Goal: Task Accomplishment & Management: Use online tool/utility

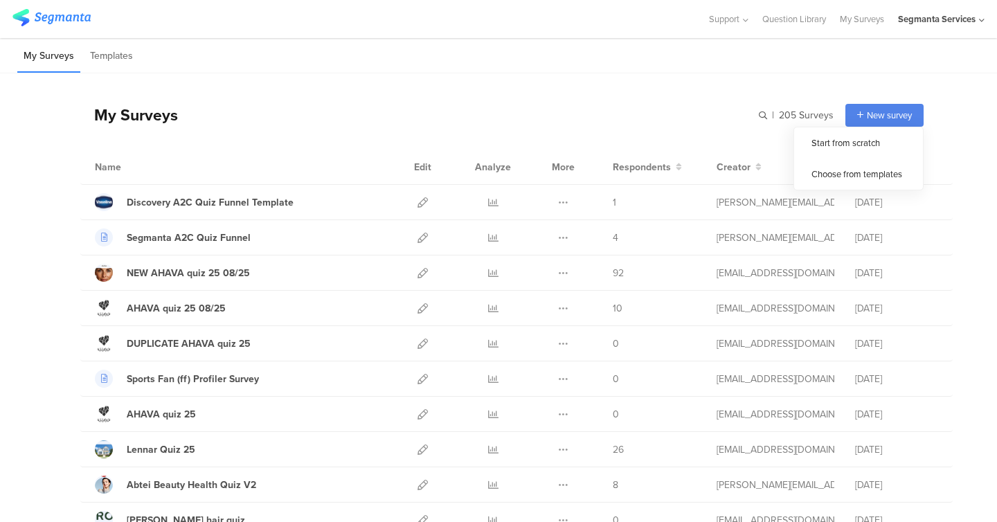
click at [980, 17] on icon at bounding box center [982, 20] width 6 height 10
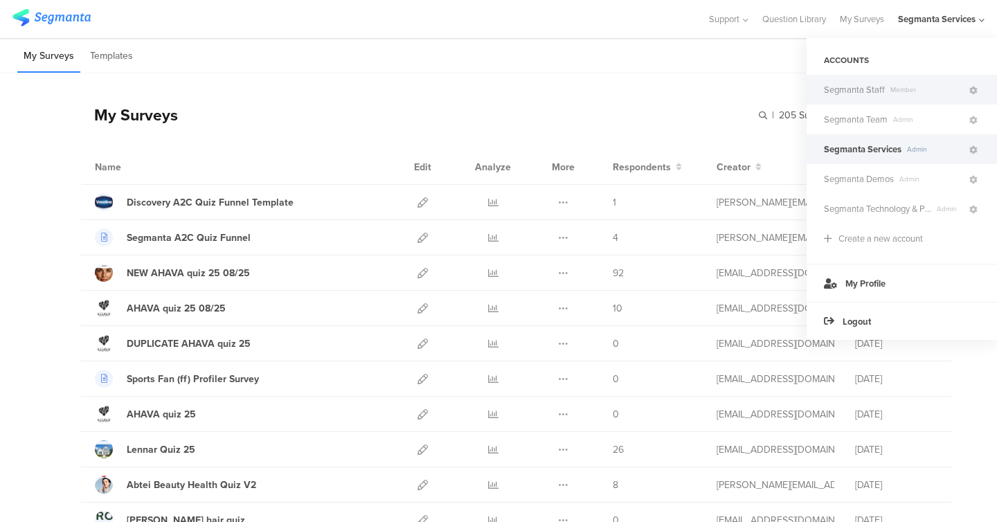
click at [906, 86] on span "Member" at bounding box center [926, 89] width 82 height 10
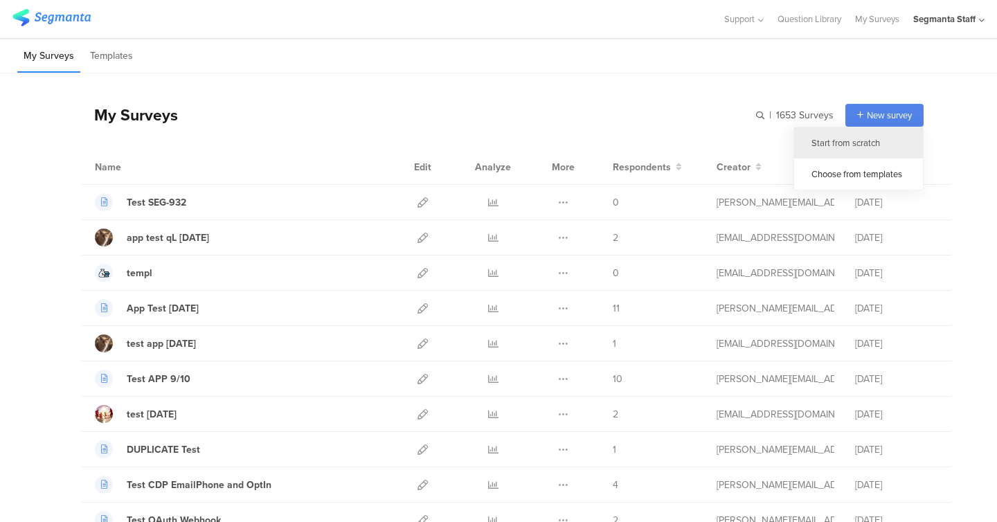
click at [842, 142] on div "Start from scratch" at bounding box center [858, 142] width 129 height 31
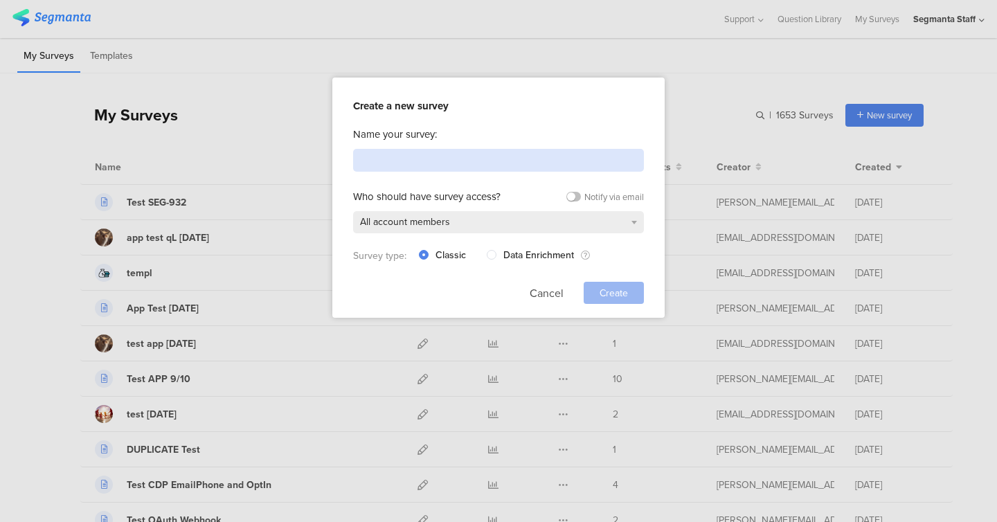
click at [493, 161] on input at bounding box center [498, 160] width 291 height 23
type input "app test [DATE]"
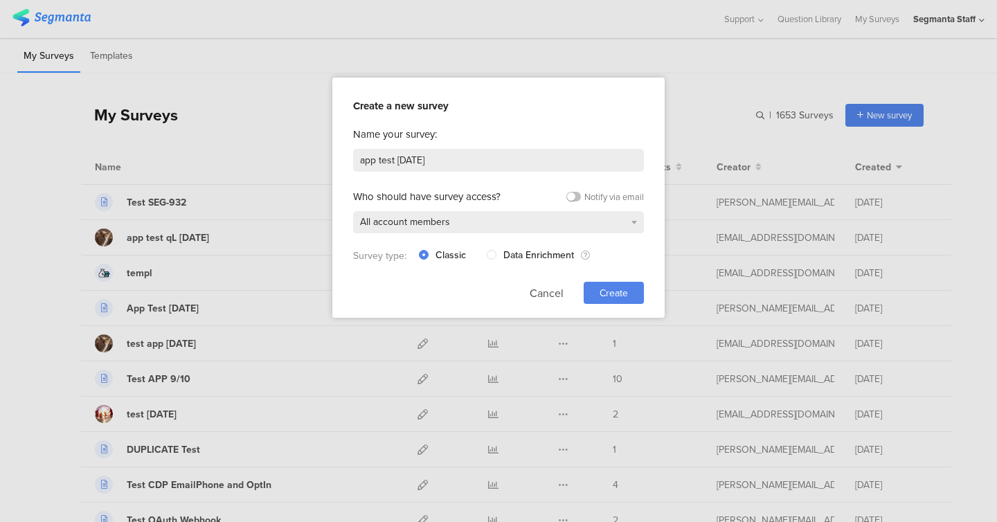
click at [618, 295] on span "Create" at bounding box center [614, 293] width 28 height 15
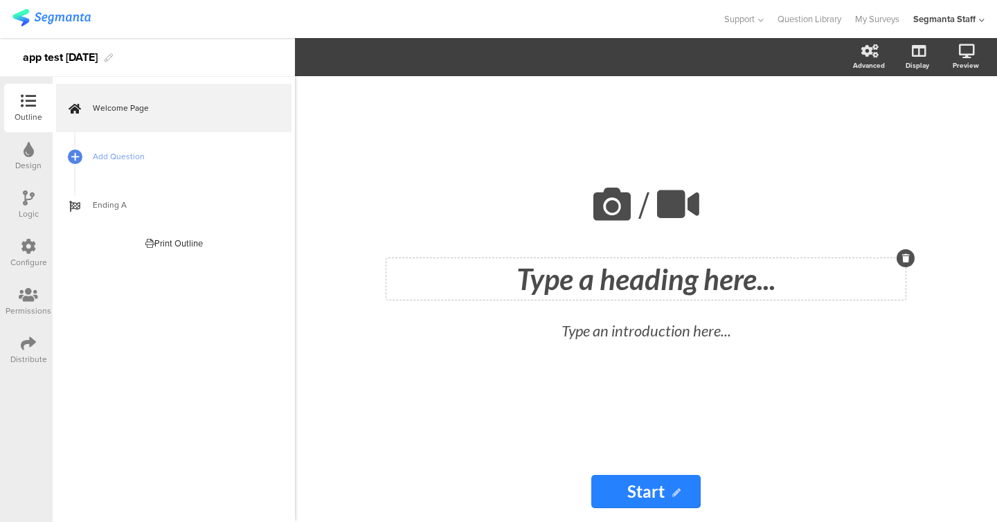
click at [621, 280] on div "Type a heading here..." at bounding box center [645, 279] width 519 height 42
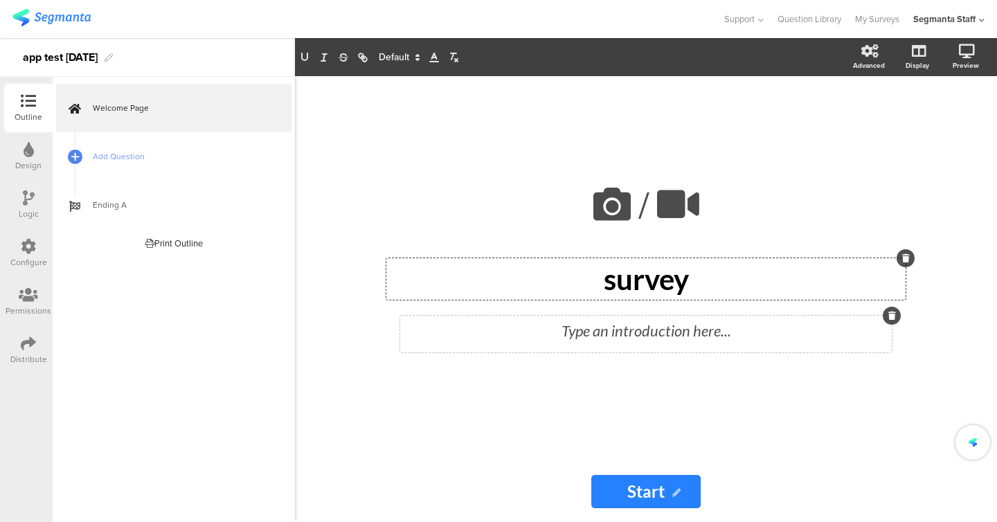
click at [584, 339] on div "Type an introduction here..." at bounding box center [646, 334] width 492 height 37
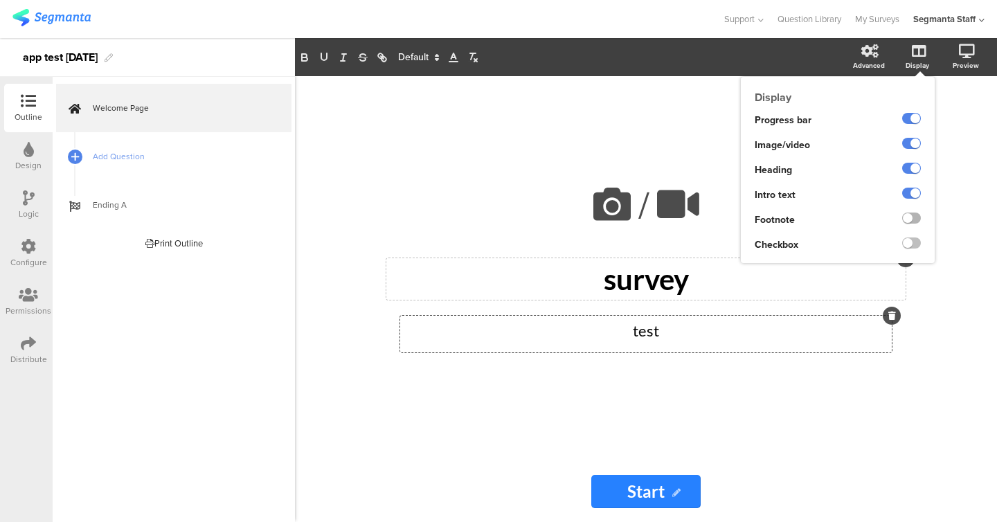
click at [915, 224] on label at bounding box center [911, 218] width 19 height 11
click at [0, 0] on input "checkbox" at bounding box center [0, 0] width 0 height 0
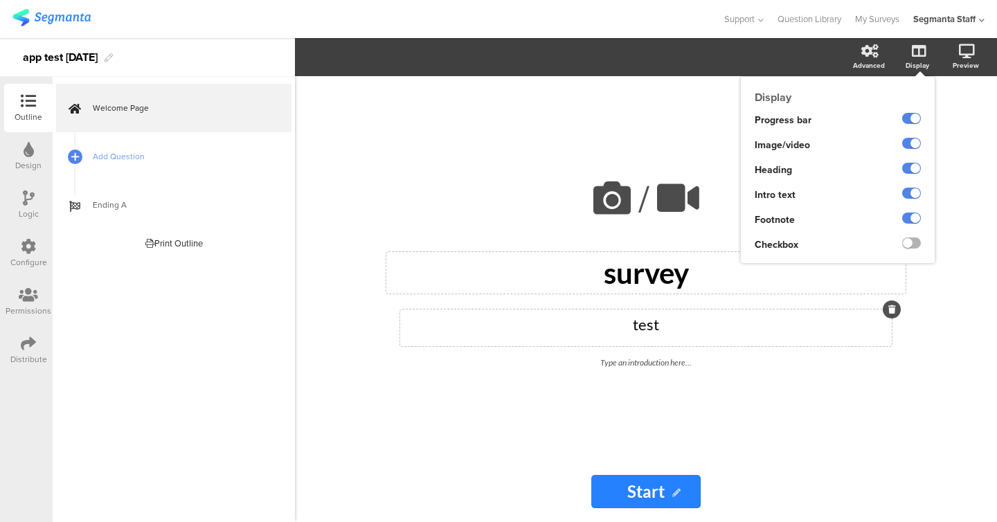
click at [914, 244] on label at bounding box center [911, 242] width 19 height 11
click at [0, 0] on input "checkbox" at bounding box center [0, 0] width 0 height 0
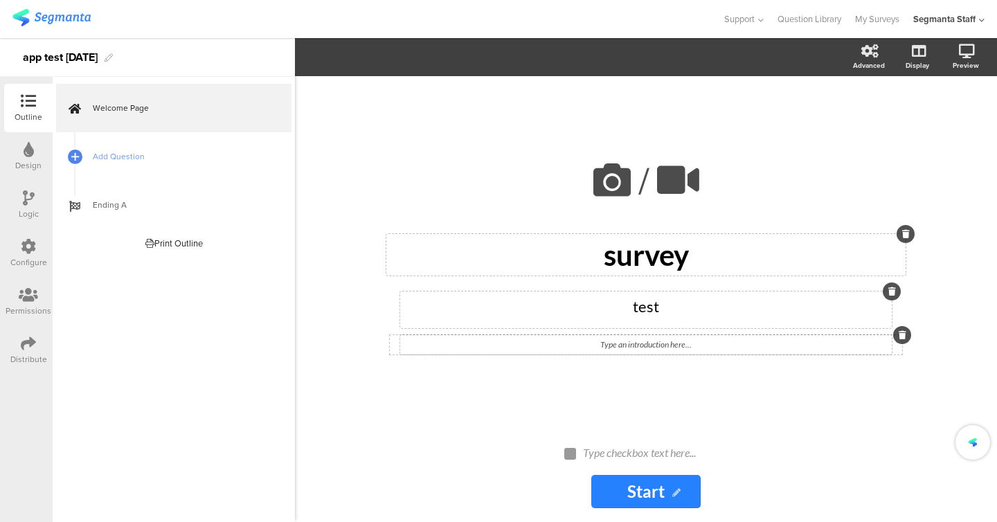
click at [645, 345] on div "Type an introduction here..." at bounding box center [646, 344] width 492 height 19
click at [629, 442] on div "Type checkbox text here..." at bounding box center [651, 453] width 145 height 22
click at [117, 161] on span "Add Question" at bounding box center [181, 157] width 177 height 14
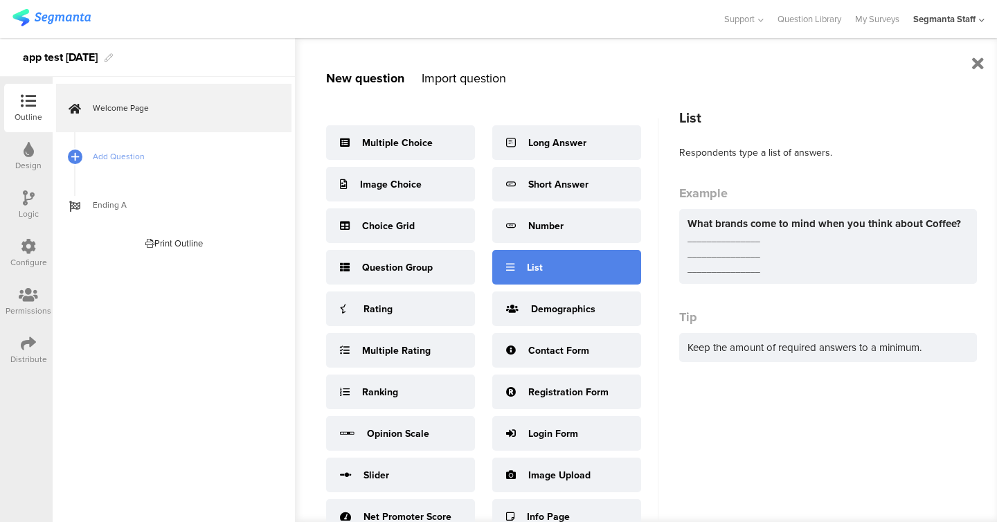
scroll to position [18, 0]
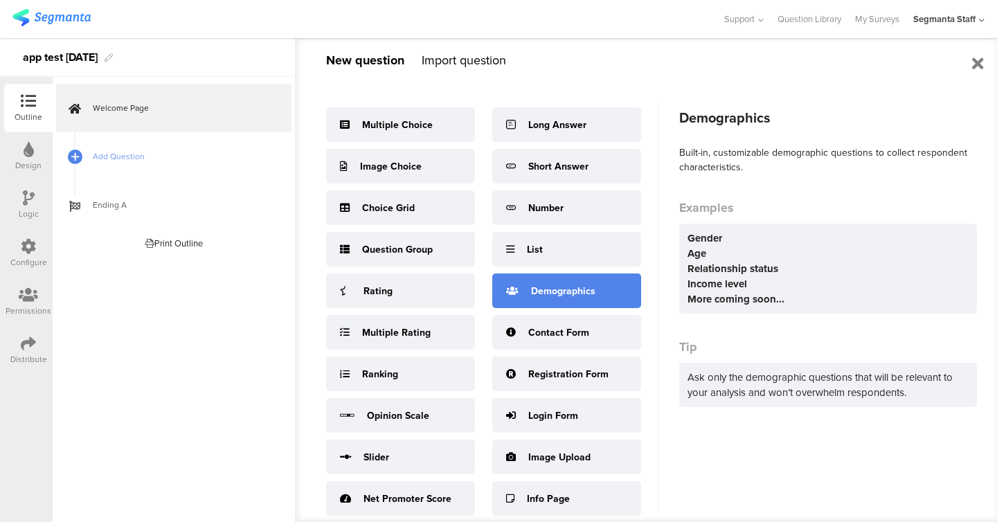
click at [526, 296] on div "Demographics" at bounding box center [566, 290] width 149 height 35
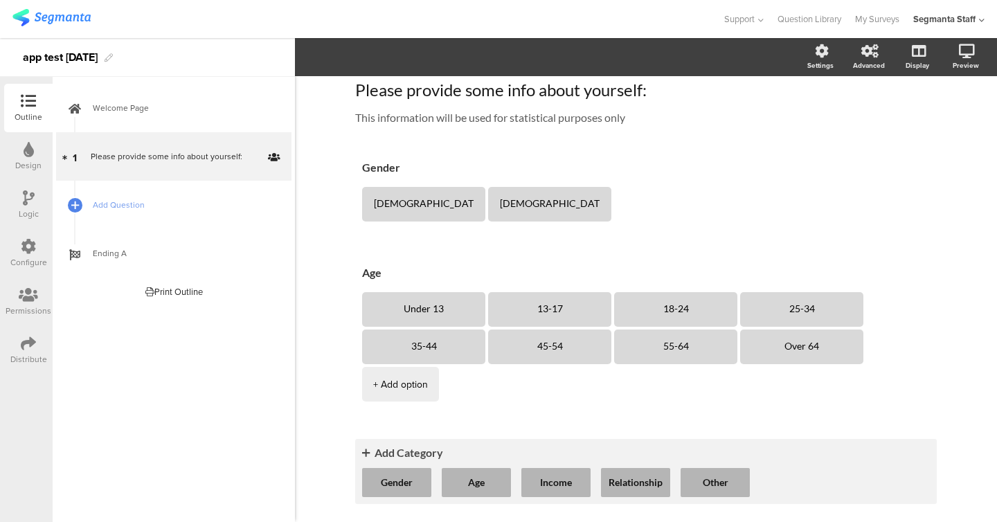
scroll to position [18, 0]
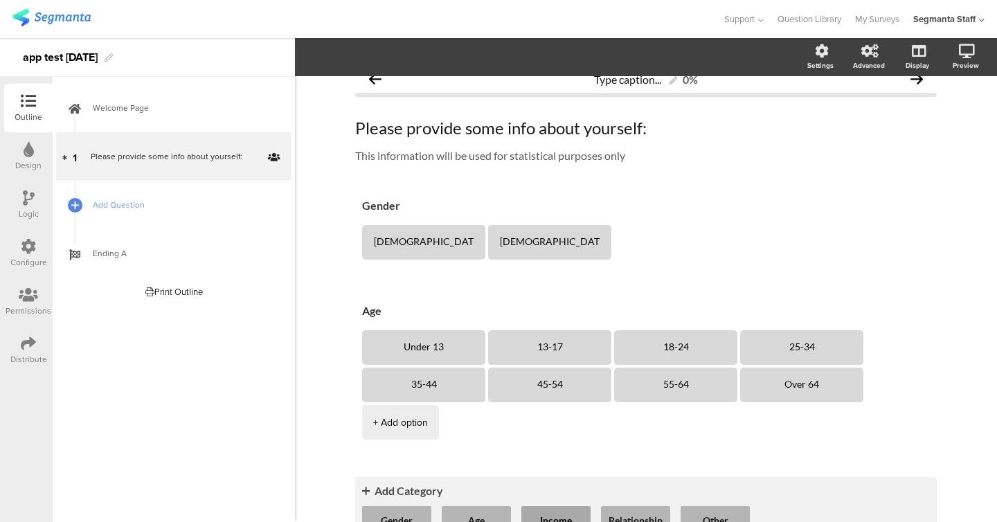
click at [548, 506] on button "Income" at bounding box center [555, 520] width 69 height 29
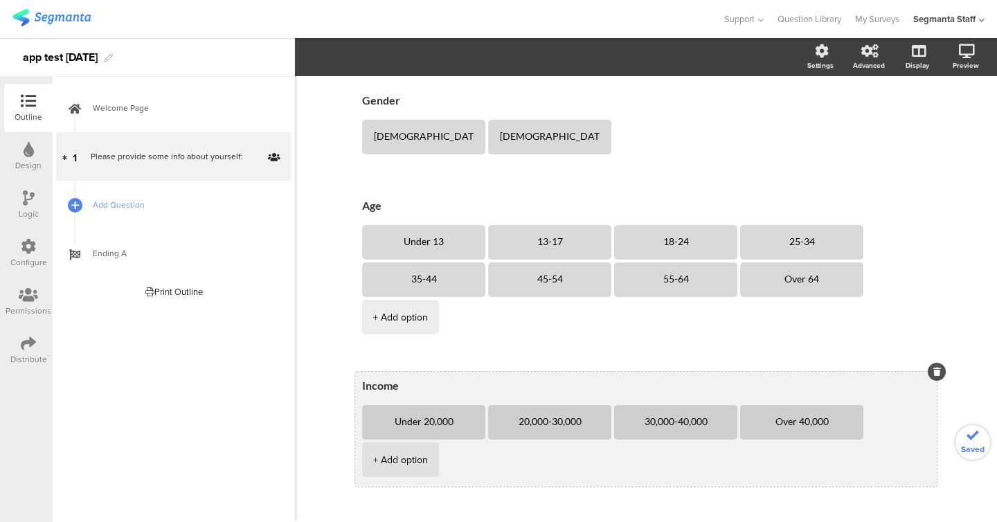
scroll to position [161, 0]
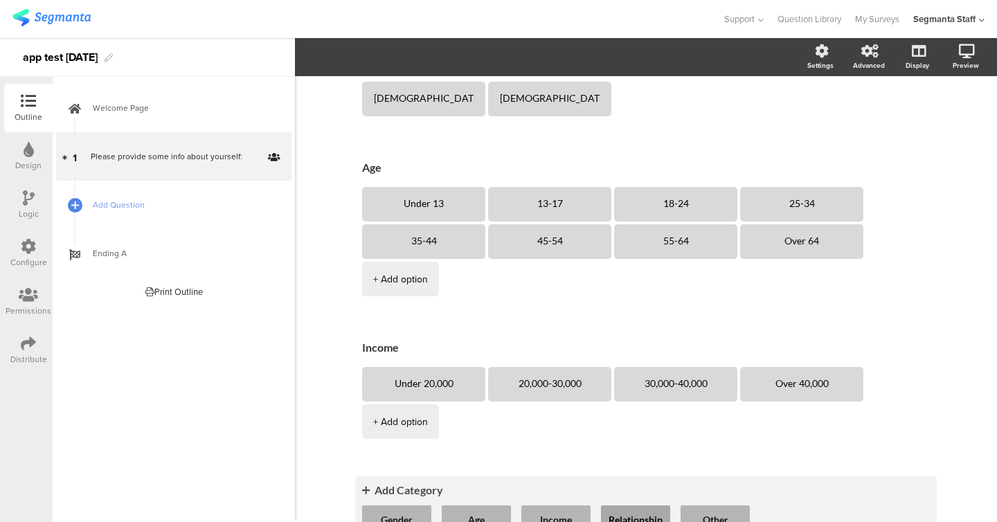
click at [620, 505] on button "Relationship" at bounding box center [635, 519] width 69 height 29
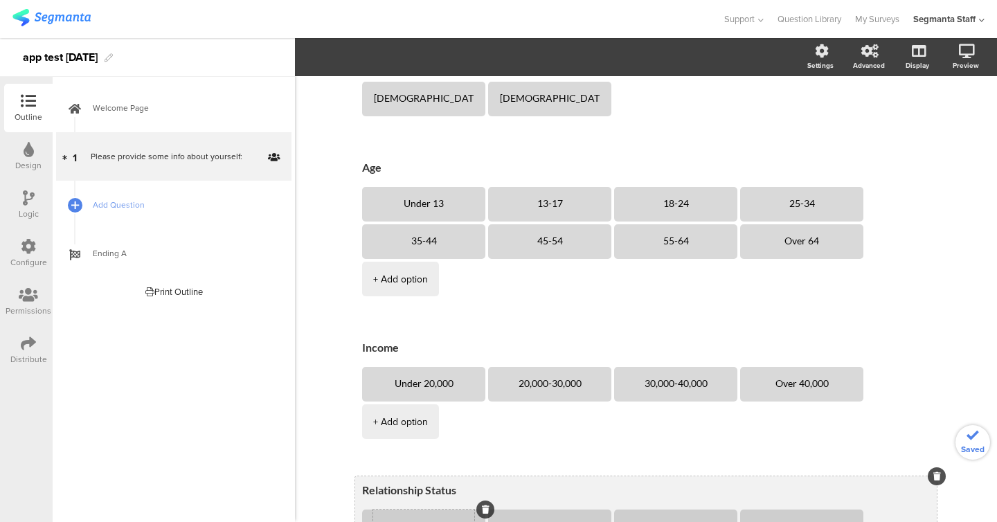
scroll to position [228, 0]
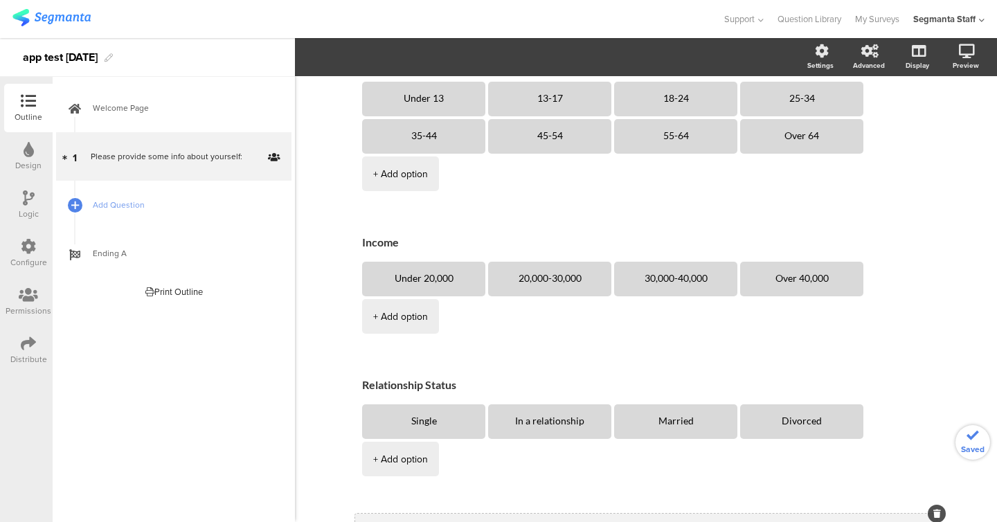
scroll to position [291, 0]
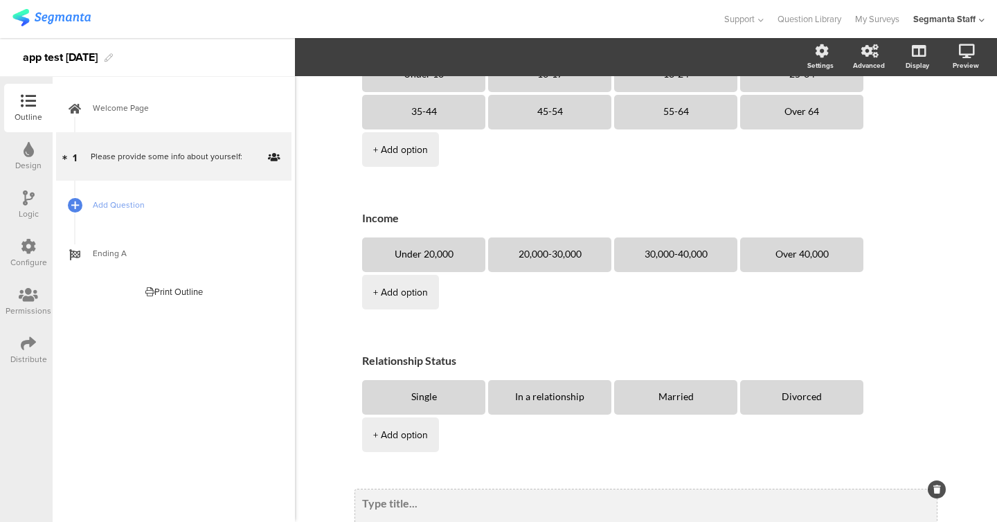
click at [409, 496] on textarea at bounding box center [646, 503] width 568 height 14
type textarea "other"
type textarea "1"
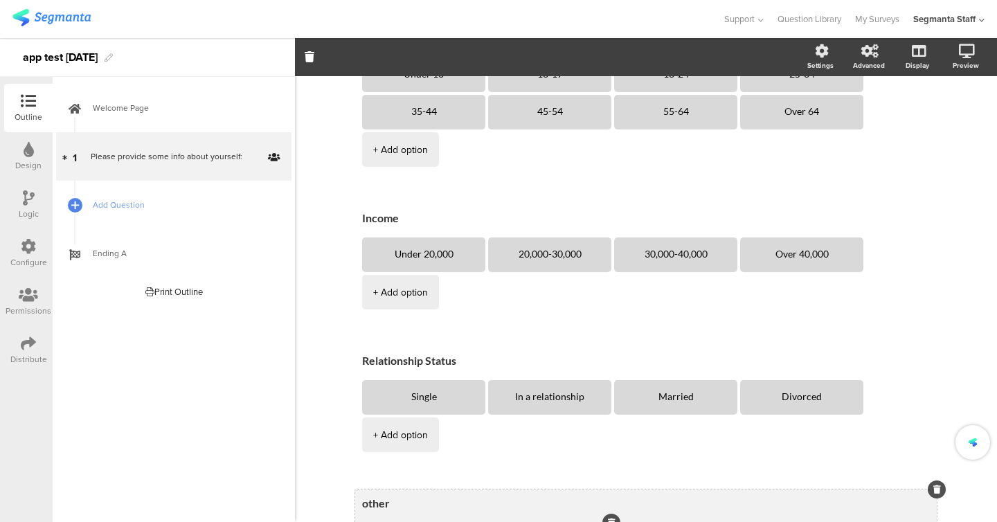
scroll to position [0, 0]
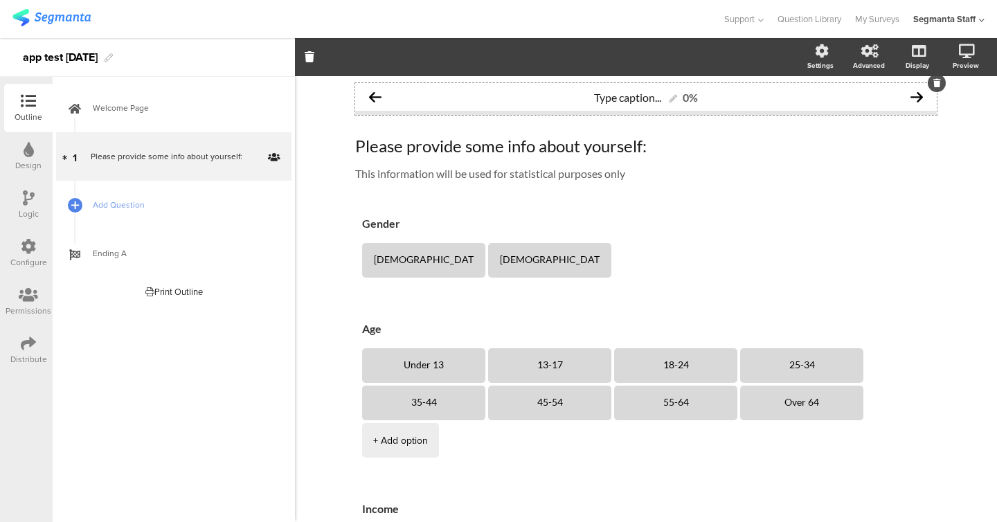
type textarea "2"
click at [590, 108] on div "Type caption... 0%" at bounding box center [646, 97] width 582 height 28
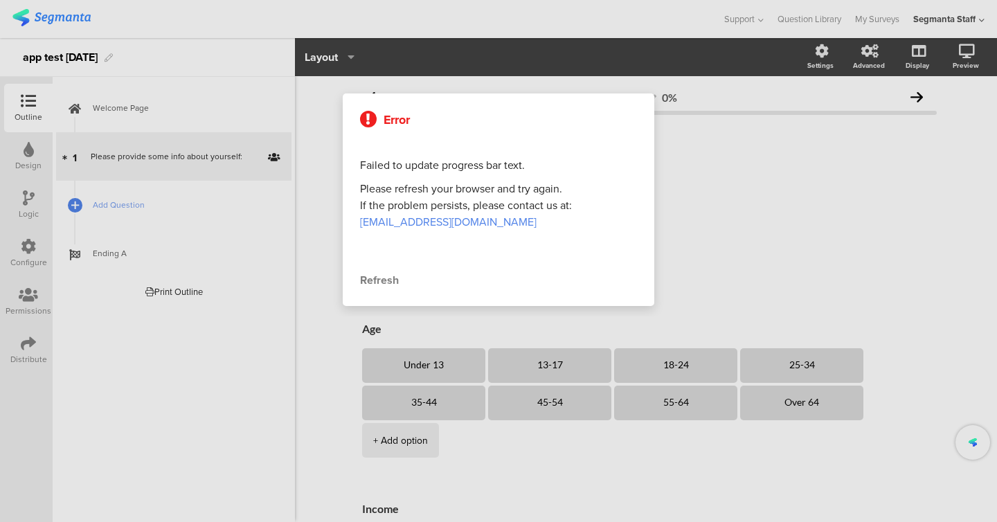
click at [375, 268] on div "Error Failed to update progress bar text. Please refresh your browser and try a…" at bounding box center [499, 199] width 312 height 213
click at [375, 273] on div "Refresh" at bounding box center [498, 280] width 277 height 17
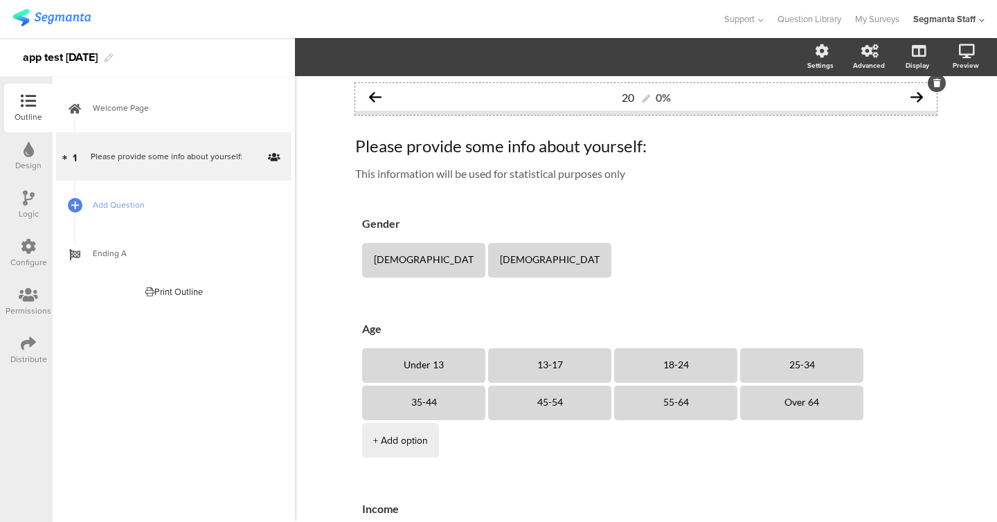
click at [584, 98] on div "20 0%" at bounding box center [646, 97] width 582 height 28
click at [594, 97] on div "20 0%" at bounding box center [646, 97] width 582 height 28
click at [348, 57] on icon "button" at bounding box center [348, 56] width 14 height 11
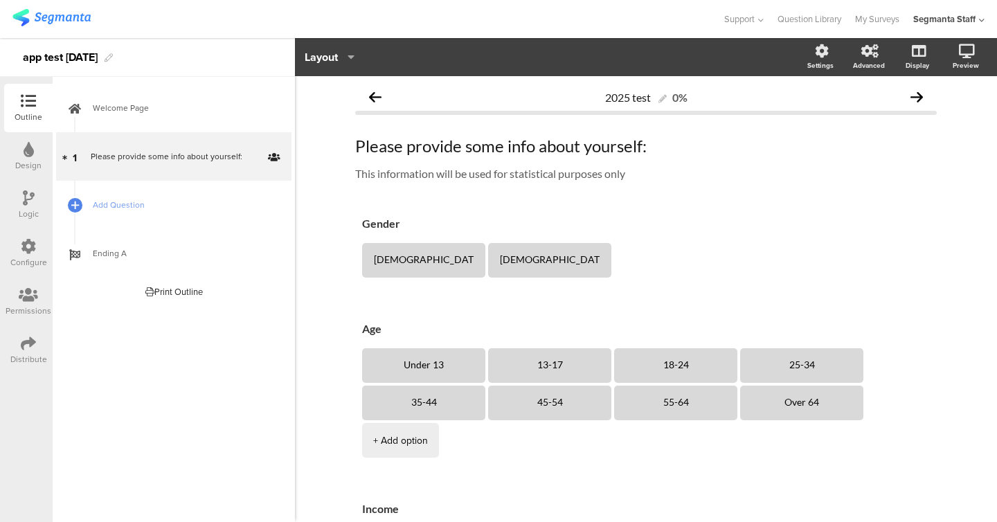
click at [378, 55] on div "Layout" at bounding box center [549, 57] width 508 height 20
click at [141, 206] on span "Add Question" at bounding box center [181, 205] width 177 height 14
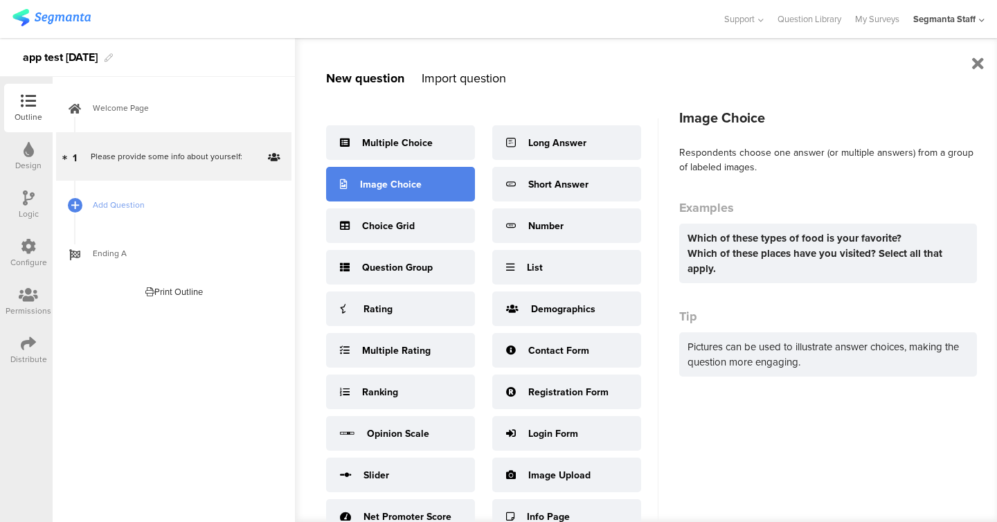
click at [353, 189] on div "Image Choice" at bounding box center [400, 184] width 149 height 35
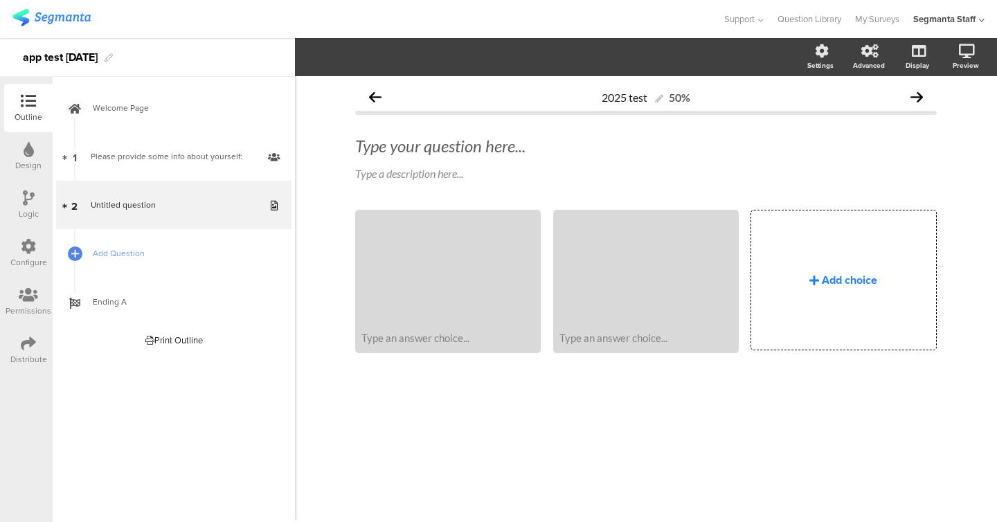
click at [780, 312] on div "Add choice" at bounding box center [843, 279] width 184 height 139
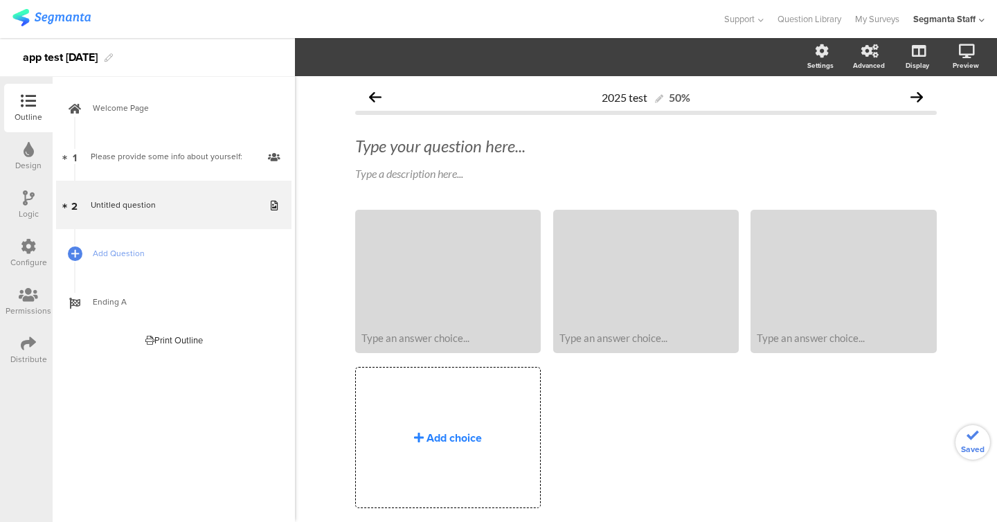
click at [464, 421] on div "Add choice" at bounding box center [448, 437] width 184 height 139
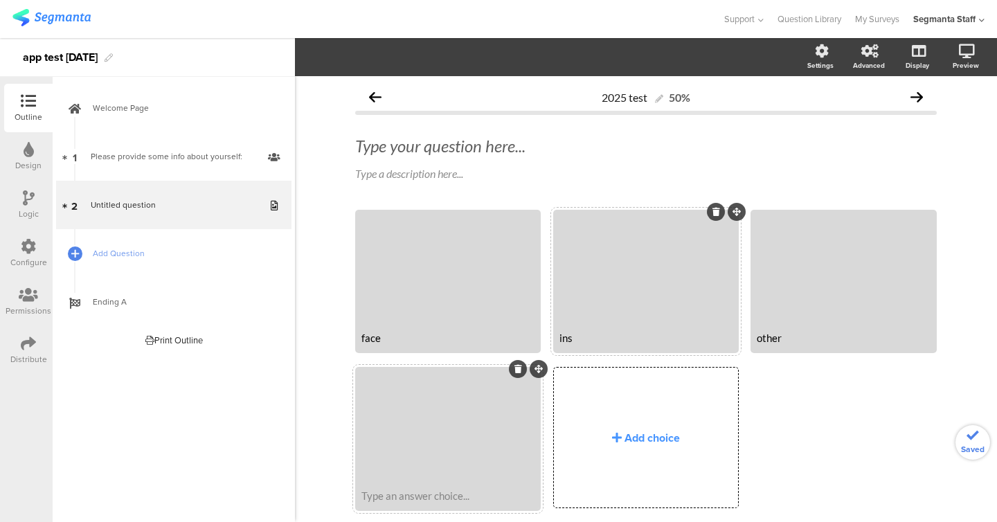
click at [503, 483] on div "Type an answer choice..." at bounding box center [447, 496] width 181 height 26
click at [825, 294] on div at bounding box center [843, 268] width 181 height 113
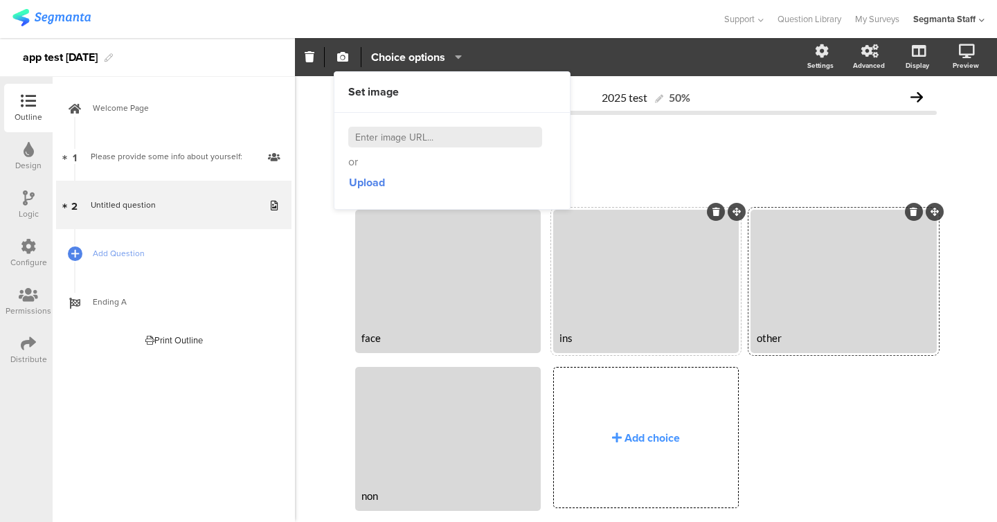
click at [456, 64] on span "Choice options" at bounding box center [416, 57] width 91 height 16
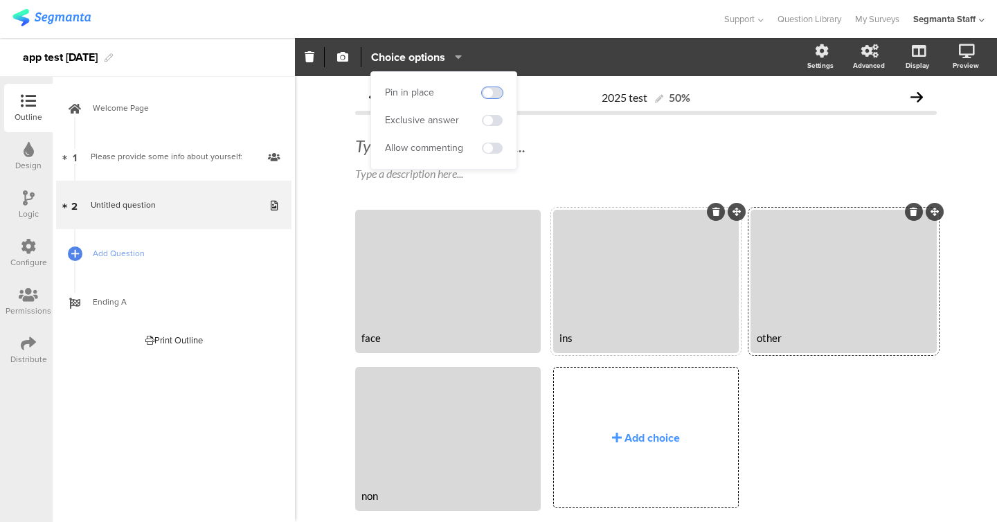
click at [500, 93] on span at bounding box center [492, 92] width 21 height 11
click at [497, 144] on span at bounding box center [492, 148] width 21 height 11
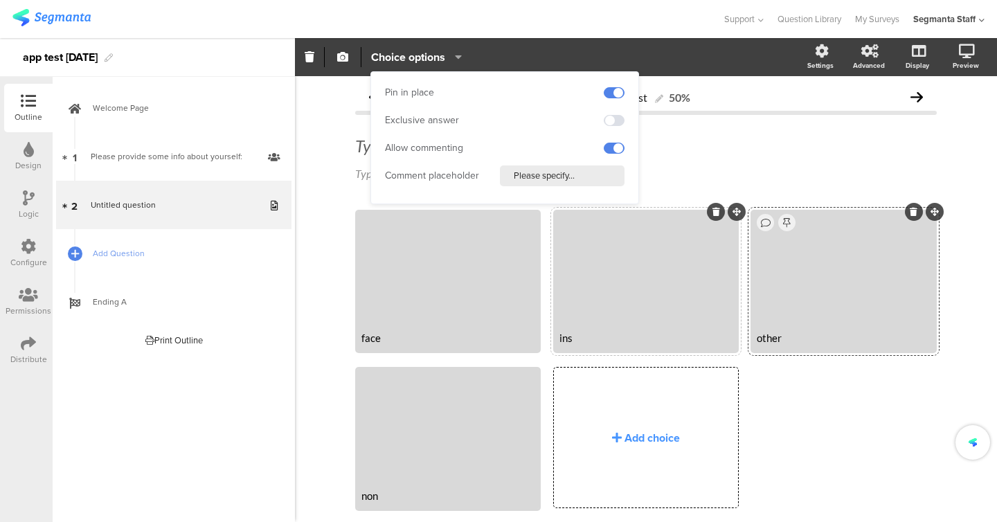
click at [312, 129] on div "2025 test 50% Type your question here... Type a description here... face" at bounding box center [646, 322] width 702 height 492
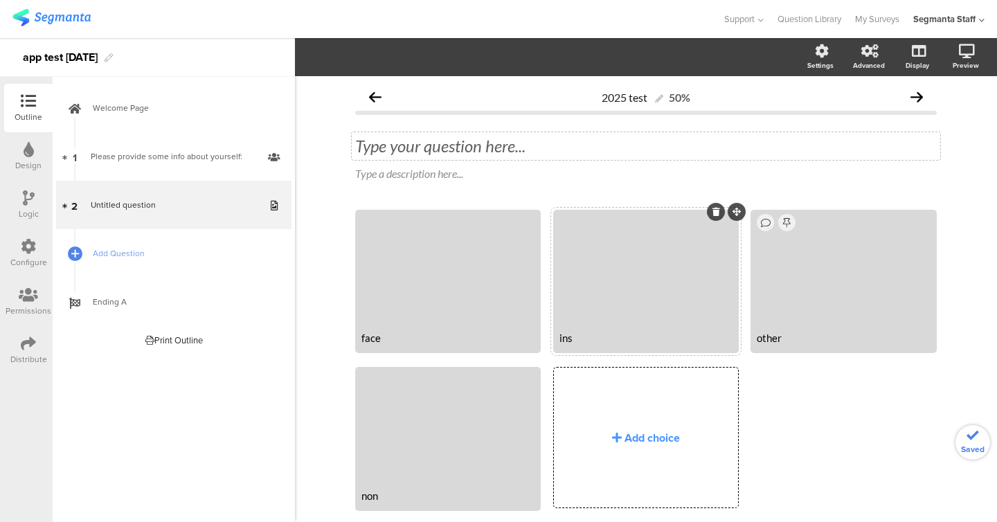
click at [528, 155] on div "Type your question here..." at bounding box center [646, 146] width 582 height 21
click at [483, 188] on div "Type your question here... social Type a description here..." at bounding box center [646, 159] width 582 height 74
click at [483, 186] on div "social social Type a description here..." at bounding box center [646, 159] width 582 height 74
click at [483, 169] on div "Type a description here..." at bounding box center [646, 173] width 582 height 13
click at [442, 170] on p "des" at bounding box center [646, 173] width 582 height 13
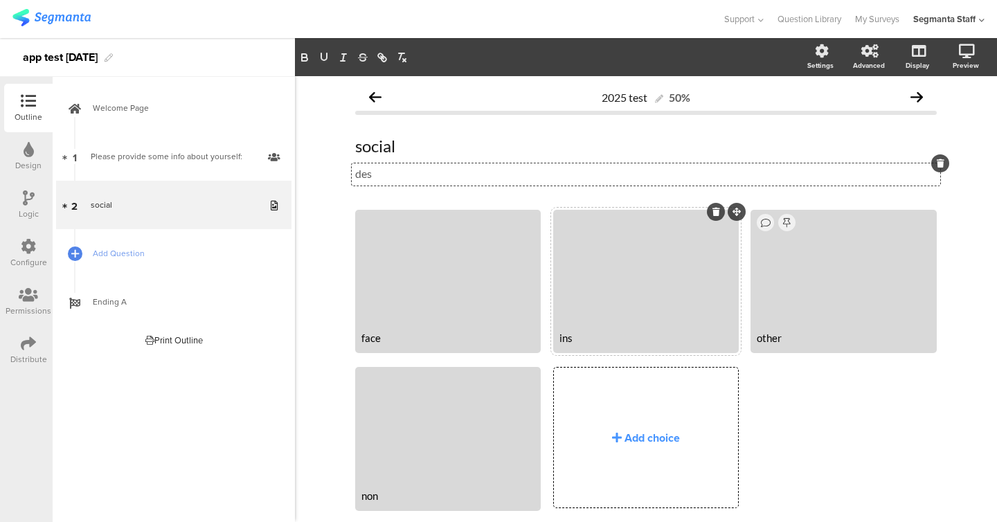
click at [442, 170] on p "des" at bounding box center [646, 173] width 582 height 13
click at [317, 72] on section "Settings Advanced Display Preview" at bounding box center [646, 57] width 702 height 38
click at [368, 191] on div "social social des des" at bounding box center [646, 159] width 582 height 74
click at [368, 185] on div "des des" at bounding box center [646, 174] width 588 height 22
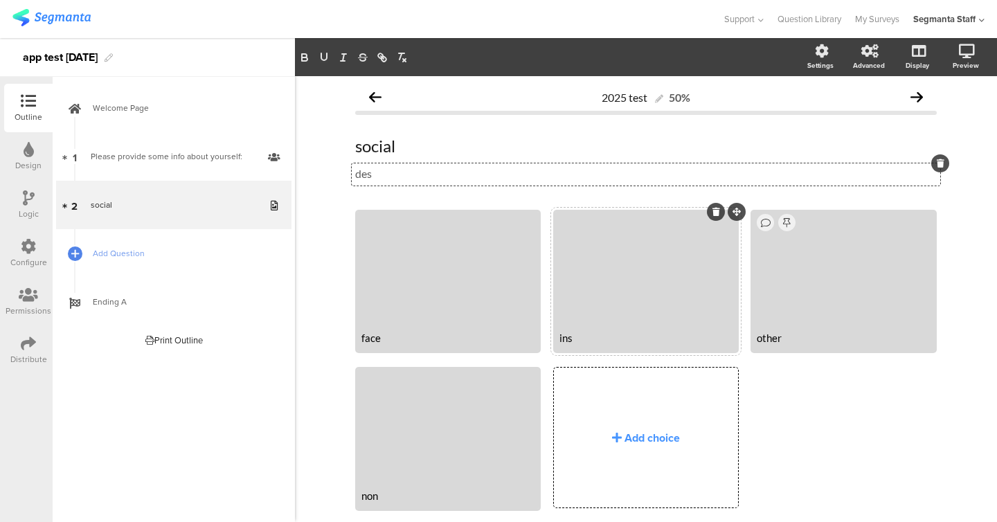
click at [368, 185] on div "des des des" at bounding box center [646, 174] width 588 height 22
click at [368, 184] on div "des des des" at bounding box center [646, 174] width 588 height 22
click at [368, 179] on p "des" at bounding box center [646, 173] width 582 height 13
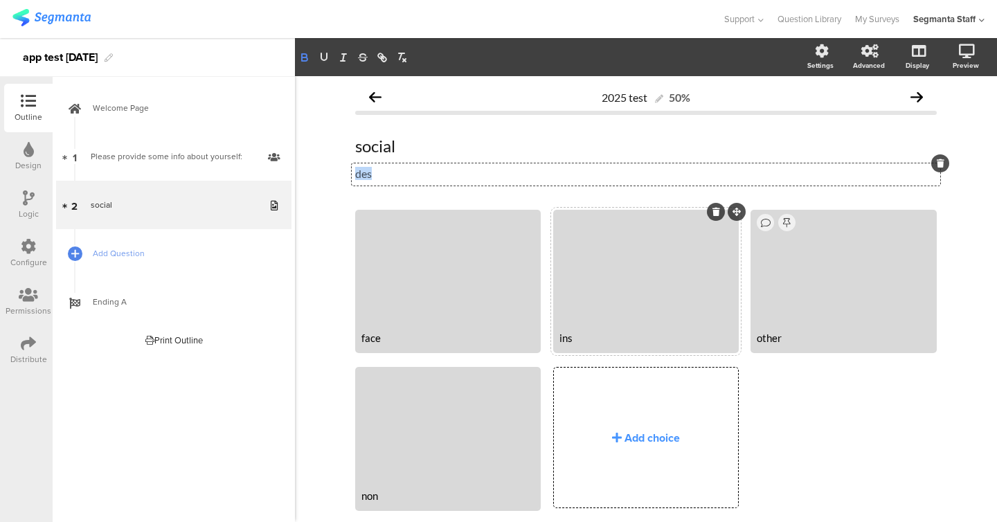
click at [300, 54] on icon "button" at bounding box center [304, 57] width 12 height 12
click at [315, 53] on button "button" at bounding box center [323, 57] width 19 height 17
click at [340, 60] on icon "button" at bounding box center [343, 57] width 12 height 12
click at [305, 116] on div "2025 test 50% social social des des des face" at bounding box center [646, 322] width 702 height 492
click at [143, 253] on span "Add Question" at bounding box center [181, 253] width 177 height 14
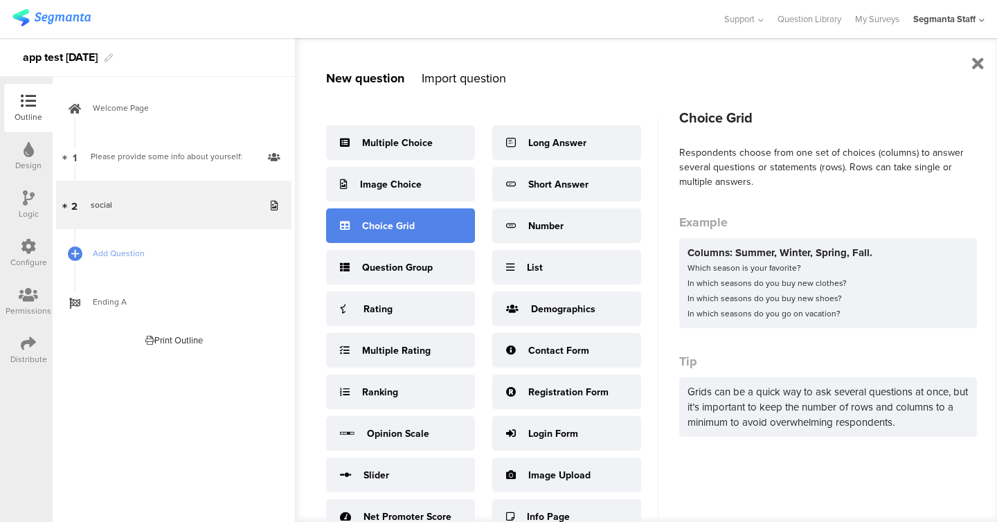
click at [379, 233] on div "Choice Grid" at bounding box center [400, 225] width 149 height 35
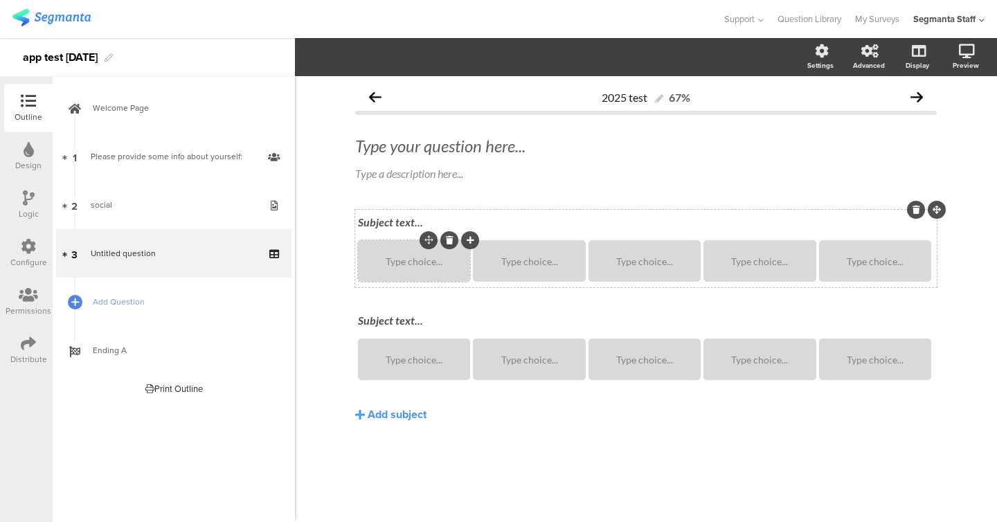
click at [423, 268] on div "Type choice..." at bounding box center [414, 261] width 108 height 42
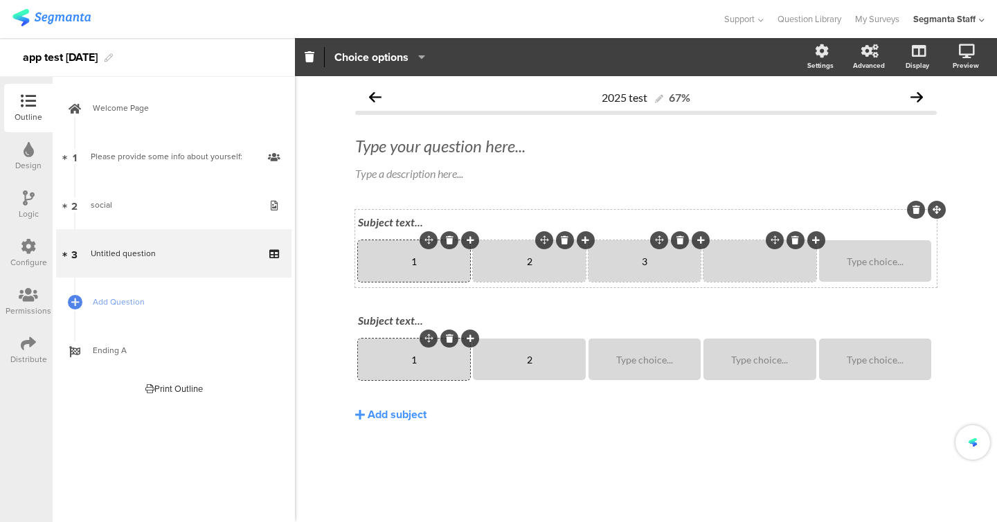
click at [723, 259] on div at bounding box center [760, 261] width 108 height 12
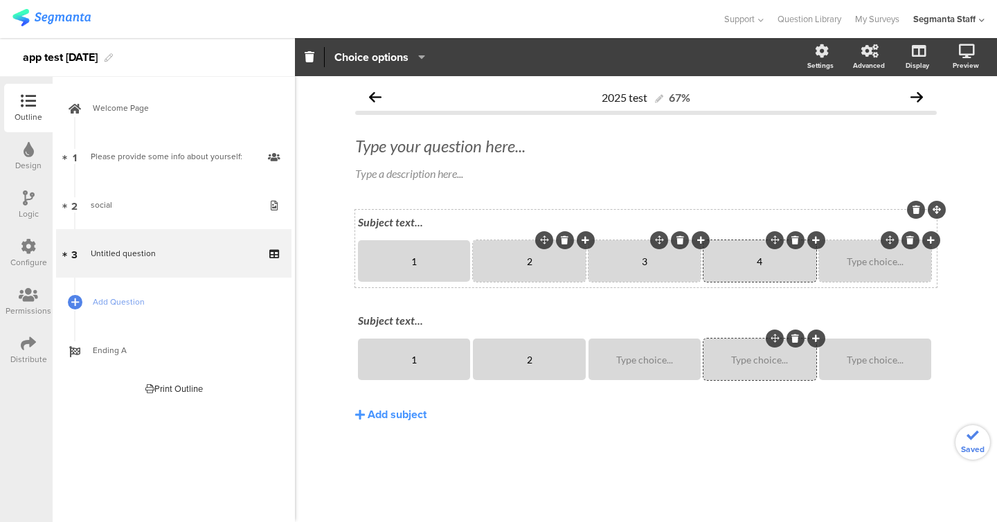
click at [828, 262] on div "Type choice..." at bounding box center [875, 261] width 108 height 12
click at [375, 219] on div "Subject text..." at bounding box center [646, 221] width 576 height 13
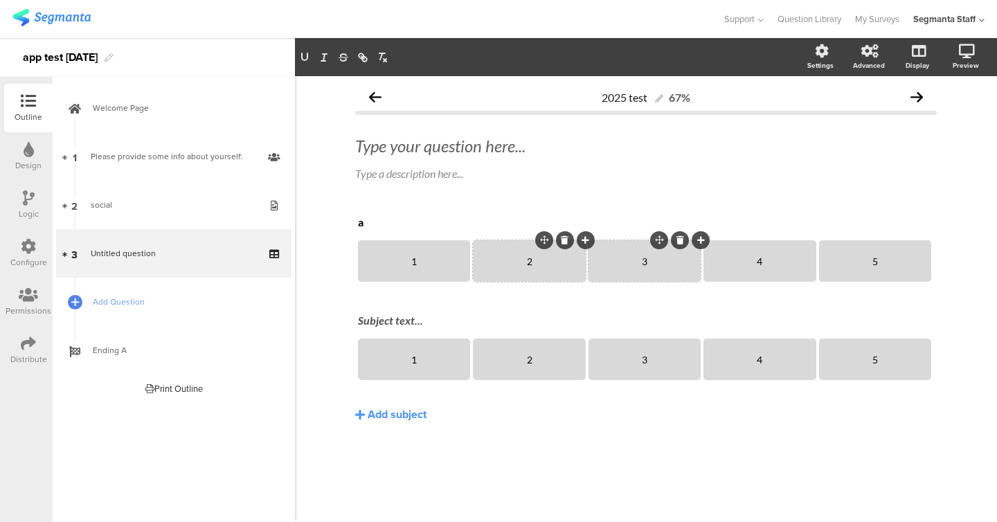
click at [382, 300] on div "Subject text... a 1 2 3 4 5 Subject text... 1 2 3 4 5" at bounding box center [646, 298] width 582 height 176
click at [382, 317] on div "Subject text..." at bounding box center [645, 321] width 583 height 22
click at [417, 149] on div "Type your question here..." at bounding box center [646, 146] width 582 height 21
click at [113, 314] on link "Add Question" at bounding box center [173, 302] width 235 height 48
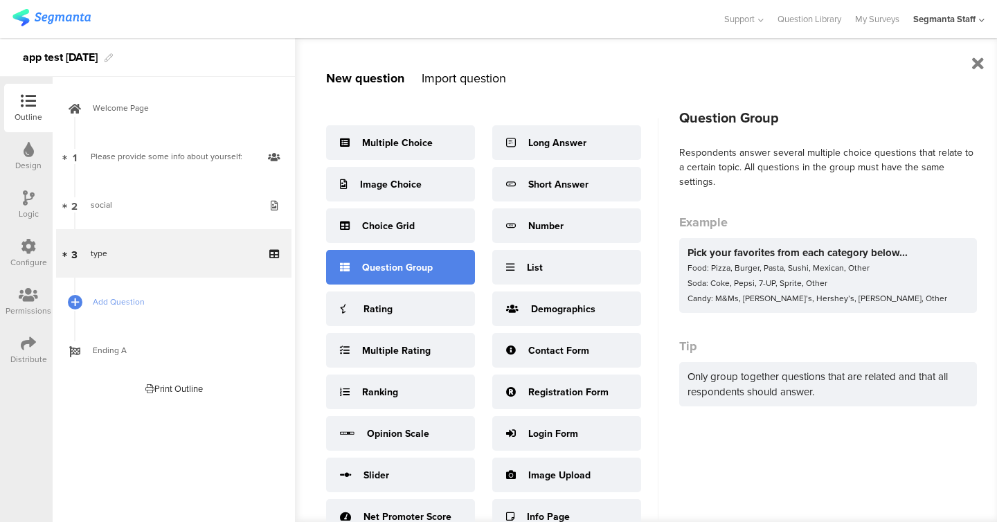
click at [375, 274] on div "Question Group" at bounding box center [400, 267] width 149 height 35
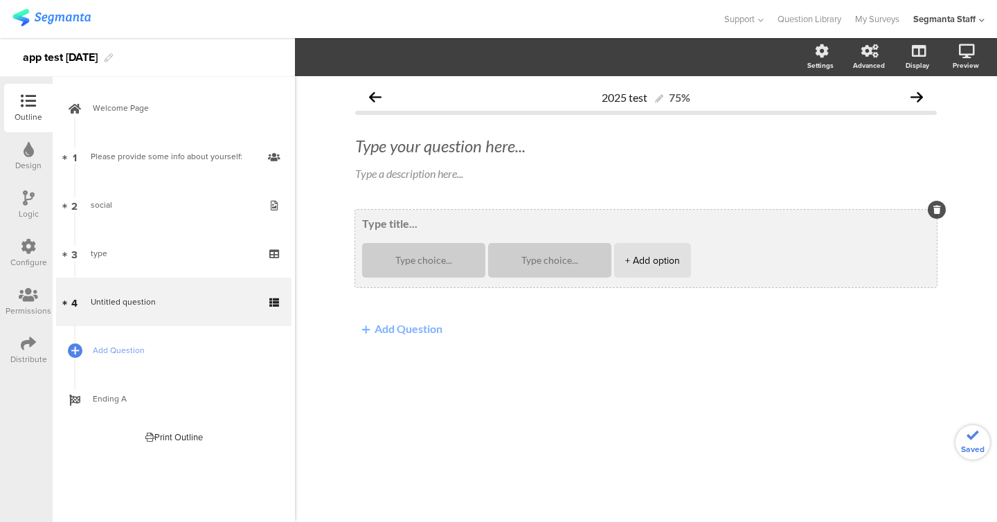
click at [395, 211] on div "+ Add option" at bounding box center [646, 249] width 582 height 78
click at [395, 228] on textarea at bounding box center [646, 224] width 568 height 14
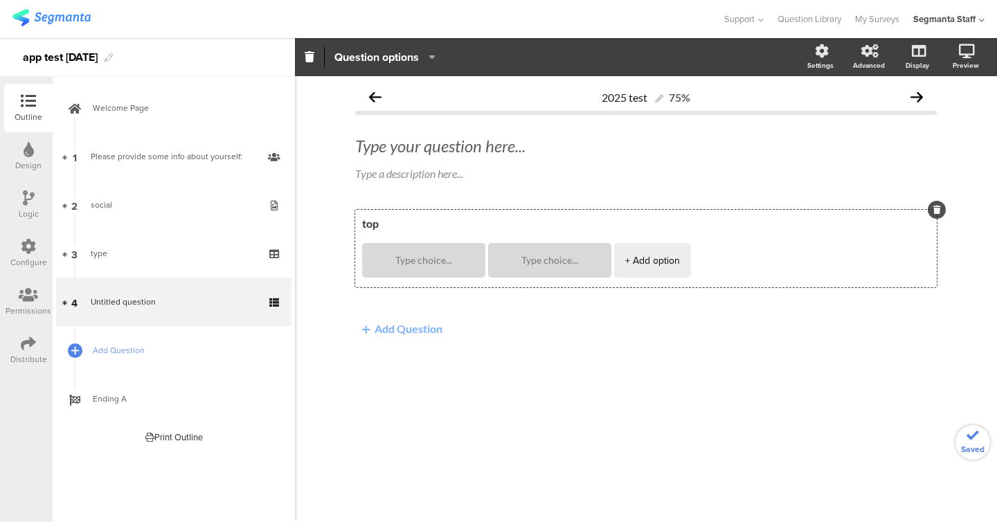
type textarea "top"
click at [394, 356] on div "top + Add option Add Question" at bounding box center [646, 300] width 582 height 181
click at [394, 339] on button "Add Question" at bounding box center [402, 328] width 94 height 27
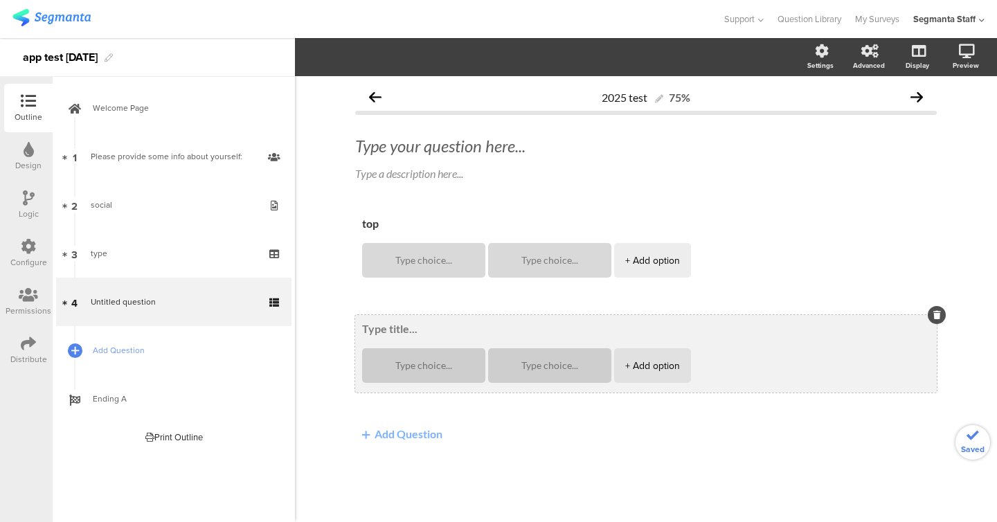
click at [400, 334] on textarea at bounding box center [646, 329] width 568 height 14
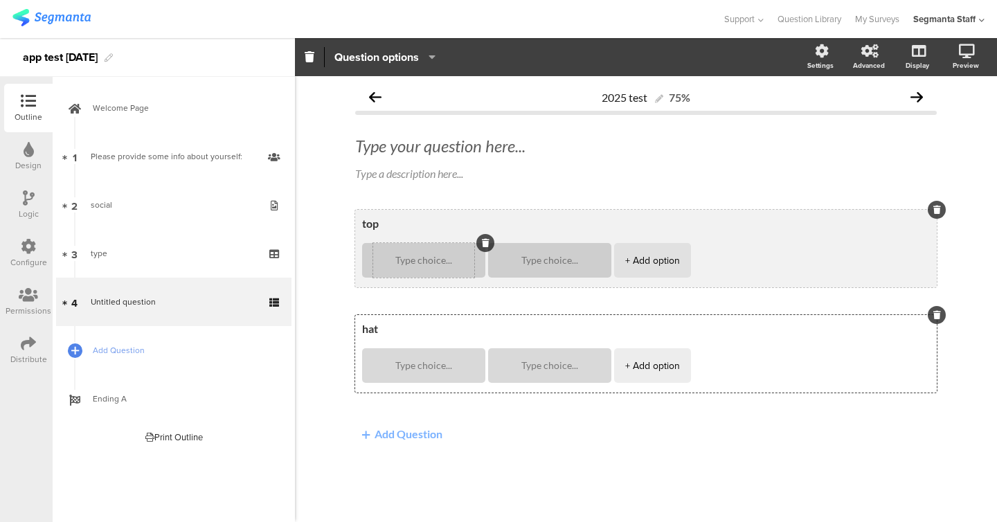
type textarea "hat"
click at [440, 259] on textarea at bounding box center [423, 260] width 101 height 10
type textarea "1"
click at [543, 264] on textarea at bounding box center [549, 260] width 101 height 10
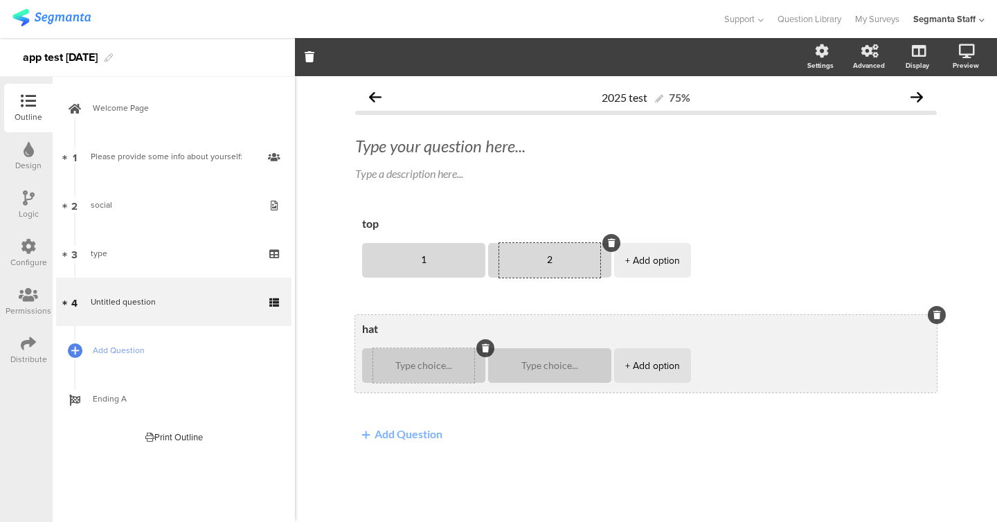
type textarea "2"
click at [424, 368] on textarea at bounding box center [423, 366] width 101 height 10
click at [546, 358] on div at bounding box center [549, 365] width 101 height 35
type textarea "1"
click at [547, 361] on textarea at bounding box center [549, 366] width 101 height 10
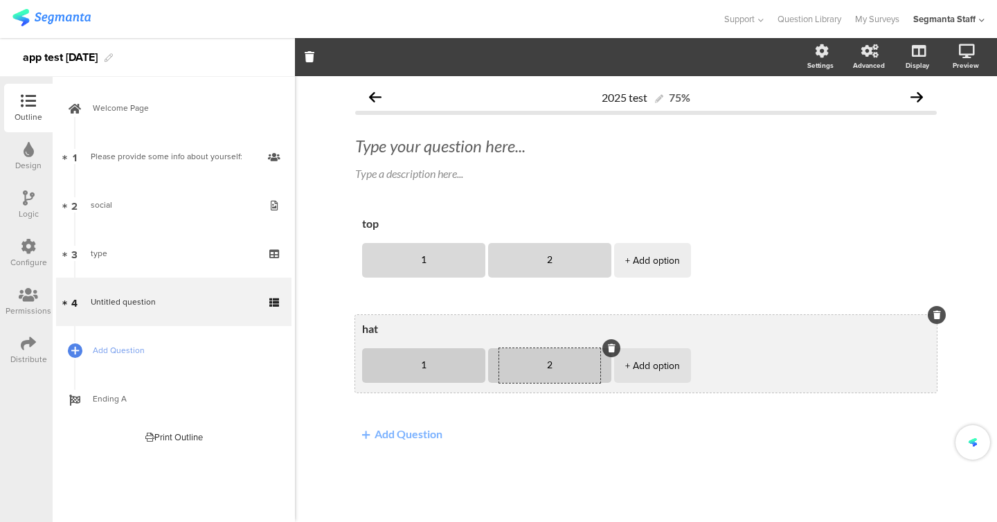
click at [666, 367] on div "+ Add option" at bounding box center [652, 365] width 55 height 35
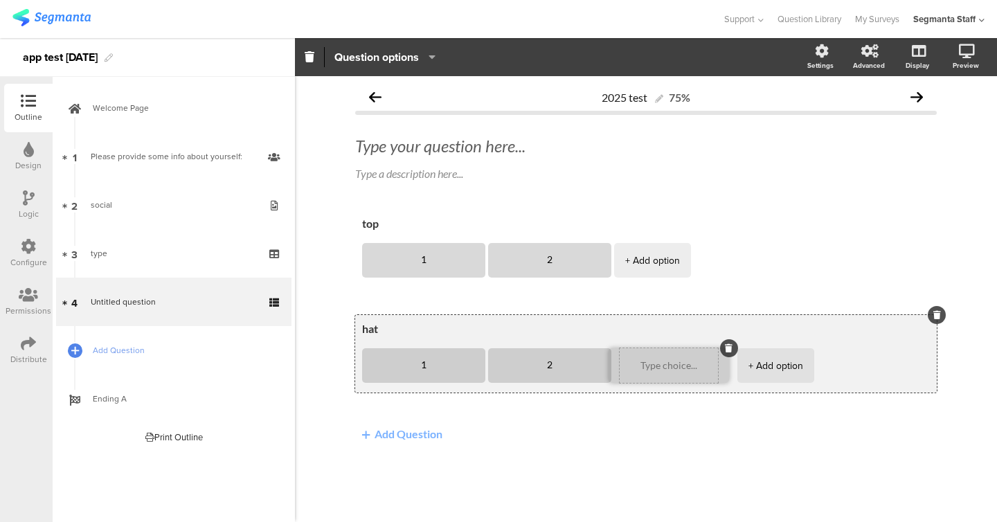
type textarea "2"
click at [734, 348] on icon at bounding box center [738, 348] width 8 height 8
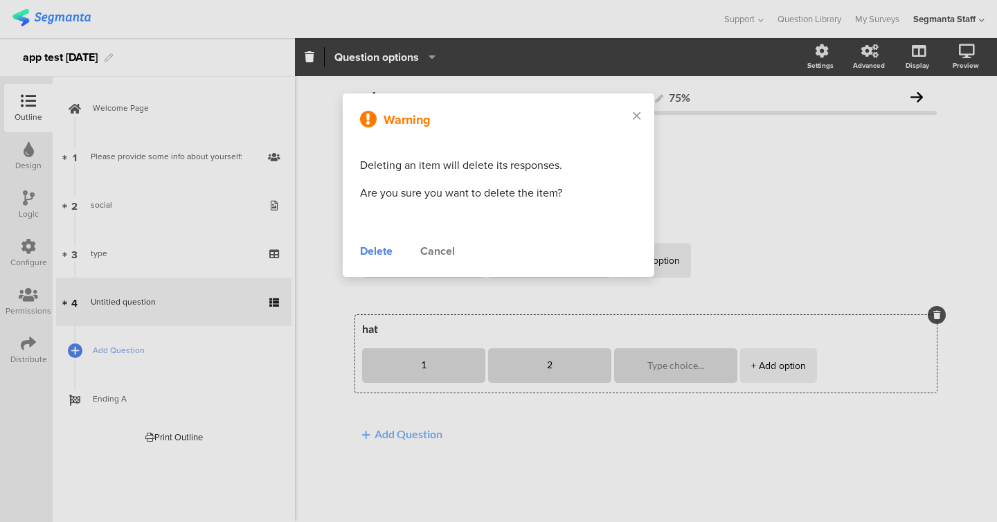
click at [385, 249] on div "Delete" at bounding box center [376, 251] width 33 height 17
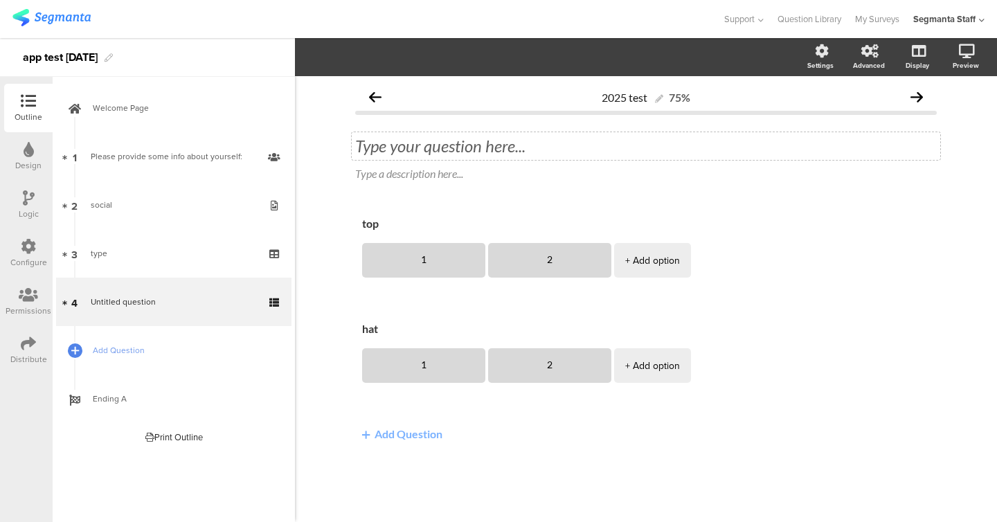
click at [466, 151] on div "Type your question here..." at bounding box center [646, 146] width 582 height 21
click at [131, 352] on span "Add Question" at bounding box center [181, 350] width 177 height 14
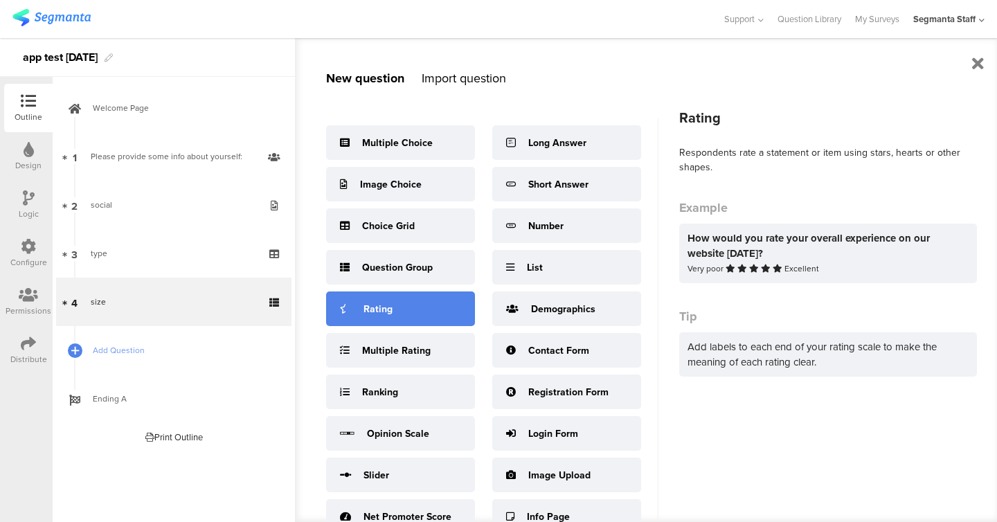
click at [440, 315] on div "Rating" at bounding box center [400, 308] width 149 height 35
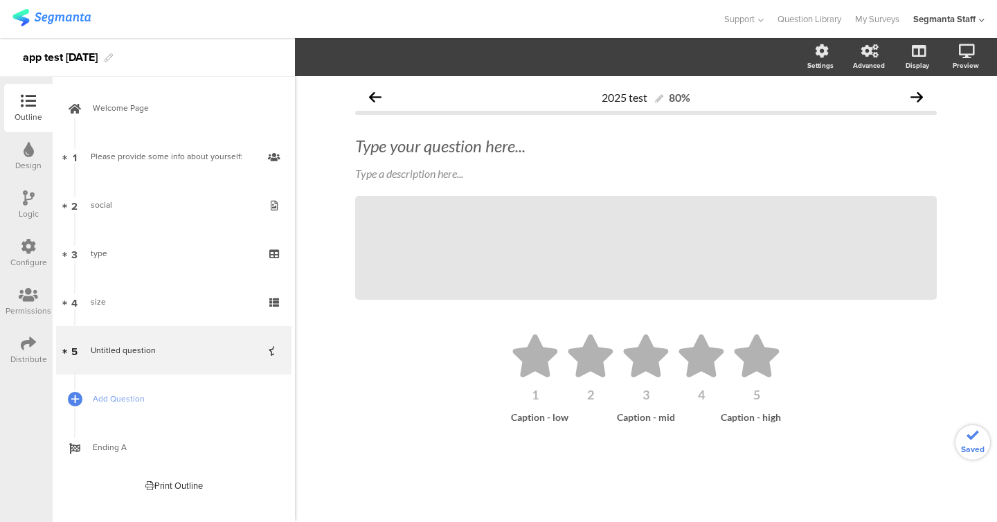
click at [484, 128] on div "Type your question here... Type a description here... /" at bounding box center [646, 218] width 582 height 192
click at [462, 150] on div "Type your question here..." at bounding box center [646, 146] width 582 height 21
click at [561, 339] on ul "1 2 3 4 5" at bounding box center [646, 367] width 554 height 66
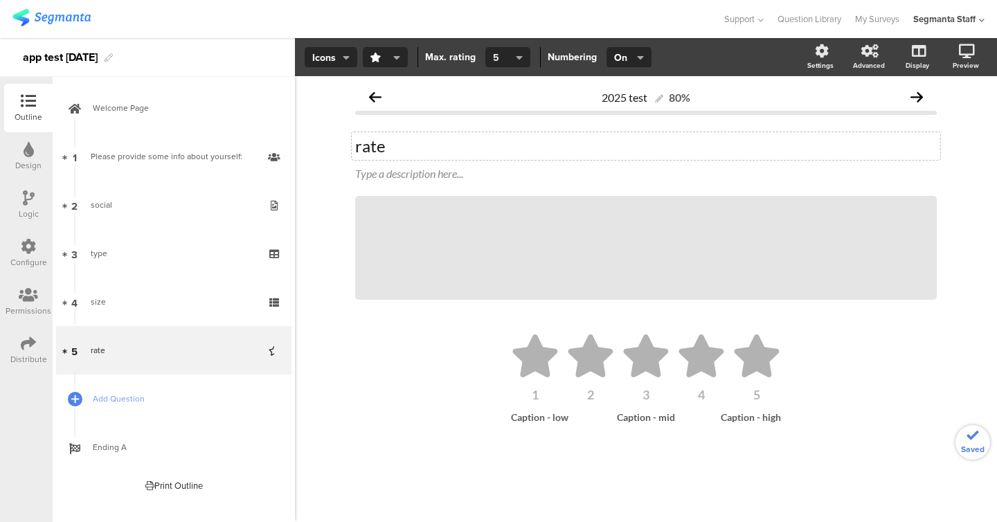
click at [511, 53] on button "5" at bounding box center [507, 57] width 45 height 21
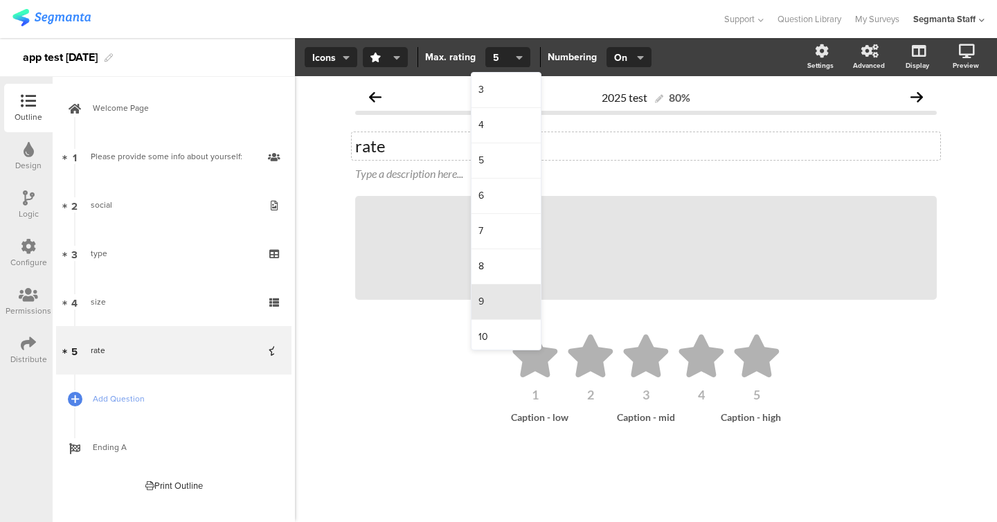
click at [481, 300] on span "9" at bounding box center [481, 302] width 6 height 14
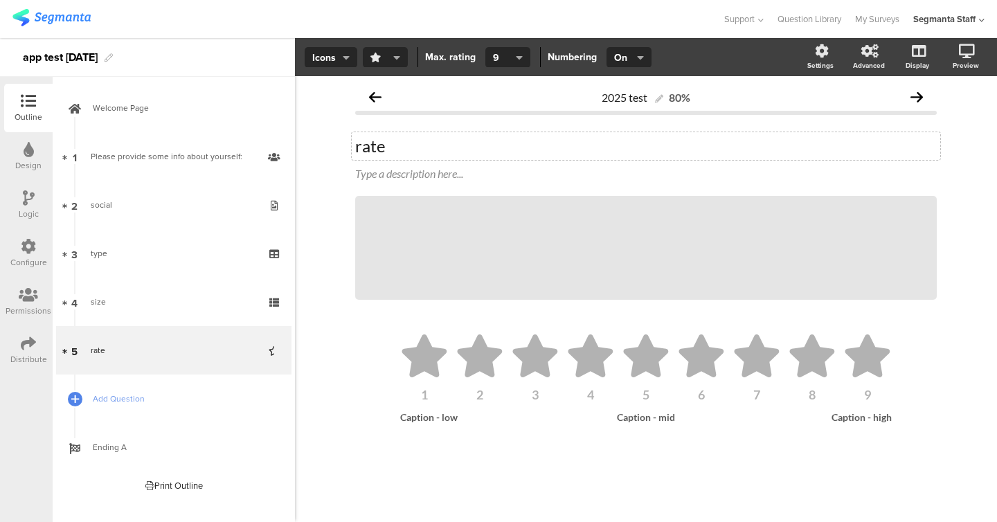
click at [388, 60] on span "button" at bounding box center [382, 58] width 24 height 15
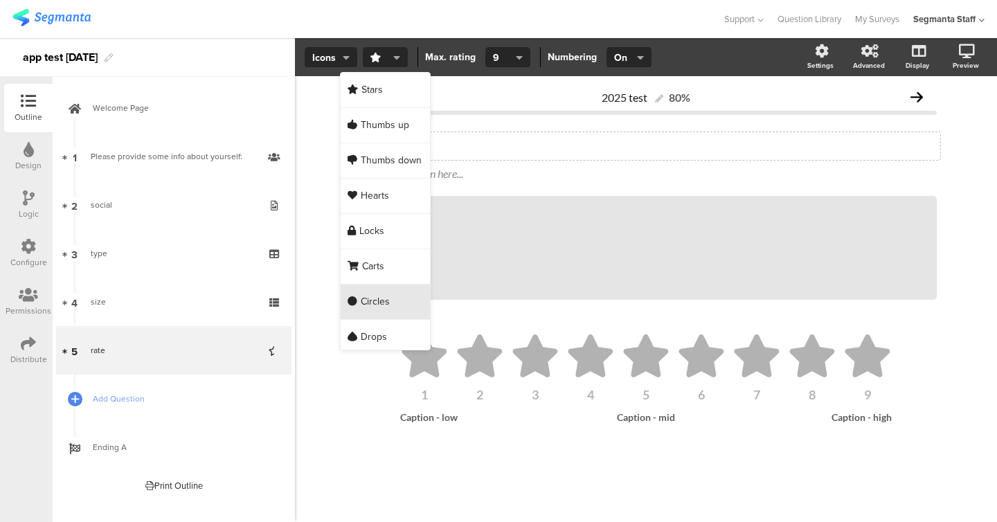
click at [386, 316] on div "Circles" at bounding box center [385, 302] width 89 height 35
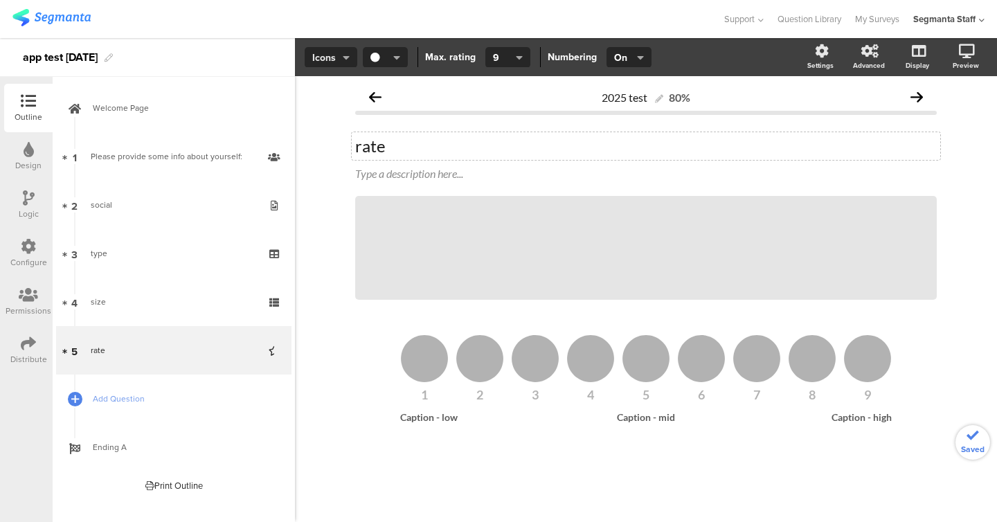
click at [332, 59] on span "Icons" at bounding box center [330, 58] width 37 height 15
click at [332, 127] on div "Slider" at bounding box center [330, 125] width 69 height 35
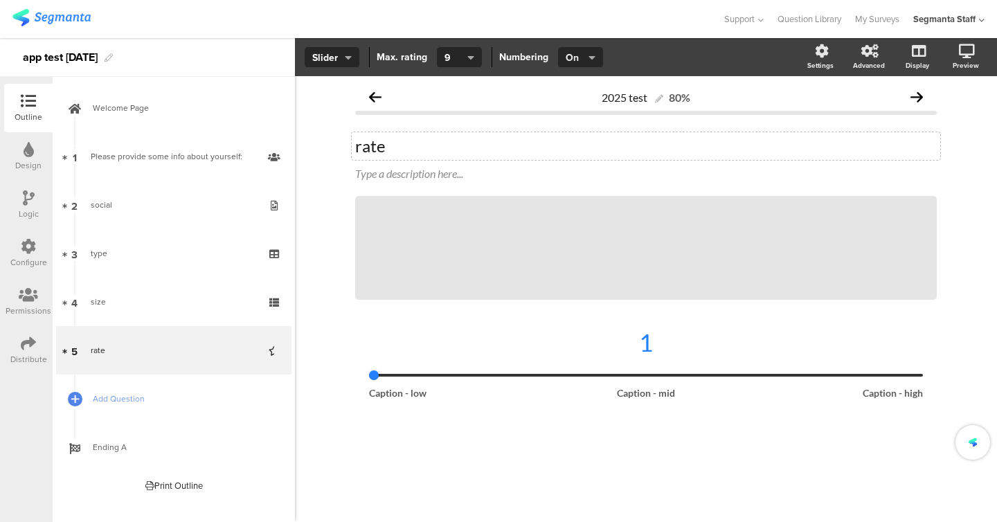
click at [564, 66] on button "On" at bounding box center [580, 57] width 45 height 21
click at [561, 116] on div "Off" at bounding box center [578, 125] width 69 height 35
click at [325, 57] on span "Slider" at bounding box center [331, 58] width 39 height 15
click at [328, 89] on div "Icons" at bounding box center [331, 90] width 69 height 35
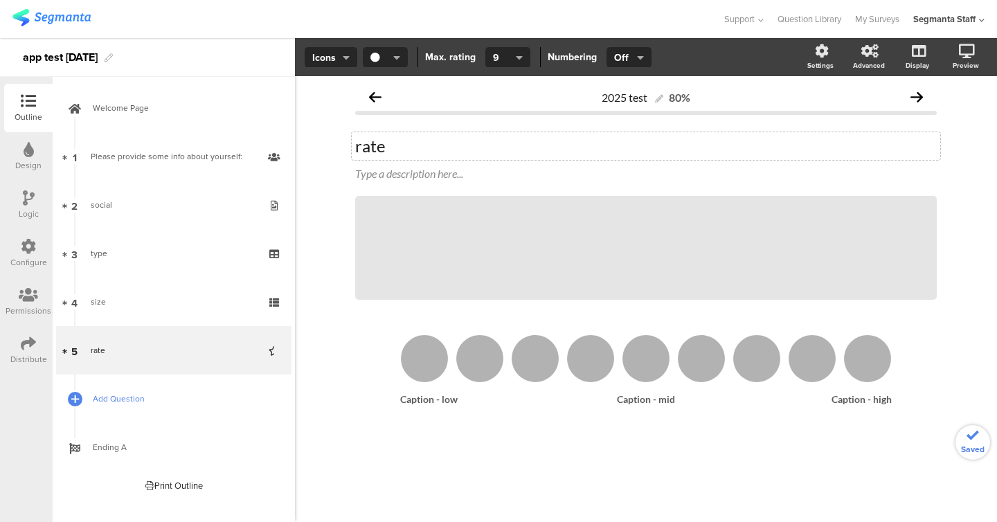
click at [144, 400] on span "Add Question" at bounding box center [181, 399] width 177 height 14
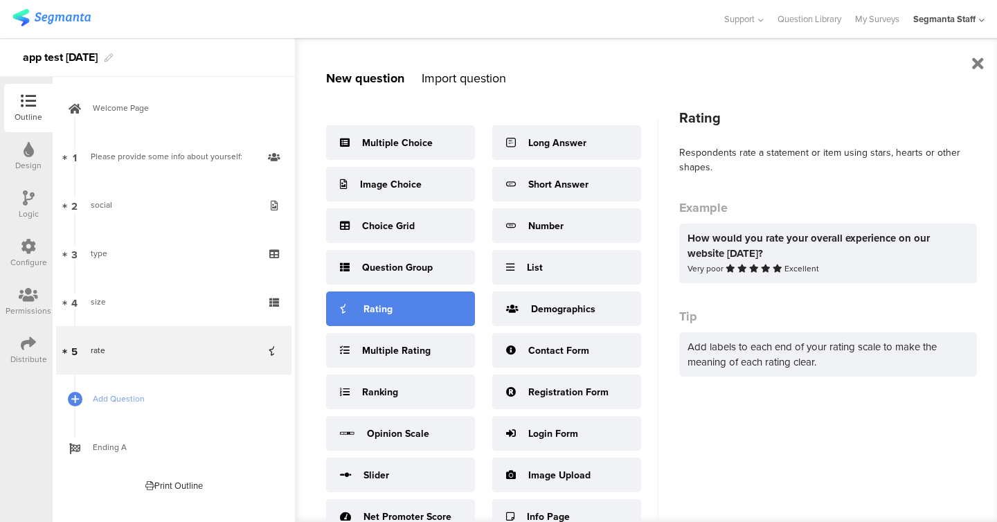
click at [367, 316] on div "Rating" at bounding box center [400, 308] width 149 height 35
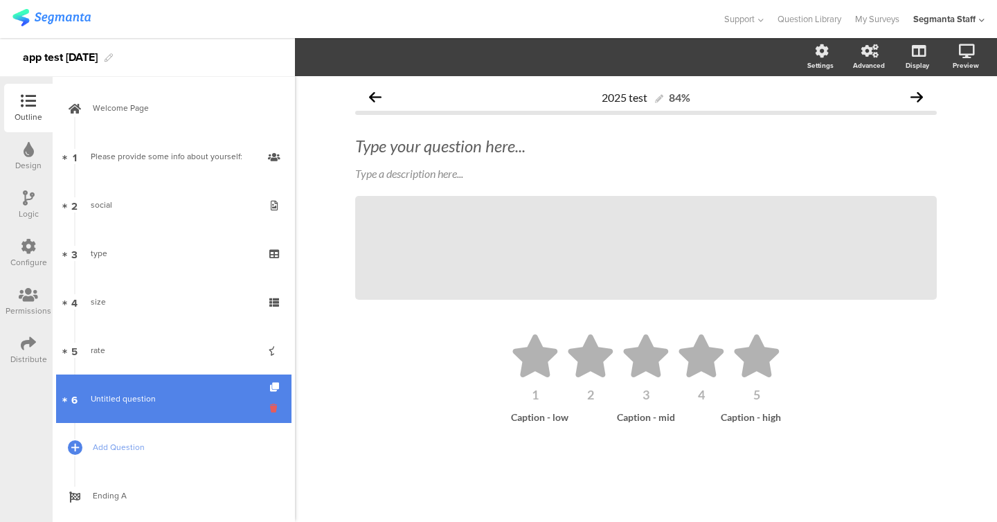
click at [276, 406] on icon at bounding box center [276, 408] width 12 height 13
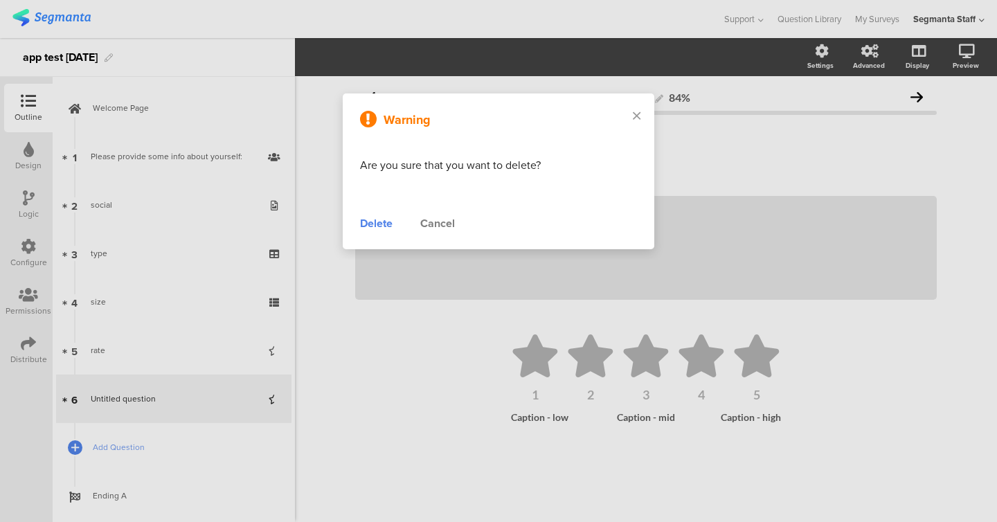
click at [370, 227] on div "Delete" at bounding box center [376, 223] width 33 height 17
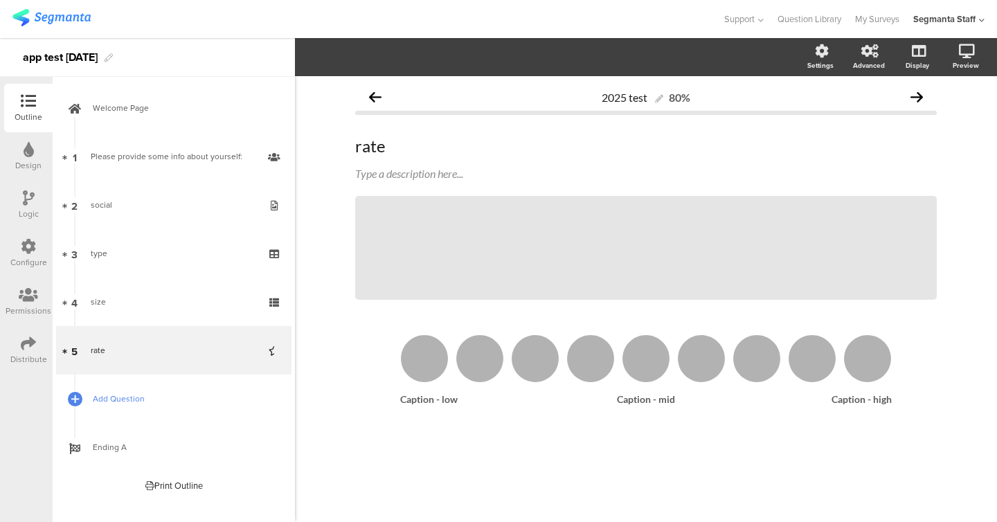
click at [126, 401] on span "Add Question" at bounding box center [181, 399] width 177 height 14
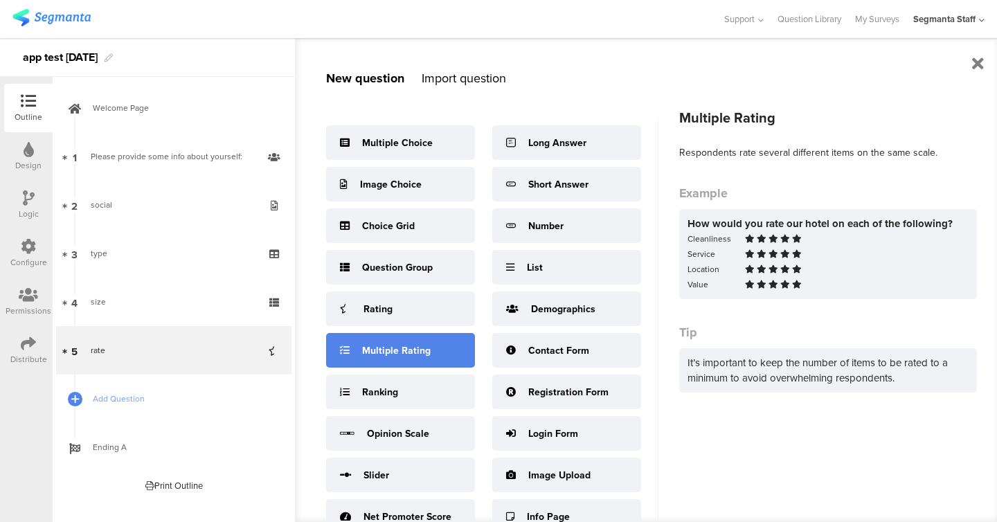
click at [402, 340] on div "Multiple Rating" at bounding box center [400, 350] width 149 height 35
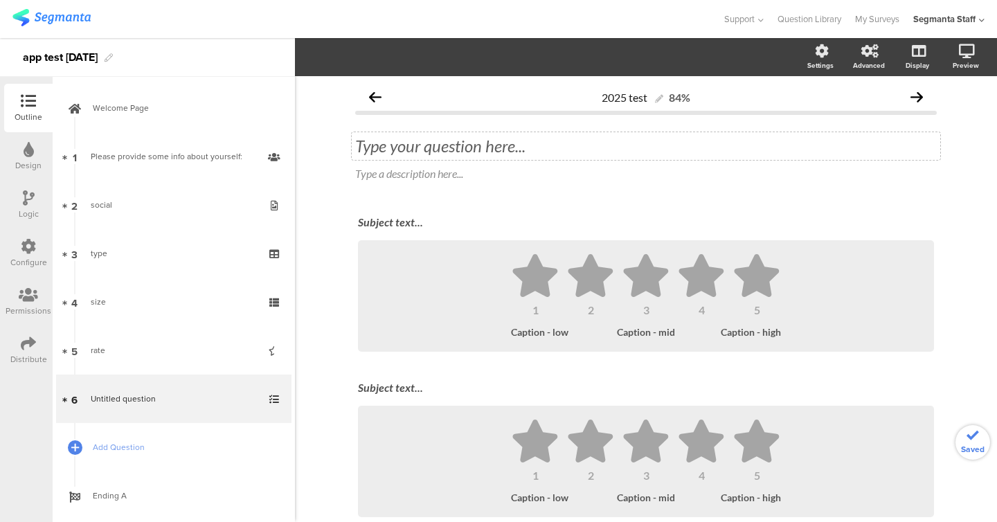
click at [465, 148] on div "Type your question here..." at bounding box center [646, 146] width 582 height 21
click at [532, 228] on div "Subject text..." at bounding box center [645, 223] width 583 height 22
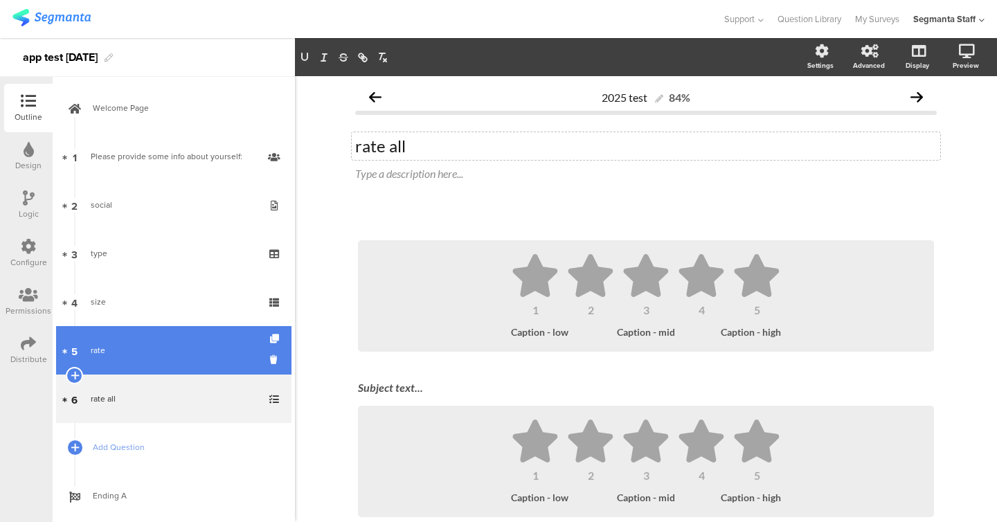
scroll to position [29, 0]
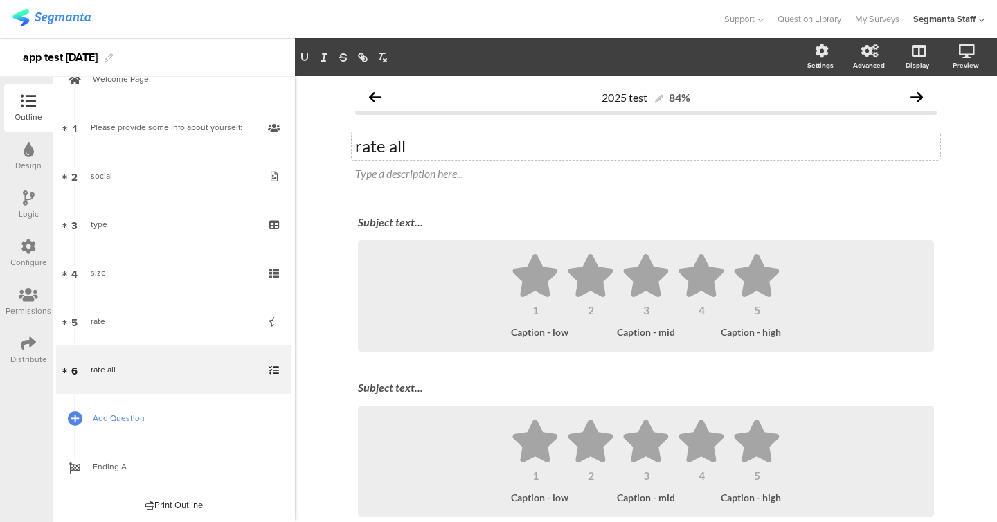
click at [137, 416] on span "Add Question" at bounding box center [181, 418] width 177 height 14
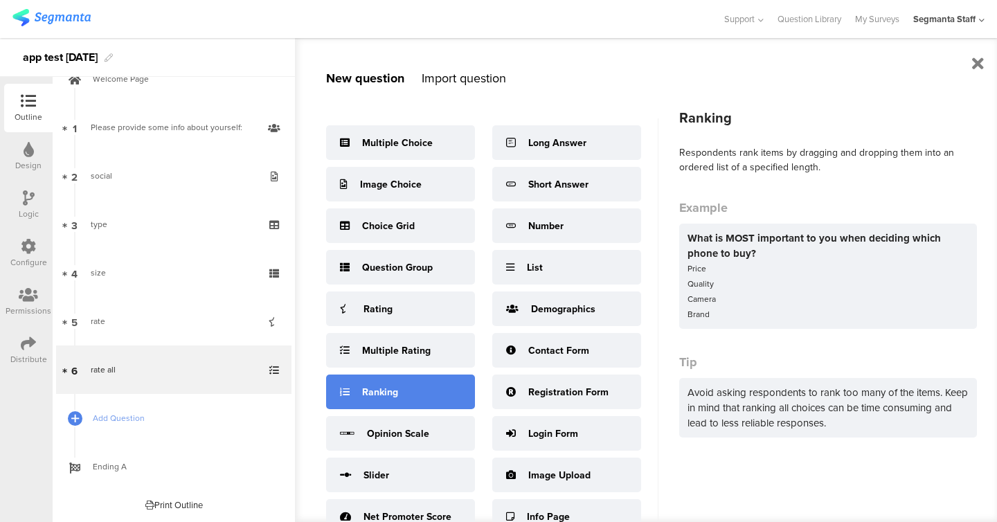
click at [402, 385] on div "Ranking" at bounding box center [400, 392] width 149 height 35
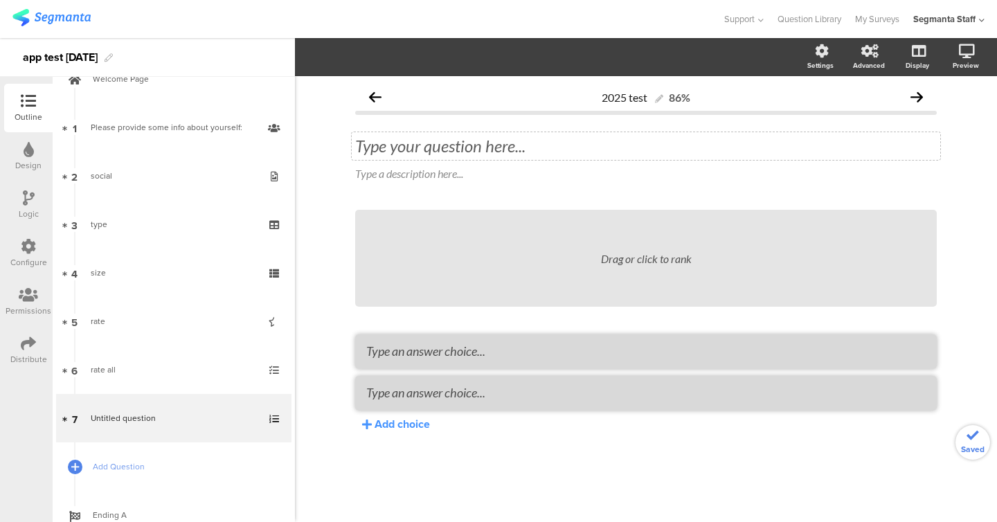
click at [460, 146] on div "Type your question here..." at bounding box center [646, 146] width 588 height 28
click at [442, 356] on textarea at bounding box center [645, 350] width 559 height 15
click at [405, 434] on div "Drag or click to rank Add choice" at bounding box center [646, 345] width 582 height 271
click at [405, 431] on div "Add choice" at bounding box center [402, 424] width 55 height 16
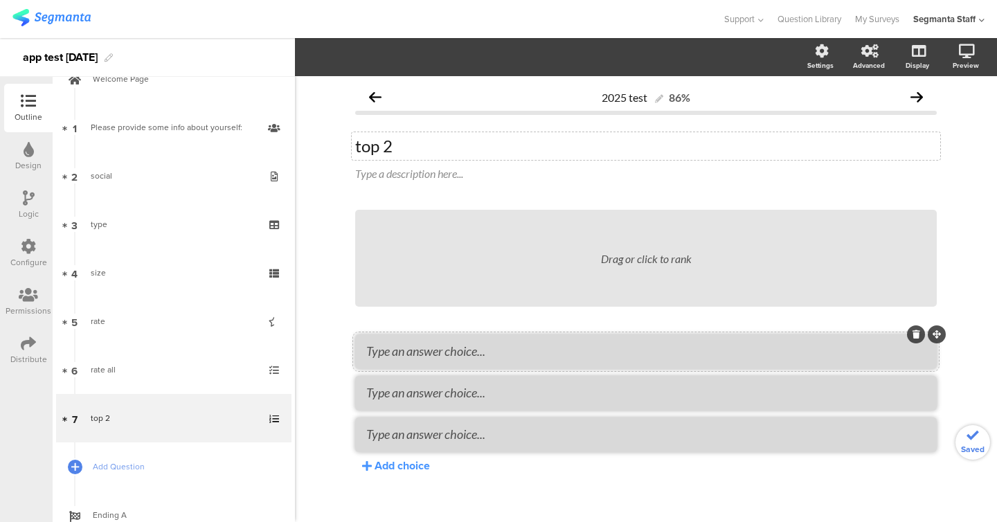
click at [443, 352] on textarea at bounding box center [645, 350] width 559 height 15
type textarea "or"
click at [451, 393] on textarea at bounding box center [645, 392] width 559 height 15
type textarea "mor"
click at [439, 435] on textarea at bounding box center [645, 433] width 559 height 15
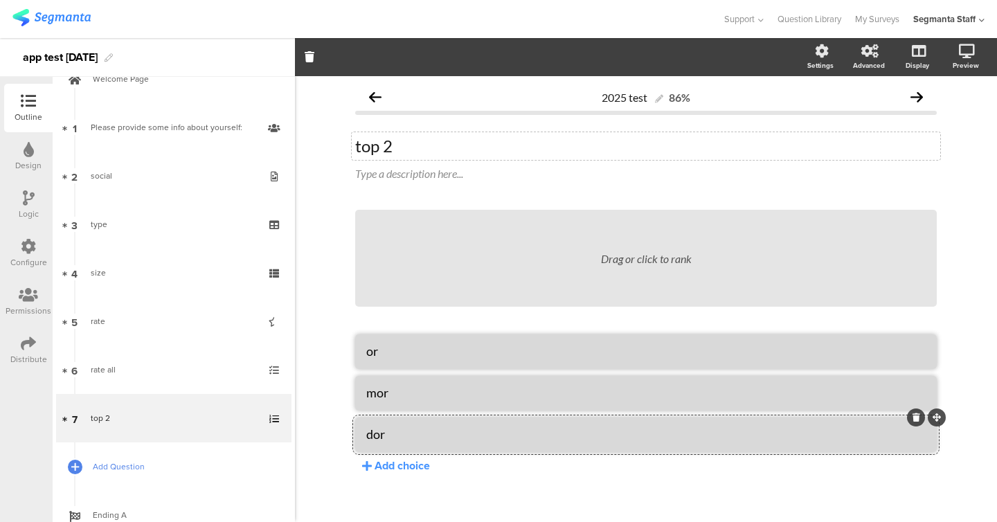
type textarea "dor"
click at [139, 470] on span "Add Question" at bounding box center [181, 467] width 177 height 14
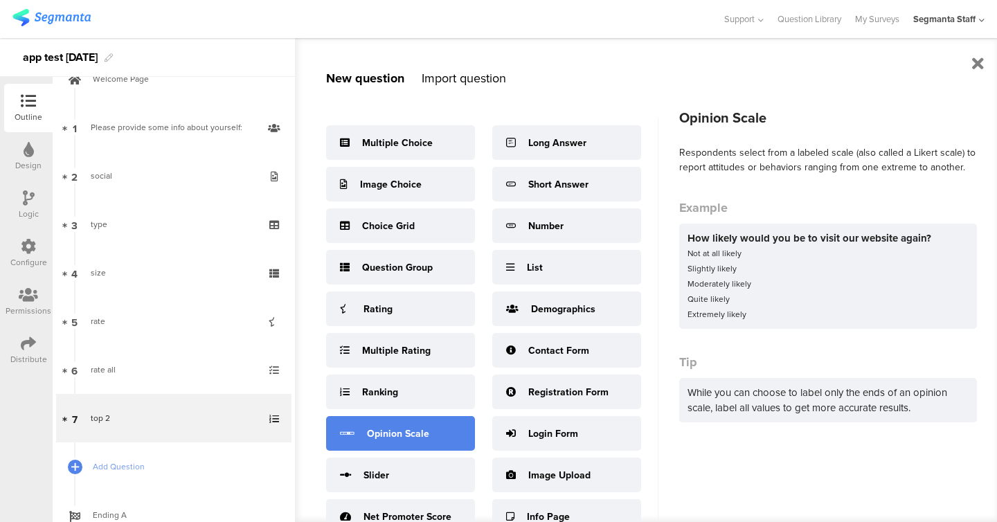
click at [404, 422] on div "Opinion Scale" at bounding box center [400, 433] width 149 height 35
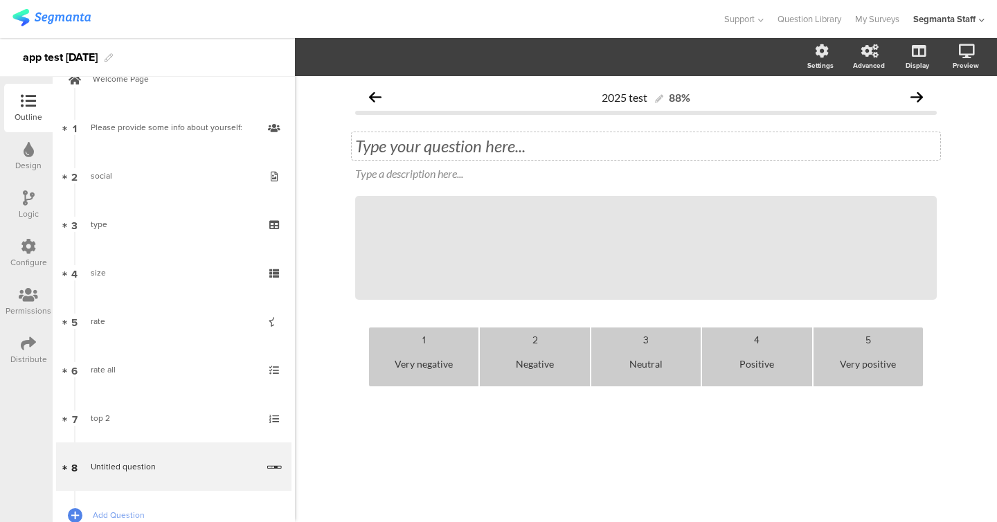
click at [489, 150] on div "Type your question here..." at bounding box center [646, 146] width 588 height 28
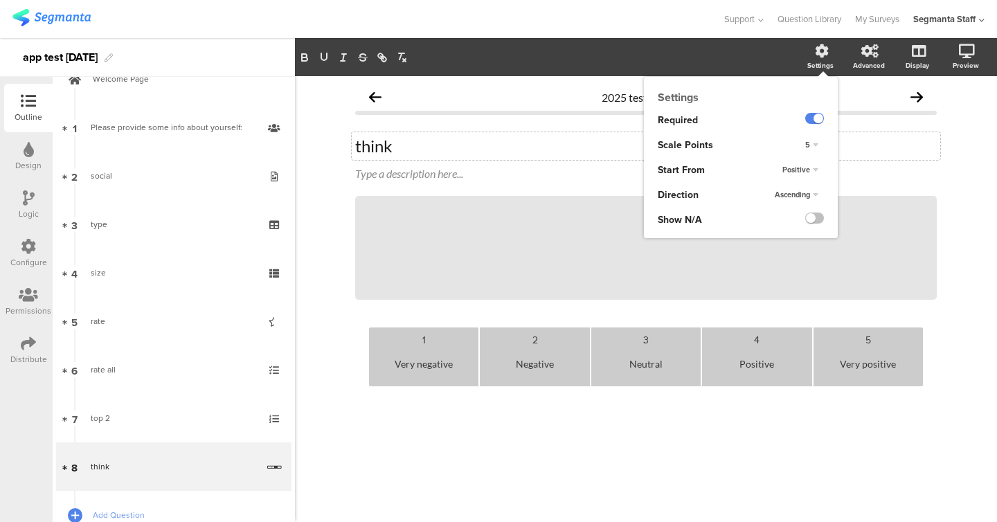
click at [809, 144] on span "5" at bounding box center [807, 144] width 5 height 11
click at [789, 161] on div "3" at bounding box center [793, 158] width 82 height 15
click at [792, 179] on div "Positive" at bounding box center [795, 170] width 85 height 25
click at [795, 170] on span "Positive" at bounding box center [796, 169] width 28 height 11
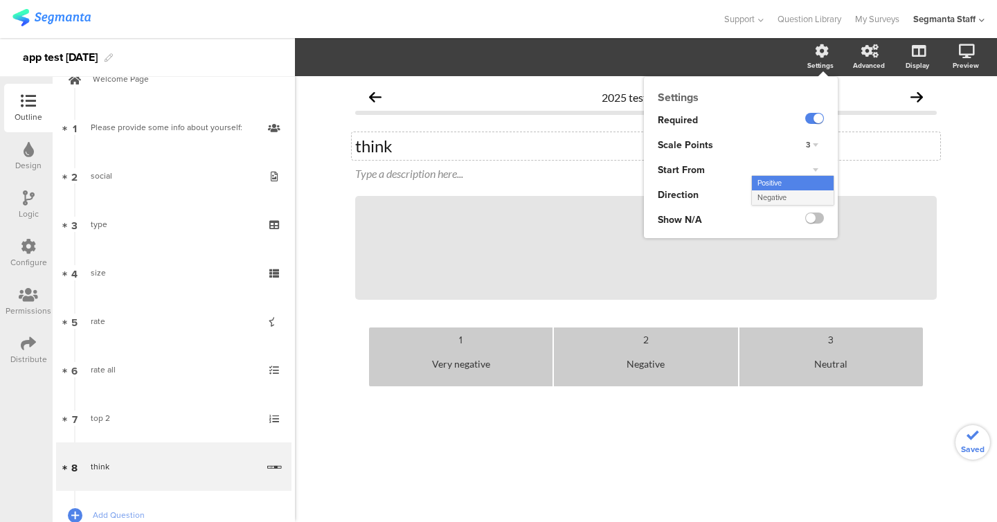
click at [793, 198] on div "Negative" at bounding box center [793, 197] width 82 height 15
click at [800, 197] on span "Ascending" at bounding box center [792, 194] width 35 height 11
click at [795, 233] on div "Random" at bounding box center [793, 237] width 82 height 15
click at [814, 224] on label at bounding box center [814, 218] width 19 height 11
click at [0, 0] on input "checkbox" at bounding box center [0, 0] width 0 height 0
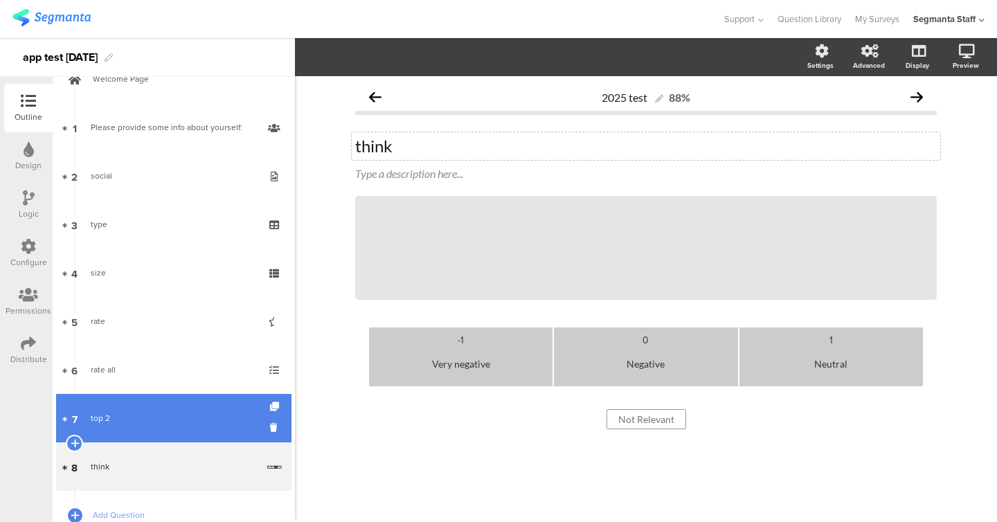
scroll to position [126, 0]
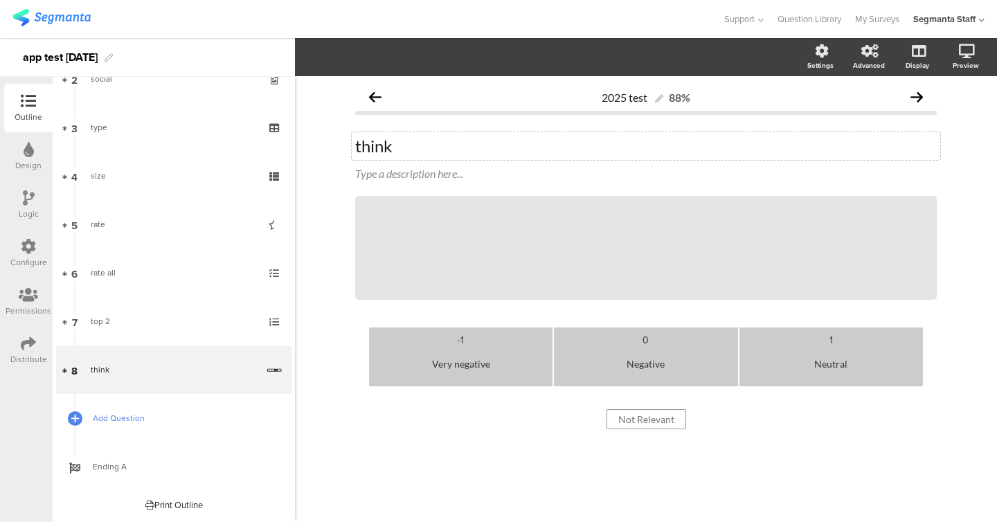
click at [152, 412] on span "Add Question" at bounding box center [181, 418] width 177 height 14
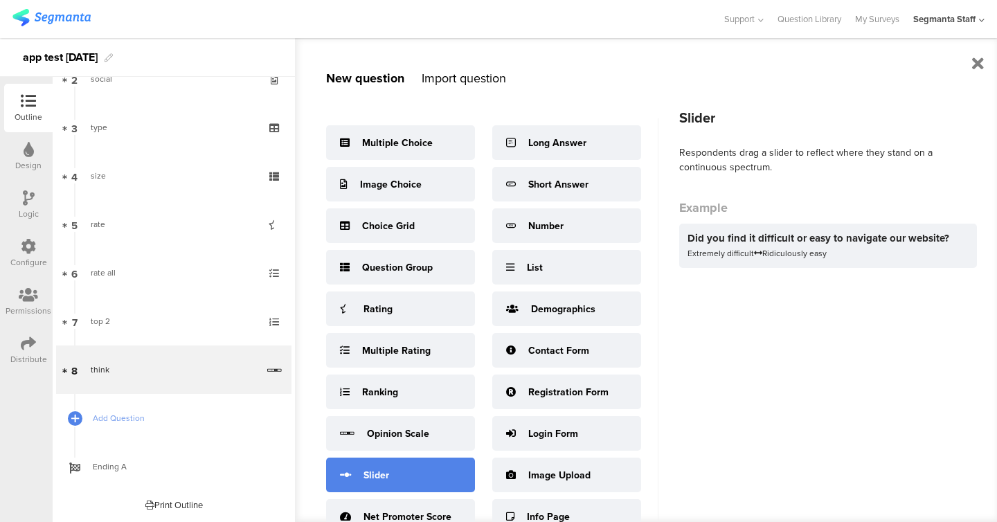
click at [397, 460] on div "Slider" at bounding box center [400, 475] width 149 height 35
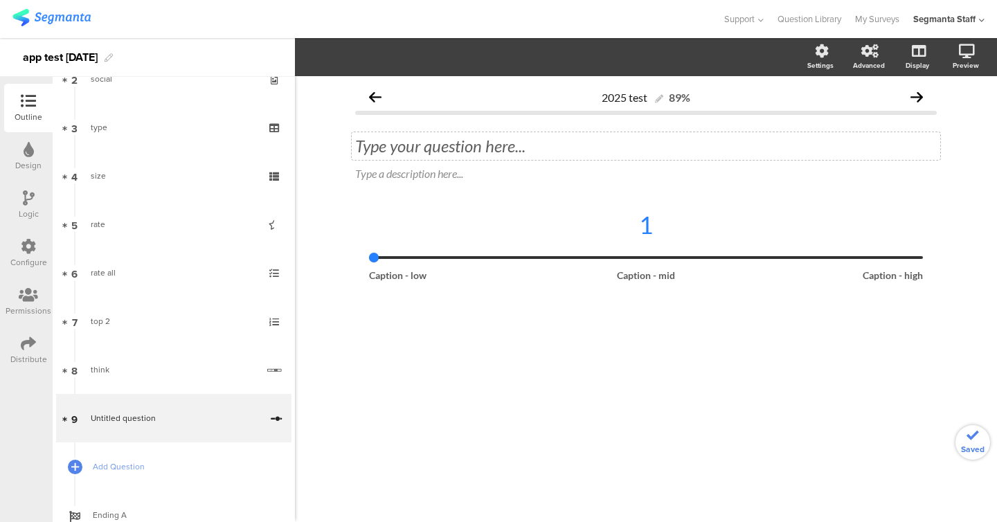
click at [440, 155] on div "Type your question here..." at bounding box center [646, 146] width 582 height 21
click at [520, 241] on div "1" at bounding box center [646, 234] width 554 height 49
click at [350, 55] on icon "button" at bounding box center [348, 57] width 7 height 11
click at [338, 159] on div "2025 test 89% much much Type a description here... 1 Caption - low Caption - mi…" at bounding box center [646, 299] width 702 height 446
click at [437, 249] on div "1" at bounding box center [646, 234] width 554 height 49
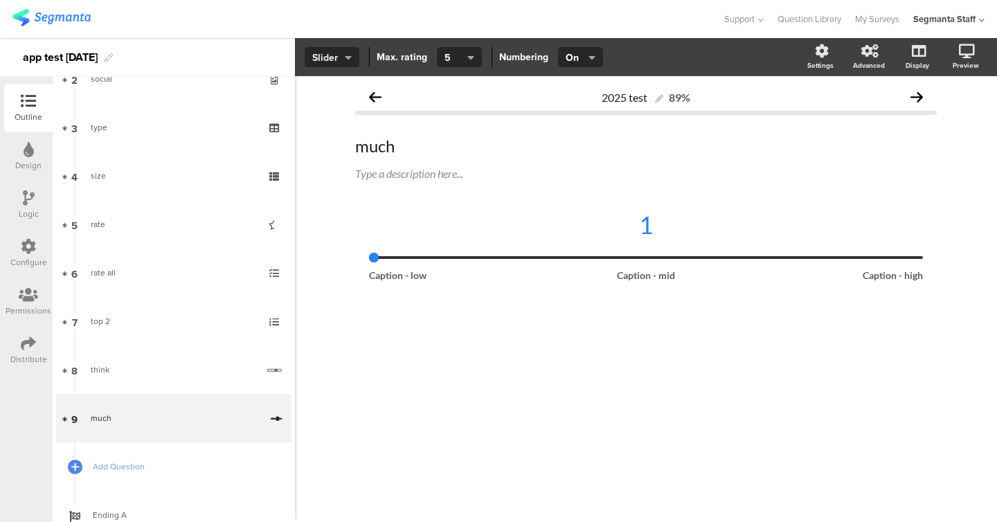
click at [348, 66] on button "Slider" at bounding box center [332, 57] width 55 height 21
click at [341, 77] on div "Icons" at bounding box center [331, 90] width 69 height 35
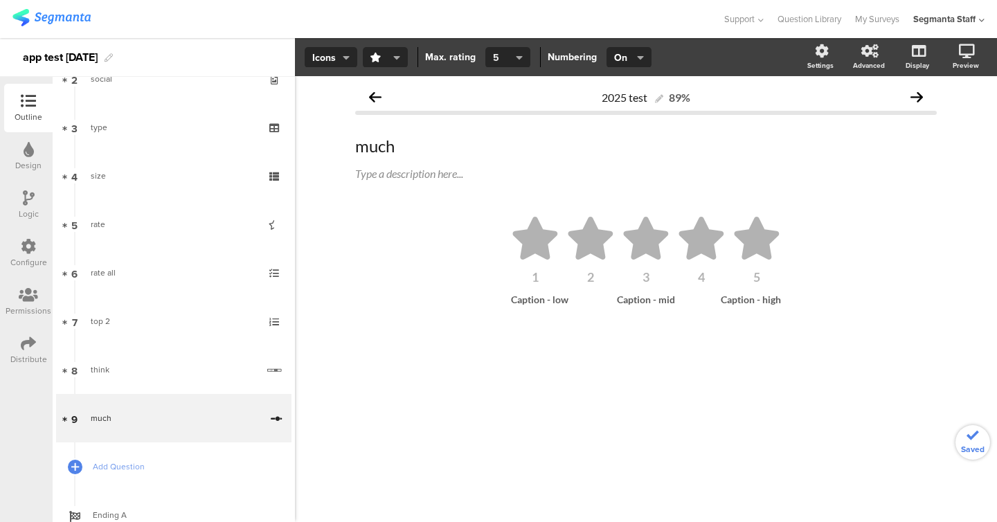
click at [498, 60] on span "5" at bounding box center [503, 58] width 20 height 15
click at [501, 314] on div "9" at bounding box center [505, 302] width 69 height 35
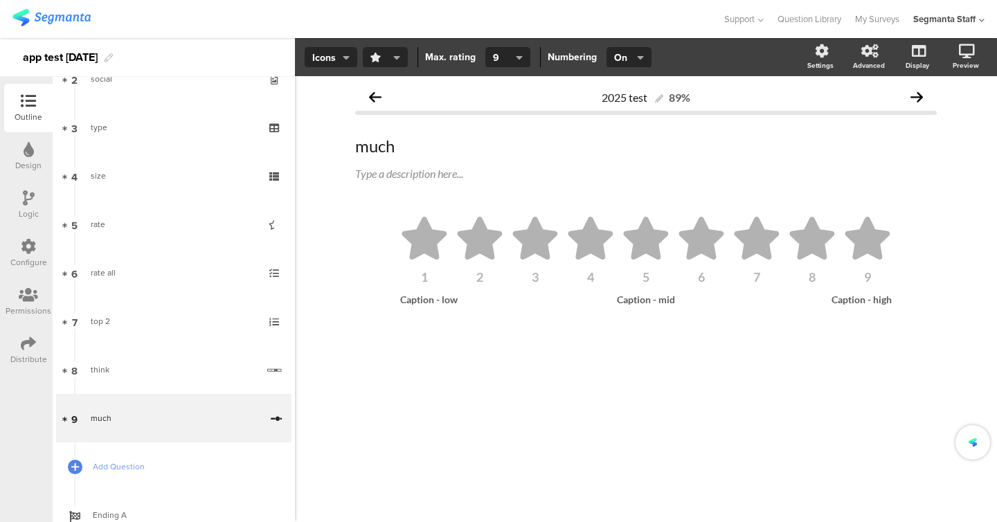
click at [386, 61] on span "button" at bounding box center [382, 58] width 24 height 15
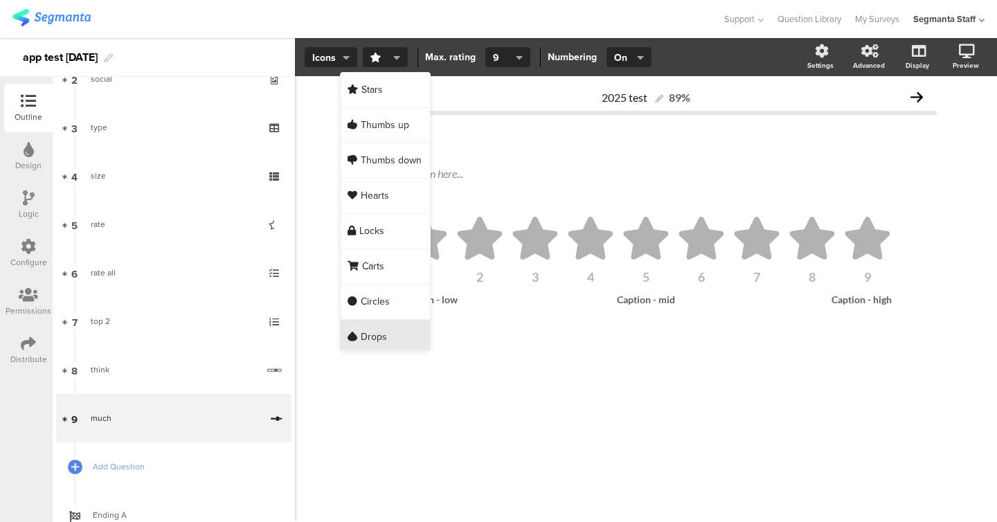
click at [385, 331] on span "Drops" at bounding box center [374, 337] width 26 height 14
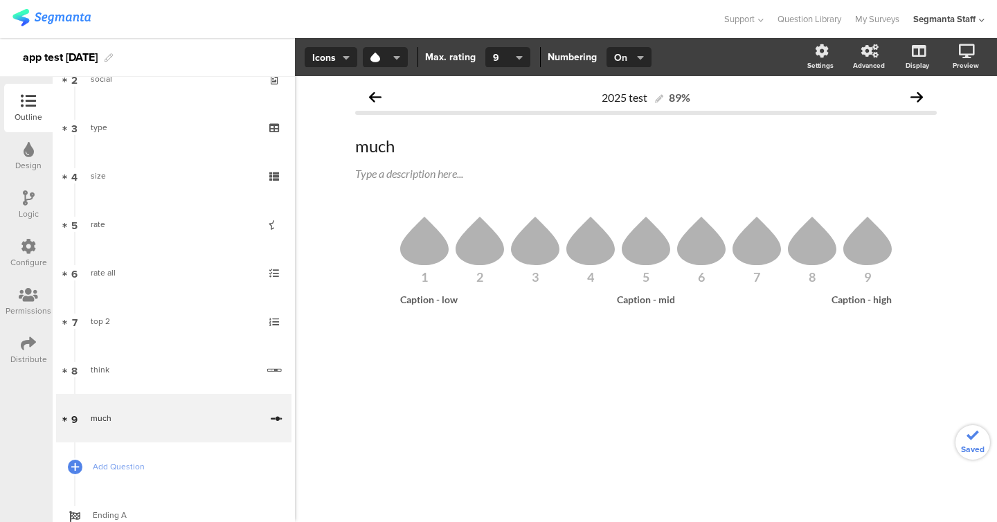
click at [637, 60] on icon "button" at bounding box center [640, 57] width 7 height 11
click at [633, 120] on div "Off" at bounding box center [627, 125] width 69 height 35
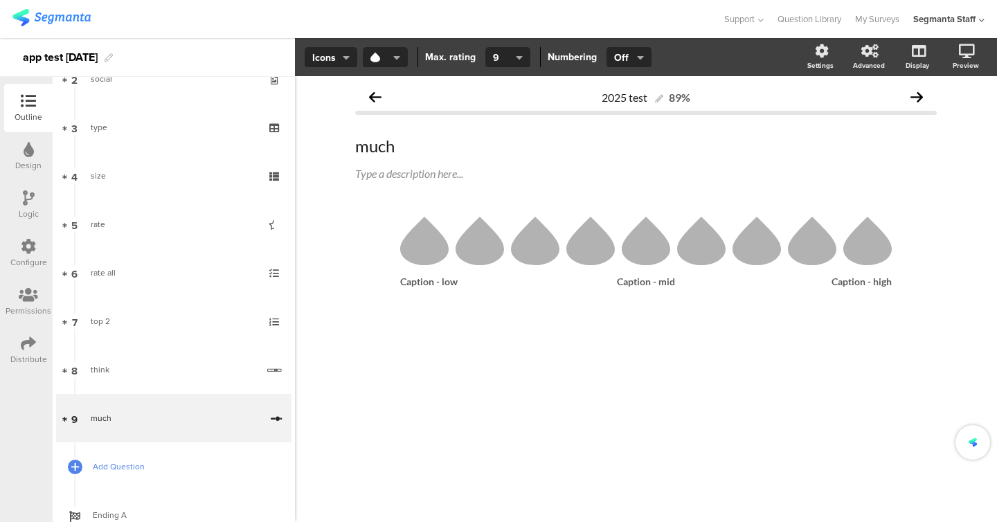
click at [174, 460] on span "Add Question" at bounding box center [181, 467] width 177 height 14
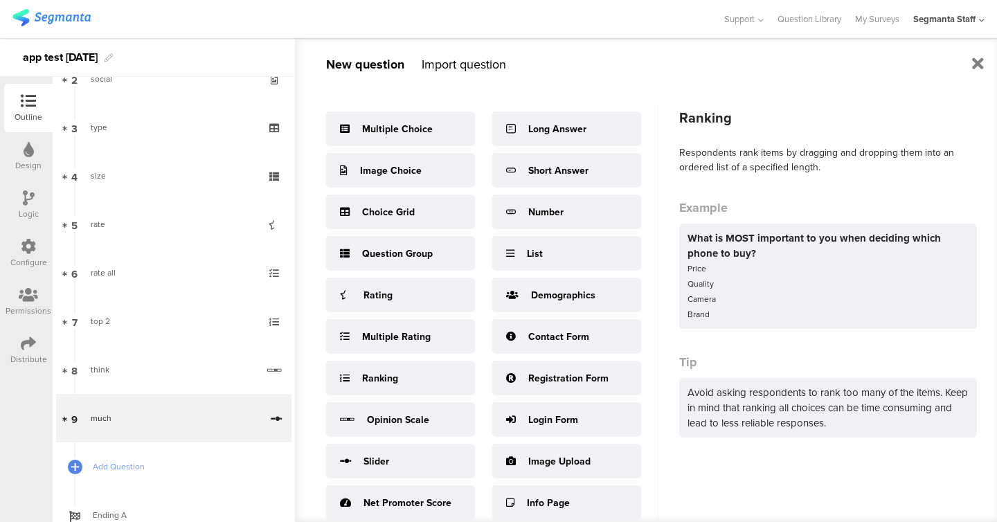
scroll to position [15, 0]
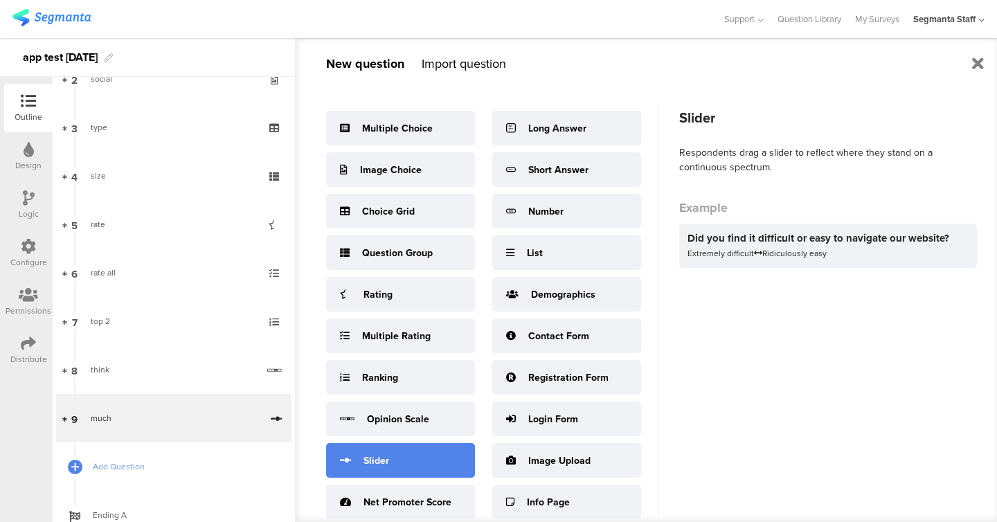
click at [396, 464] on div "Slider" at bounding box center [400, 460] width 149 height 35
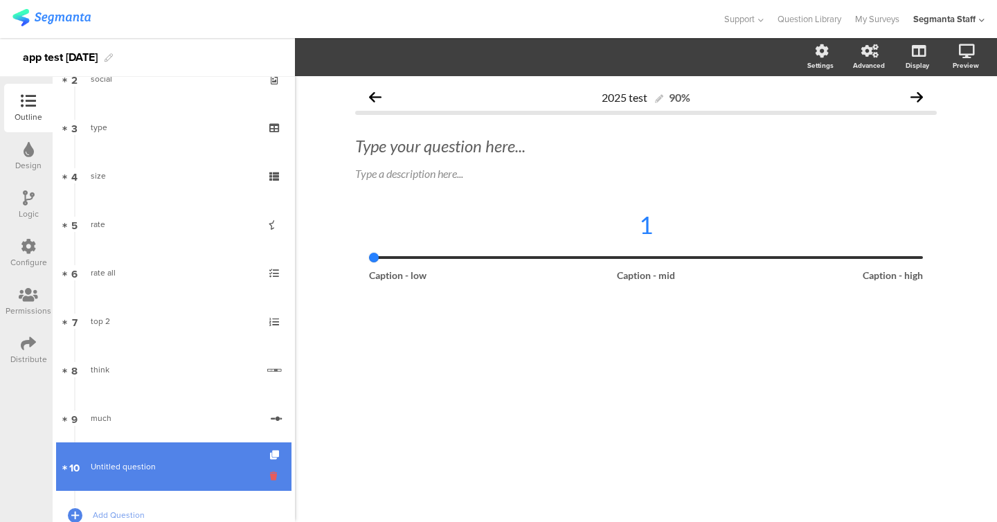
click at [274, 479] on icon at bounding box center [276, 475] width 12 height 13
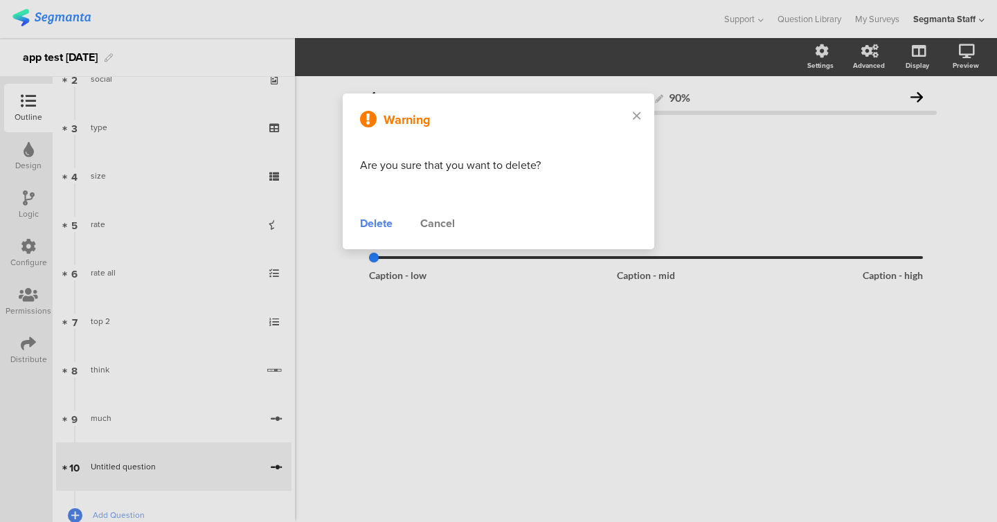
click at [370, 224] on div "Delete" at bounding box center [376, 223] width 33 height 17
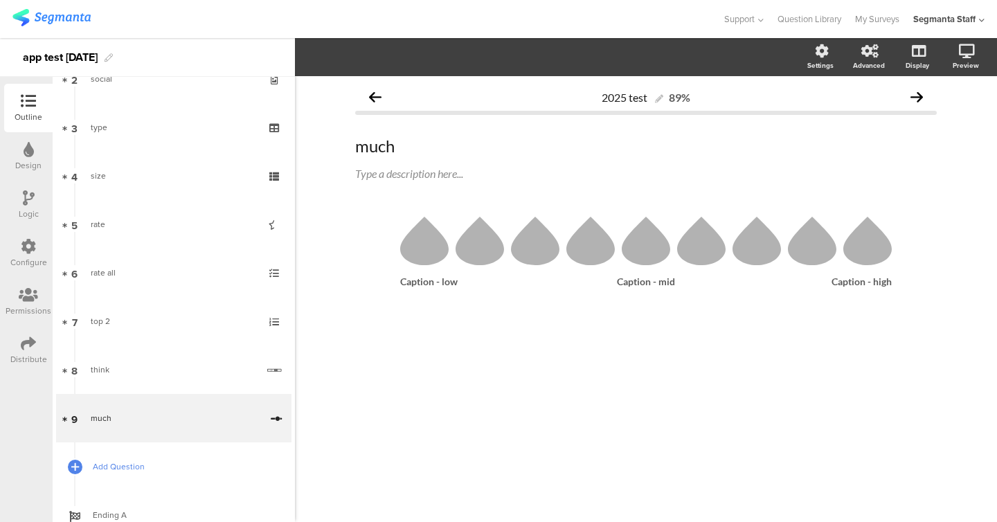
click at [168, 485] on link "Add Question" at bounding box center [173, 466] width 235 height 48
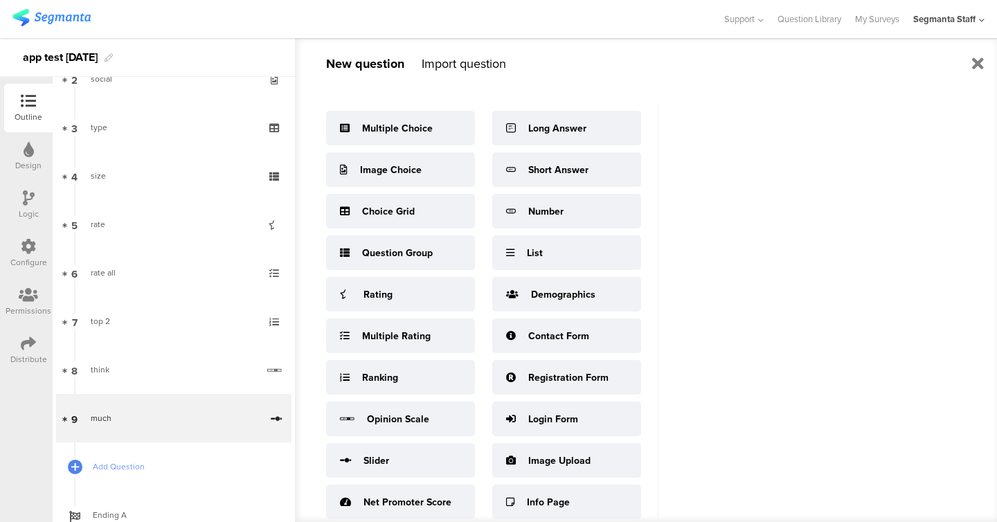
scroll to position [18, 0]
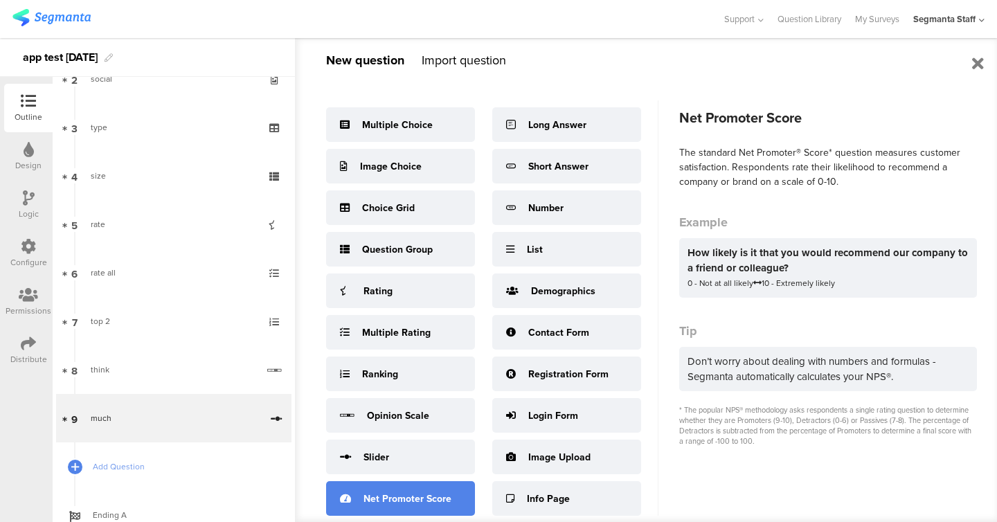
click at [397, 498] on div "Net Promoter Score" at bounding box center [407, 499] width 88 height 15
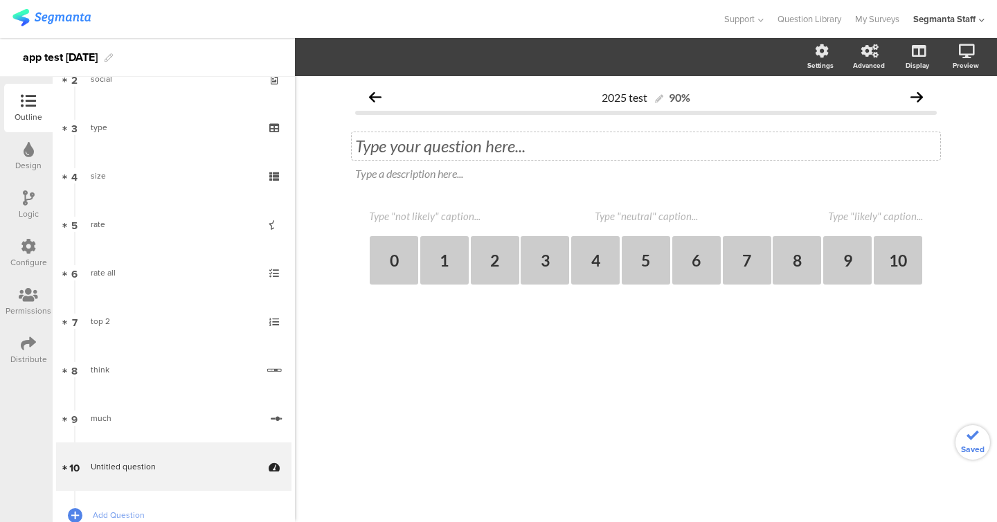
click at [444, 146] on div "Type your question here..." at bounding box center [646, 146] width 582 height 21
click at [434, 220] on textarea at bounding box center [438, 216] width 138 height 12
type textarea "ni"
click at [835, 231] on div "ni 0 1 2 3 4 5 6 7 8 9 10" at bounding box center [646, 247] width 554 height 75
click at [837, 230] on div "ni 0 1 2 3 4 5 6 7 8 9 10" at bounding box center [646, 247] width 554 height 75
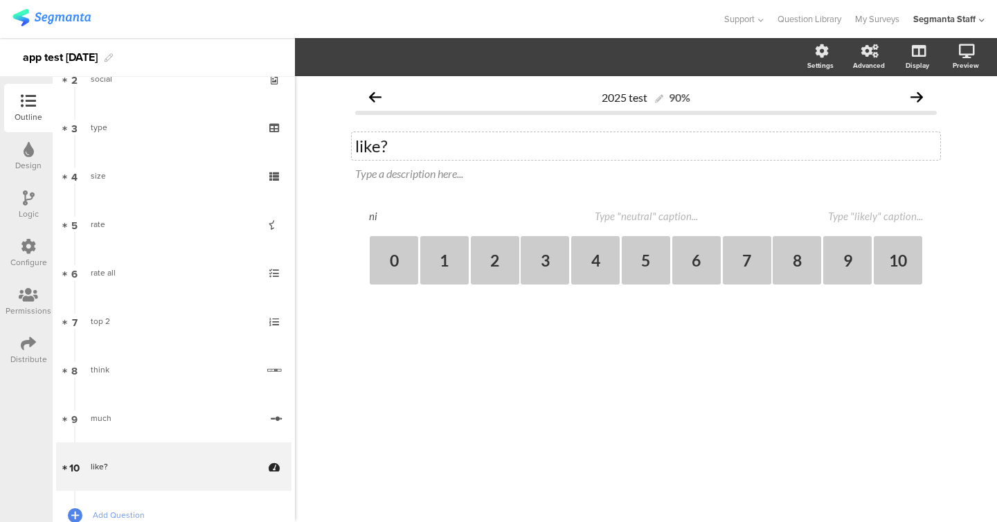
click at [838, 225] on div "ni 0 1 2 3 4 5 6 7 8 9 10" at bounding box center [646, 247] width 554 height 75
click at [848, 222] on textarea at bounding box center [853, 216] width 138 height 12
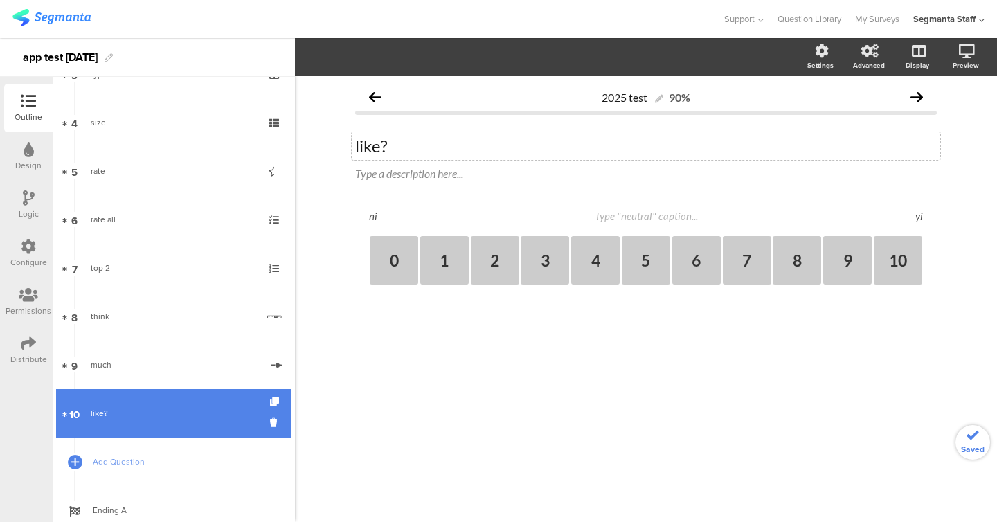
scroll to position [223, 0]
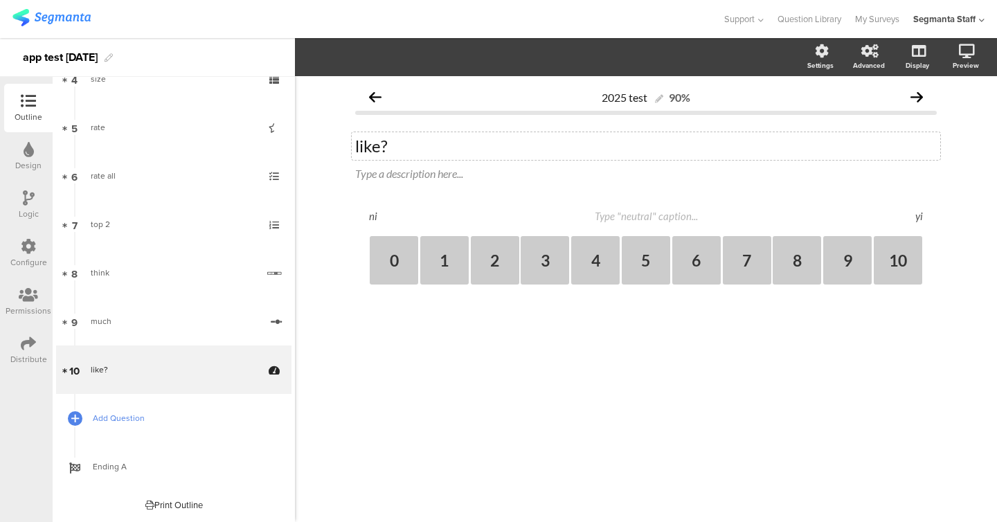
type textarea "yi"
click at [154, 421] on span "Add Question" at bounding box center [181, 418] width 177 height 14
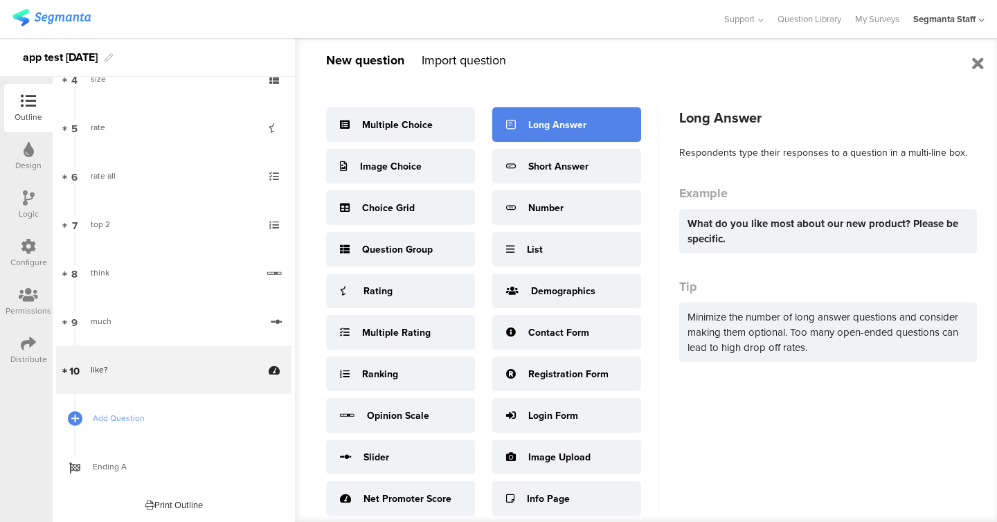
click at [534, 132] on div "Long Answer" at bounding box center [566, 124] width 149 height 35
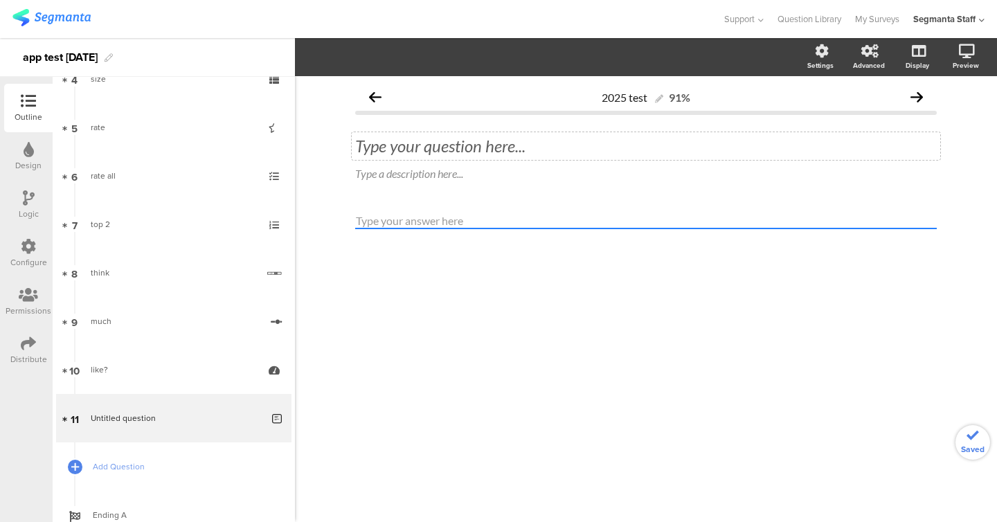
click at [501, 159] on div "Type your question here..." at bounding box center [646, 146] width 588 height 28
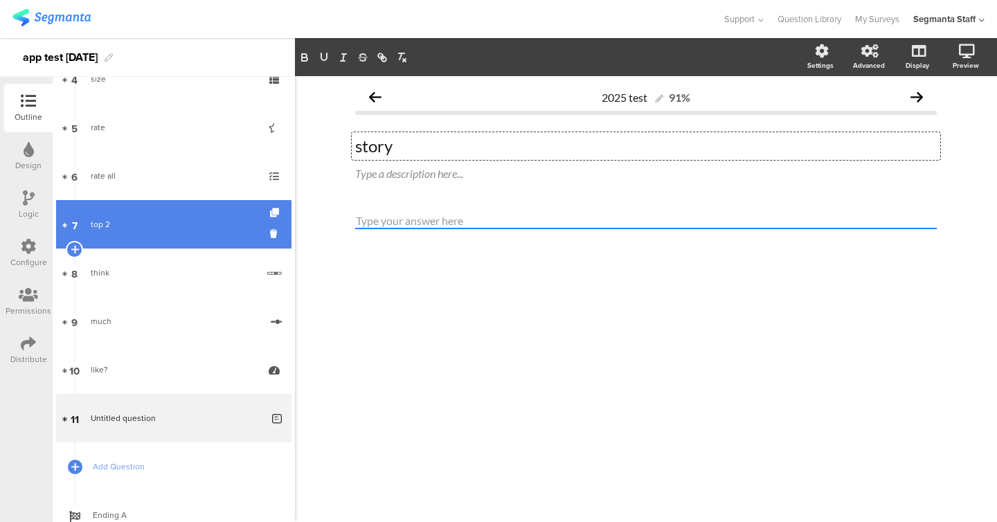
scroll to position [271, 0]
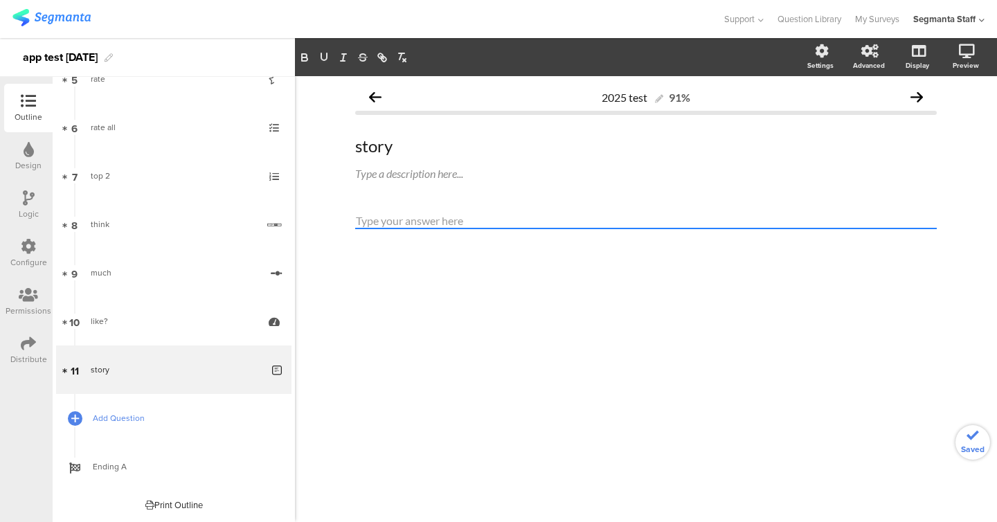
click at [159, 429] on link "Add Question" at bounding box center [173, 418] width 235 height 48
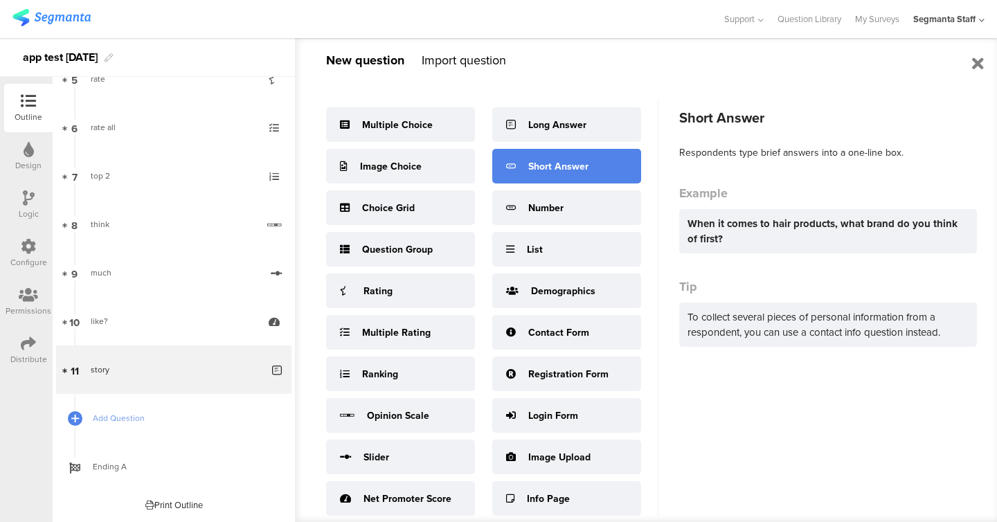
click at [558, 182] on div "Short Answer" at bounding box center [566, 166] width 149 height 35
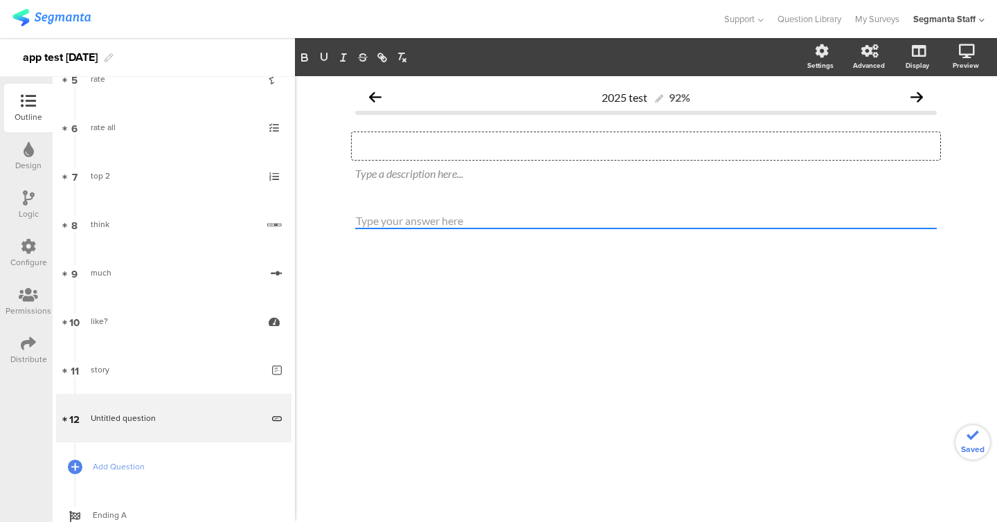
click at [534, 145] on div "Type your question here..." at bounding box center [646, 146] width 588 height 28
click at [155, 454] on link "Add Question" at bounding box center [173, 466] width 235 height 48
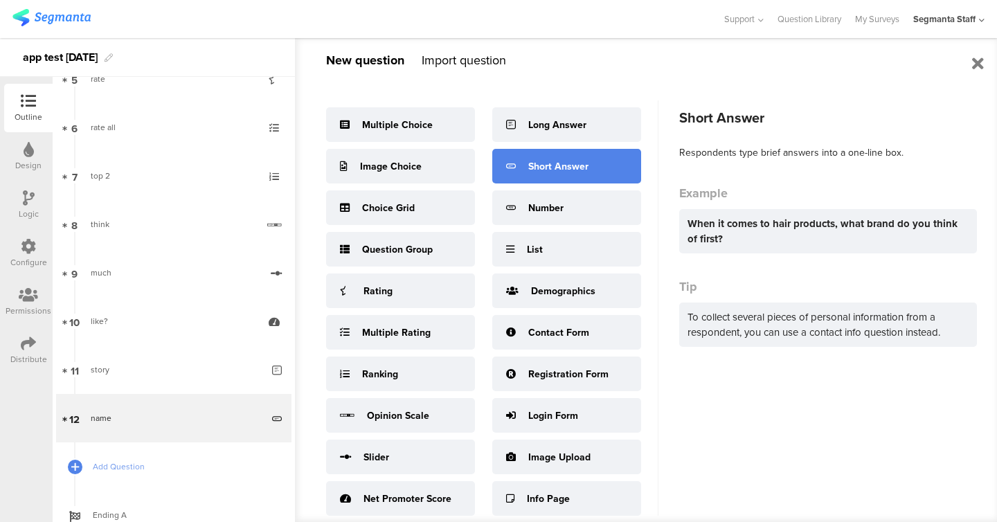
click at [578, 181] on div "Short Answer" at bounding box center [566, 166] width 149 height 35
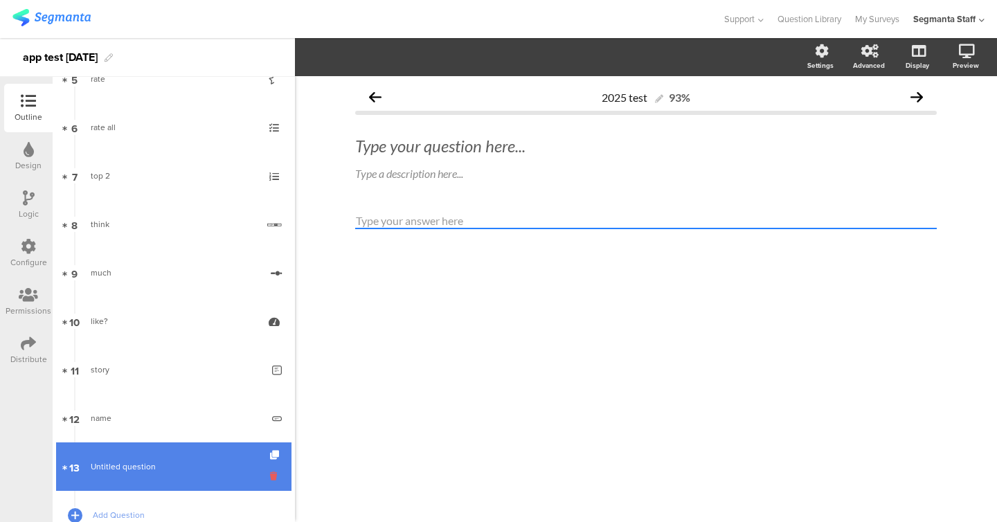
click at [278, 480] on icon at bounding box center [276, 475] width 12 height 13
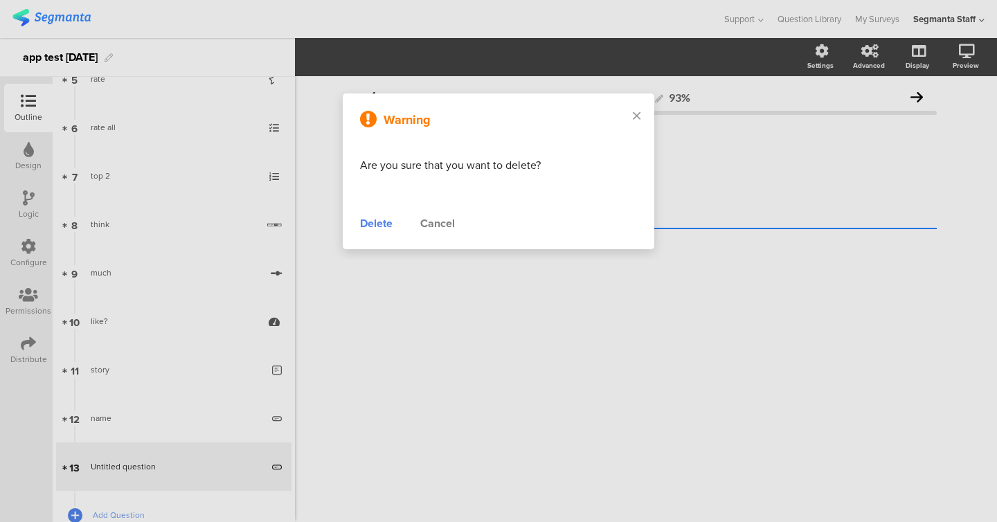
click at [381, 218] on div "Delete" at bounding box center [376, 223] width 33 height 17
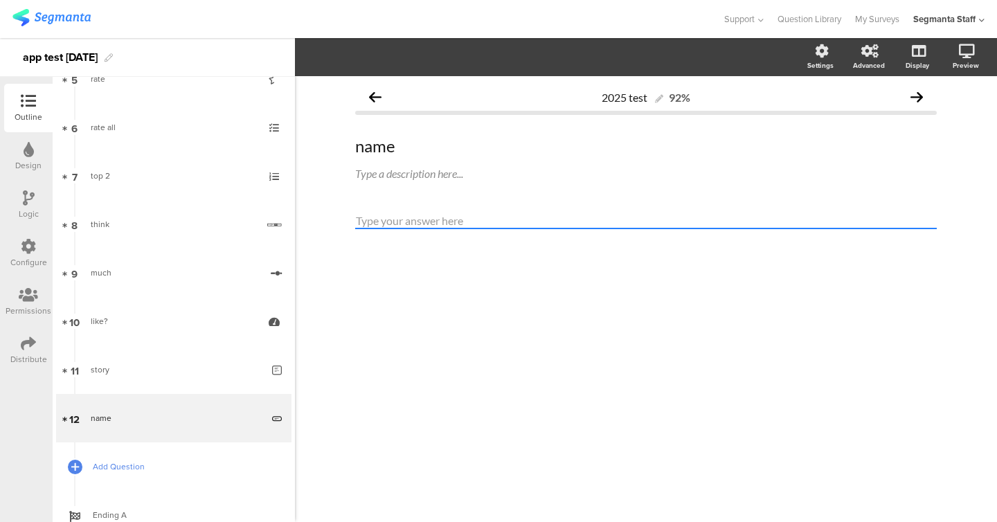
click at [158, 465] on span "Add Question" at bounding box center [181, 467] width 177 height 14
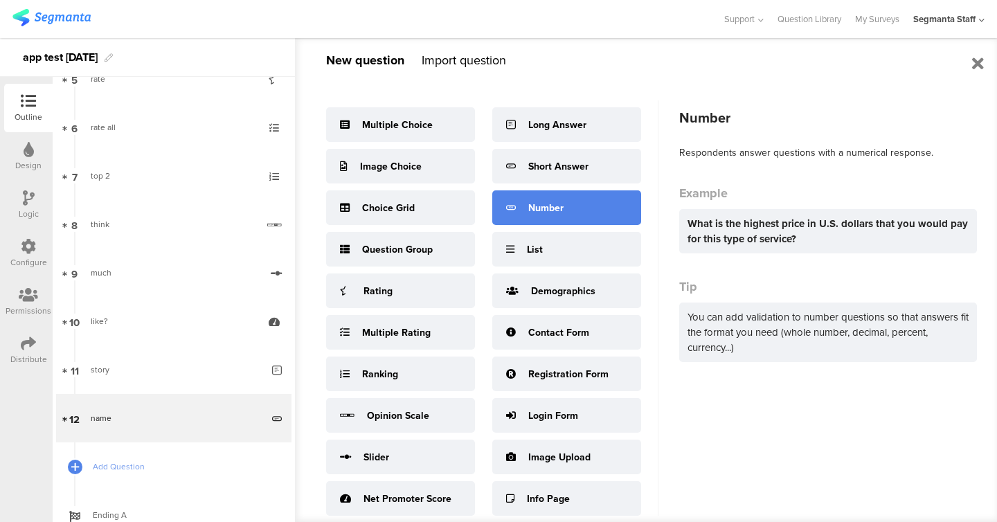
click at [564, 206] on div "Number" at bounding box center [566, 207] width 149 height 35
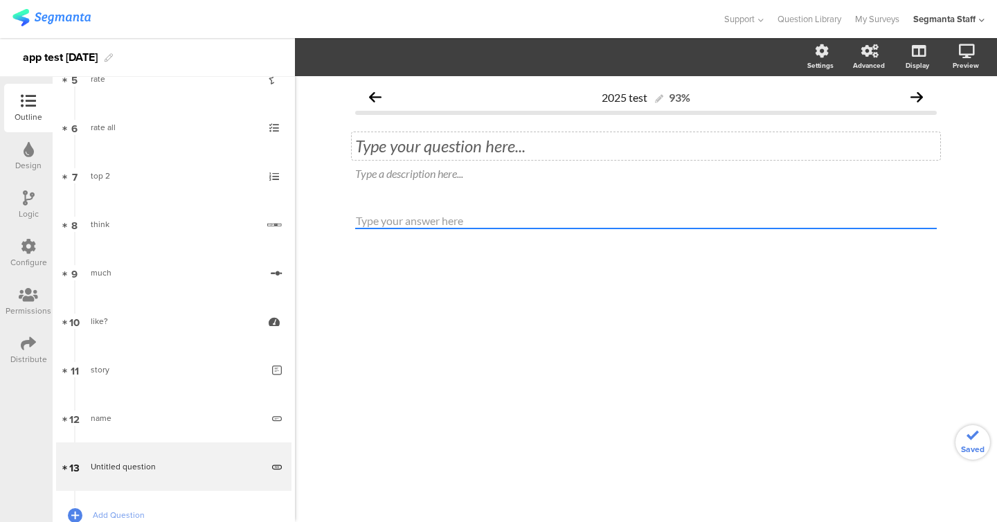
click at [498, 148] on div "Type your question here..." at bounding box center [646, 146] width 582 height 21
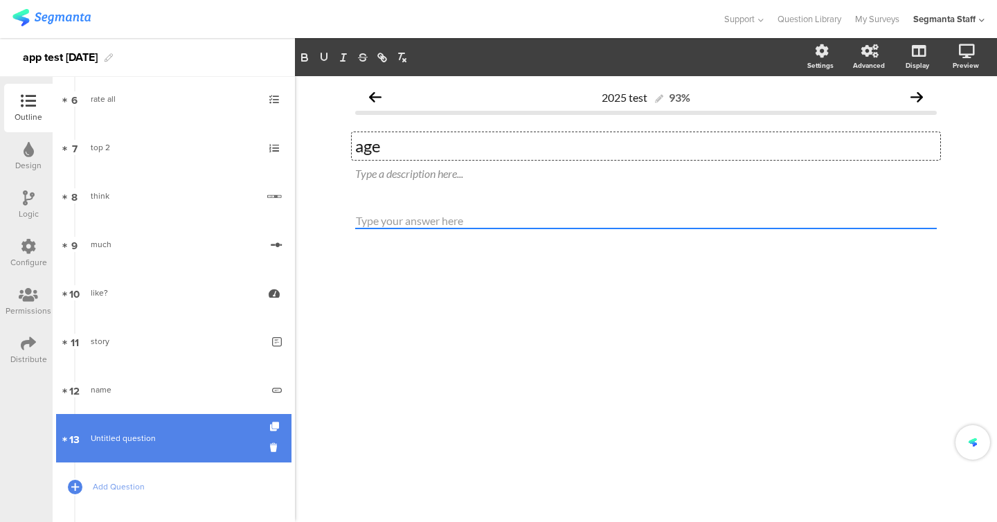
scroll to position [323, 0]
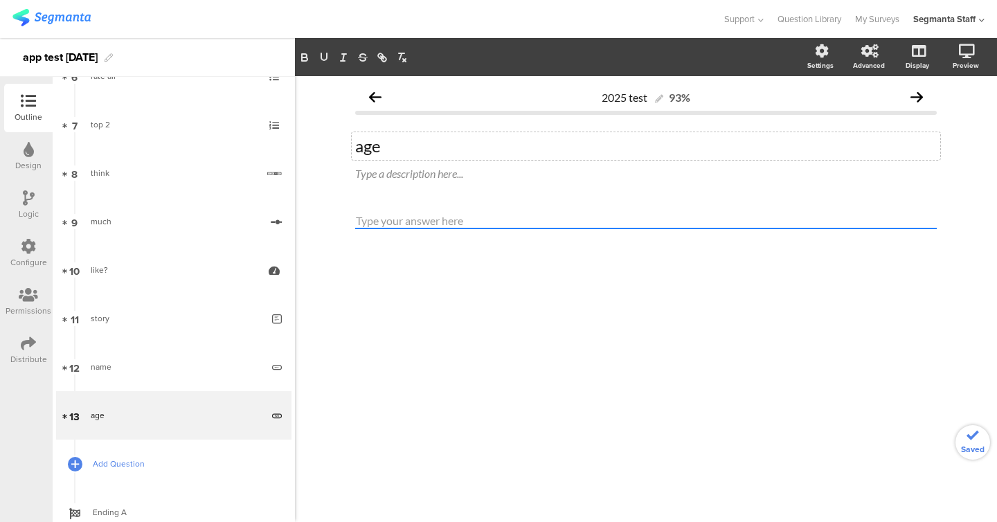
click at [157, 454] on link "Add Question" at bounding box center [173, 464] width 235 height 48
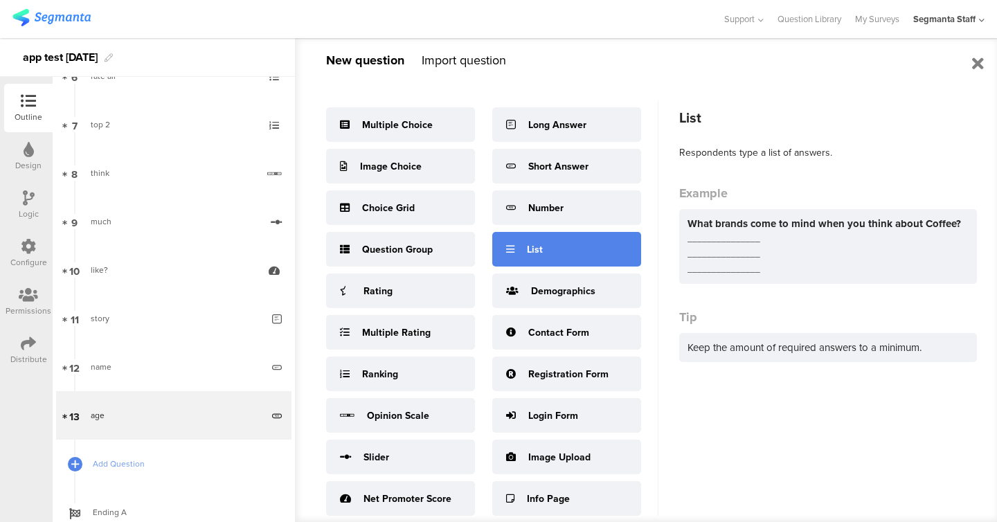
click at [530, 246] on div "List" at bounding box center [535, 249] width 16 height 15
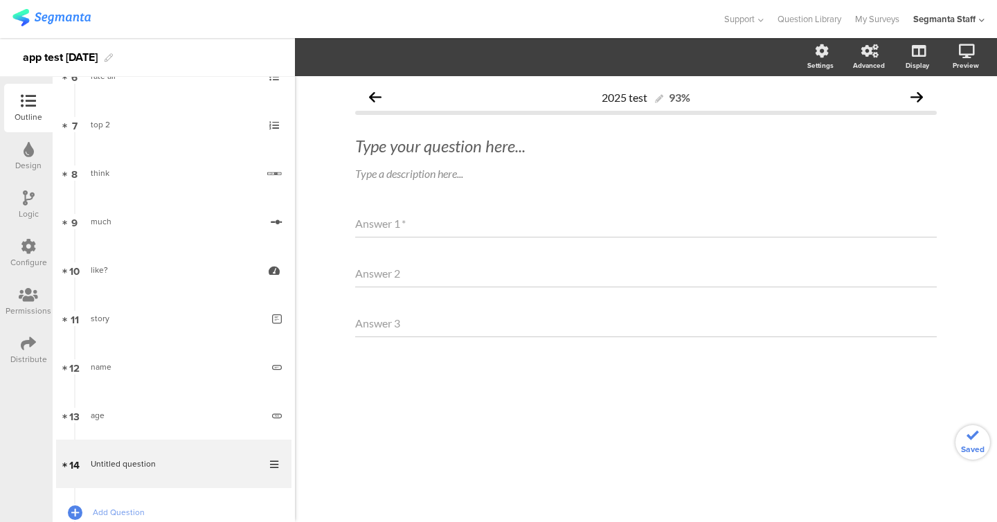
click at [506, 160] on span "Type your question here... Type a description here..." at bounding box center [646, 159] width 582 height 46
click at [505, 145] on div "Type your question here..." at bounding box center [646, 146] width 588 height 28
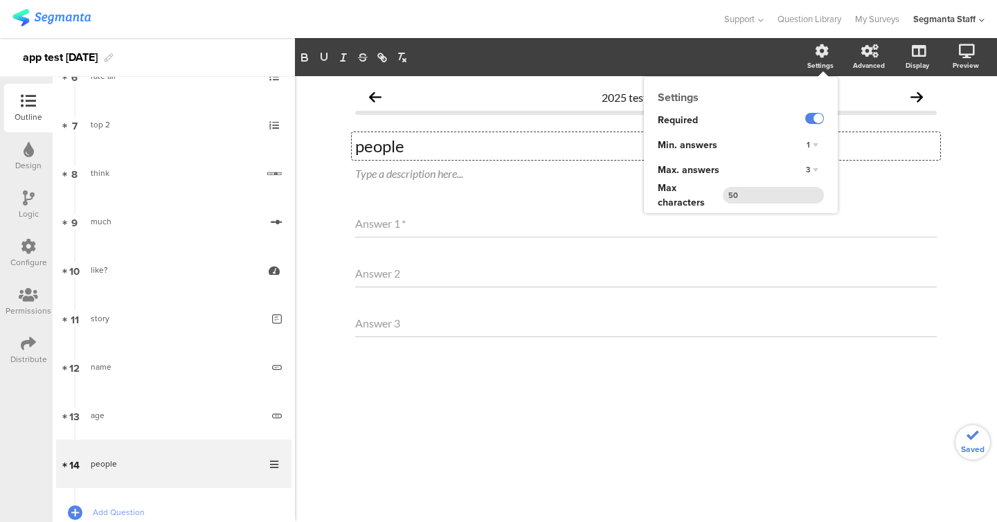
click at [812, 174] on div "3" at bounding box center [812, 170] width 24 height 17
click at [794, 249] on div "7" at bounding box center [793, 256] width 82 height 15
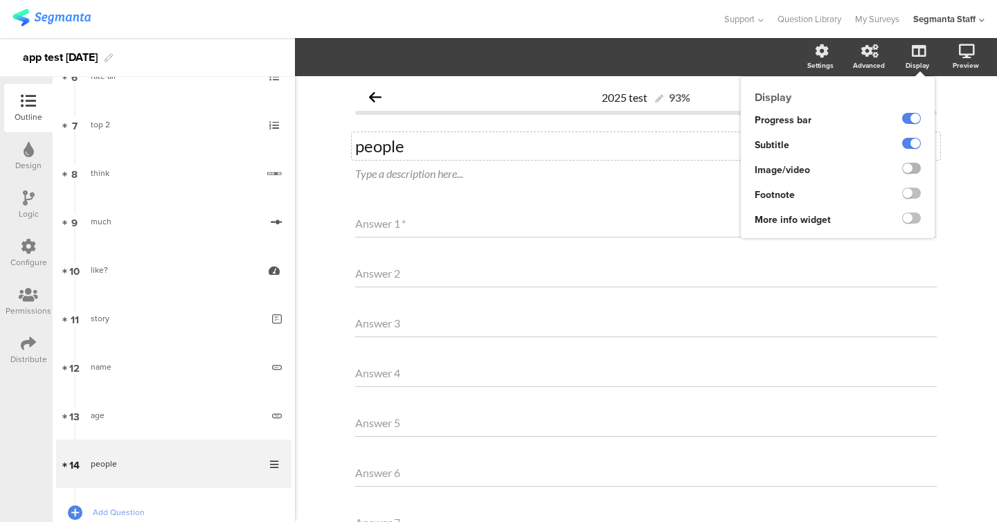
click at [906, 170] on label at bounding box center [911, 168] width 19 height 11
click at [0, 0] on input "checkbox" at bounding box center [0, 0] width 0 height 0
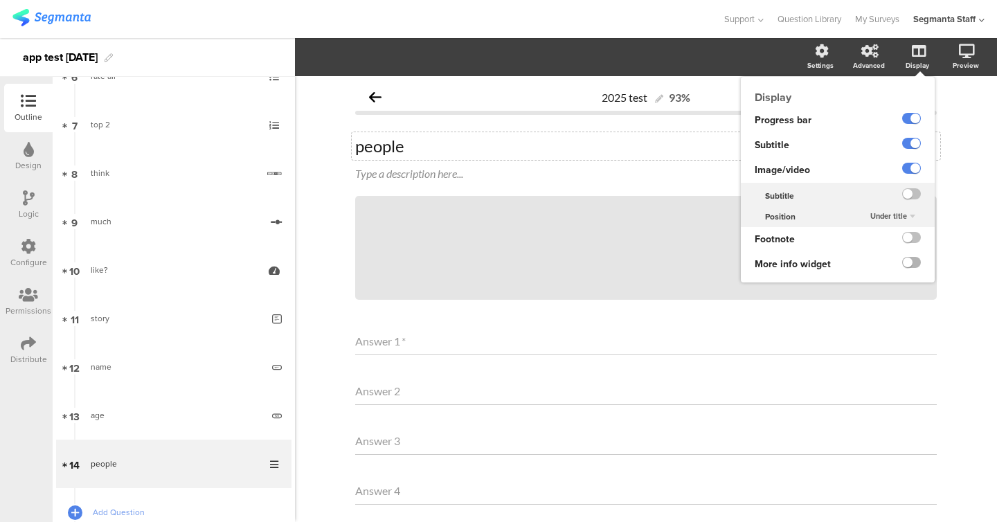
click at [914, 262] on label at bounding box center [911, 262] width 19 height 11
click at [0, 0] on input "checkbox" at bounding box center [0, 0] width 0 height 0
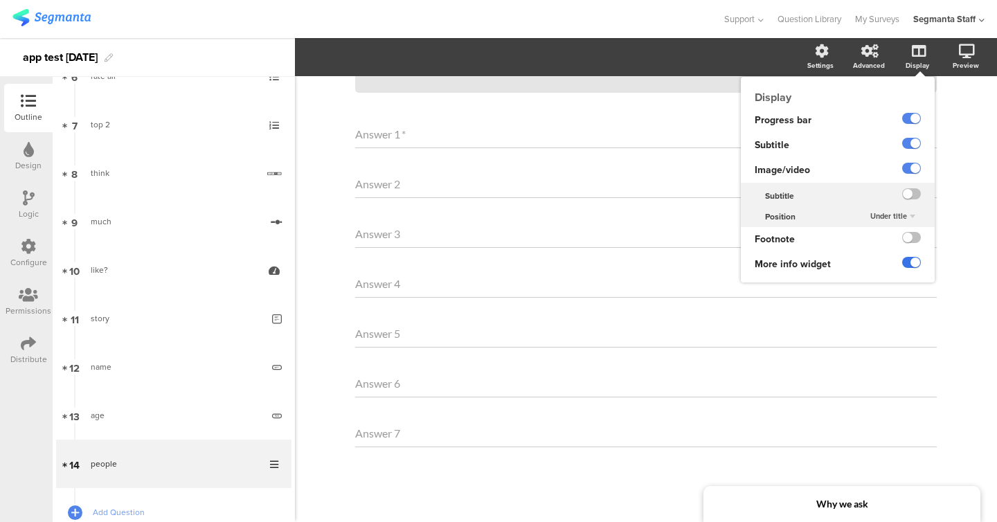
scroll to position [210, 0]
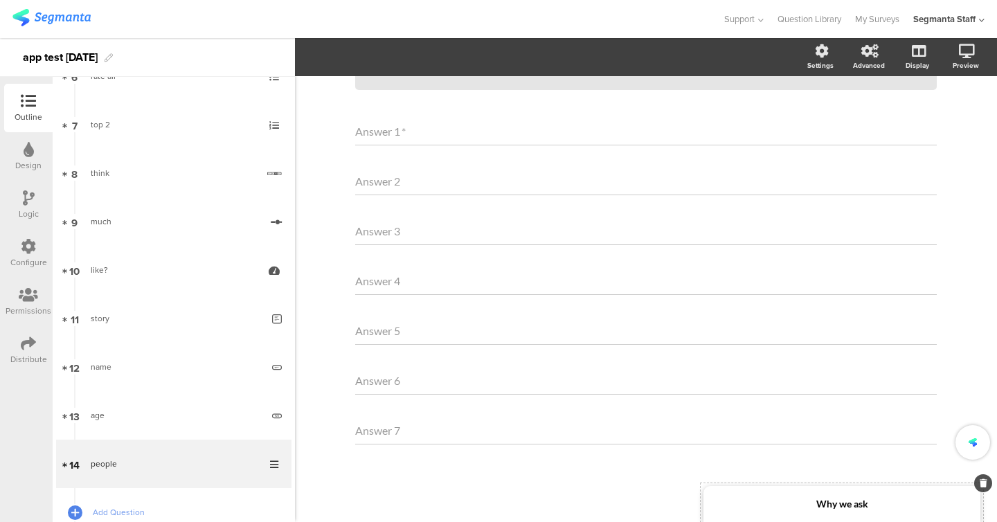
click at [822, 509] on strong "Why we ask" at bounding box center [842, 504] width 52 height 12
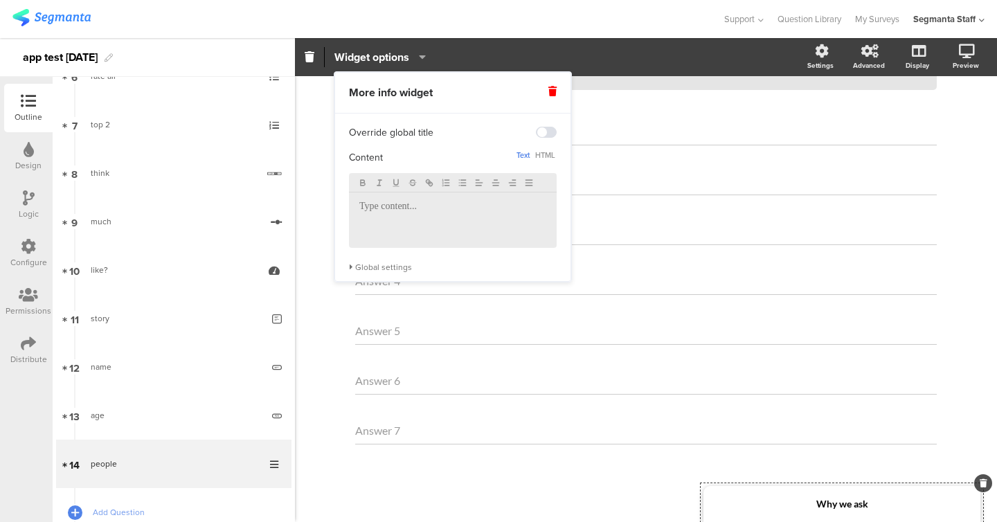
click at [390, 272] on div "Global settings" at bounding box center [453, 267] width 208 height 11
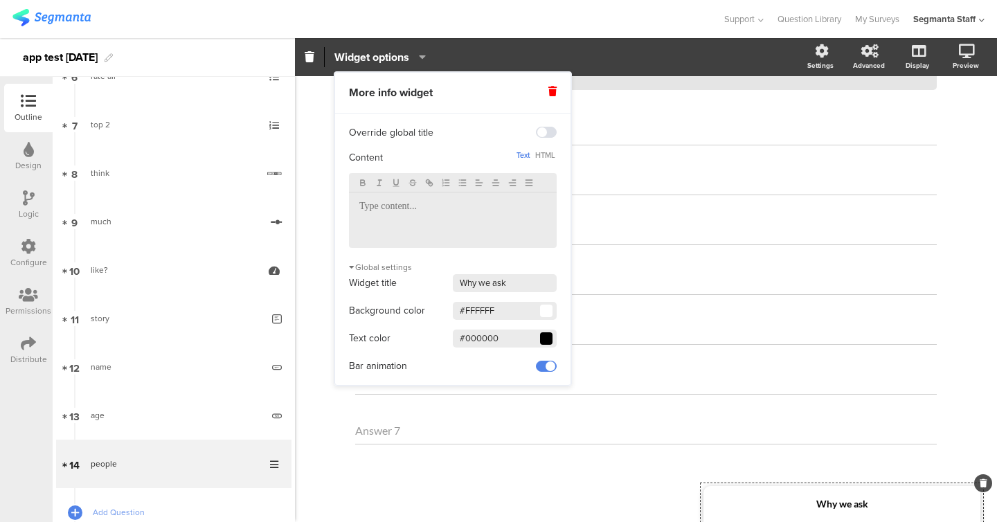
click at [548, 315] on span at bounding box center [546, 311] width 8 height 8
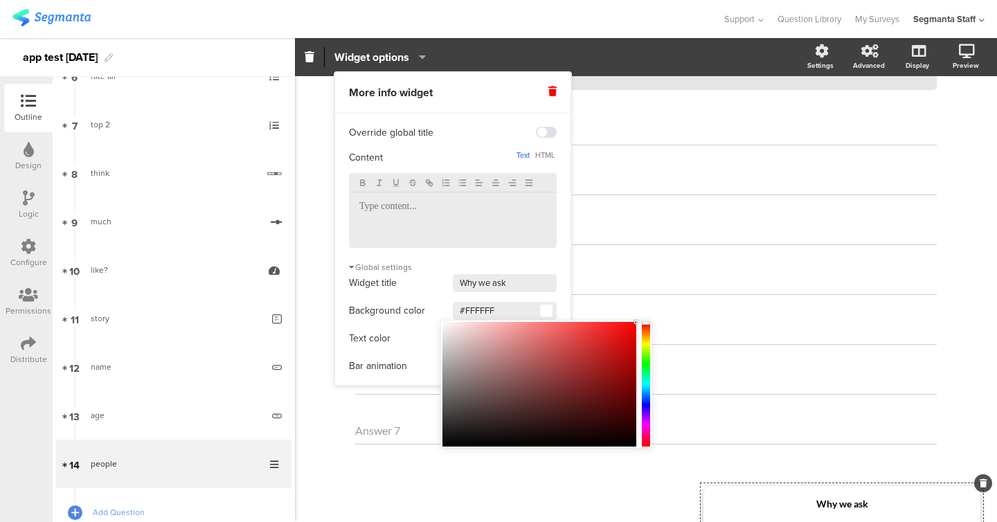
drag, startPoint x: 568, startPoint y: 327, endPoint x: 687, endPoint y: 314, distance: 119.2
click at [688, 314] on body "You are using an unsupported version of Internet Explorer. Unsupported browsers…" at bounding box center [498, 261] width 997 height 522
type input "#FC0A0A"
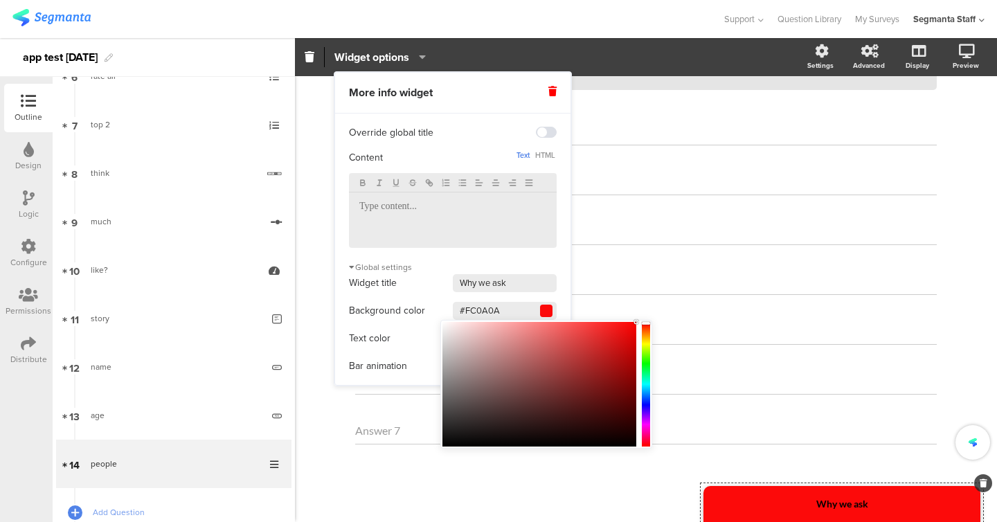
click at [443, 313] on div "Background color #FC0A0A" at bounding box center [453, 310] width 208 height 21
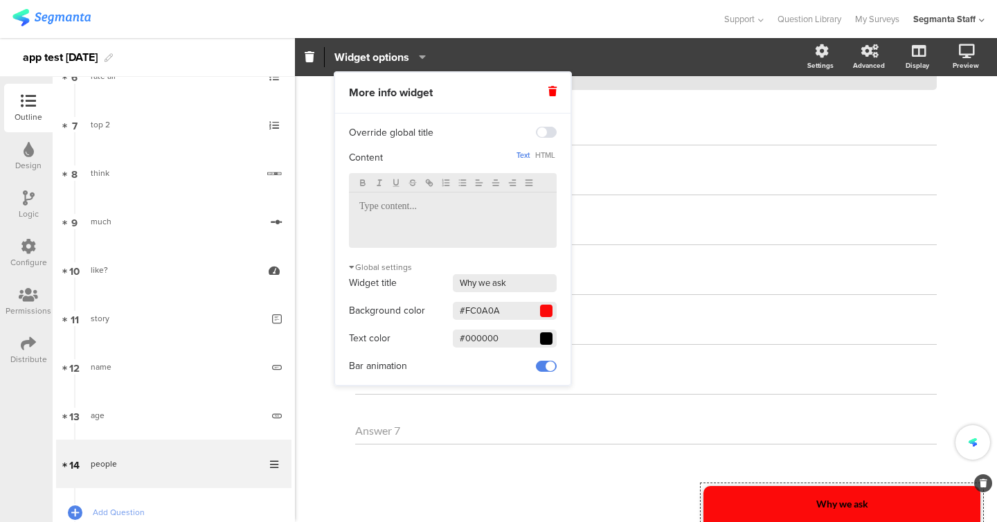
click at [550, 332] on div at bounding box center [546, 338] width 12 height 12
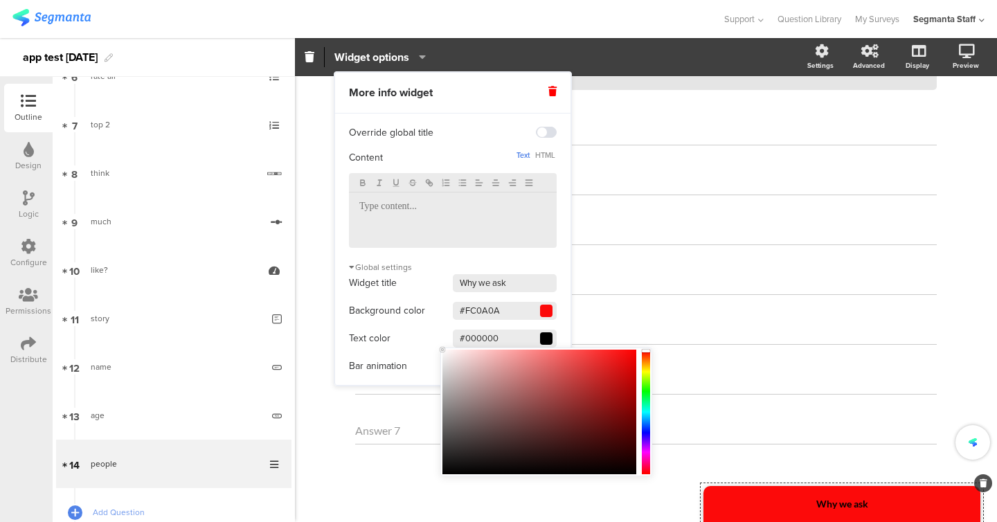
drag, startPoint x: 540, startPoint y: 413, endPoint x: 416, endPoint y: 305, distance: 164.8
click at [415, 305] on body "You are using an unsupported version of Internet Explorer. Unsupported browsers…" at bounding box center [498, 261] width 997 height 522
type input "#FFFFFF"
click at [432, 337] on div "Text color #FFFFFF" at bounding box center [453, 338] width 208 height 21
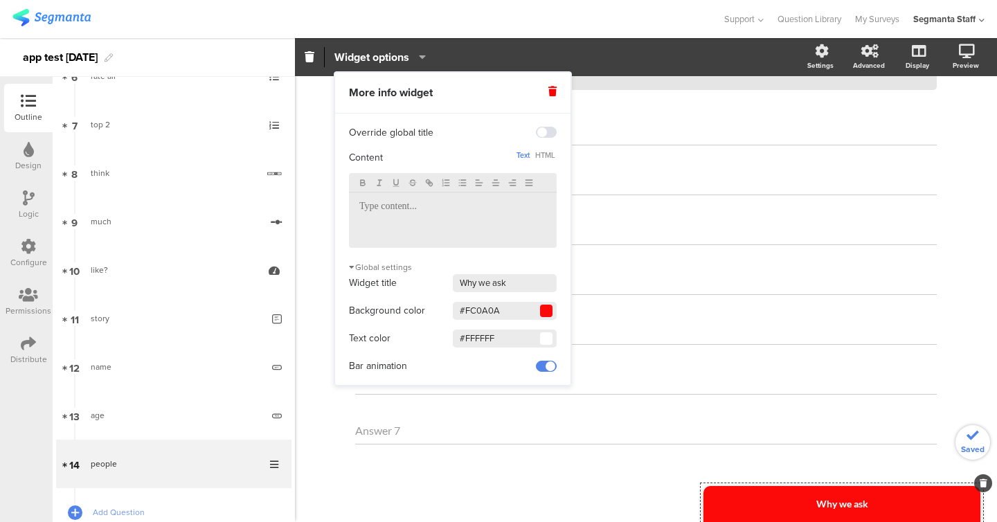
click at [477, 215] on div at bounding box center [453, 219] width 208 height 55
click at [544, 137] on span at bounding box center [546, 132] width 21 height 11
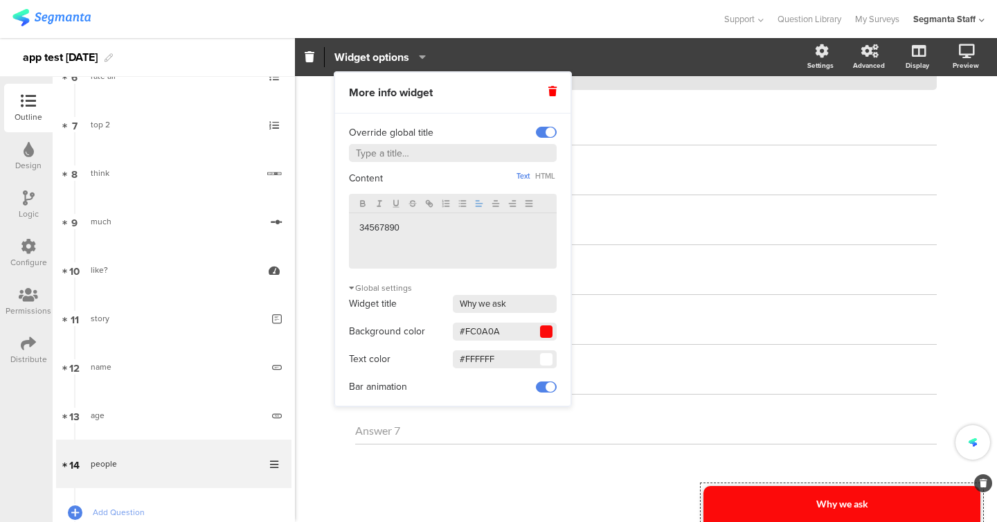
click at [447, 156] on input "text" at bounding box center [453, 153] width 208 height 18
type input "fll;skslwbg;sfv"
click at [550, 88] on icon at bounding box center [552, 92] width 8 height 10
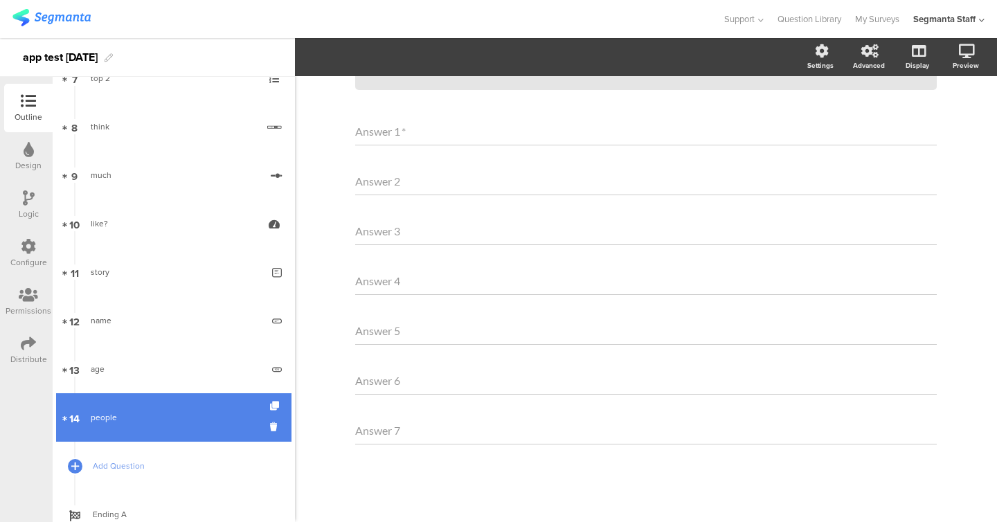
scroll to position [417, 0]
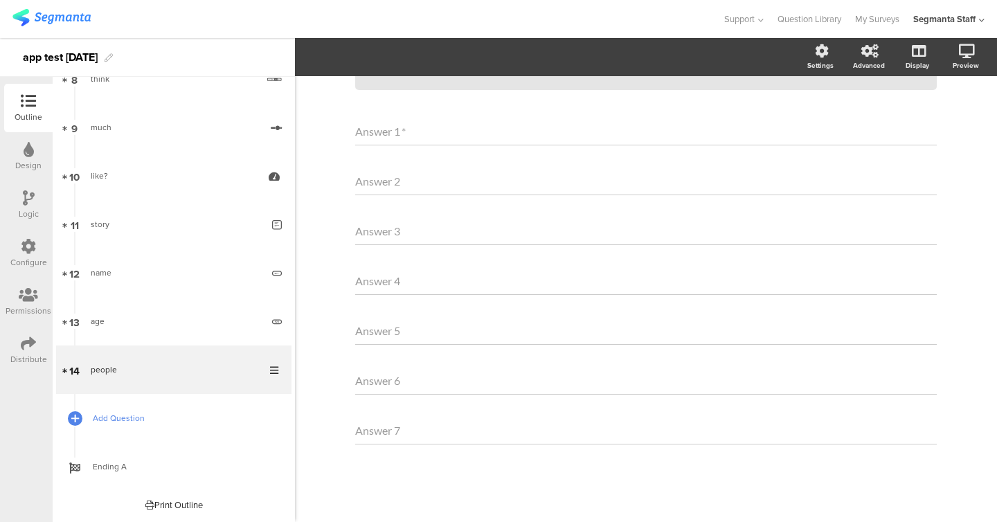
click at [140, 420] on span "Add Question" at bounding box center [181, 418] width 177 height 14
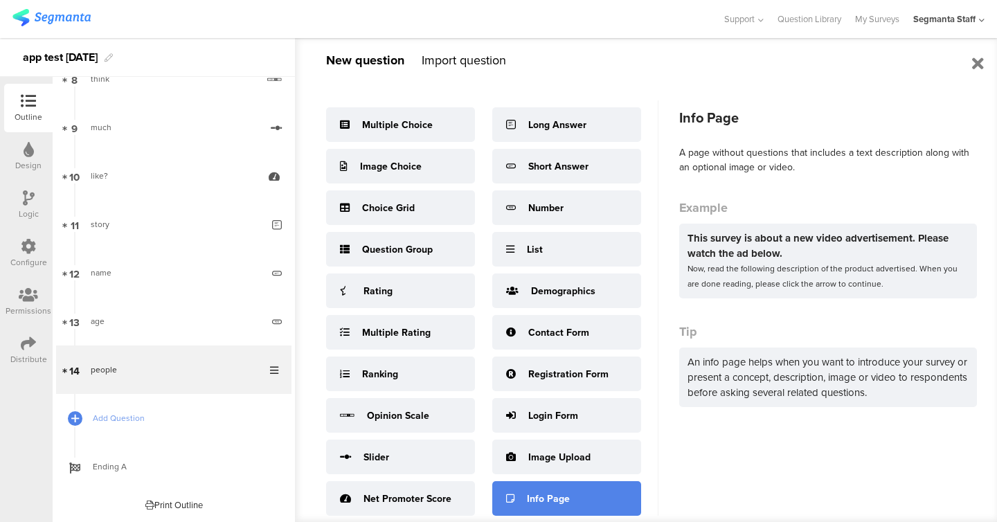
click at [557, 494] on div "Info Page" at bounding box center [548, 499] width 43 height 15
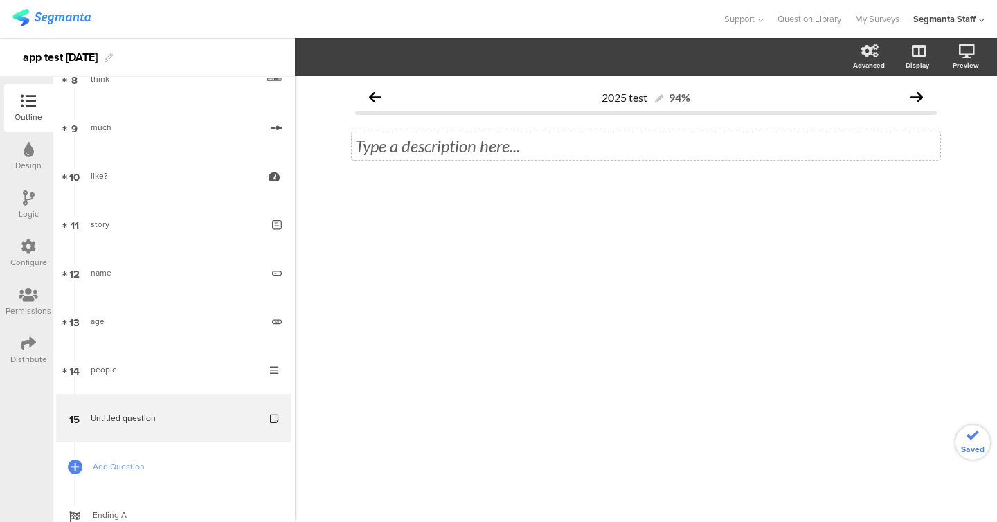
click at [480, 143] on div "Type a description here..." at bounding box center [646, 146] width 582 height 21
click at [153, 469] on span "Add Question" at bounding box center [181, 467] width 177 height 14
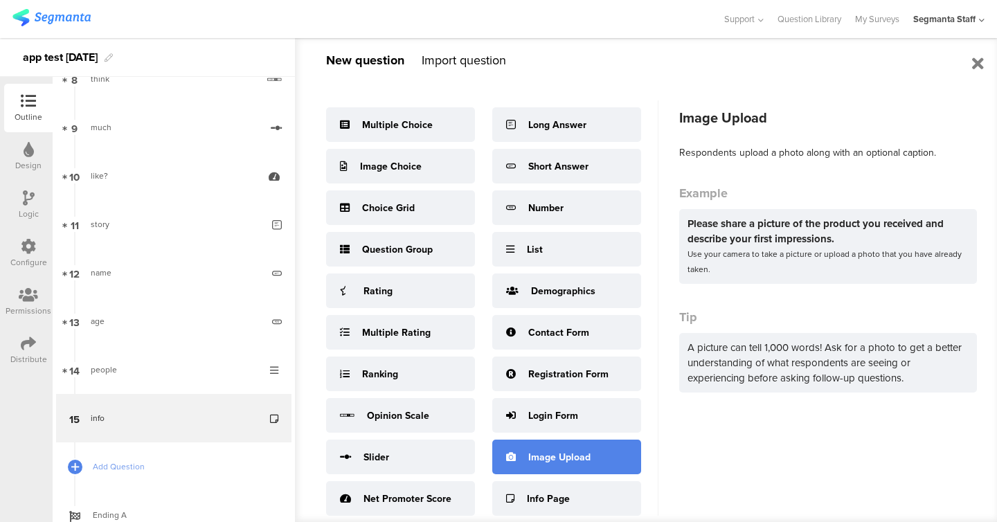
click at [564, 447] on div "Image Upload" at bounding box center [566, 457] width 149 height 35
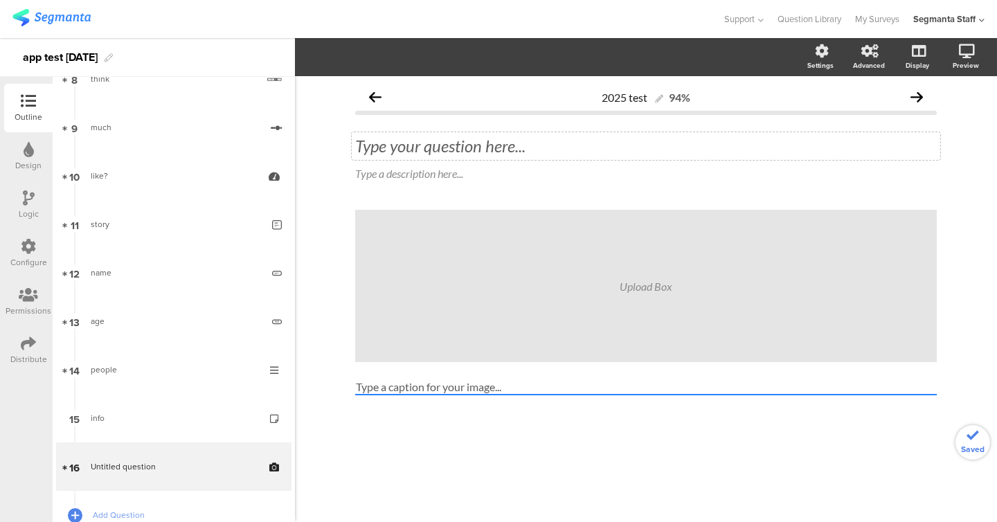
click at [528, 139] on div "Type your question here..." at bounding box center [646, 146] width 588 height 28
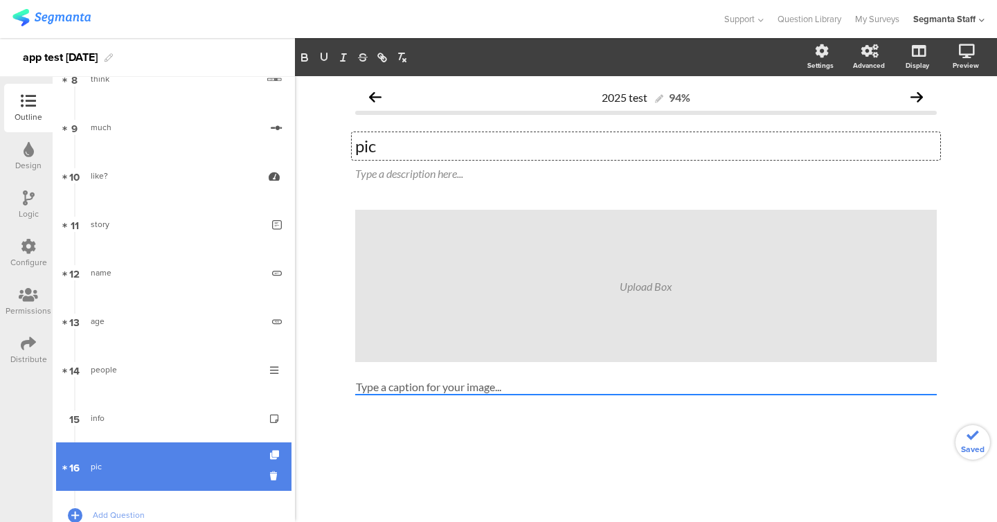
scroll to position [514, 0]
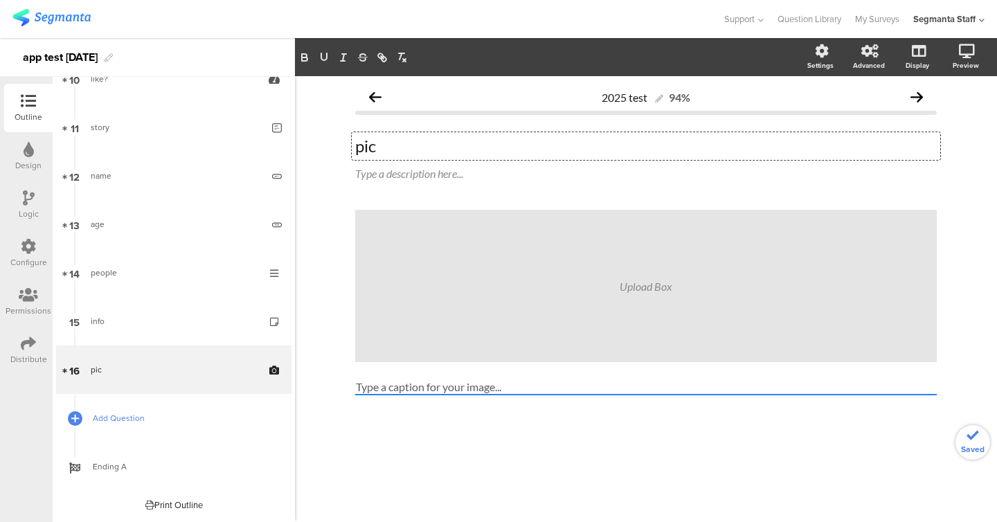
click at [163, 423] on span "Add Question" at bounding box center [181, 418] width 177 height 14
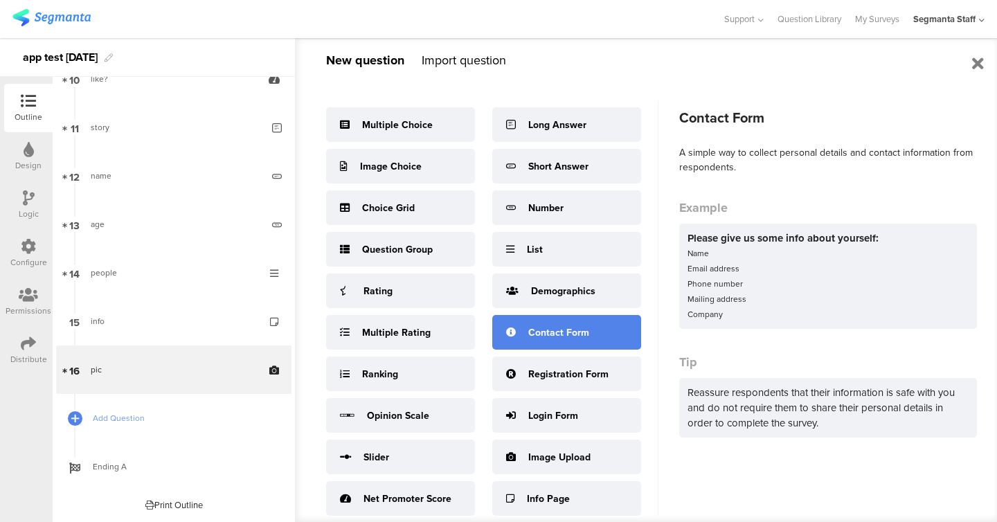
click at [555, 326] on div "Contact Form" at bounding box center [558, 332] width 61 height 15
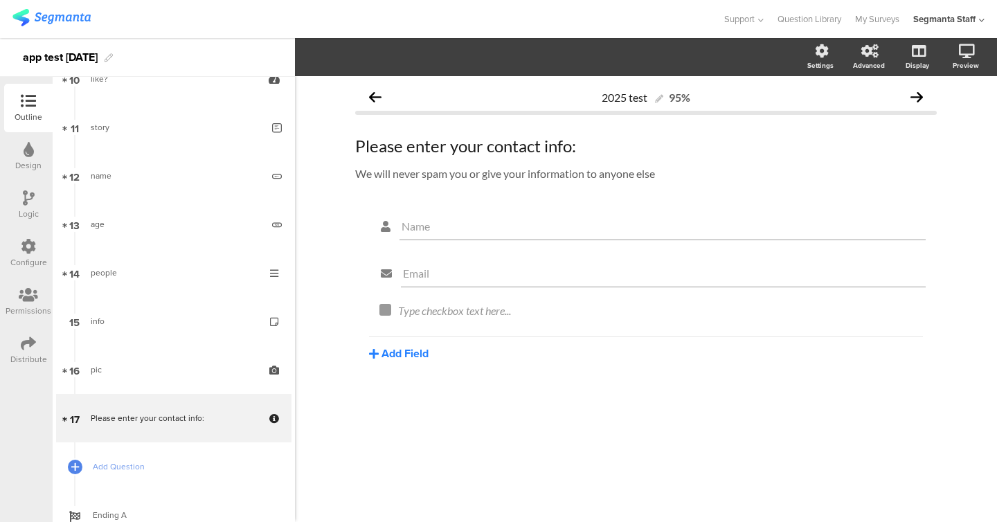
click at [418, 355] on button "Add Field" at bounding box center [399, 353] width 60 height 16
click at [433, 368] on button "Text" at bounding box center [439, 378] width 141 height 22
click at [411, 390] on div "Add Field Text Name URL Email Date Phone number Dropdown US State Country Check…" at bounding box center [646, 396] width 554 height 25
click at [411, 399] on button "Add Field" at bounding box center [399, 401] width 60 height 16
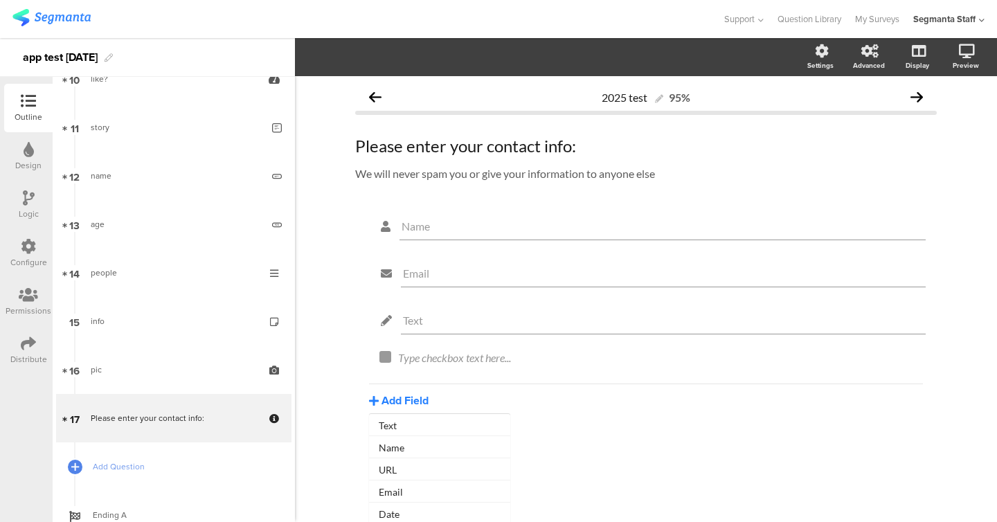
scroll to position [115, 0]
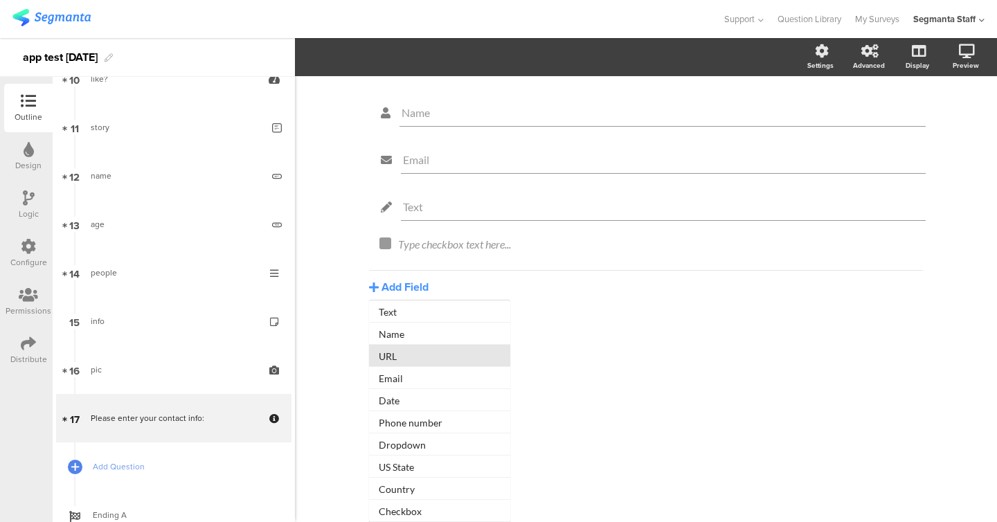
click at [417, 352] on button "URL" at bounding box center [439, 356] width 141 height 22
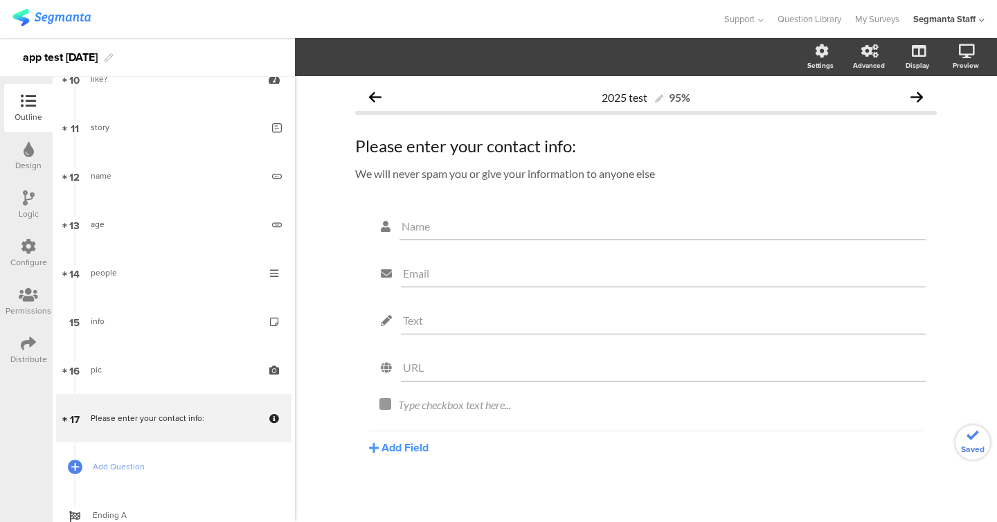
click at [414, 458] on div "Name Email Text URL Type checkbox text here... Add Field Text Name URL Email Da…" at bounding box center [646, 366] width 582 height 312
click at [418, 442] on button "Add Field" at bounding box center [399, 448] width 60 height 16
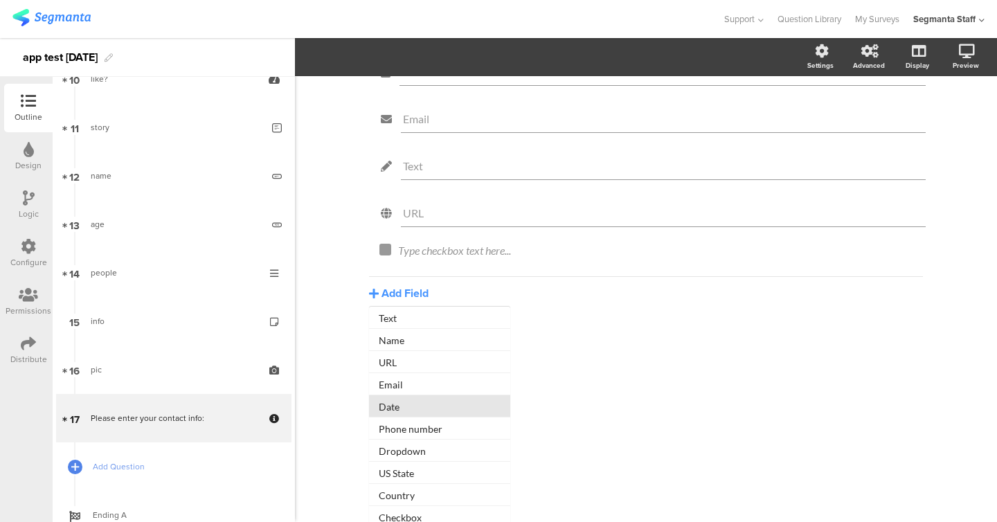
click at [424, 399] on button "Date" at bounding box center [439, 406] width 141 height 22
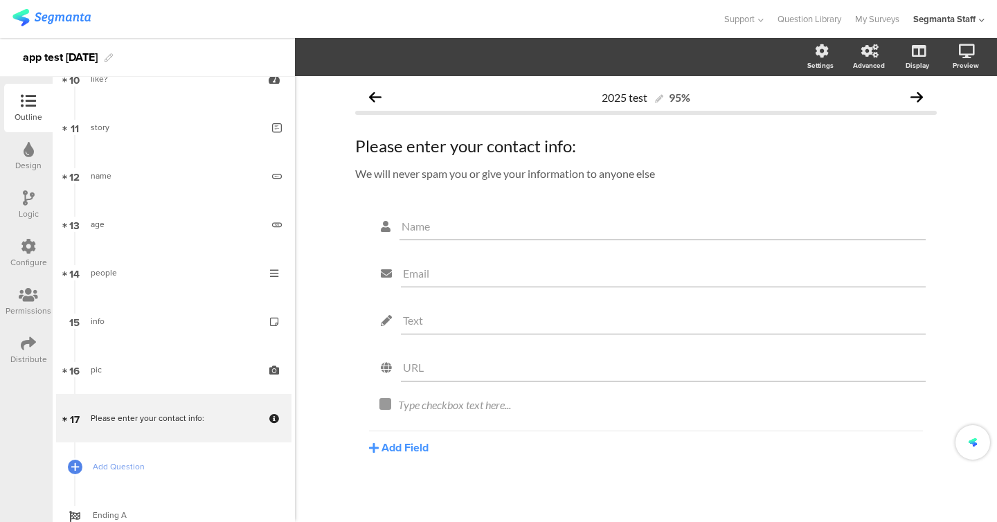
scroll to position [0, 0]
click at [408, 496] on button "Add Field" at bounding box center [399, 495] width 60 height 16
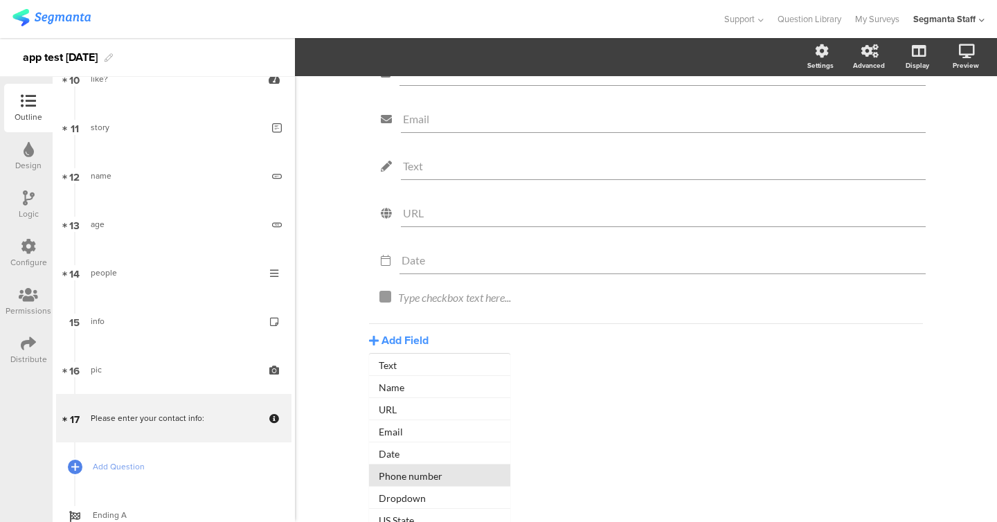
click at [413, 480] on button "Phone number" at bounding box center [439, 476] width 141 height 22
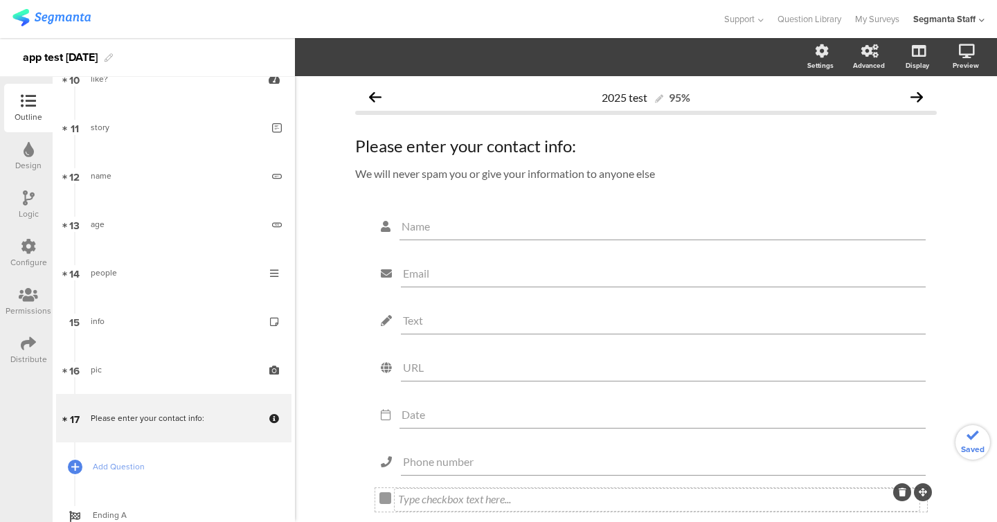
scroll to position [102, 0]
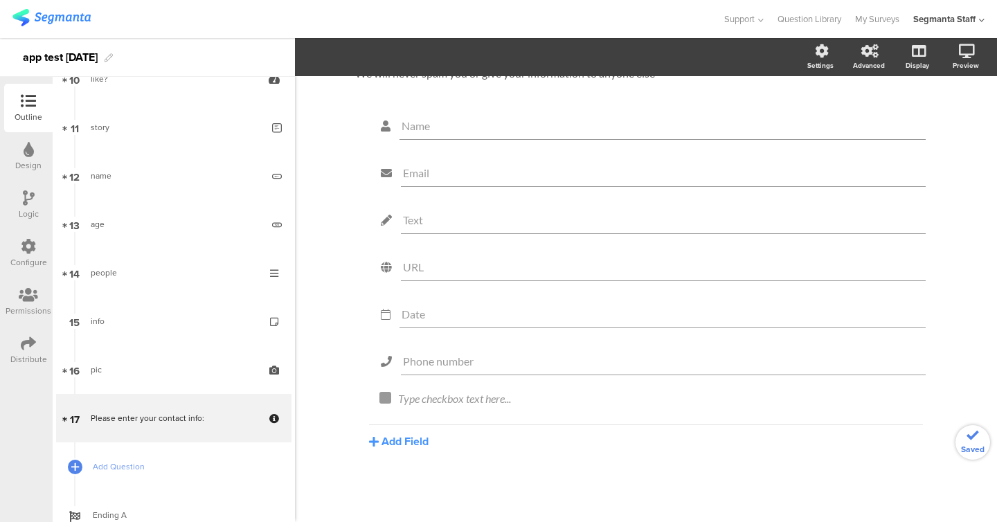
click at [411, 451] on div "Name Email Text URL Date Phone number Type checkbox text here... Add Field Text…" at bounding box center [646, 312] width 582 height 406
click at [411, 430] on div "Add Field Text Name URL Email Date Phone number Dropdown US State Country Check…" at bounding box center [646, 436] width 554 height 25
click at [413, 444] on button "Add Field" at bounding box center [399, 441] width 60 height 16
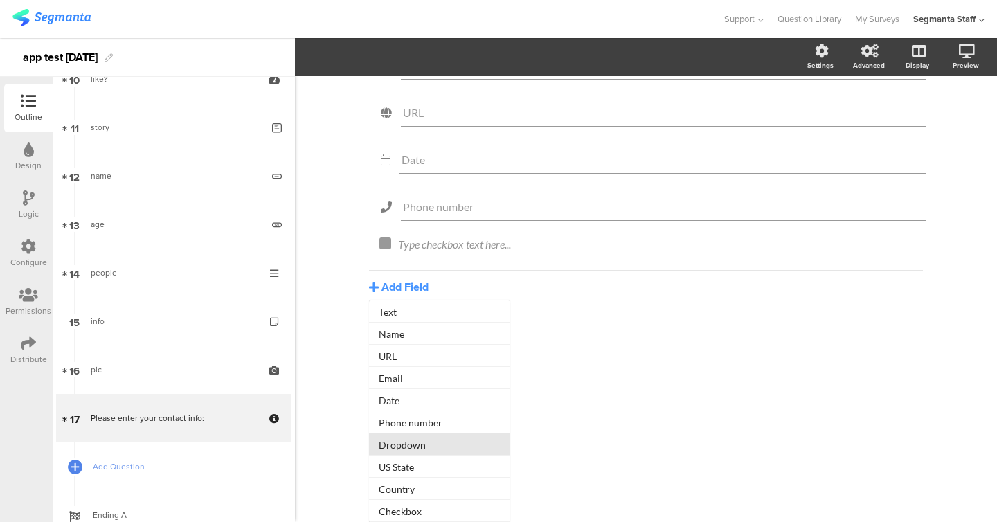
click at [423, 443] on button "Dropdown" at bounding box center [439, 444] width 141 height 22
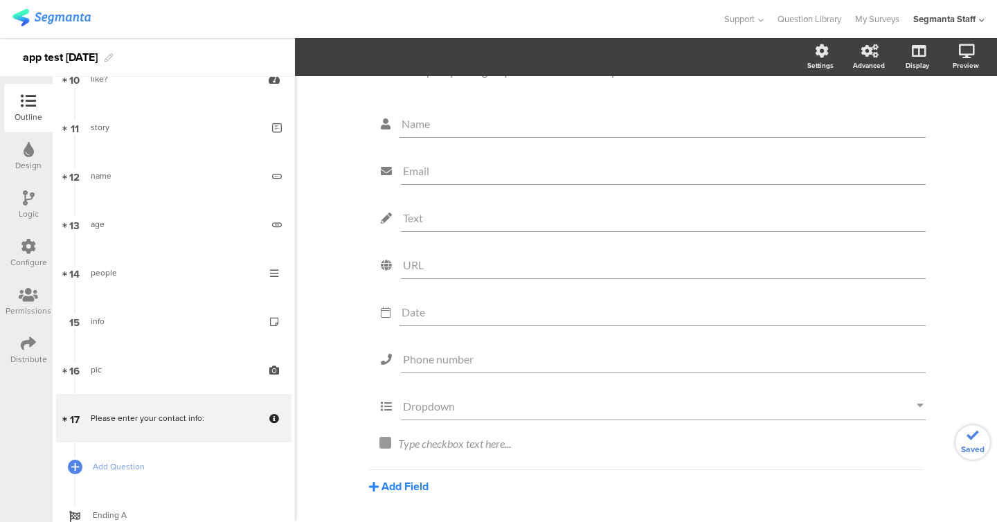
click at [409, 493] on button "Add Field" at bounding box center [399, 486] width 60 height 16
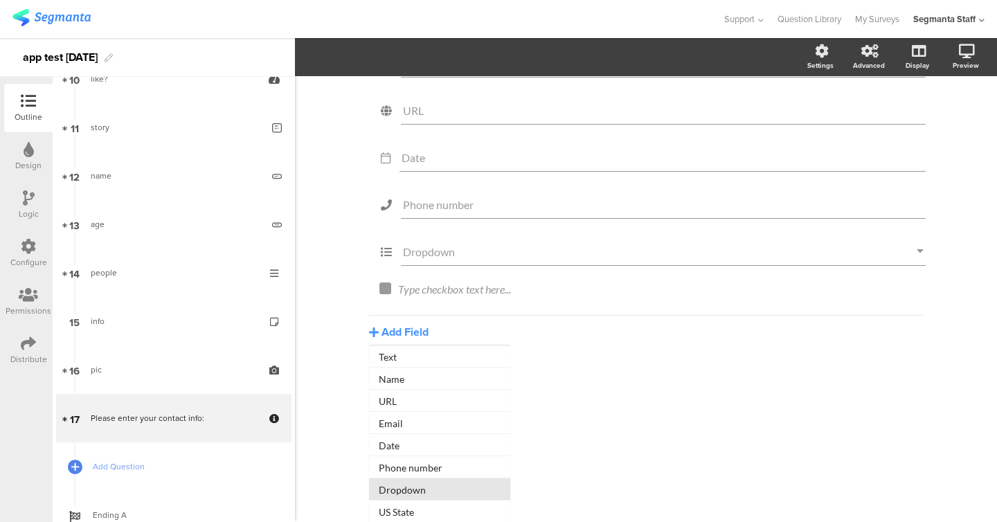
scroll to position [150, 0]
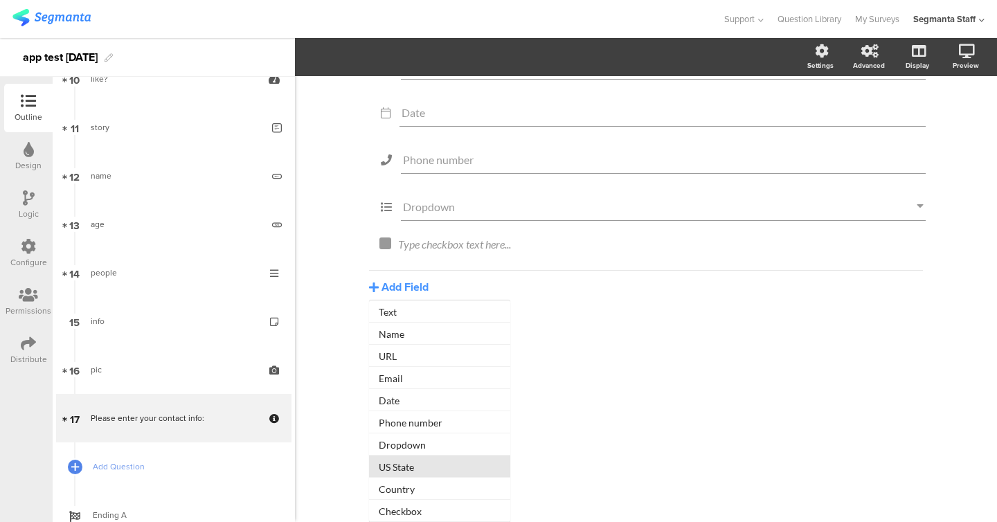
click at [414, 471] on button "US State" at bounding box center [439, 467] width 141 height 22
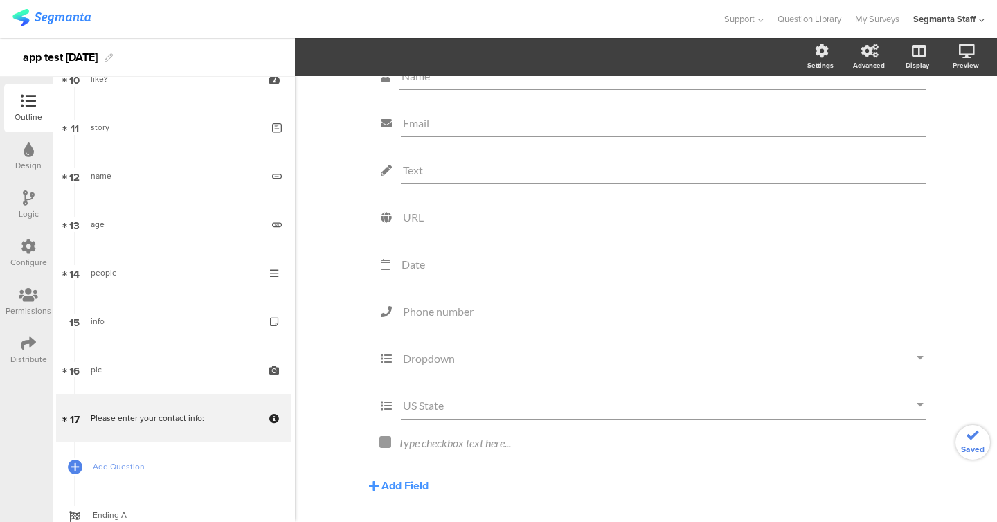
scroll to position [197, 0]
click at [407, 444] on button "Add Field" at bounding box center [399, 441] width 60 height 16
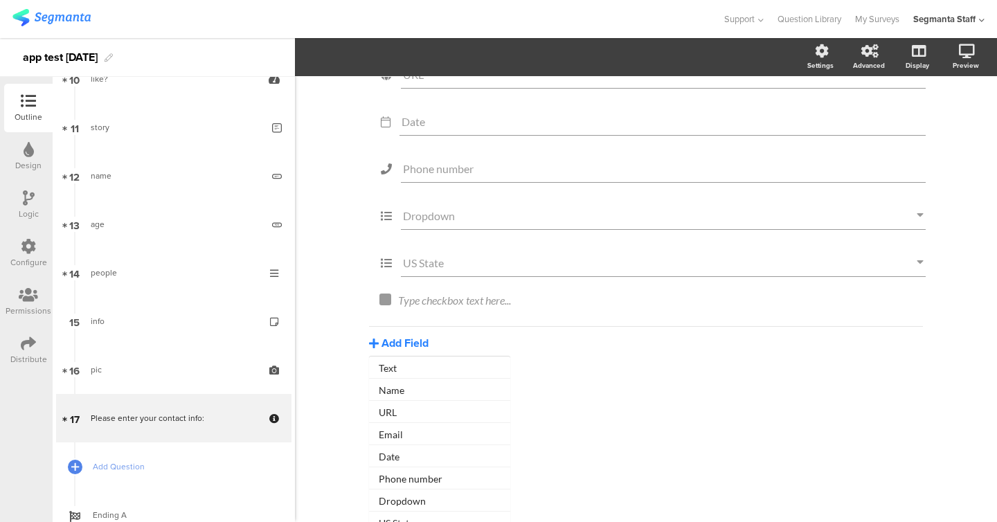
scroll to position [154, 0]
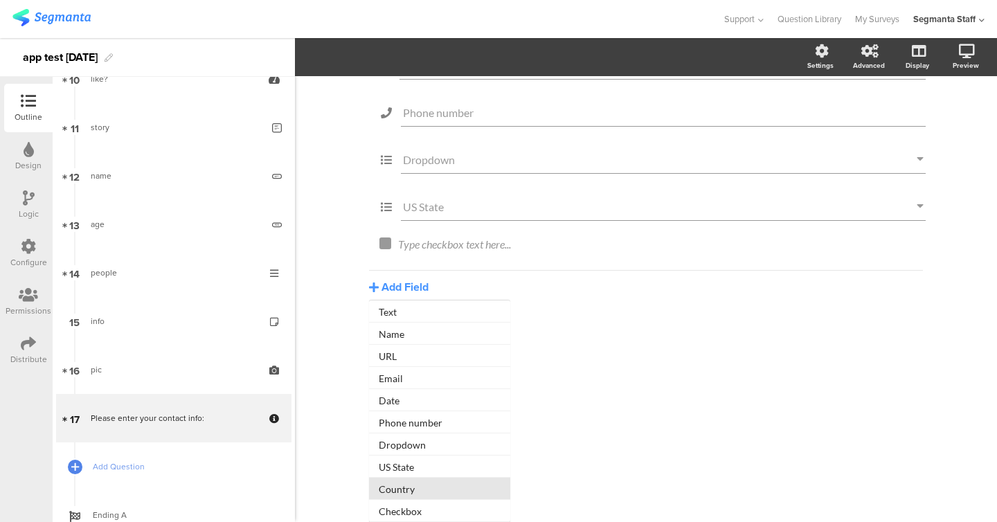
click at [404, 489] on button "Country" at bounding box center [439, 489] width 141 height 22
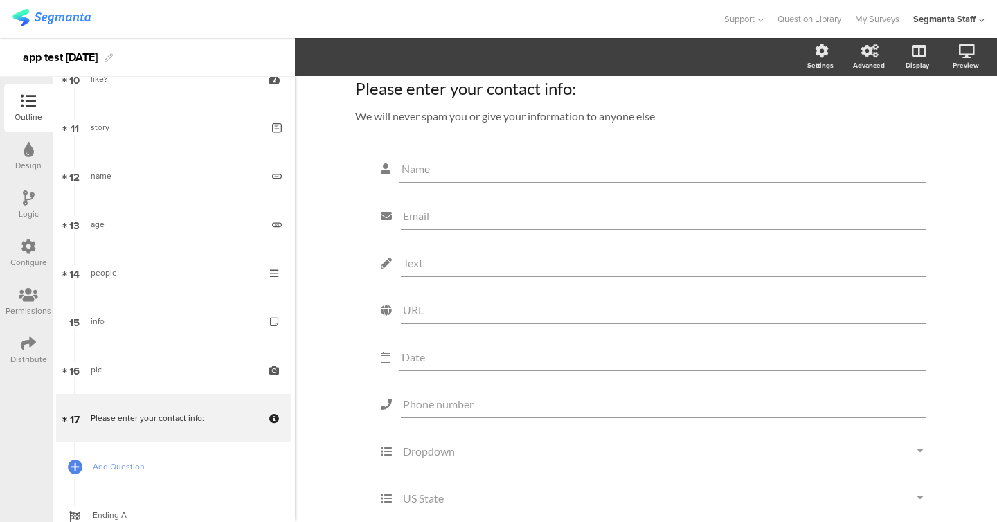
scroll to position [0, 0]
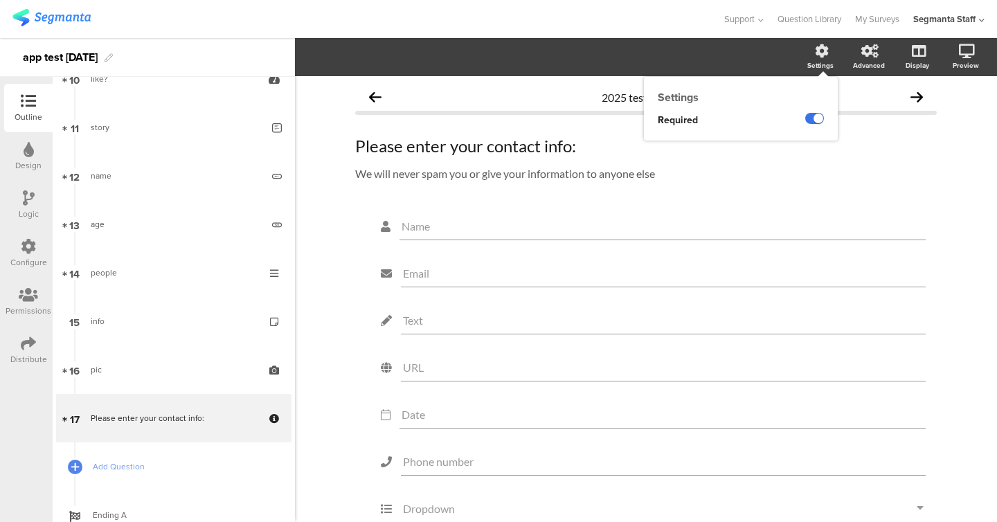
click at [813, 116] on label at bounding box center [814, 118] width 19 height 11
click at [0, 0] on input "checkbox" at bounding box center [0, 0] width 0 height 0
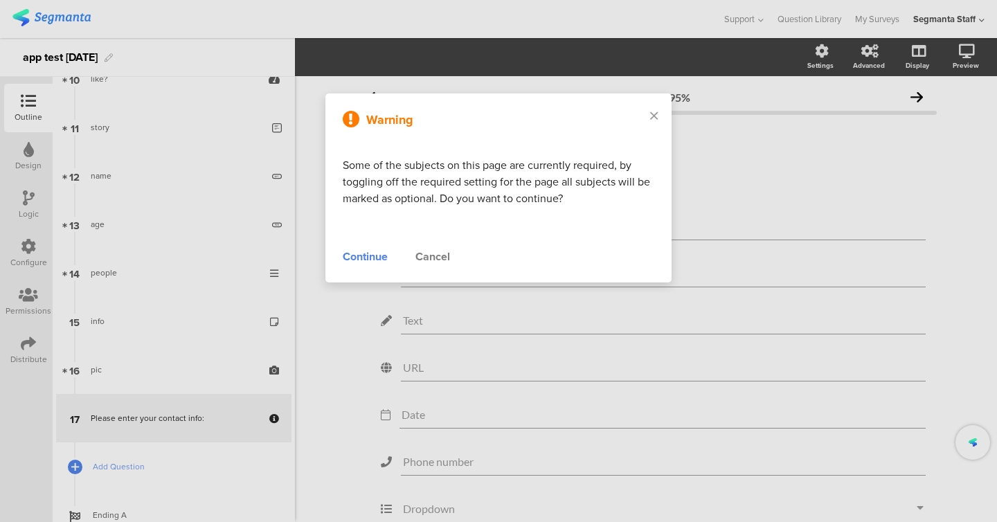
click at [357, 260] on div "Continue" at bounding box center [365, 257] width 45 height 17
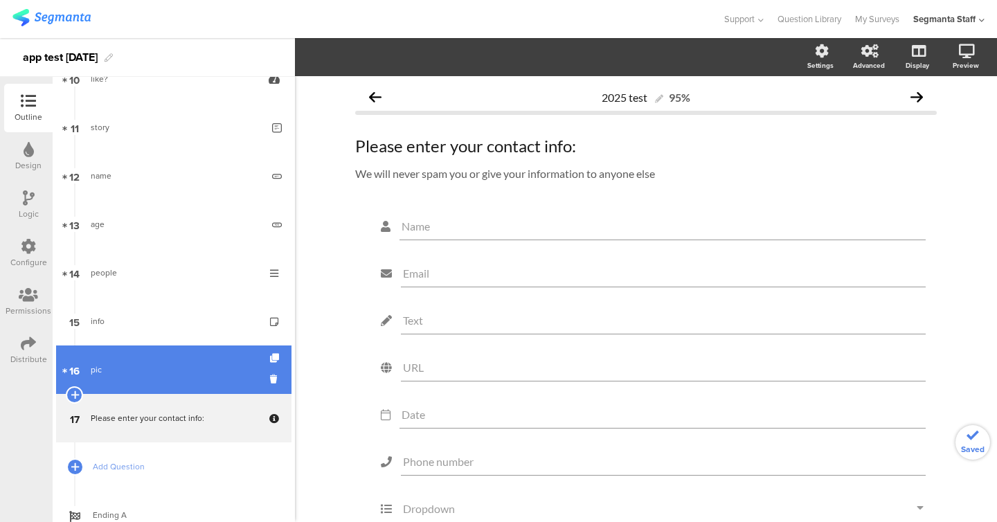
scroll to position [562, 0]
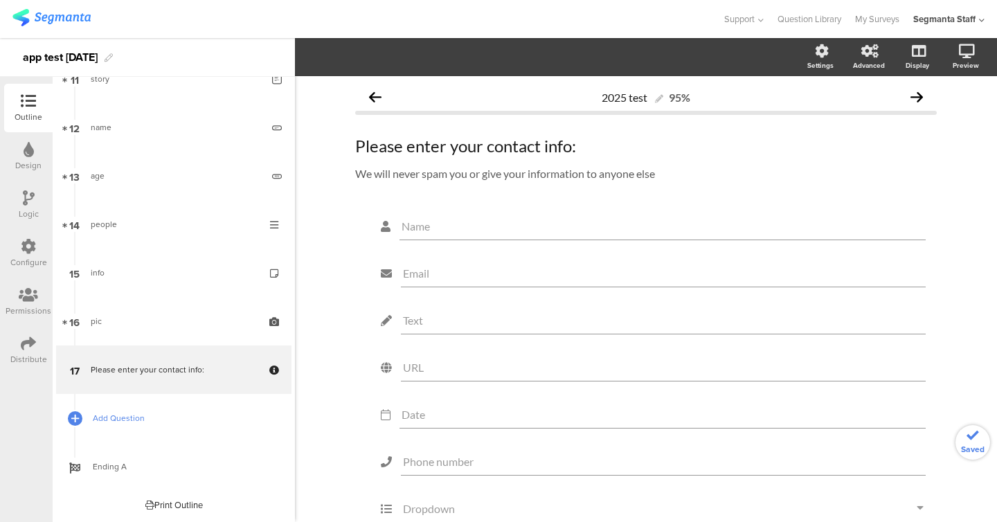
click at [132, 402] on link "Add Question" at bounding box center [173, 418] width 235 height 48
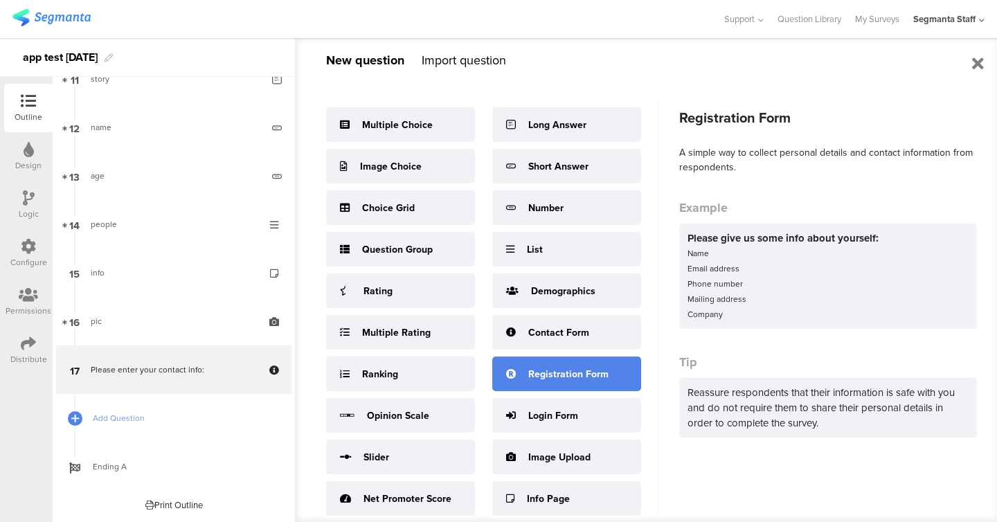
click at [543, 378] on div "Registration Form" at bounding box center [568, 374] width 80 height 15
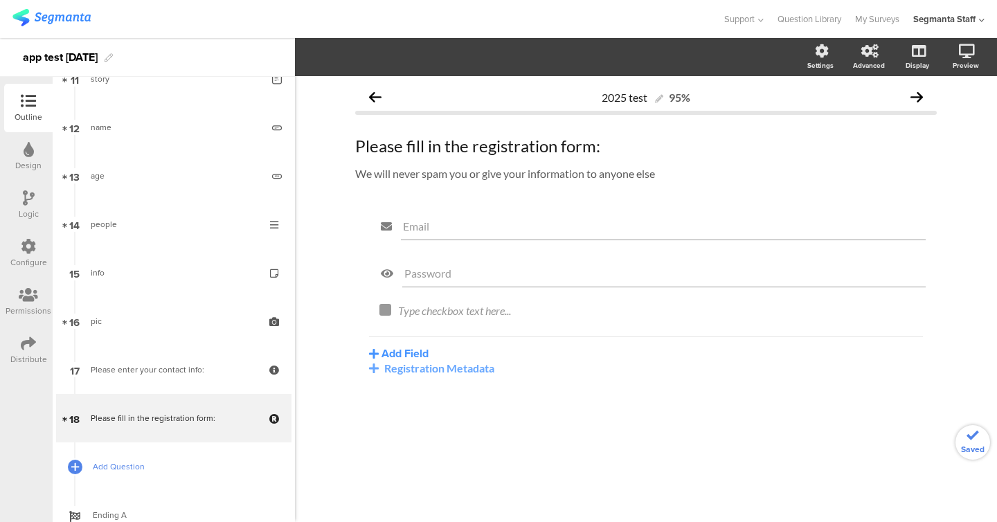
click at [128, 467] on span "Add Question" at bounding box center [181, 467] width 177 height 14
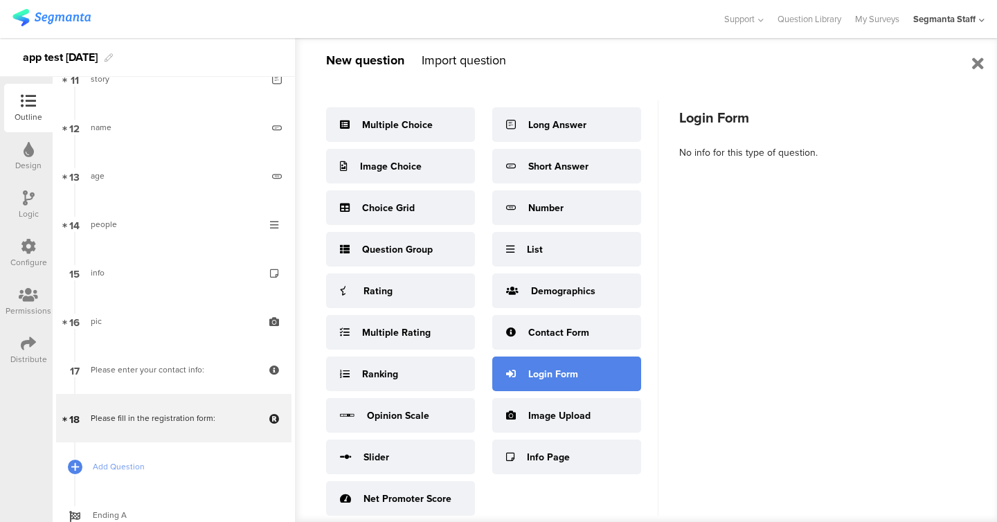
click at [584, 369] on div "Login Form" at bounding box center [566, 374] width 149 height 35
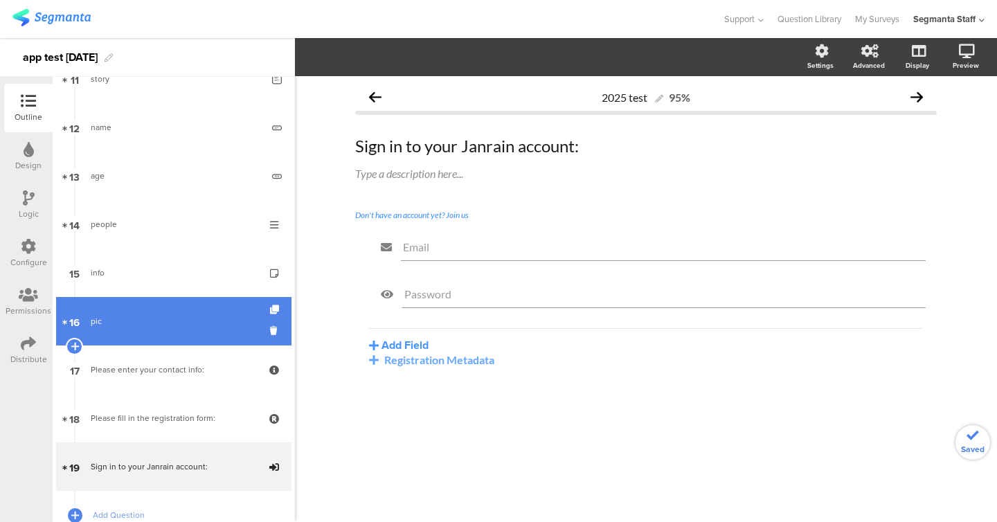
scroll to position [659, 0]
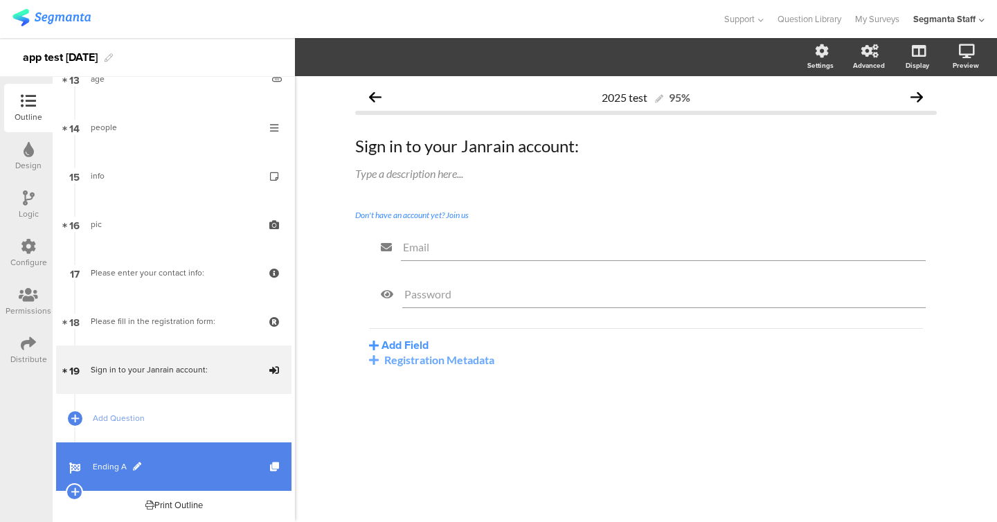
click at [152, 469] on span "Ending A" at bounding box center [181, 467] width 177 height 14
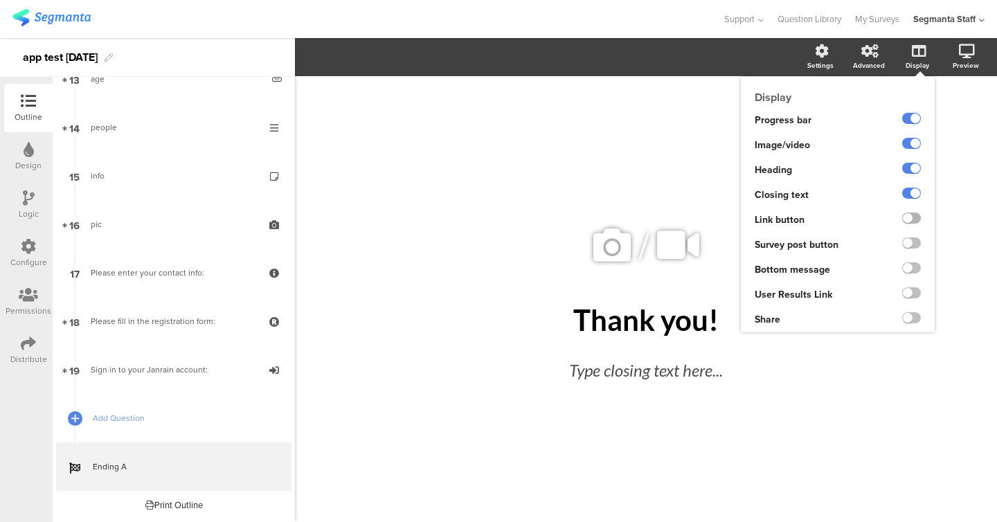
click at [910, 219] on label at bounding box center [911, 218] width 19 height 11
click at [0, 0] on input "checkbox" at bounding box center [0, 0] width 0 height 0
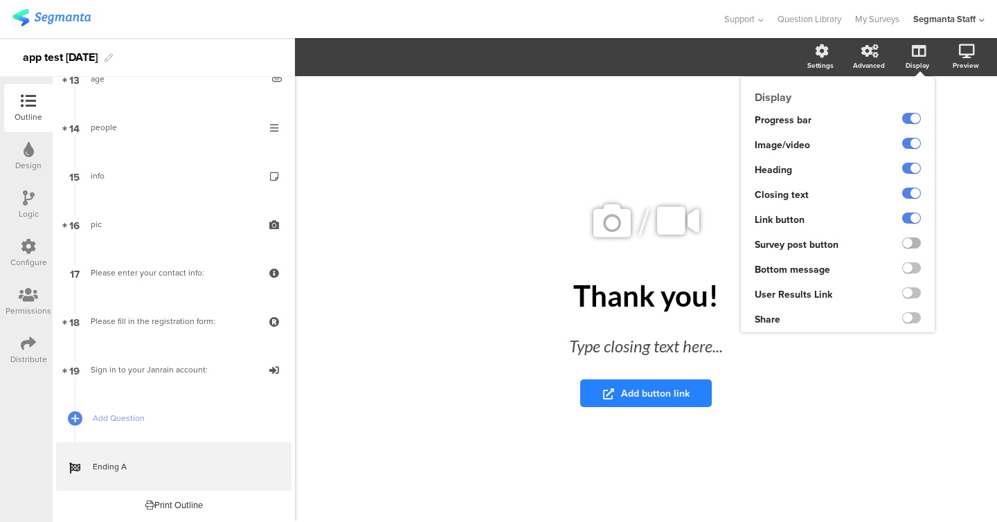
click at [910, 242] on label at bounding box center [911, 242] width 19 height 11
click at [0, 0] on input "checkbox" at bounding box center [0, 0] width 0 height 0
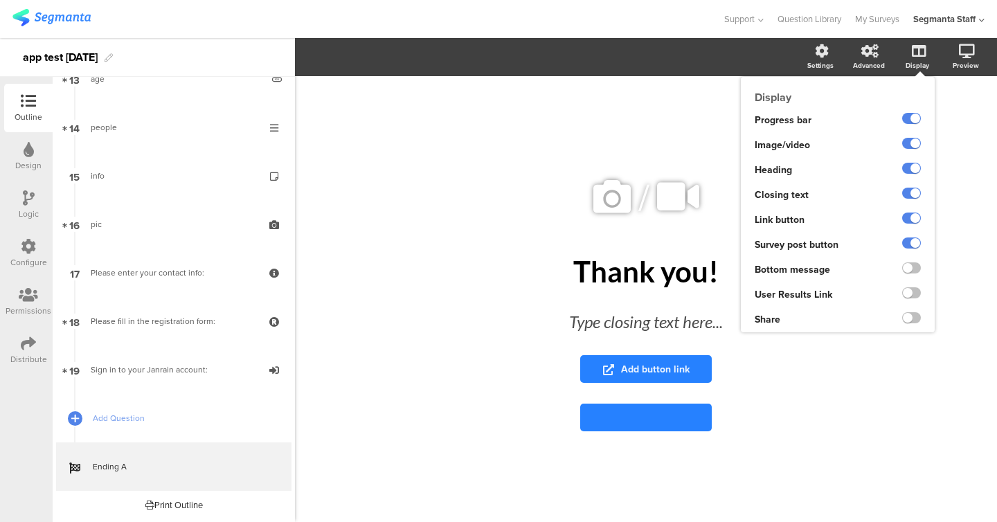
click at [910, 260] on div at bounding box center [906, 270] width 57 height 25
click at [910, 270] on label at bounding box center [911, 267] width 19 height 11
click at [0, 0] on input "checkbox" at bounding box center [0, 0] width 0 height 0
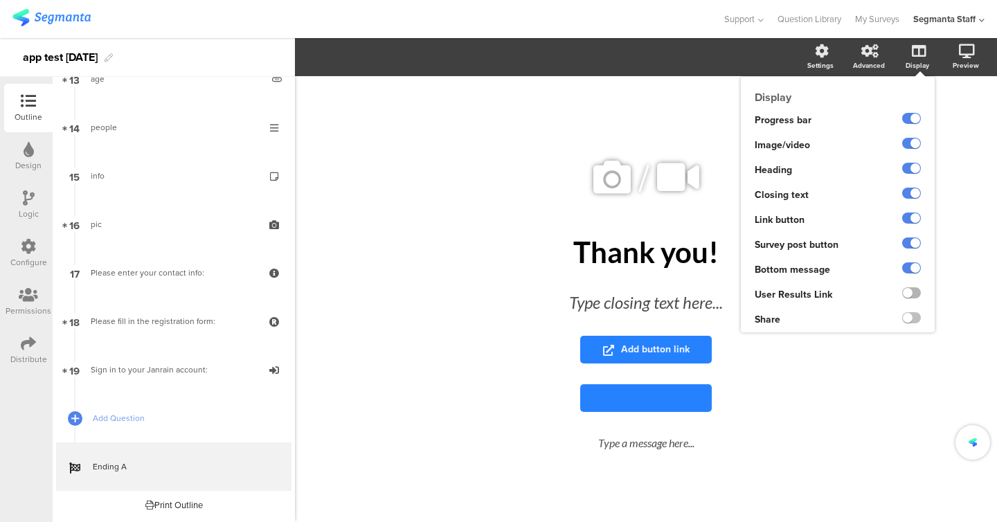
click at [908, 294] on label at bounding box center [911, 292] width 19 height 11
click at [0, 0] on input "checkbox" at bounding box center [0, 0] width 0 height 0
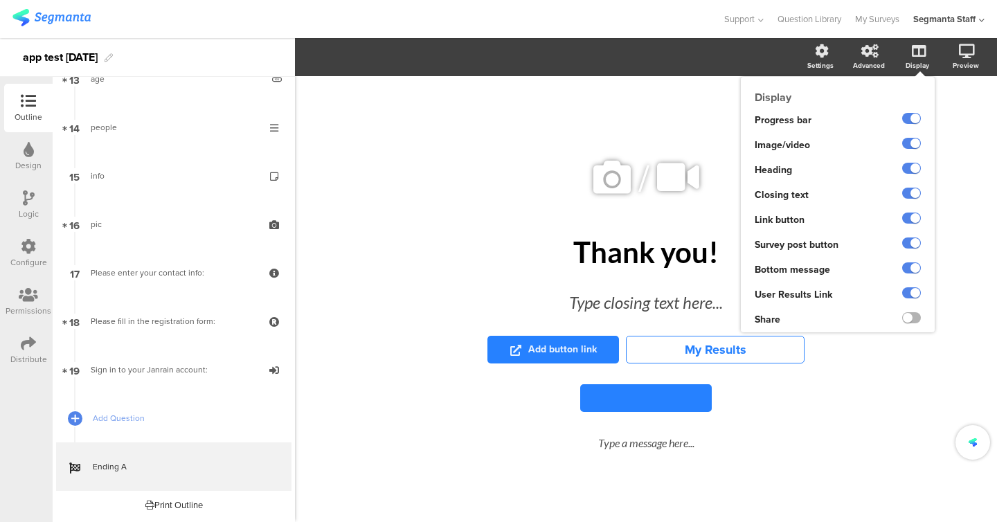
click at [908, 316] on label at bounding box center [911, 317] width 19 height 11
click at [0, 0] on input "checkbox" at bounding box center [0, 0] width 0 height 0
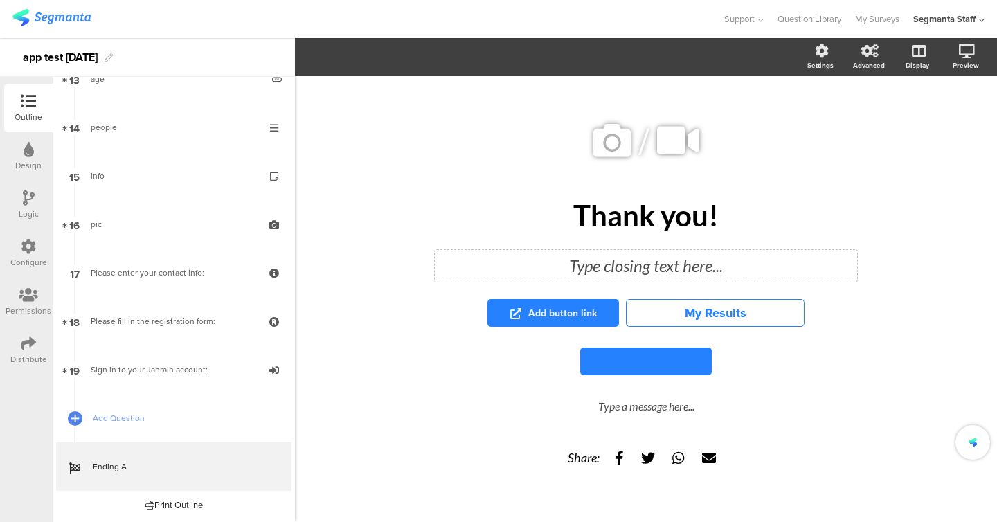
click at [654, 263] on div "Type closing text here..." at bounding box center [645, 265] width 415 height 25
click at [643, 366] on button at bounding box center [646, 362] width 132 height 28
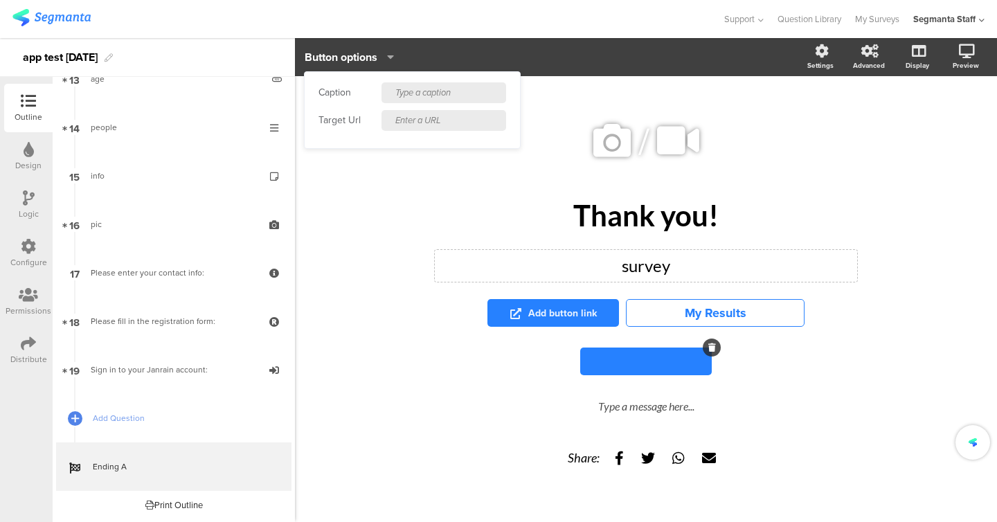
click at [465, 91] on input "text" at bounding box center [443, 92] width 125 height 21
type input "bu"
click at [460, 120] on input "text" at bounding box center [443, 120] width 125 height 21
click at [443, 109] on div "Caption bu Target Url" at bounding box center [412, 110] width 215 height 76
click at [443, 117] on input "text" at bounding box center [443, 120] width 125 height 21
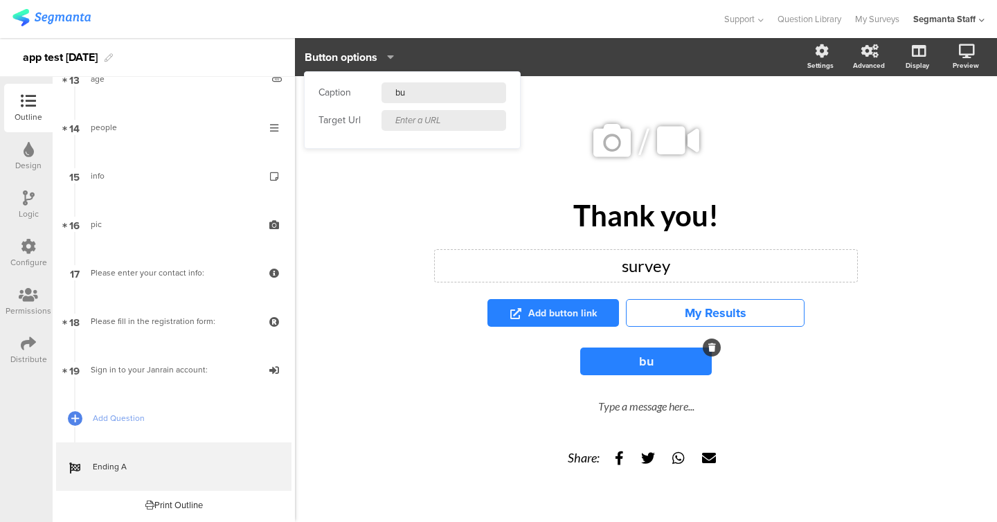
paste input "https://pixabay.com/photos/animal-mammal-fox-wild-forest-7400625/"
type input "https://pixabay.com/photos/animal-mammal-fox-wild-forest-7400625/"
click at [420, 95] on input "bu" at bounding box center [443, 92] width 125 height 21
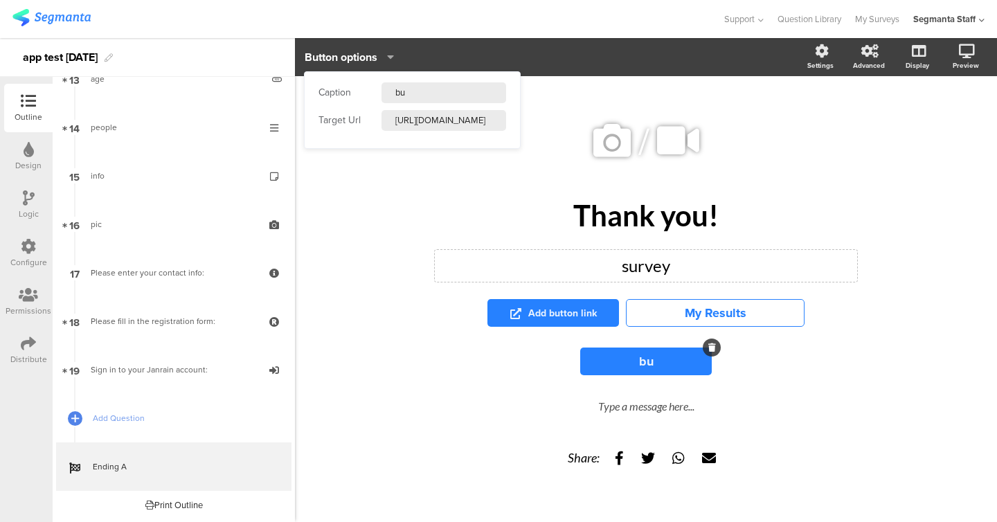
type input "buy"
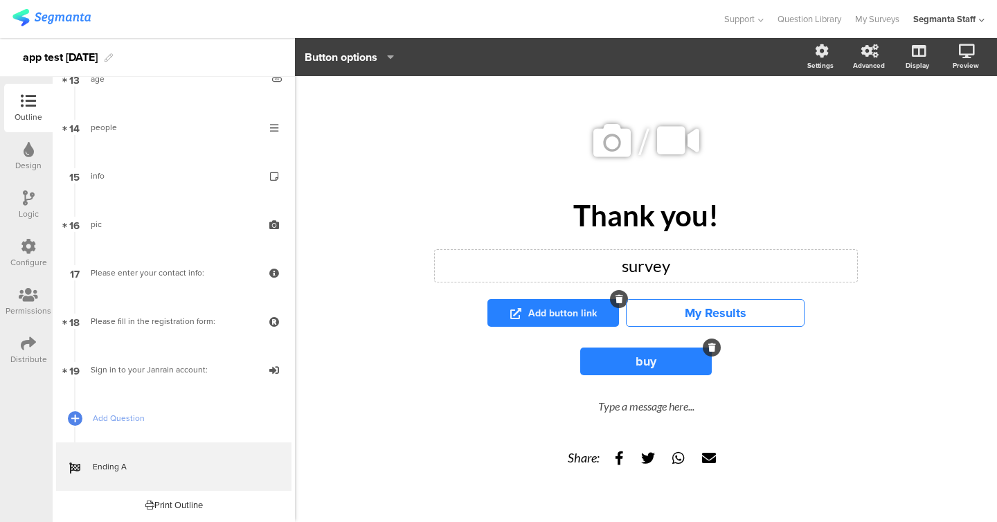
click at [544, 299] on button "Add button link" at bounding box center [553, 313] width 132 height 28
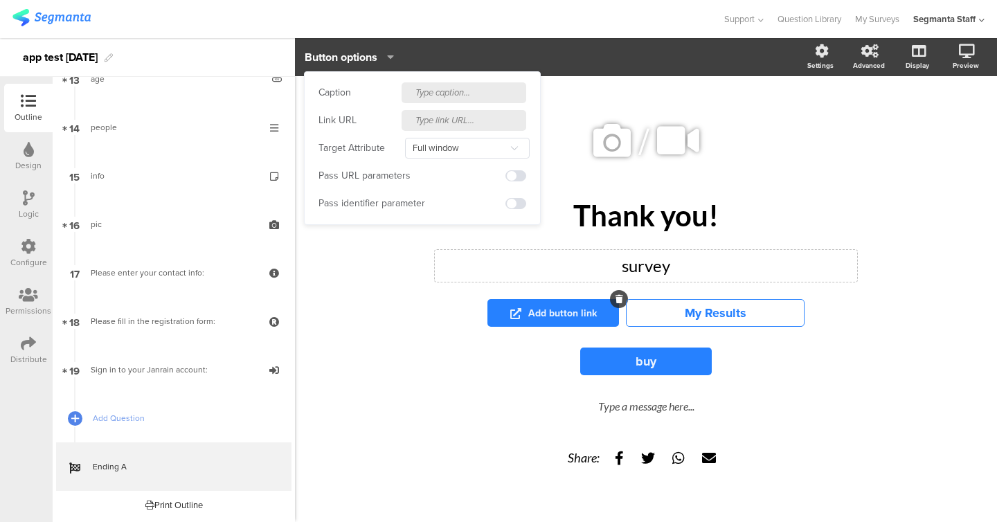
click at [426, 123] on input "text" at bounding box center [464, 120] width 125 height 21
paste input "https://pixabay.com/photos/animal-mammal-fox-wild-forest-7400625/"
type input "https://pixabay.com/photos/animal-mammal-fox-wild-forest-7400625/"
click at [431, 96] on input "text" at bounding box center [464, 92] width 125 height 21
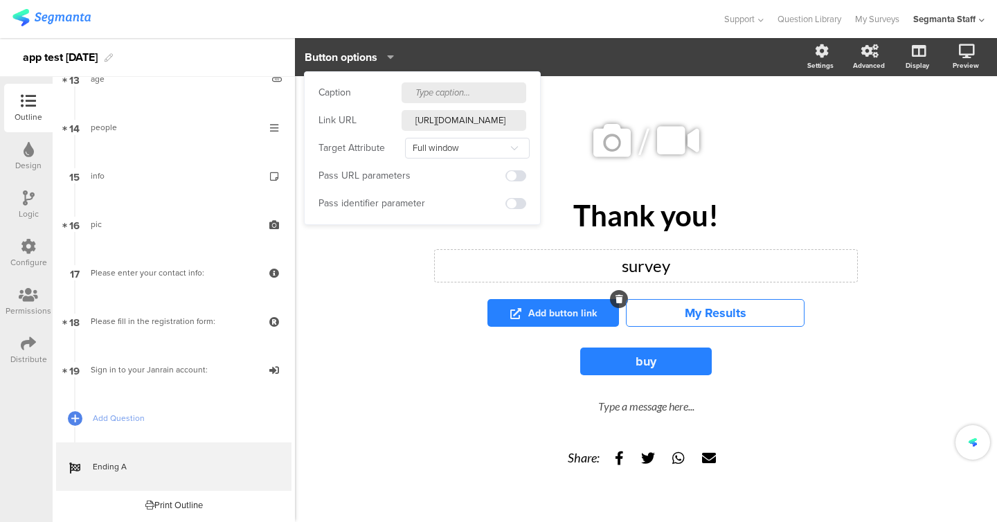
scroll to position [0, 0]
type input "visit"
click at [627, 401] on div "Type a message here..." at bounding box center [646, 405] width 512 height 13
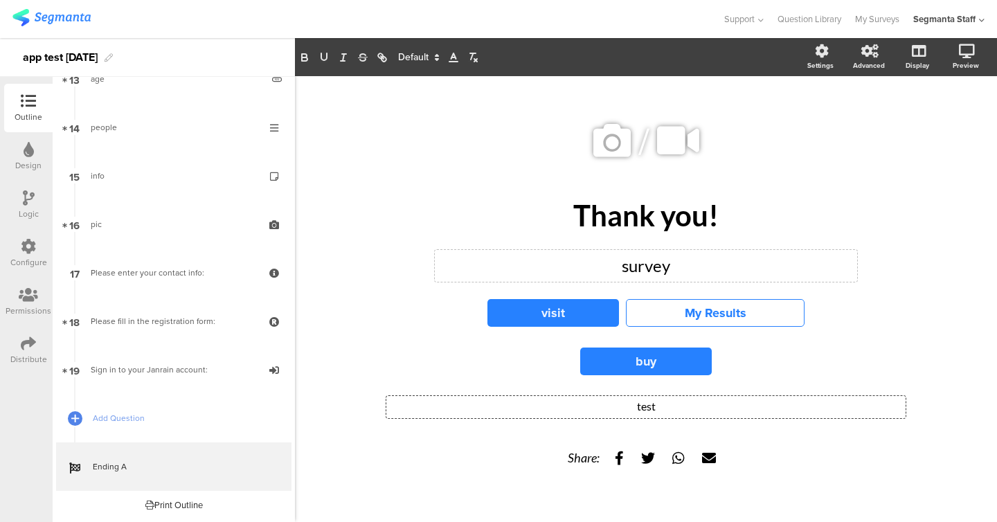
click at [897, 289] on div "/ Thank you! Thank you! survey survey visit My Results buy test test test Share:" at bounding box center [646, 305] width 554 height 431
click at [602, 126] on icon at bounding box center [611, 140] width 47 height 47
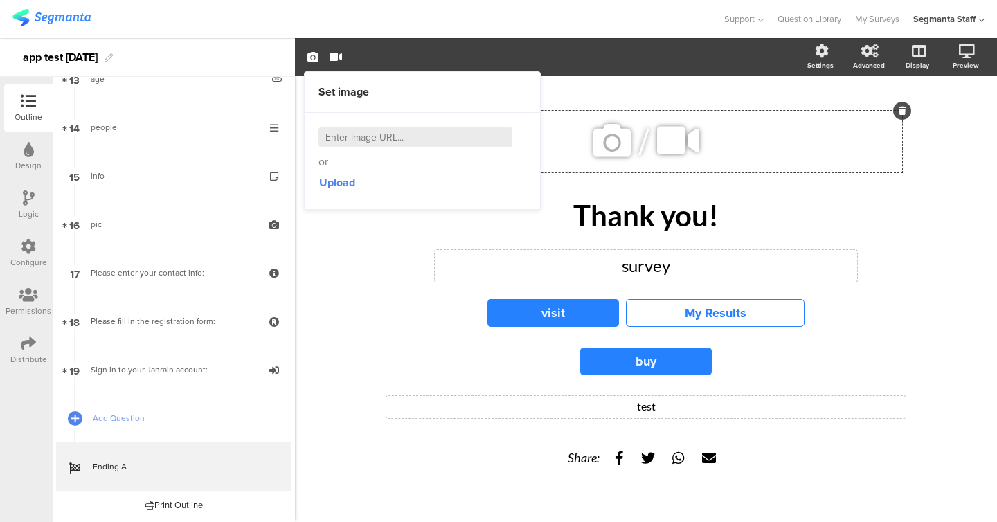
click at [469, 134] on input at bounding box center [415, 137] width 194 height 21
paste input "https://pixabay.com/photos/animal-mammal-fox-wild-forest-7400625/"
type input "https://pixabay.com/photos/animal-mammal-fox-wild-forest-7400625/"
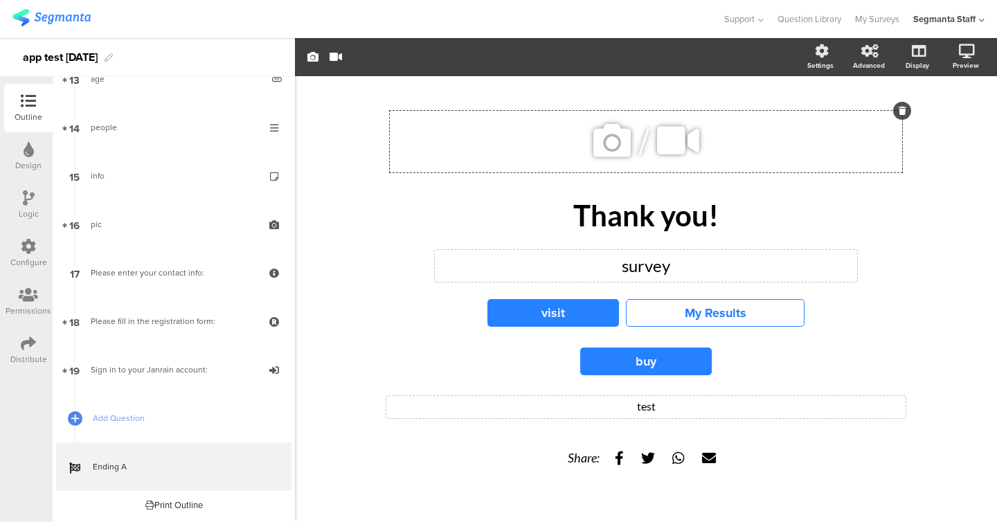
click at [392, 278] on div "/ Thank you! Thank you! survey survey visit My Results buy test test Share:" at bounding box center [646, 305] width 554 height 431
click at [609, 121] on icon at bounding box center [611, 140] width 47 height 47
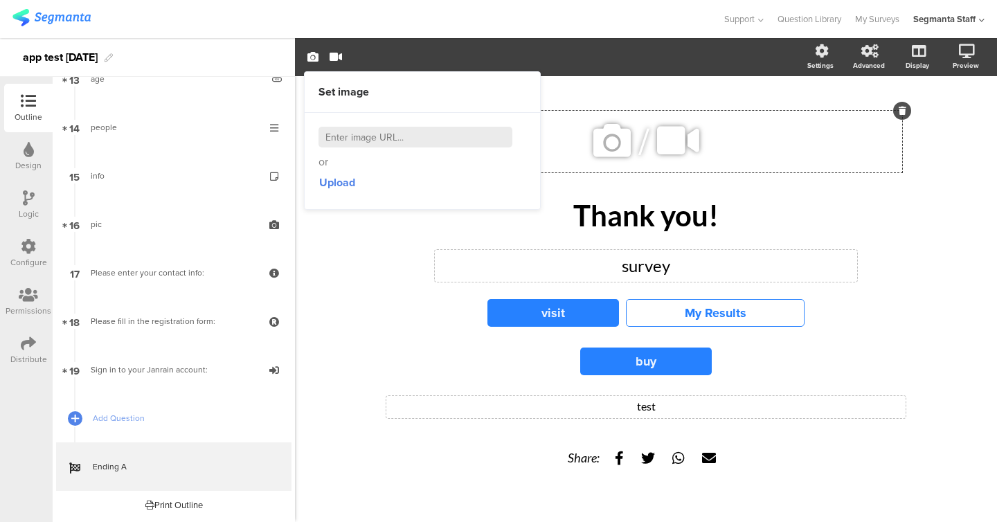
click at [442, 136] on input at bounding box center [415, 137] width 194 height 21
paste input "https://cdn.pixabay.com/photo/2022/08/21/08/02/animal-7400625_1280.jpg"
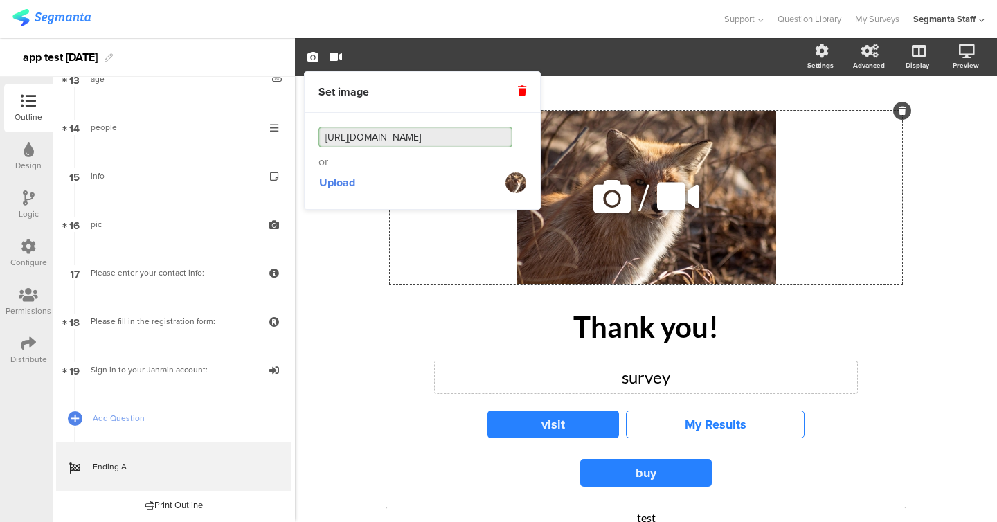
type input "https://cdn.pixabay.com/photo/2022/08/21/08/02/animal-7400625_1280.jpg"
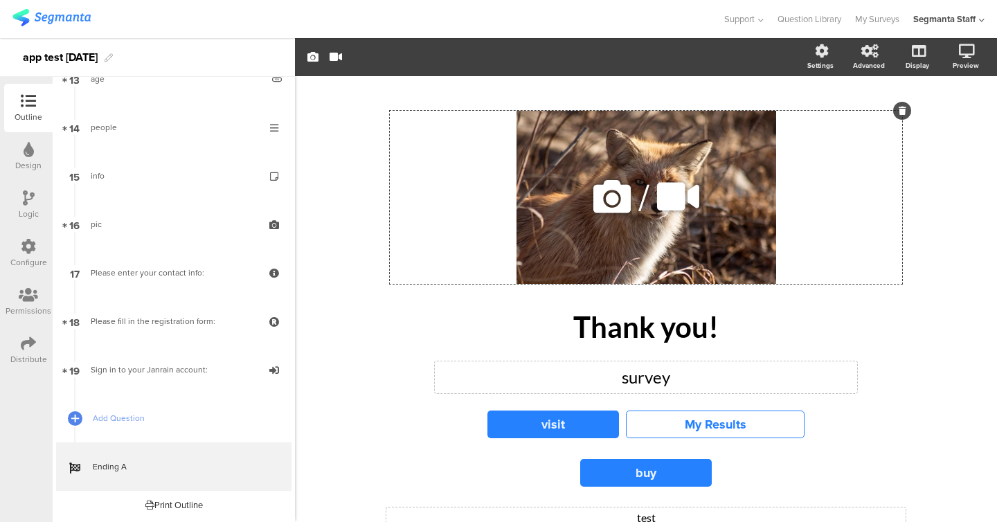
click at [467, 283] on div "/" at bounding box center [646, 197] width 512 height 173
click at [545, 428] on button "visit" at bounding box center [553, 425] width 132 height 28
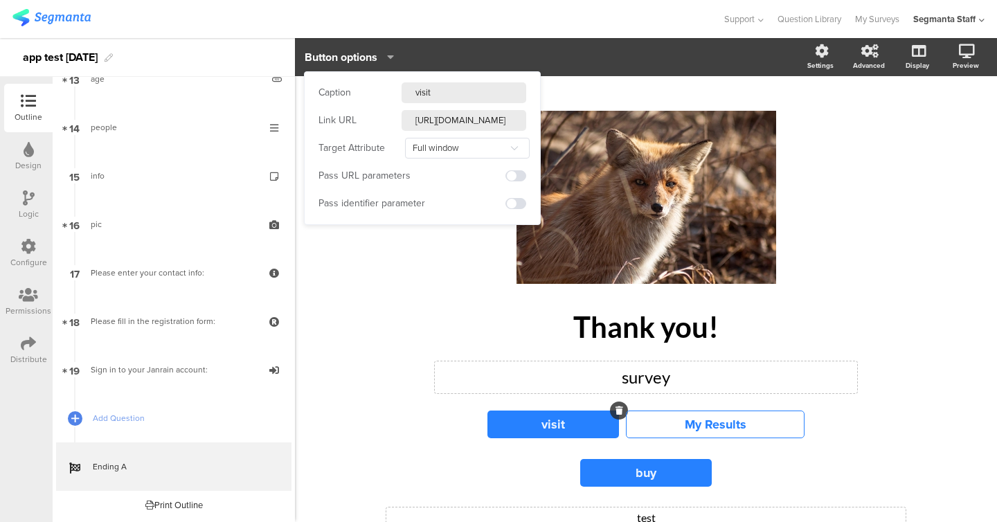
click at [451, 122] on input "https://pixabay.com/photos/animal-mammal-fox-wild-forest-7400625/" at bounding box center [464, 120] width 125 height 21
paste input "cdn.pixabay.com/photo/2022/08/21/08/02/animal-7400625_1280.jpg"
type input "https://pixabay.com/photos/animal-mammal-fox-wild-forest-7400625/"
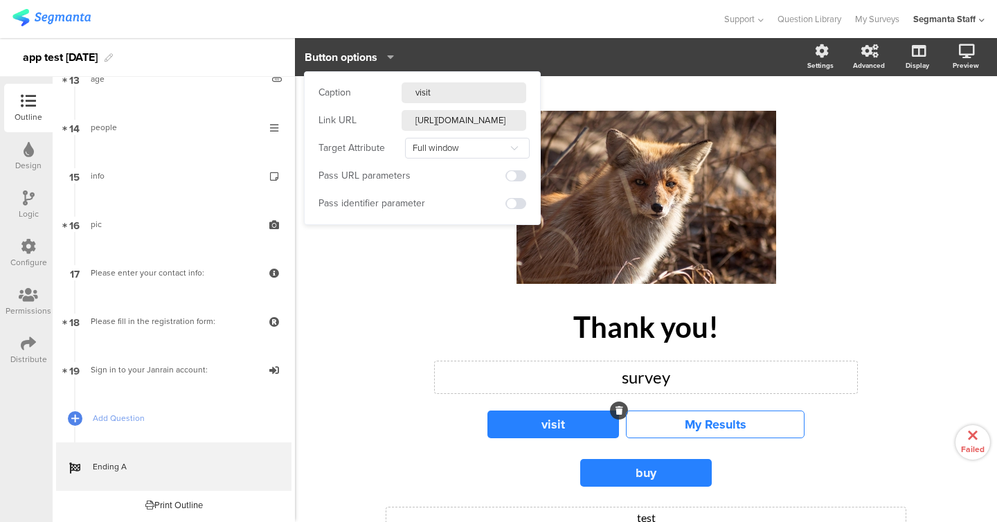
scroll to position [0, 167]
click at [685, 474] on button "buy" at bounding box center [646, 473] width 132 height 28
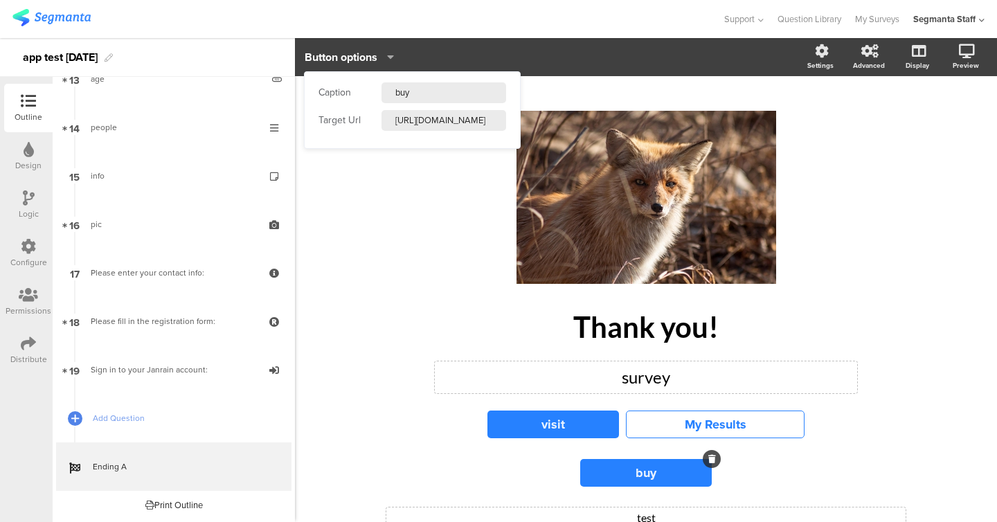
click at [467, 122] on input "https://pixabay.com/photos/animal-mammal-fox-wild-forest-7400625/" at bounding box center [443, 120] width 125 height 21
paste input "cdn.pixabay.com/photo/2022/08/21/08/02/animal-7400625_1280.jpg"
type input "https://cdn.pixabay.com/photo/2022/08/21/08/02/animal-7400625_1280.jpg"
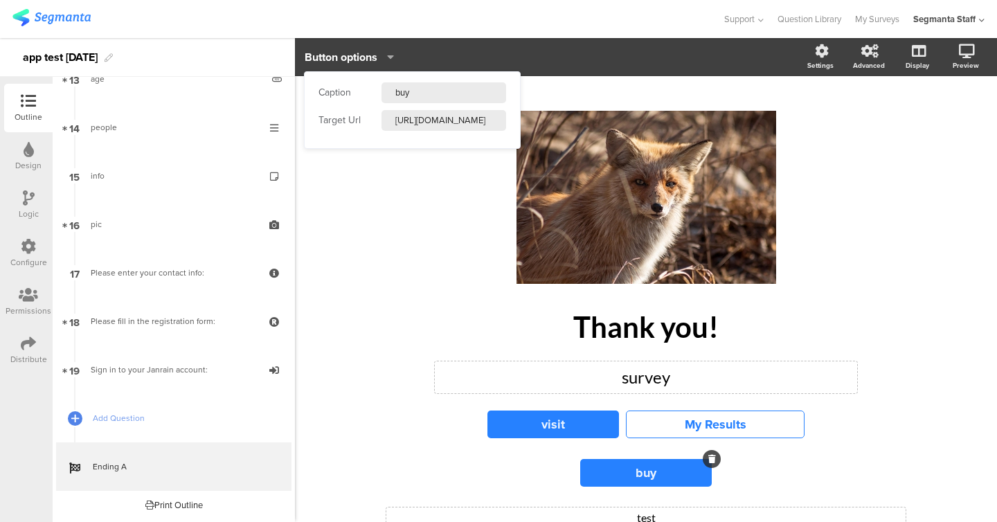
scroll to position [0, 196]
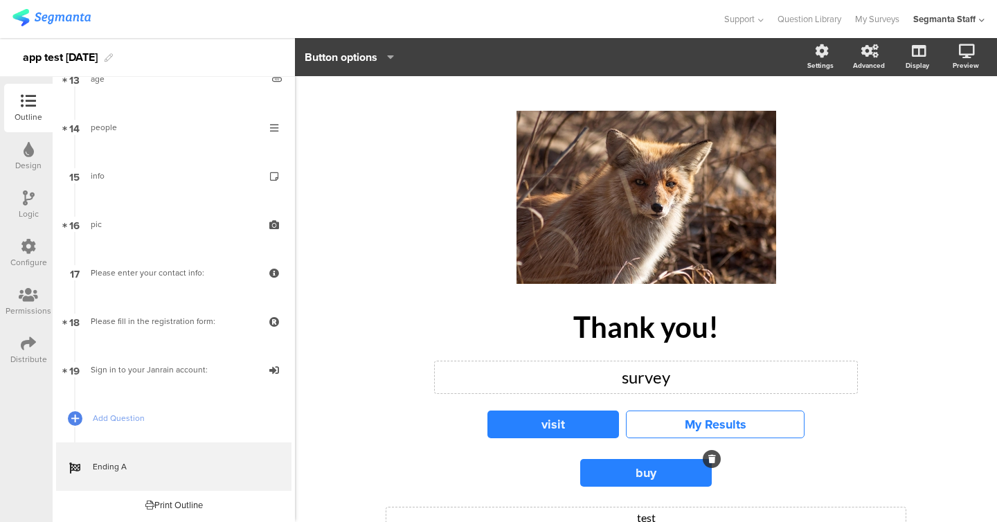
click at [357, 290] on div "/ Thank you! Thank you! survey survey visit My Results buy test test Share:" at bounding box center [646, 354] width 582 height 557
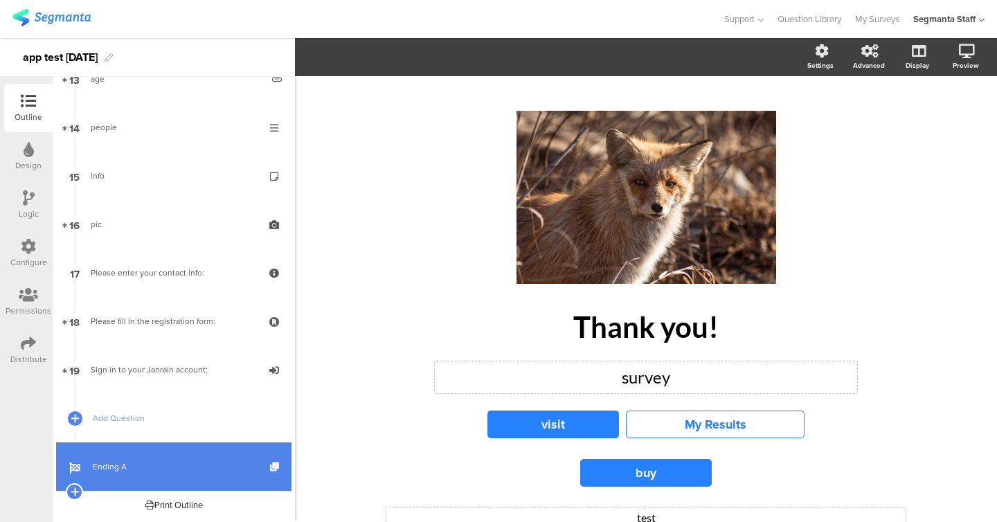
click at [277, 465] on icon at bounding box center [276, 466] width 12 height 9
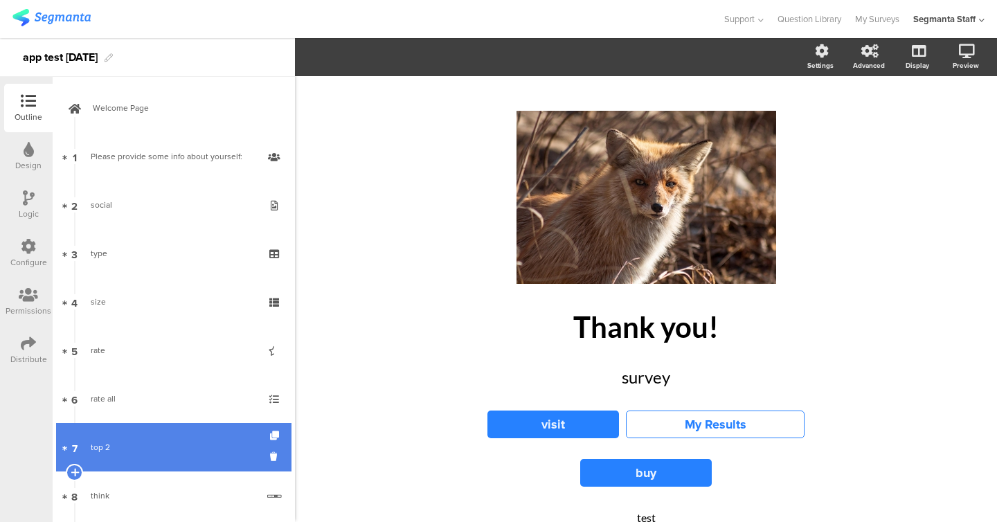
click at [165, 451] on div "top 2" at bounding box center [173, 447] width 165 height 14
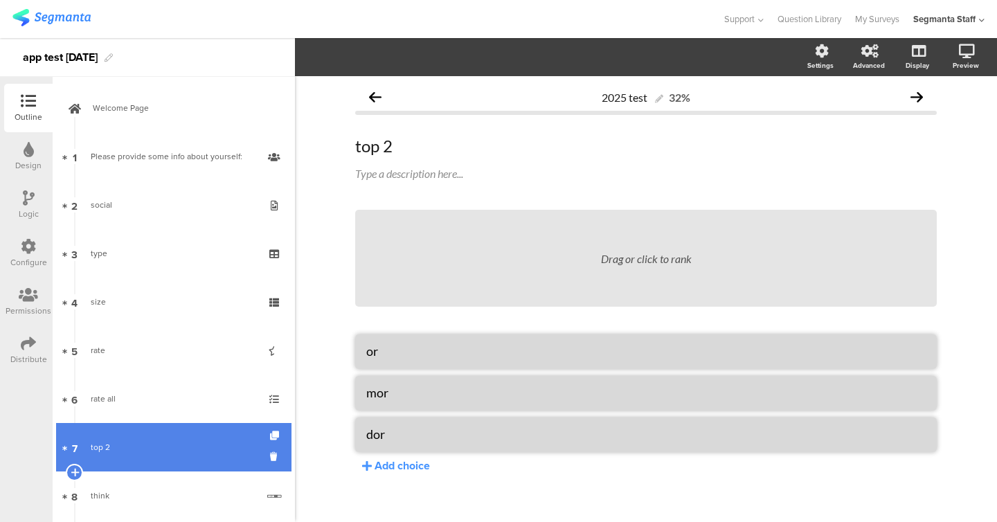
scroll to position [708, 0]
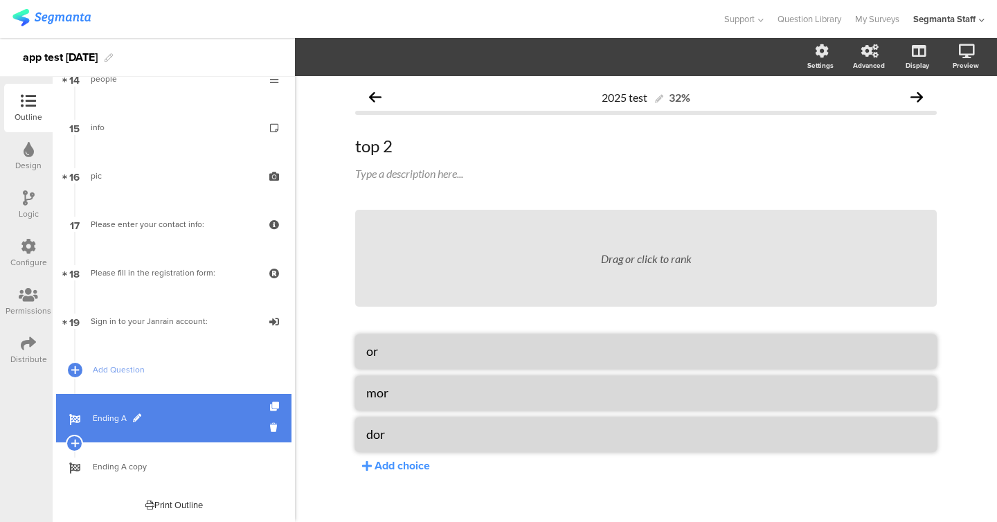
click at [165, 421] on span "Ending A" at bounding box center [181, 418] width 177 height 14
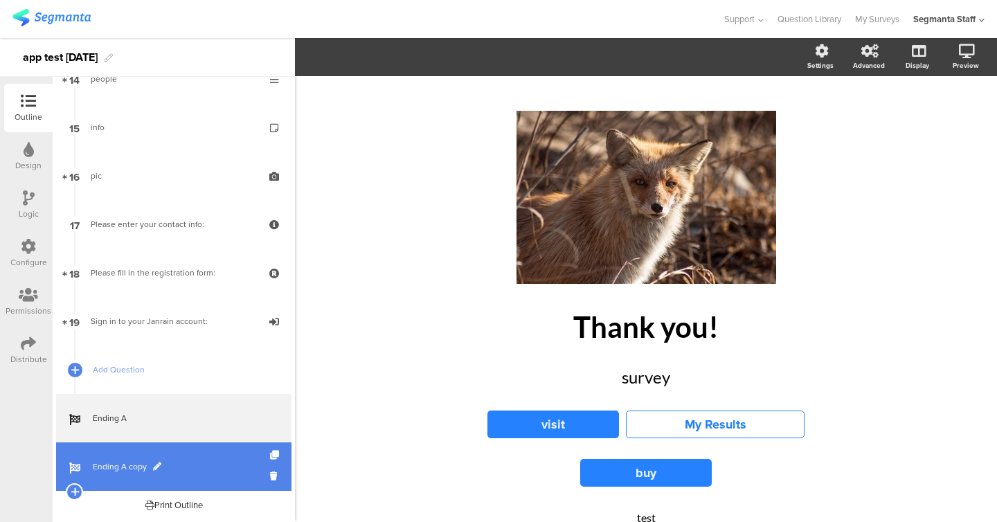
click at [166, 454] on link "Ending A copy" at bounding box center [173, 466] width 235 height 48
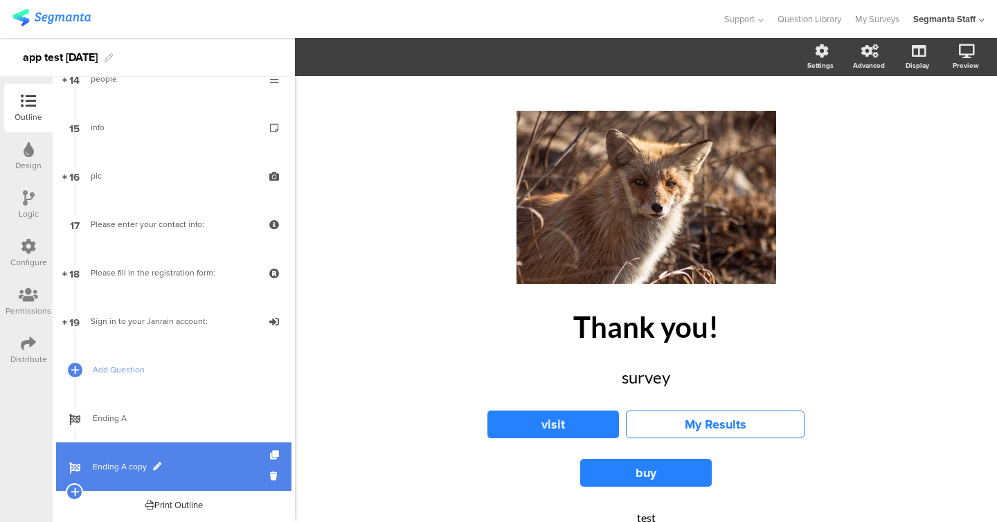
click at [159, 462] on span at bounding box center [157, 466] width 8 height 8
type input "Ending b"
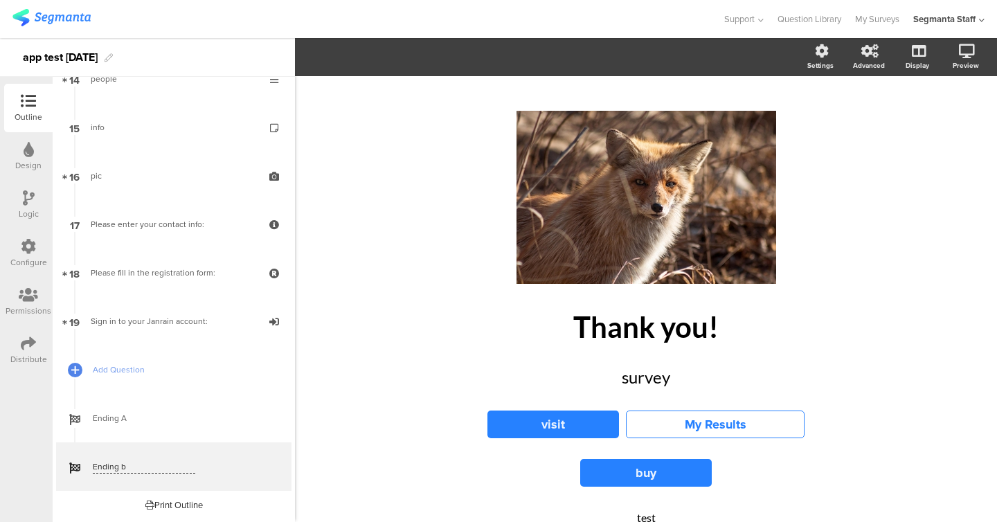
click at [326, 488] on div "/ Thank you! Thank you! survey survey visit My Results buy test test Share:" at bounding box center [646, 361] width 702 height 570
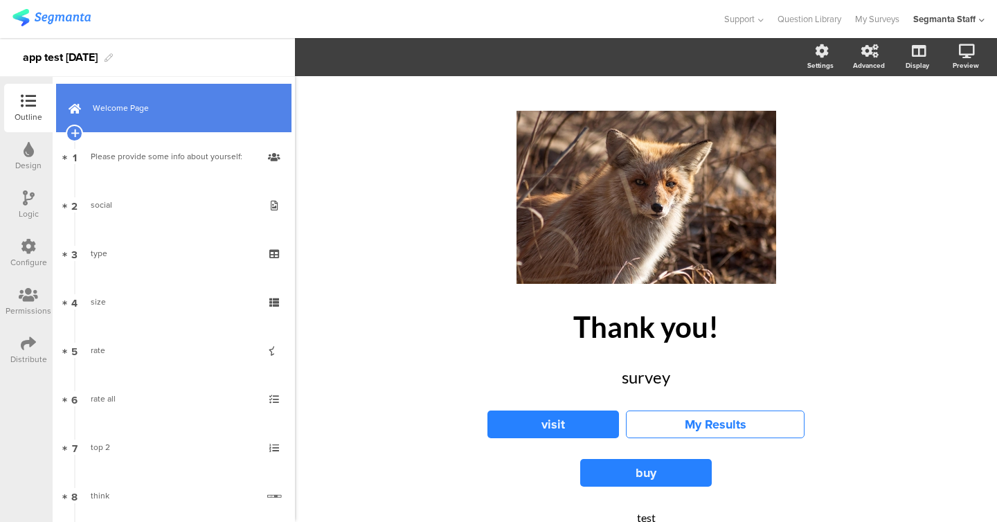
click at [101, 94] on link "Welcome Page" at bounding box center [173, 108] width 235 height 48
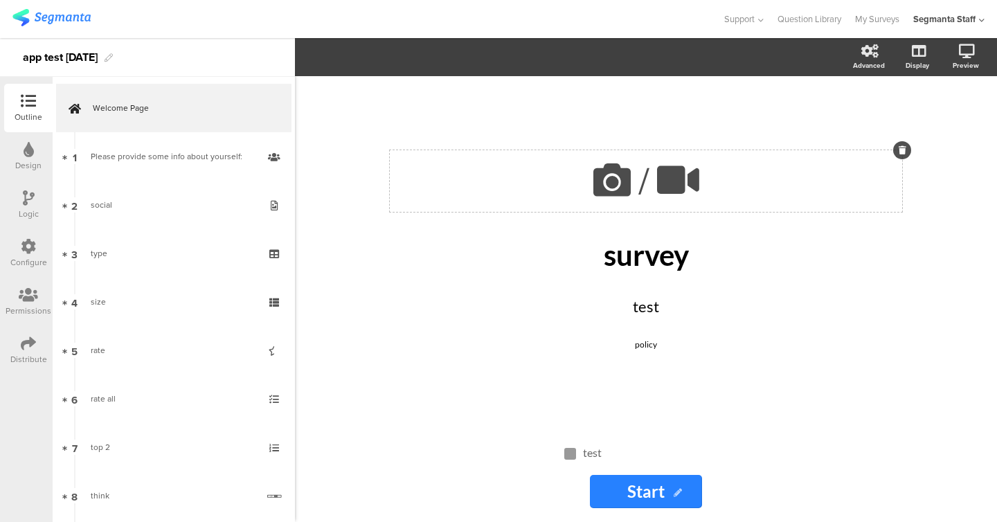
click at [613, 190] on icon at bounding box center [611, 179] width 47 height 47
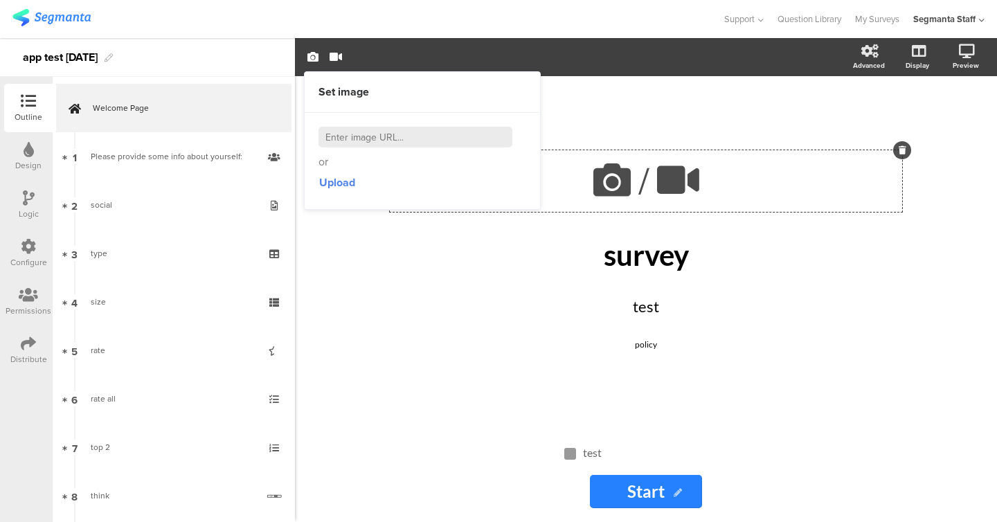
click at [474, 146] on input at bounding box center [415, 137] width 194 height 21
paste input "https://cdn.pixabay.com/photo/2022/08/21/08/02/animal-7400625_1280.jpg"
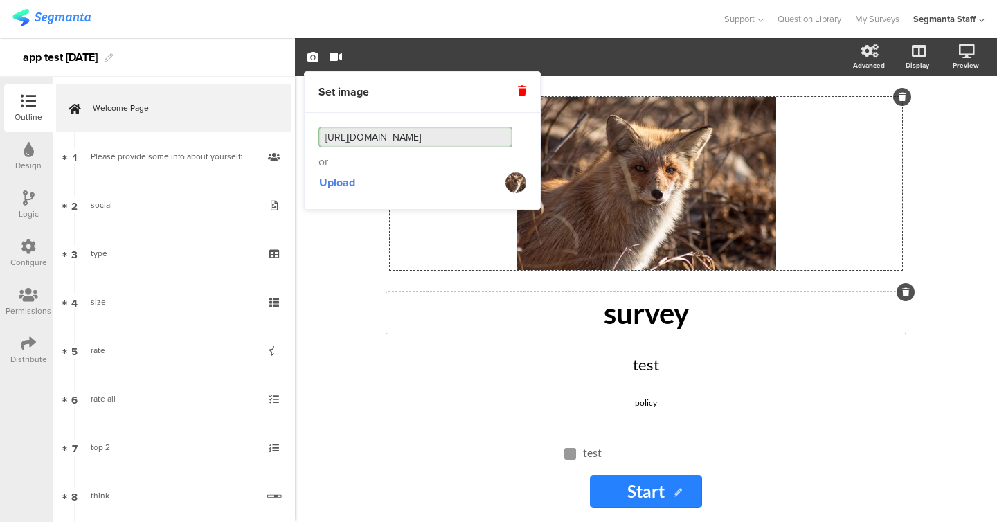
type input "https://cdn.pixabay.com/photo/2022/08/21/08/02/animal-7400625_1280.jpg"
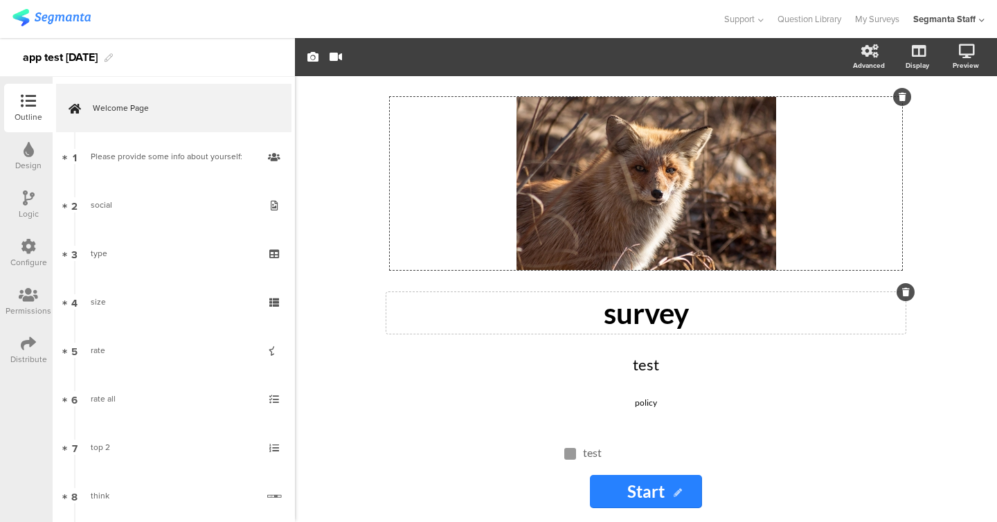
click at [393, 312] on p "survey" at bounding box center [646, 313] width 512 height 35
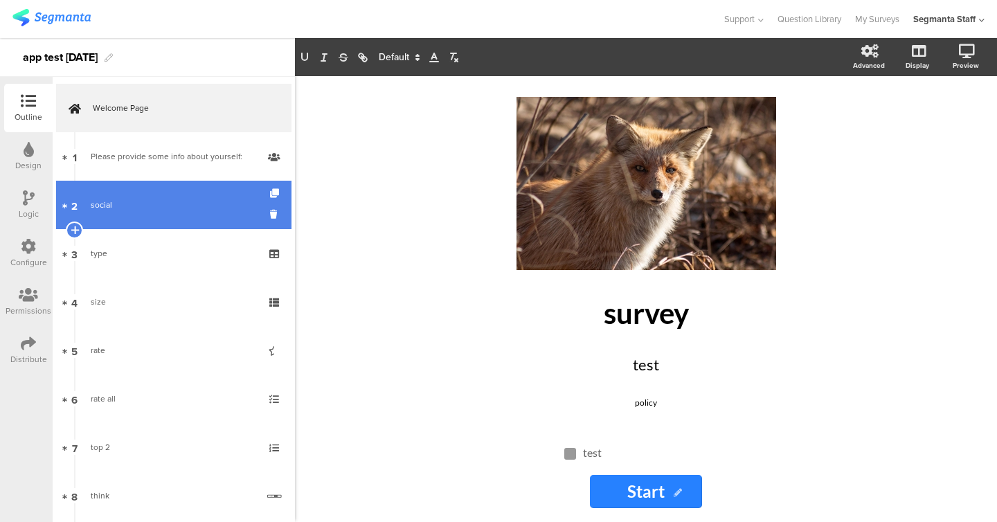
click at [189, 183] on link "2 social" at bounding box center [173, 205] width 235 height 48
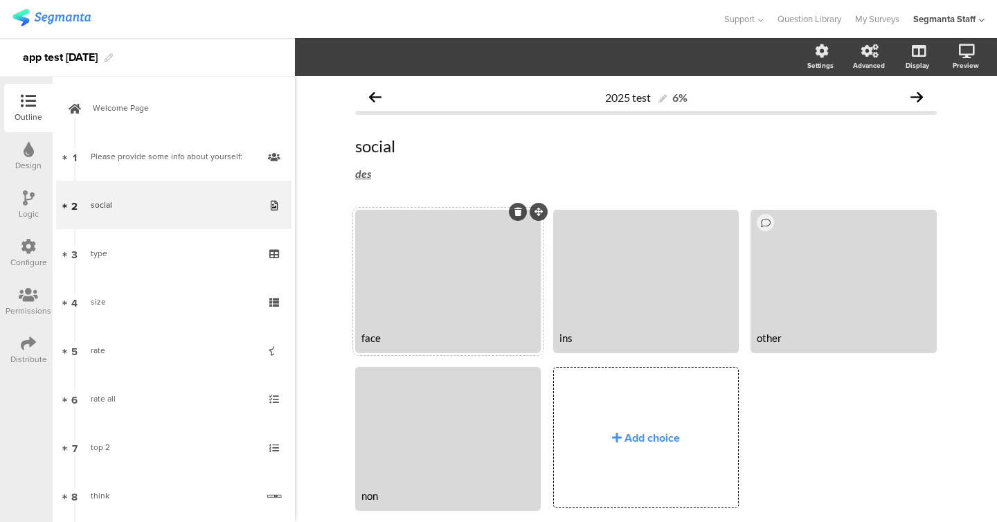
click at [423, 325] on div "face" at bounding box center [447, 338] width 181 height 26
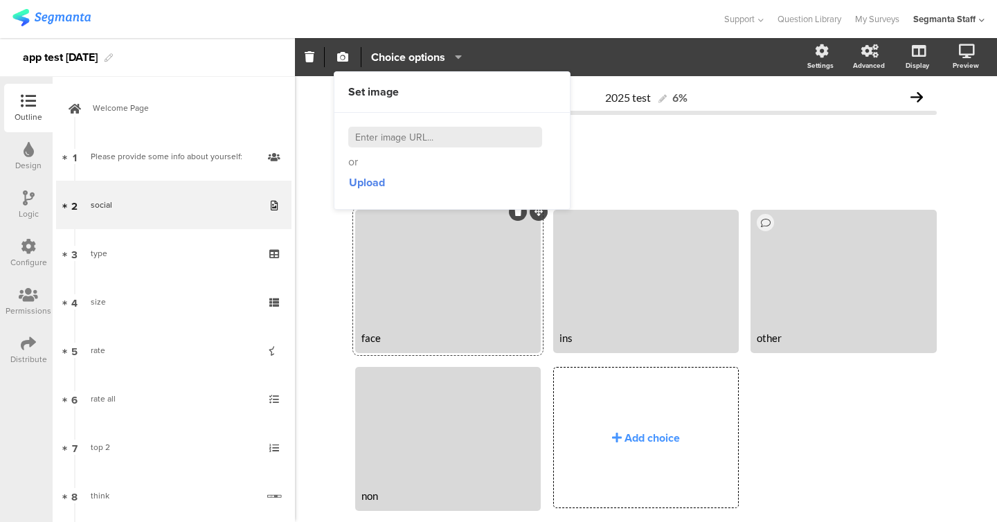
click at [416, 129] on input at bounding box center [445, 137] width 194 height 21
paste input "https://cdn.pixabay.com/photo/2022/08/21/08/02/animal-7400625_1280.jpg"
type input "https://cdn.pixabay.com/photo/2022/08/21/08/02/animal-7400625_1280.jpg"
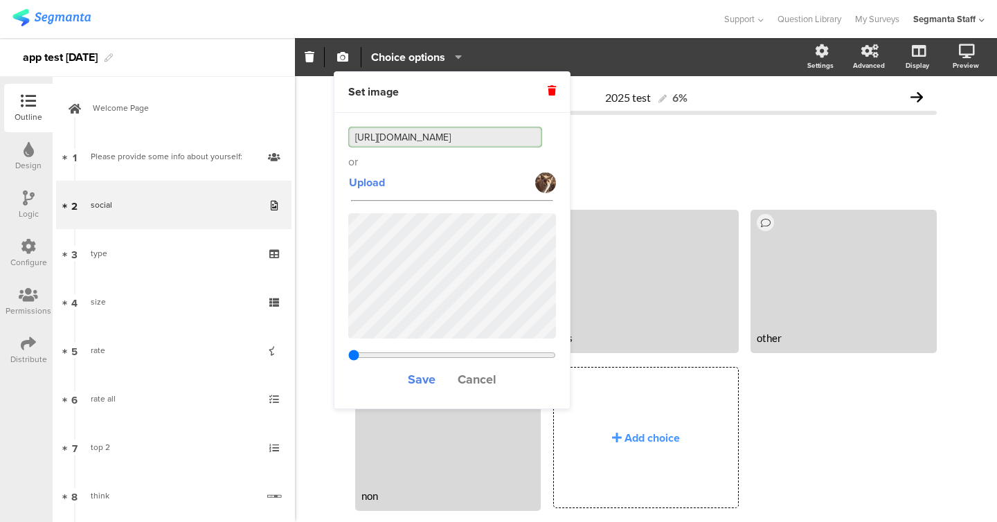
type input "0.468375"
type input "https://cdn.pixabay.com/photo/2022/08/21/08/02/animal-7400625_1280.jpg"
type input "0.909375"
click at [542, 354] on input "range" at bounding box center [452, 355] width 208 height 11
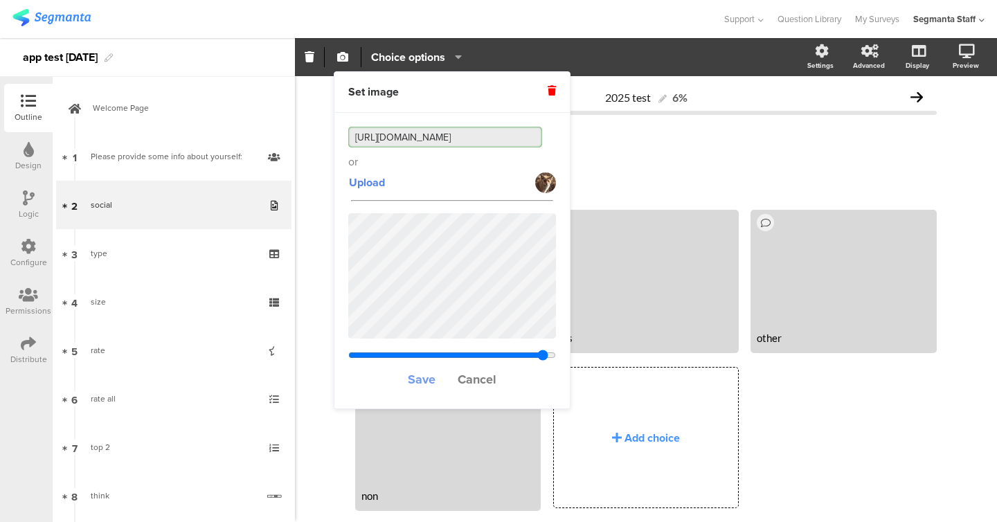
click at [419, 376] on span "Save" at bounding box center [422, 379] width 28 height 18
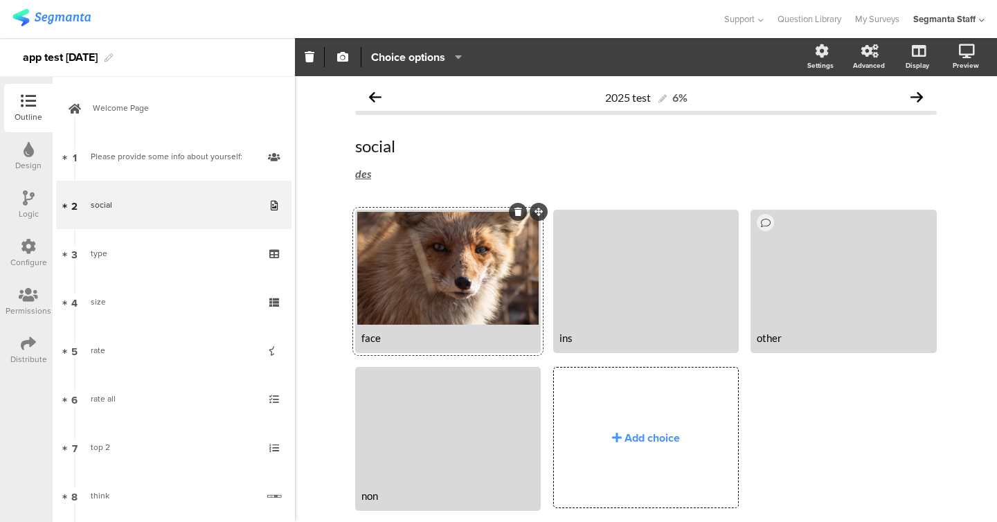
click at [28, 164] on div "Design" at bounding box center [28, 165] width 26 height 12
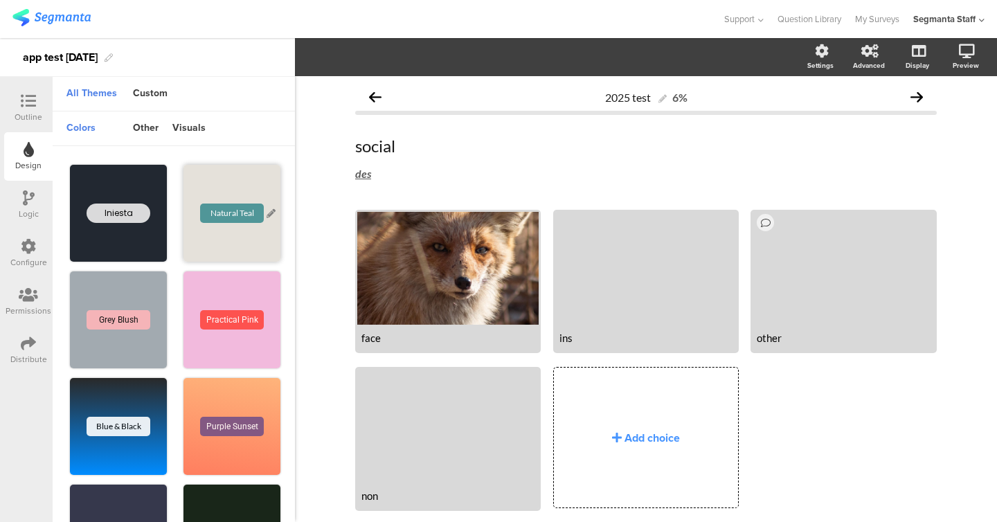
click at [217, 179] on div "Natural Teal" at bounding box center [231, 213] width 97 height 97
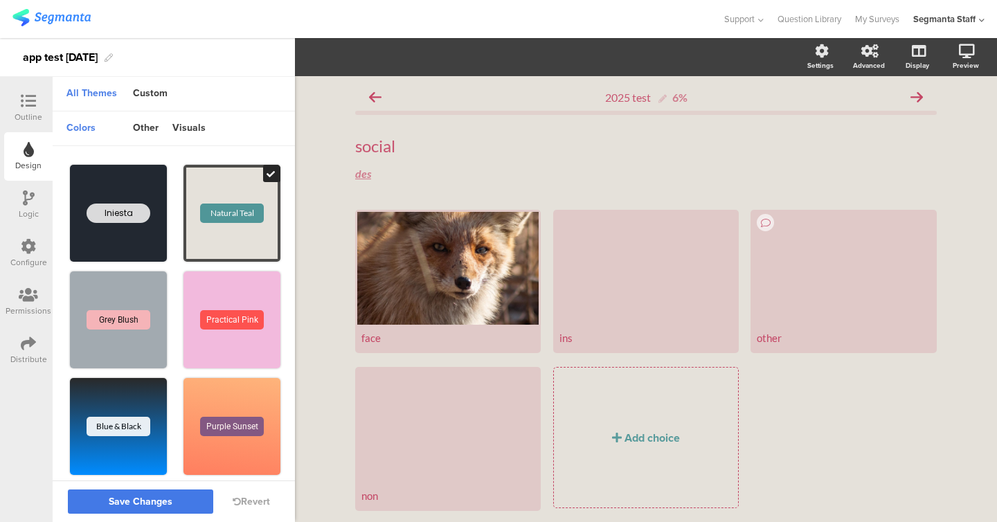
click at [149, 502] on span "Save Changes" at bounding box center [141, 502] width 64 height 0
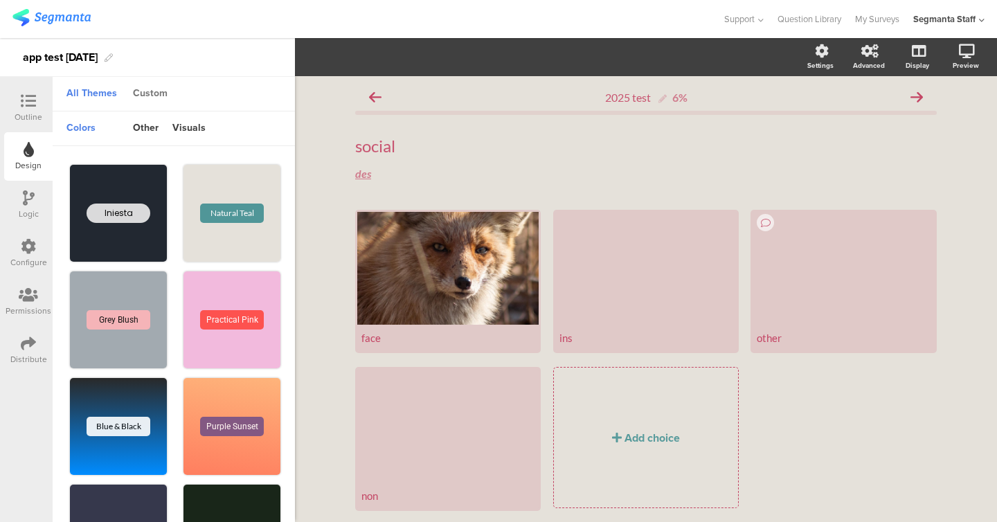
click at [147, 101] on div "Custom" at bounding box center [150, 94] width 48 height 24
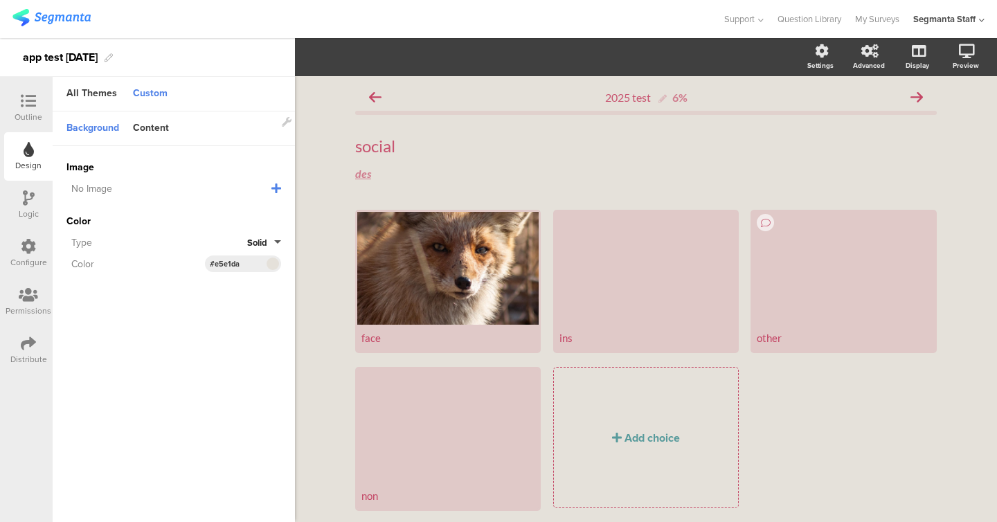
click at [279, 188] on icon at bounding box center [276, 188] width 10 height 11
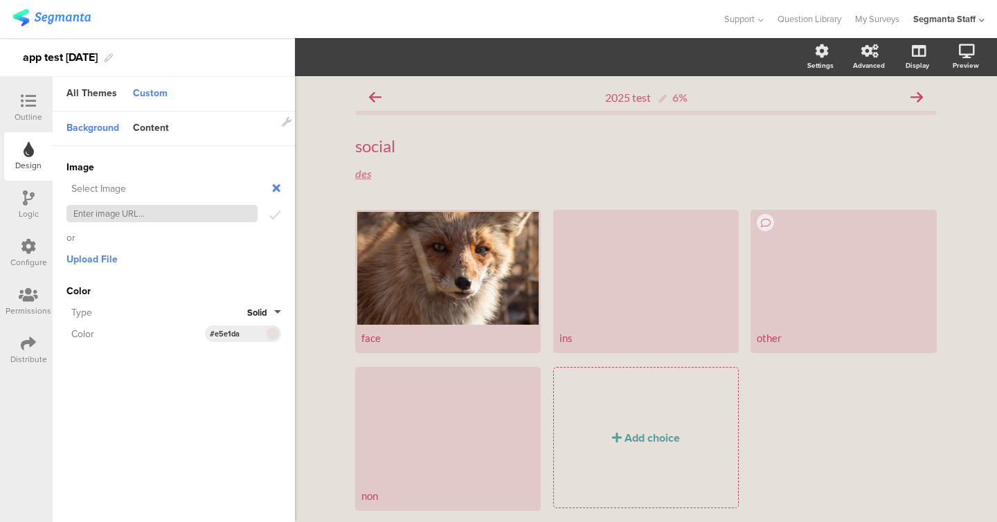
click at [203, 217] on input "text" at bounding box center [161, 213] width 191 height 17
paste input "https://cdn.pixabay.com/photo/2022/08/21/08/02/animal-7400625_1280.jpg"
type input "https://cdn.pixabay.com/photo/2022/08/21/08/02/animal-7400625_1280.jpg"
click at [281, 210] on div "Image Select Image https://cdn.pixabay.com/photo/2022/08/21/08/02/animal-740062…" at bounding box center [174, 251] width 242 height 210
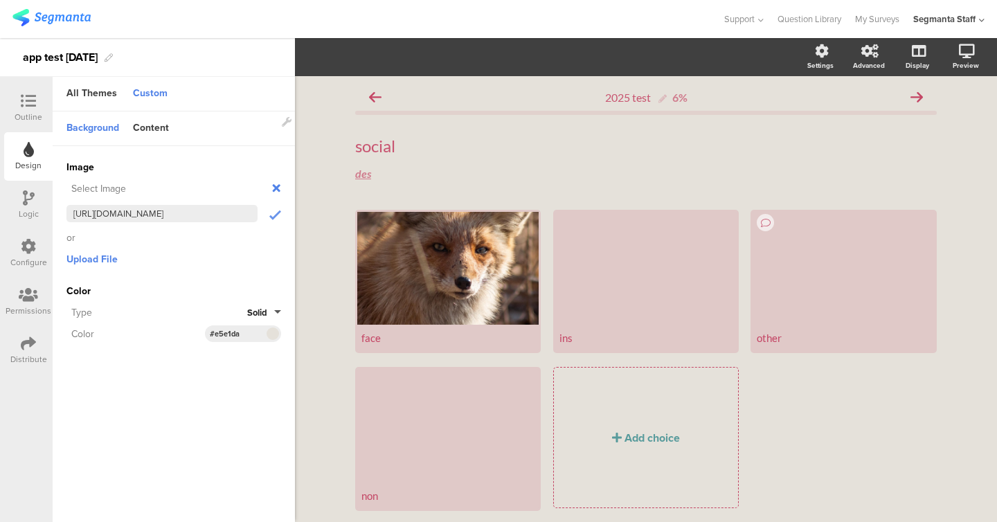
scroll to position [0, 0]
click at [281, 210] on div "Image Select Image https://cdn.pixabay.com/photo/2022/08/21/08/02/animal-740062…" at bounding box center [174, 251] width 242 height 210
click at [279, 211] on icon "submit" at bounding box center [275, 215] width 12 height 15
click at [276, 215] on div at bounding box center [173, 230] width 215 height 60
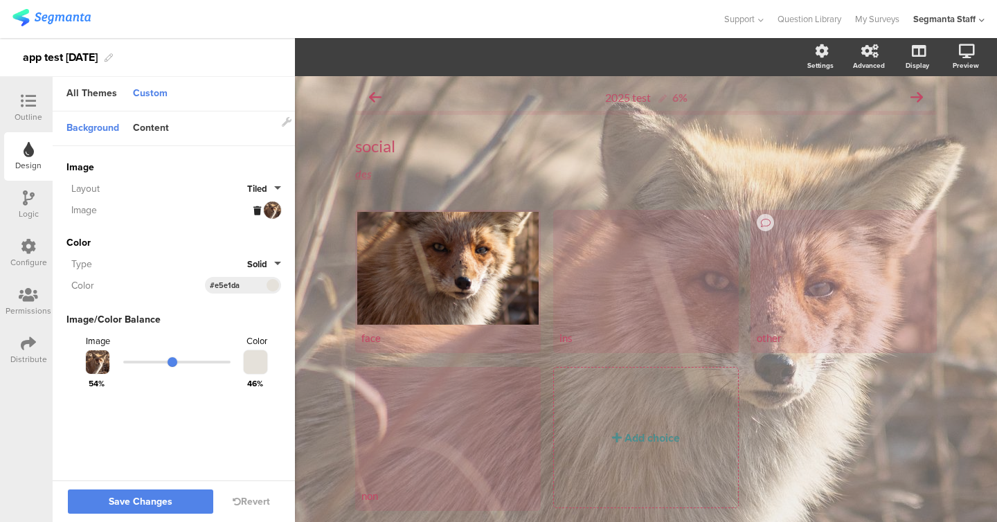
click at [276, 260] on button "Solid" at bounding box center [264, 264] width 34 height 13
click at [234, 327] on button "Gradient" at bounding box center [229, 324] width 104 height 29
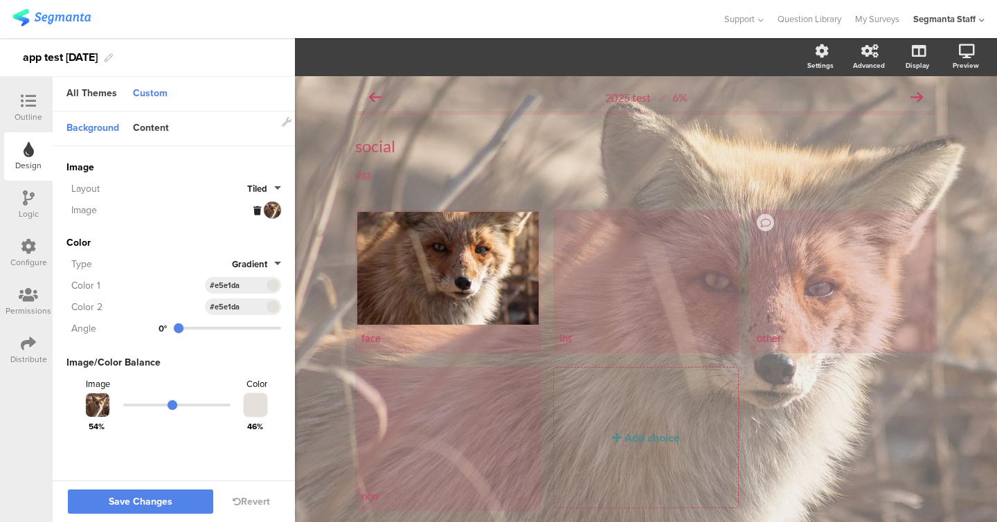
click at [268, 290] on div at bounding box center [272, 285] width 17 height 17
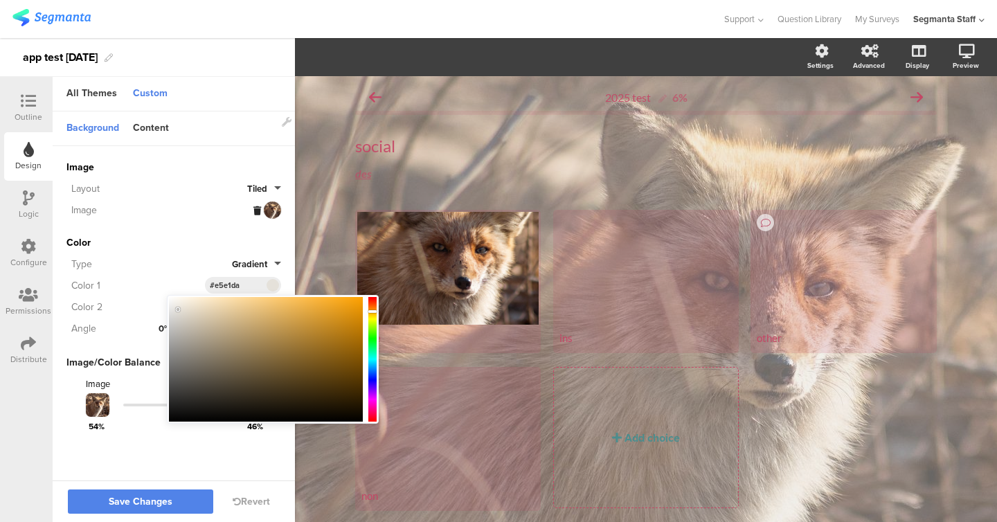
type input "#b5842e"
click at [314, 333] on div at bounding box center [266, 359] width 194 height 125
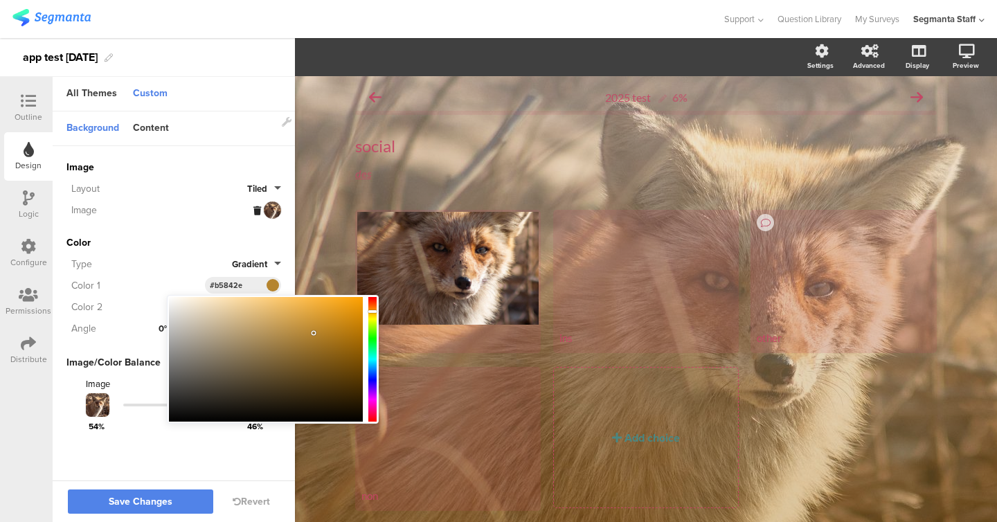
click at [187, 224] on div "Image https://cdn.pixabay.com/photo/2022/08/21/08/02/animal-7400625_1280.jpg In…" at bounding box center [173, 297] width 215 height 303
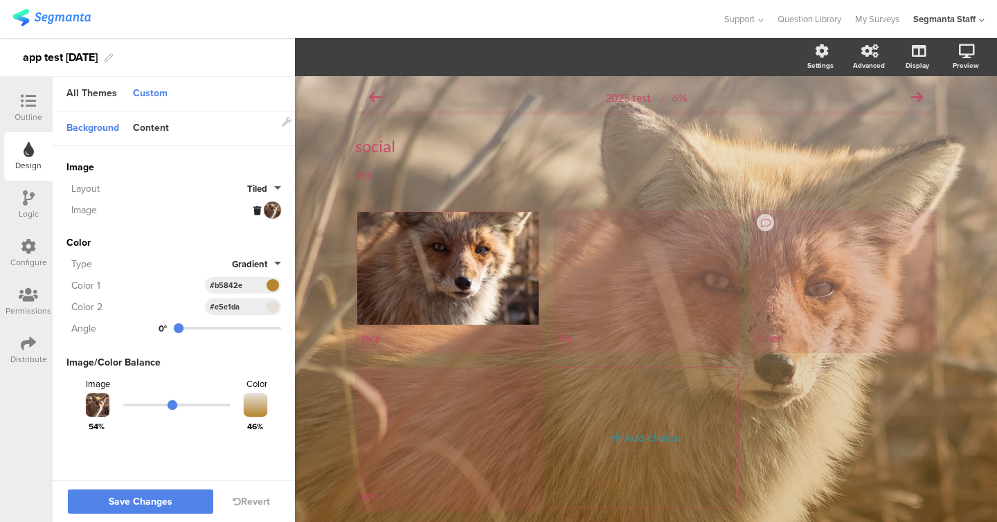
click at [273, 303] on span at bounding box center [272, 307] width 16 height 8
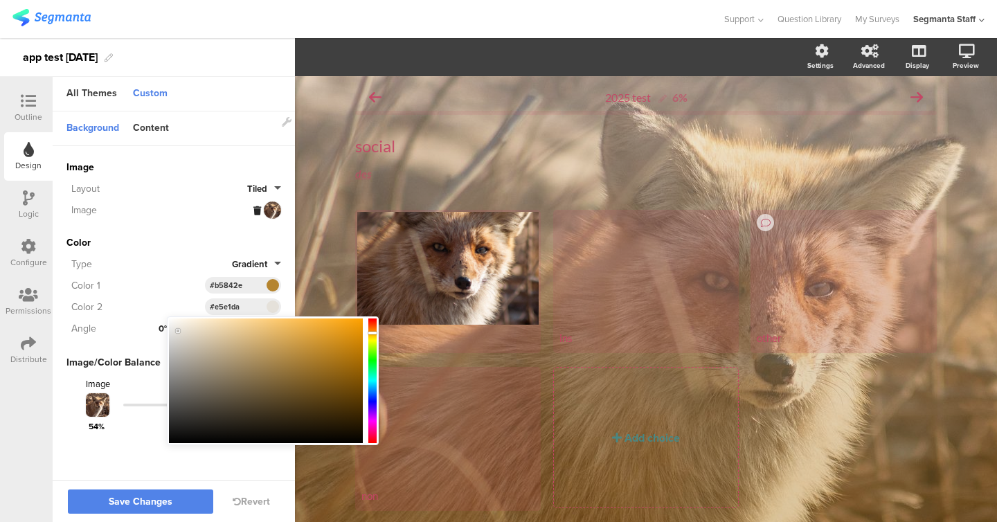
type input "#110b01"
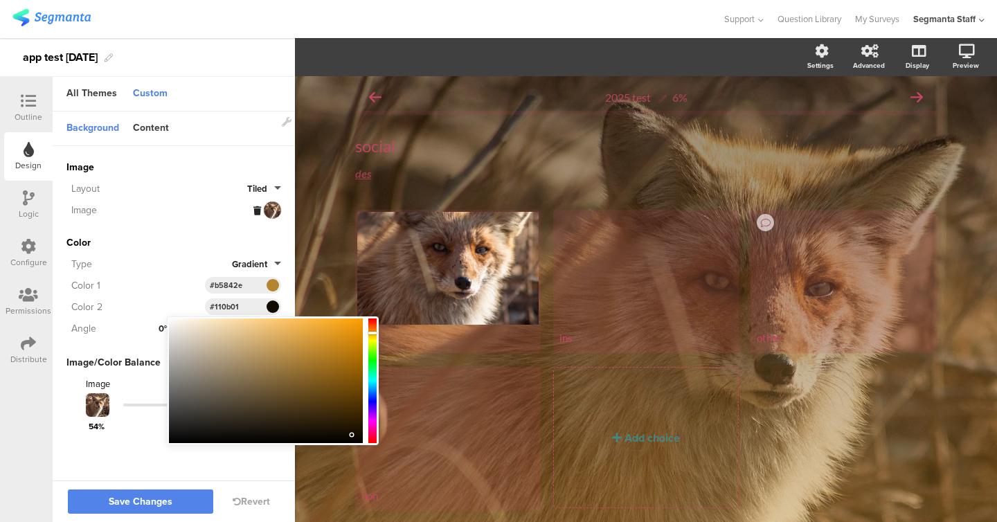
click at [355, 435] on div at bounding box center [266, 380] width 194 height 125
click at [189, 260] on div "Type" at bounding box center [148, 264] width 165 height 15
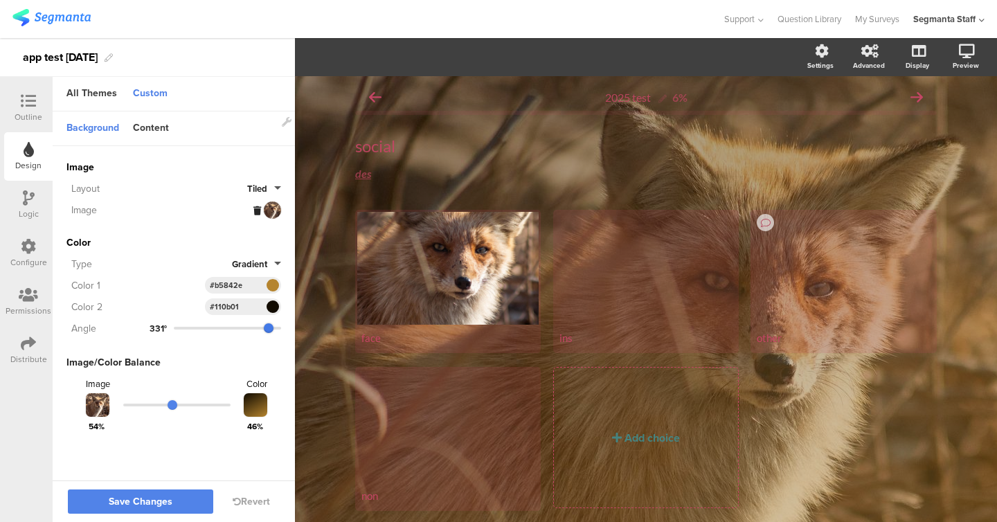
type input "333"
click at [269, 327] on input "range" at bounding box center [227, 328] width 107 height 3
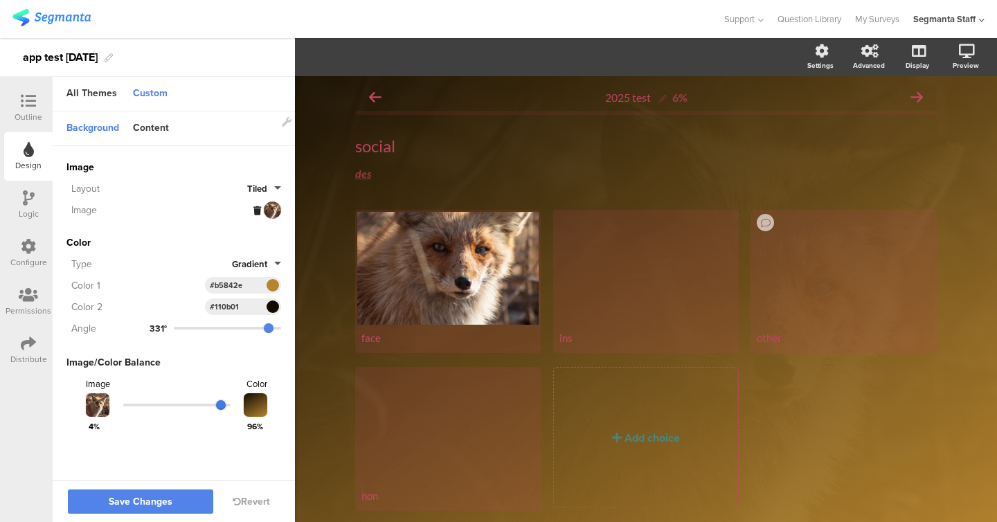
click at [222, 404] on input "range" at bounding box center [176, 405] width 107 height 3
click at [183, 494] on button "Save Changes" at bounding box center [140, 501] width 145 height 24
click at [103, 85] on div "All Themes" at bounding box center [92, 94] width 64 height 24
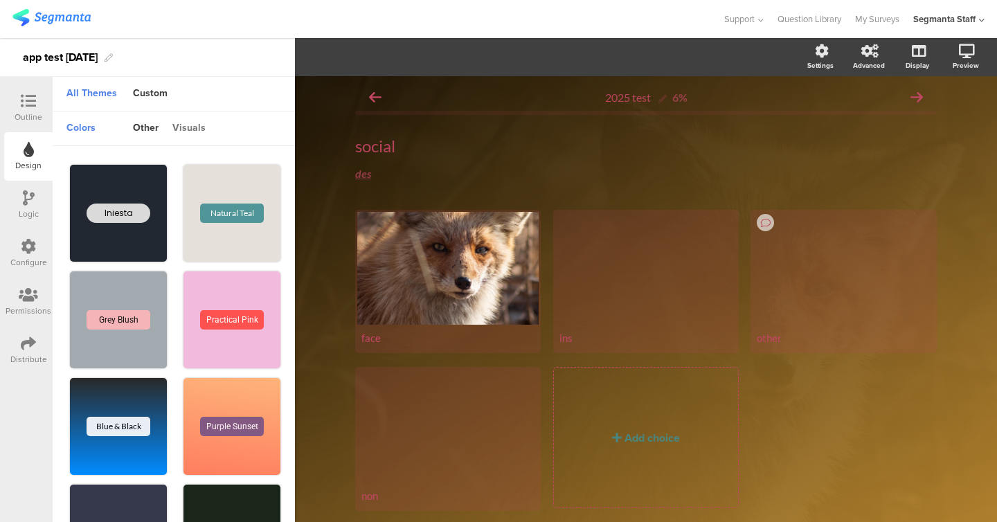
click at [179, 120] on div "visuals" at bounding box center [188, 129] width 47 height 24
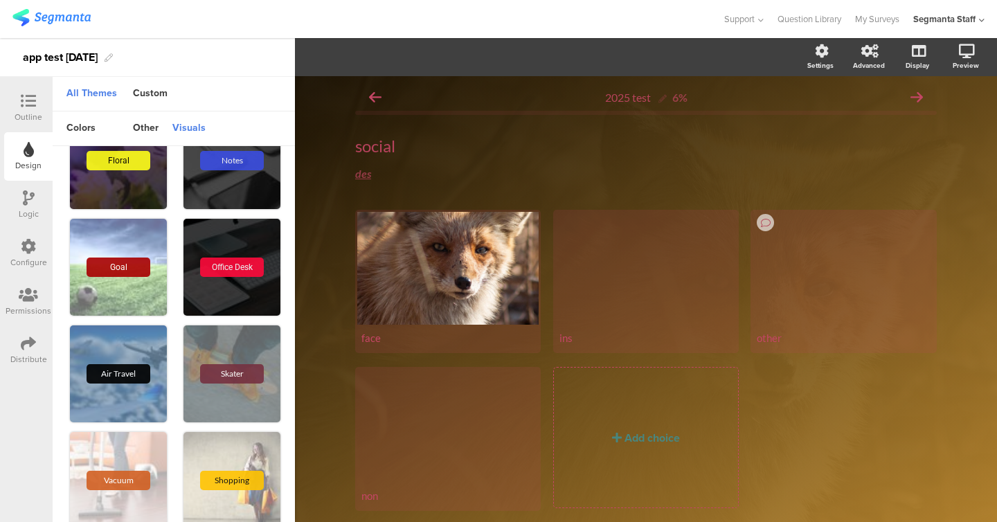
scroll to position [1568, 0]
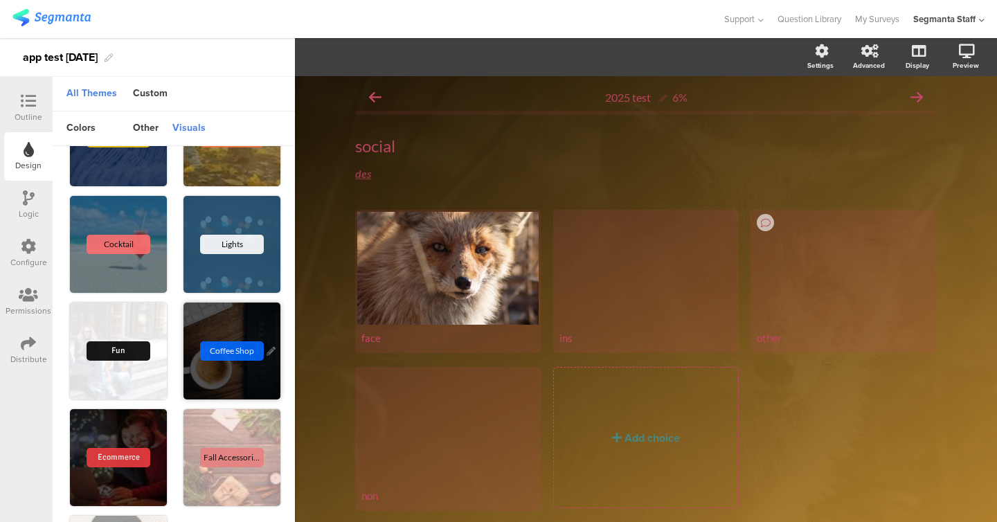
click at [248, 392] on div "Coffee Shop" at bounding box center [231, 351] width 97 height 97
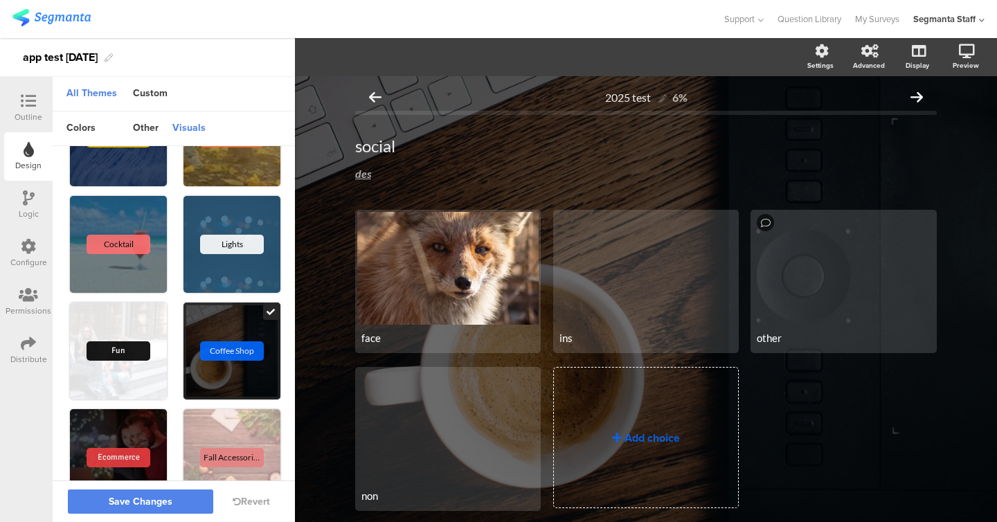
click at [165, 514] on div "Save Changes Revert" at bounding box center [174, 501] width 242 height 42
click at [167, 502] on span "Save Changes" at bounding box center [141, 502] width 64 height 0
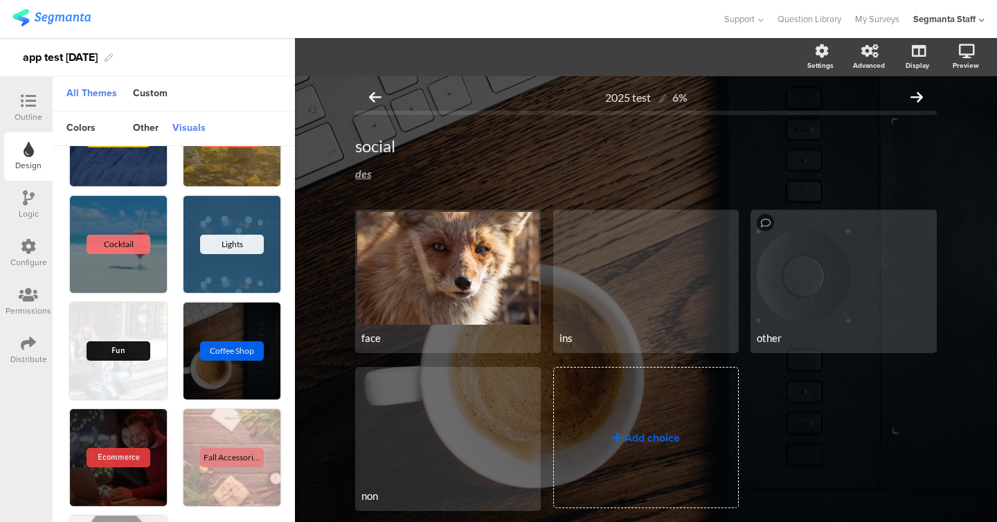
click at [36, 197] on div "Logic" at bounding box center [28, 205] width 48 height 48
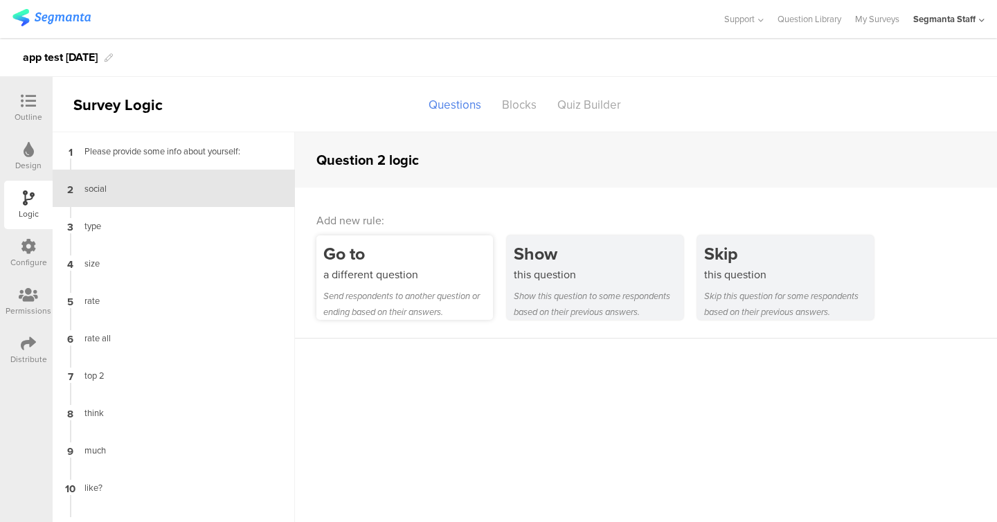
click at [418, 249] on div "Go to" at bounding box center [408, 254] width 170 height 26
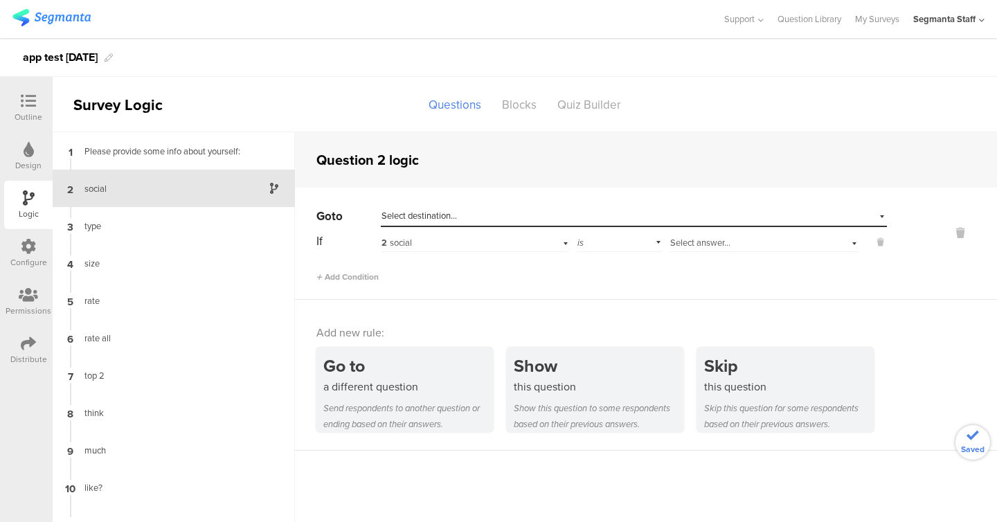
scroll to position [55, 0]
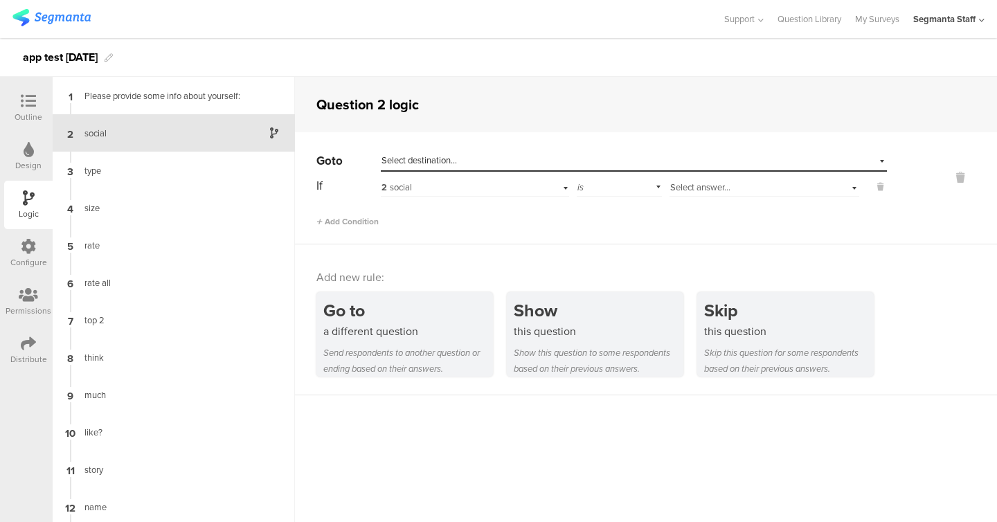
click at [430, 164] on span "Select destination..." at bounding box center [418, 160] width 75 height 13
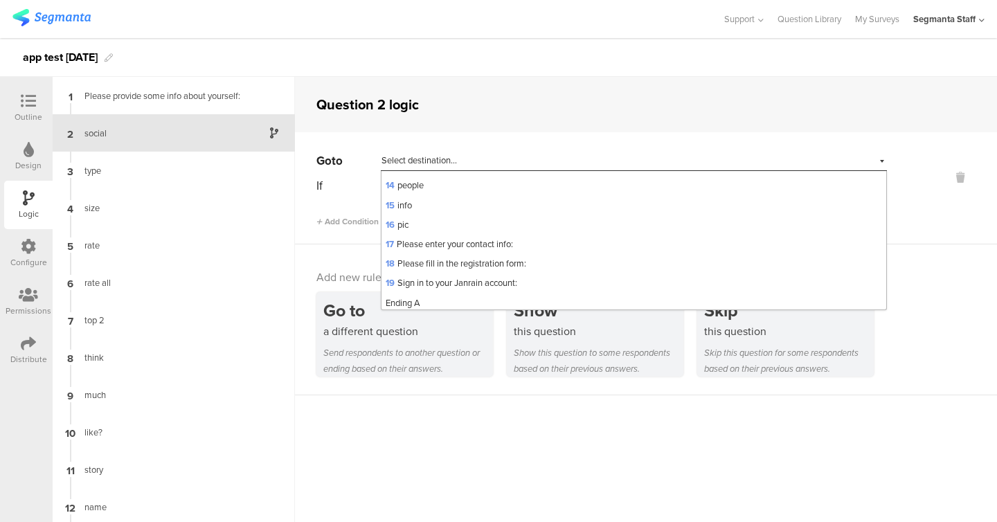
scroll to position [278, 0]
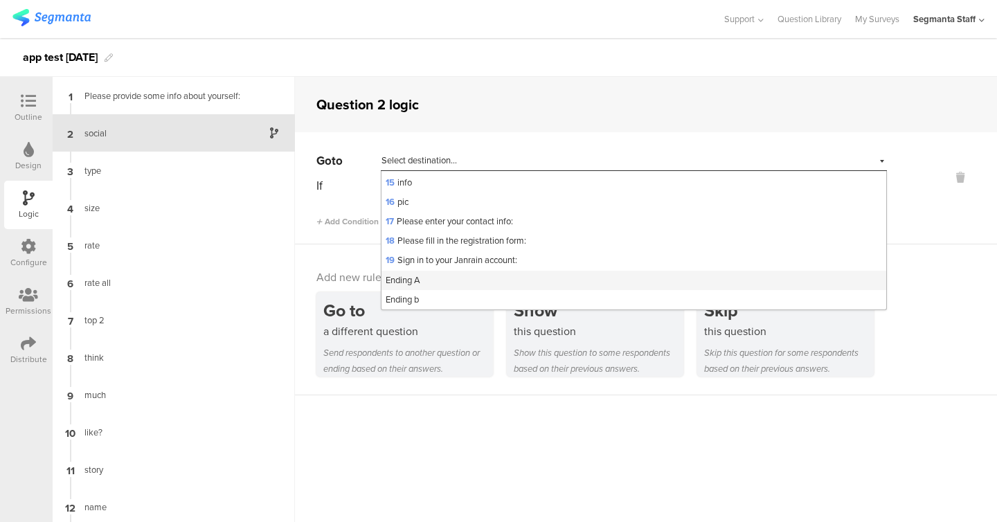
click at [426, 280] on div "Ending A" at bounding box center [633, 280] width 505 height 19
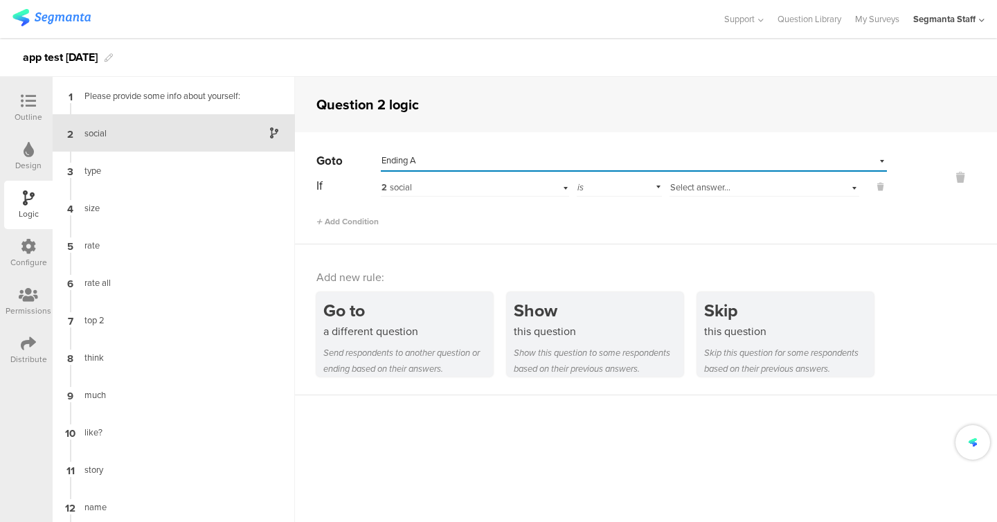
click at [692, 181] on span "Select answer..." at bounding box center [700, 187] width 60 height 13
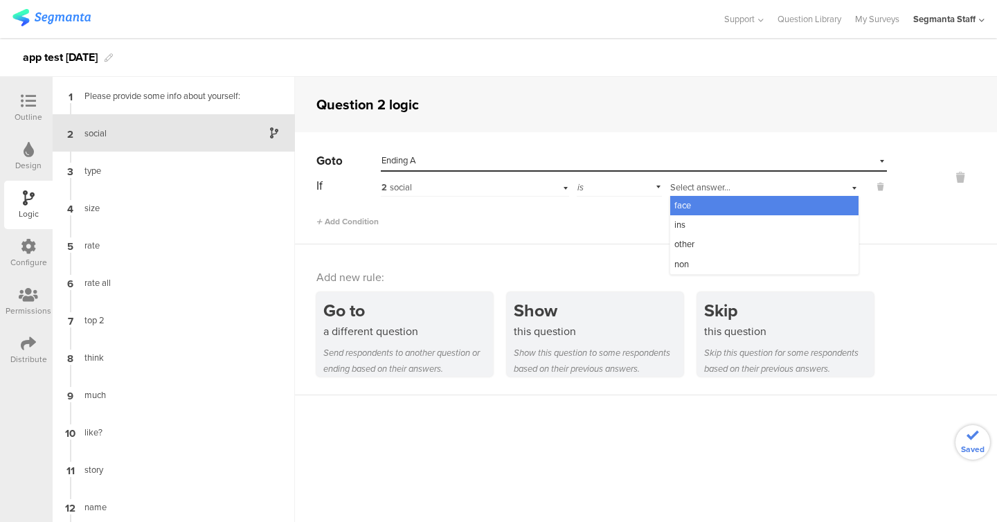
click at [694, 211] on div "face" at bounding box center [764, 205] width 188 height 19
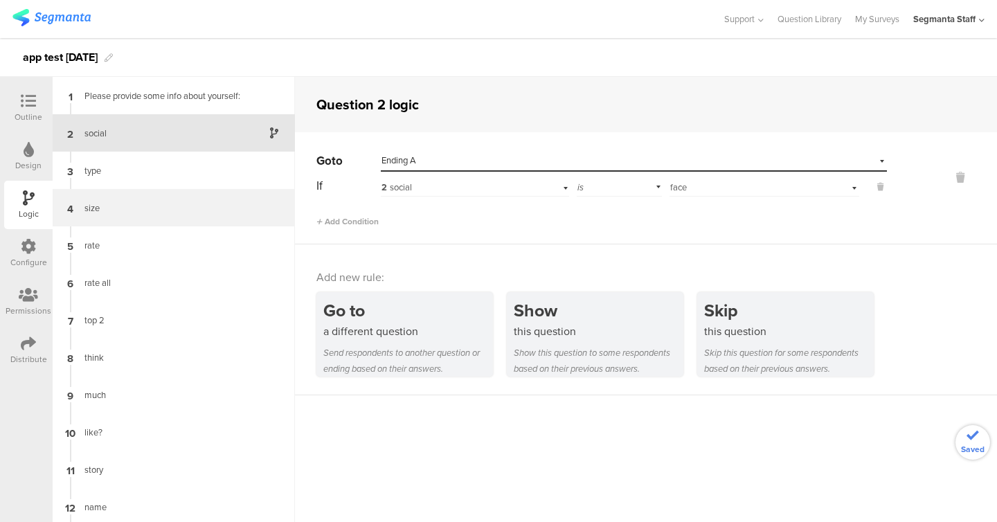
click at [231, 217] on div "4 size" at bounding box center [174, 207] width 242 height 37
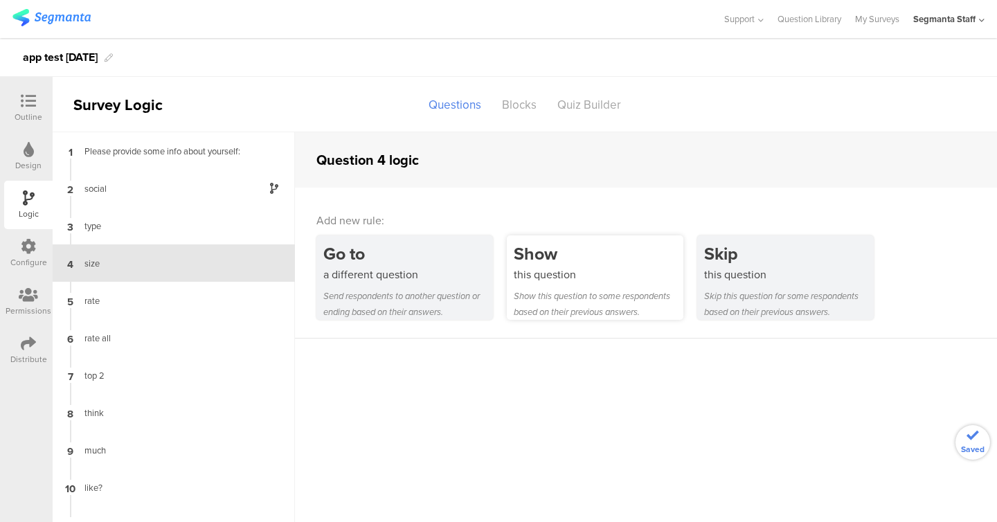
click at [548, 250] on div "Show" at bounding box center [599, 254] width 170 height 26
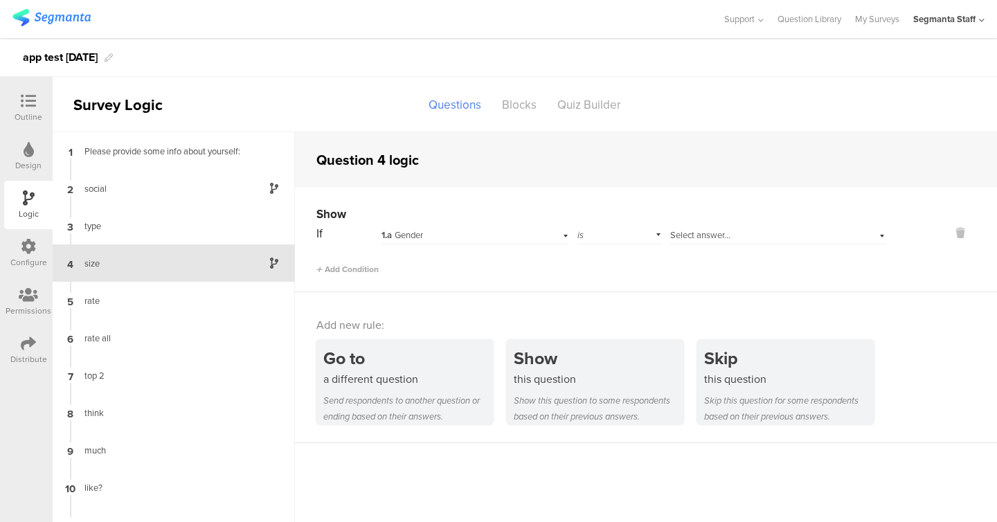
click at [437, 229] on div "1.a Gender" at bounding box center [457, 235] width 152 height 12
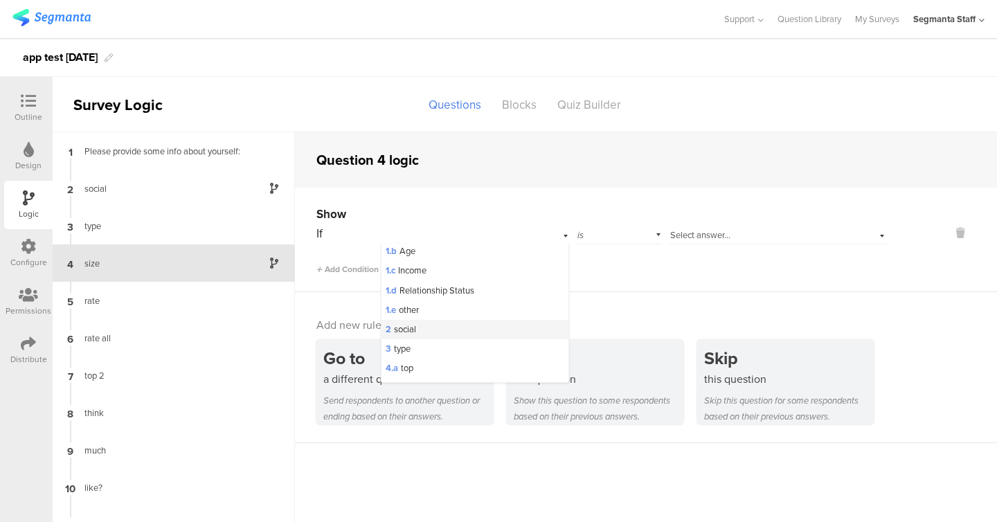
scroll to position [26, 0]
click at [439, 347] on div "3 type" at bounding box center [474, 344] width 187 height 19
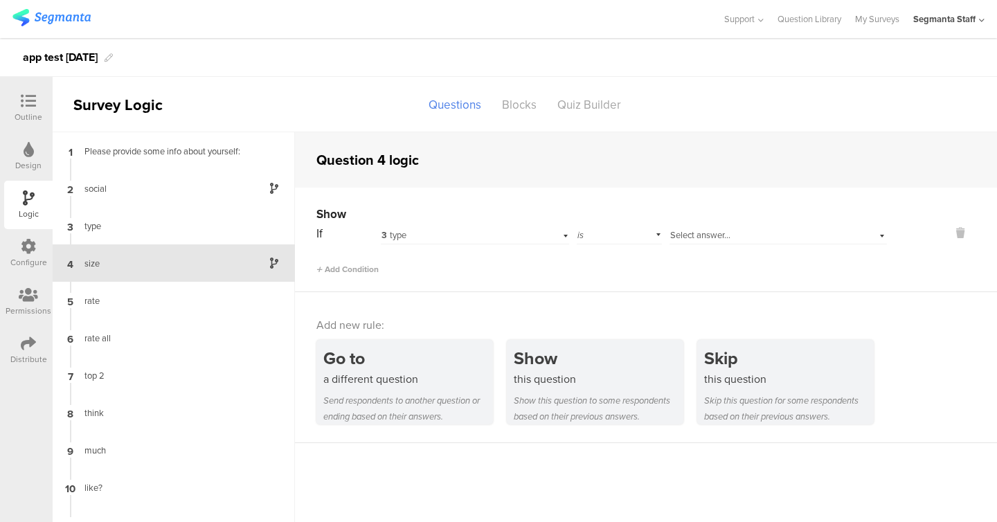
click at [690, 231] on div "If 3 type is Select answer..." at bounding box center [601, 233] width 570 height 21
click at [563, 231] on span "Select subject..." at bounding box center [578, 234] width 60 height 13
click at [561, 258] on div "a" at bounding box center [596, 253] width 96 height 19
click at [735, 226] on div "is" at bounding box center [695, 233] width 86 height 21
click at [758, 228] on span "Select answer..." at bounding box center [776, 234] width 60 height 13
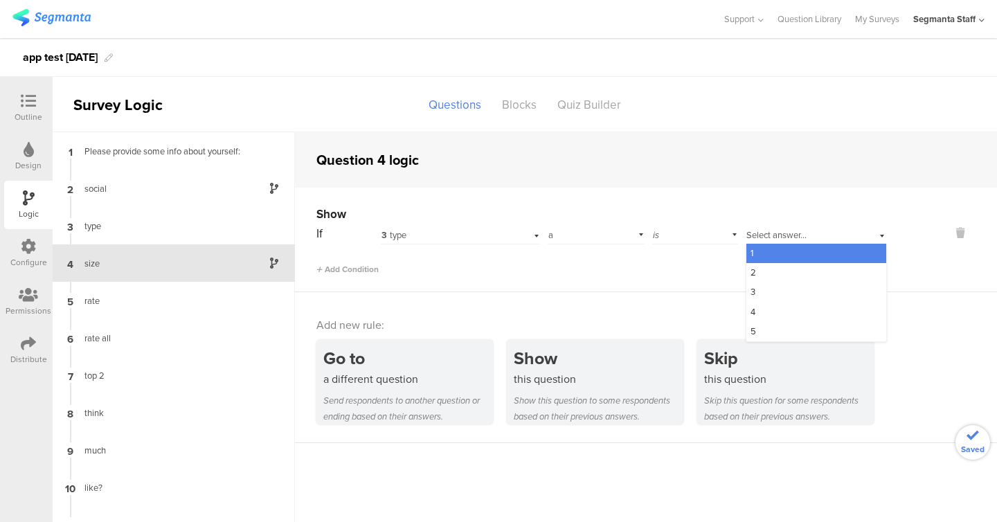
click at [757, 245] on div "1" at bounding box center [816, 253] width 140 height 19
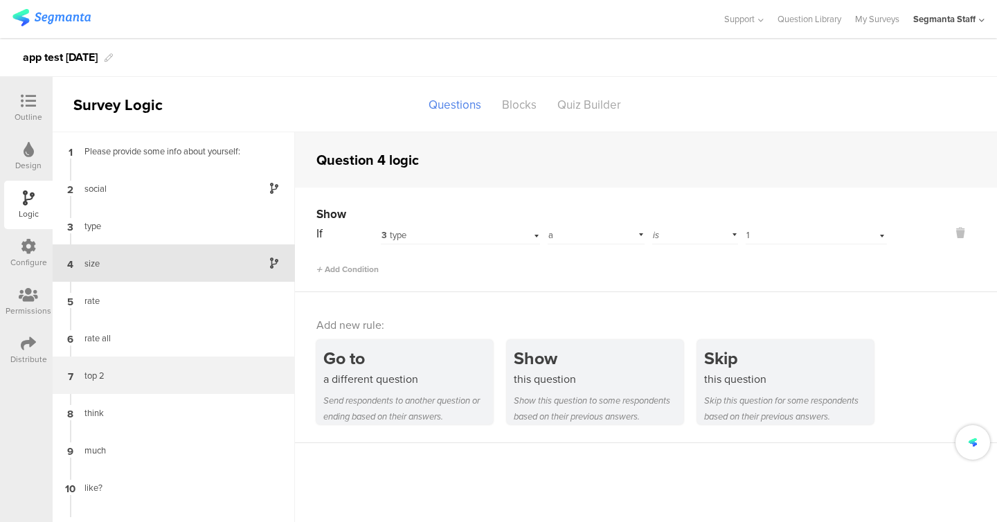
click at [204, 364] on div "7 top 2" at bounding box center [174, 375] width 242 height 37
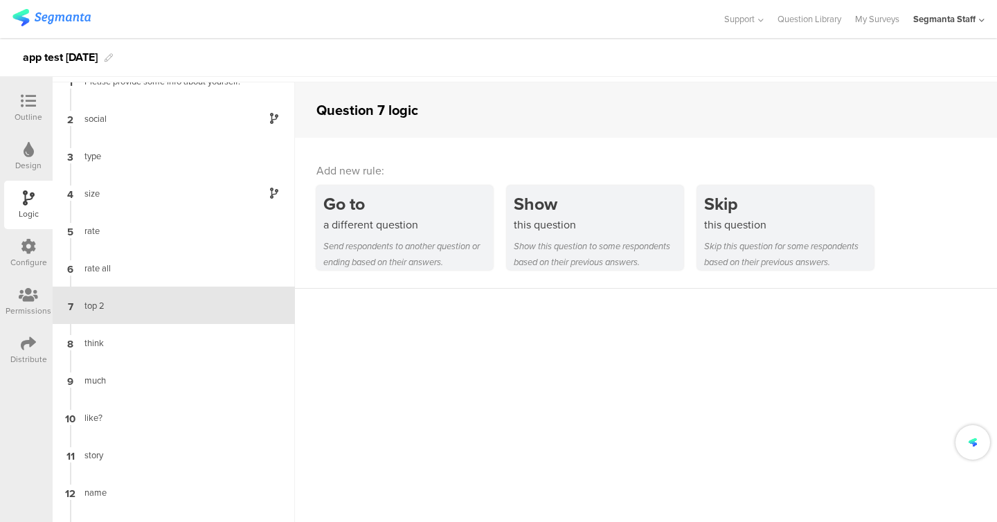
scroll to position [55, 0]
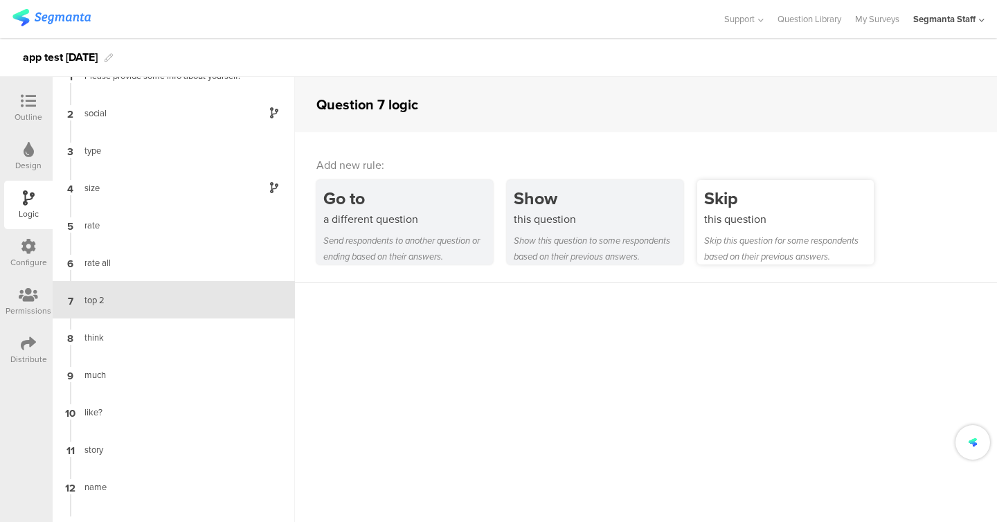
click at [792, 195] on div "Skip" at bounding box center [789, 199] width 170 height 26
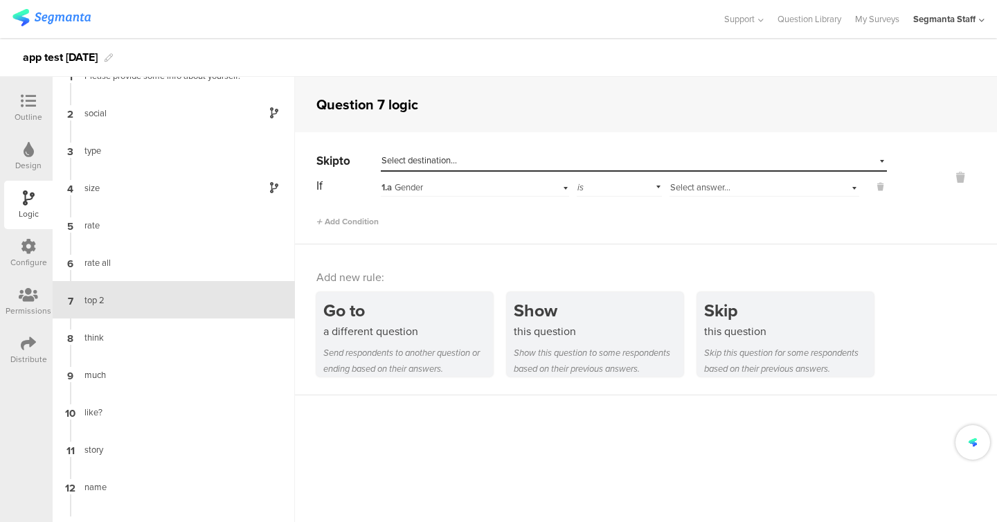
click at [486, 161] on div "Select destination..." at bounding box center [569, 160] width 377 height 12
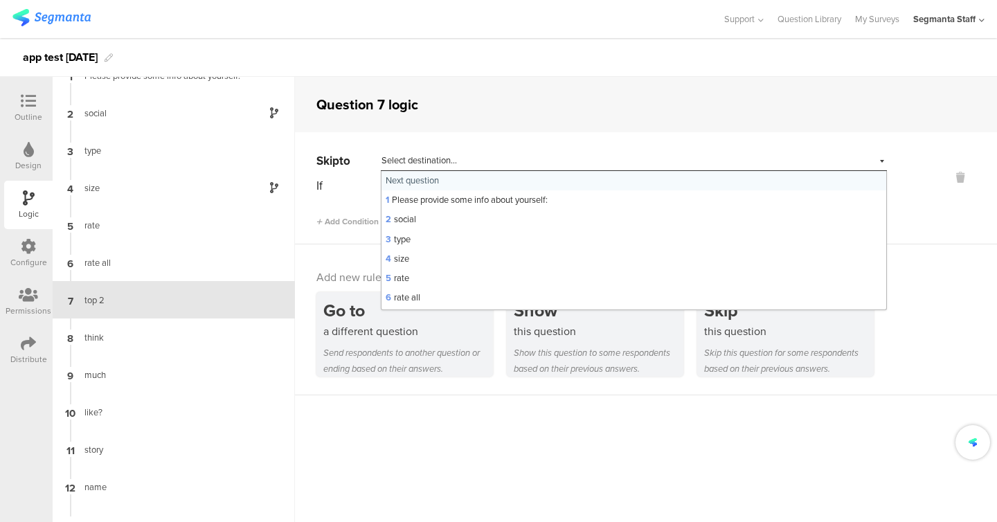
click at [482, 176] on div "Next question" at bounding box center [633, 180] width 505 height 19
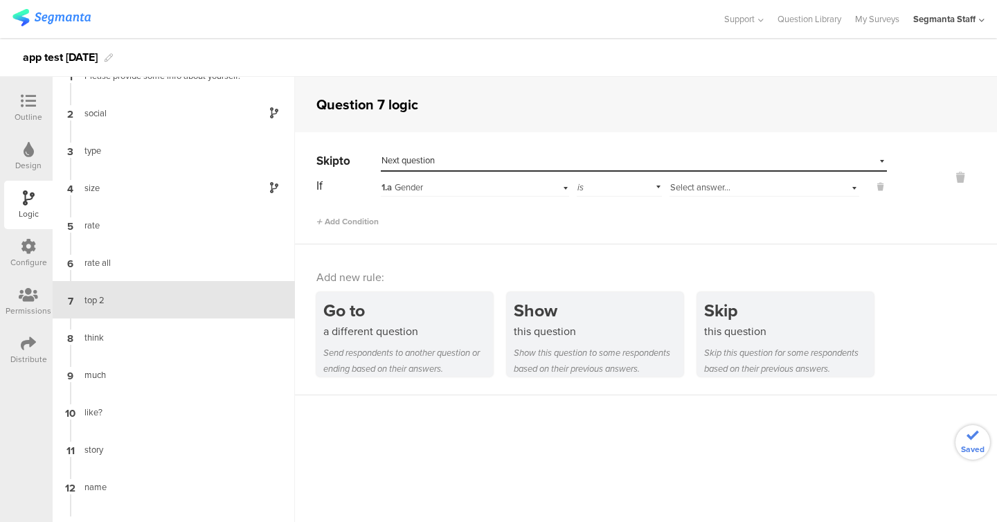
click at [467, 181] on div "1.a Gender" at bounding box center [457, 187] width 152 height 12
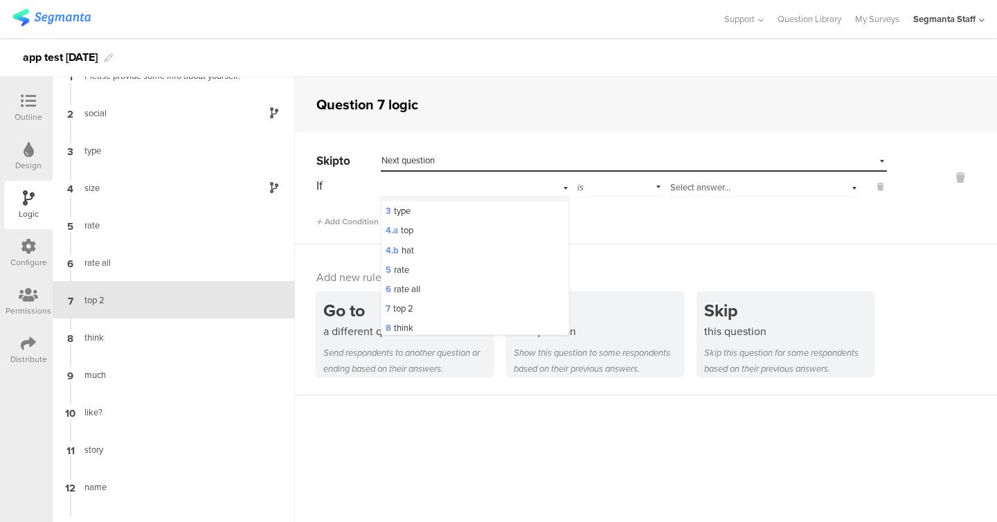
scroll to position [114, 0]
click at [458, 271] on div "5 rate" at bounding box center [474, 267] width 187 height 19
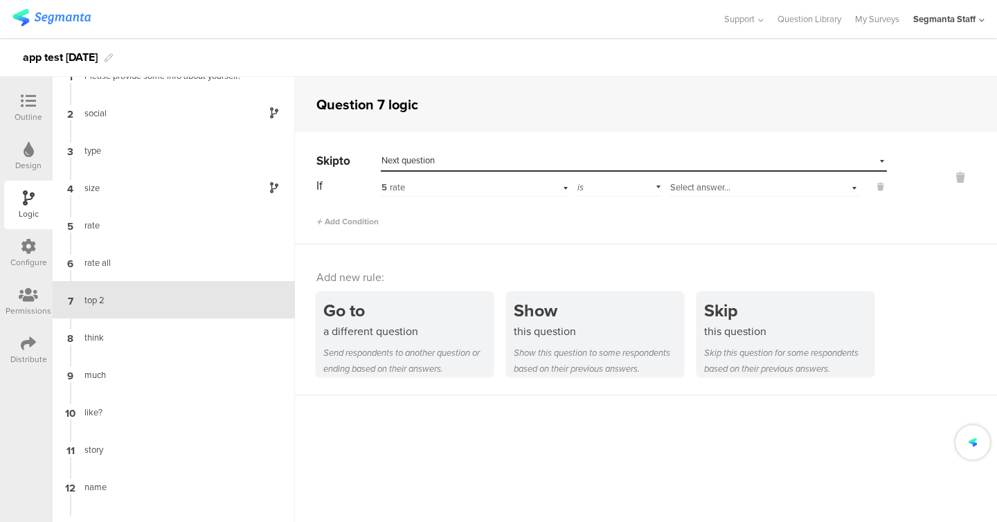
click at [689, 190] on span "Select answer..." at bounding box center [700, 187] width 60 height 13
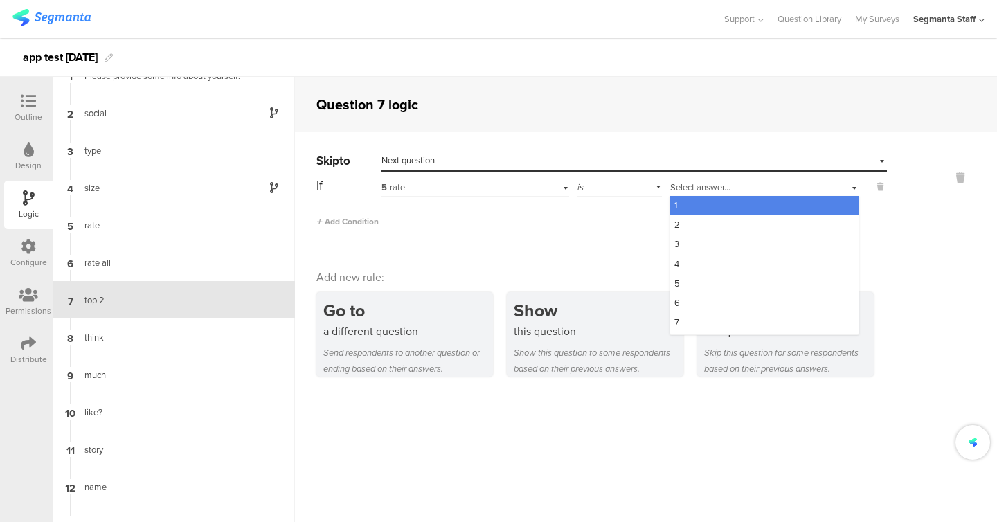
click at [683, 205] on div "1" at bounding box center [764, 205] width 188 height 19
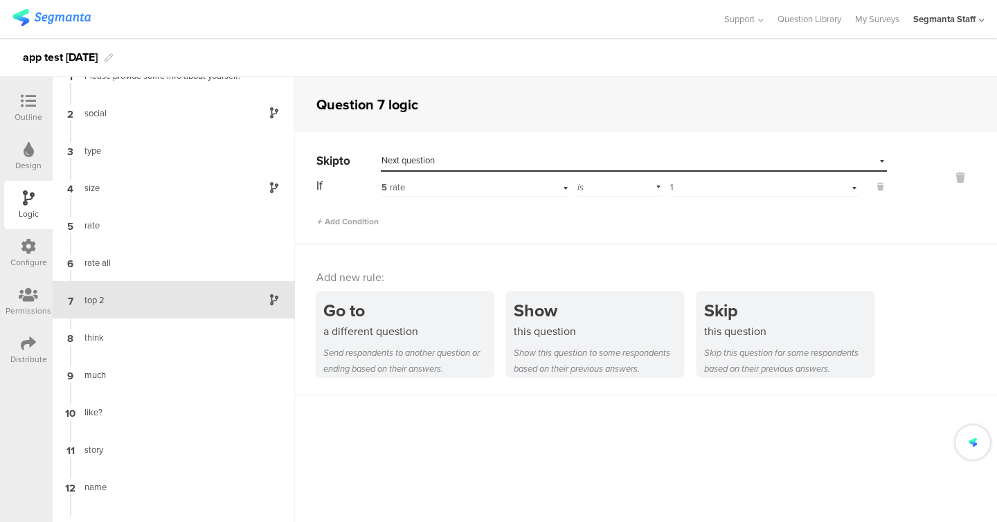
scroll to position [0, 0]
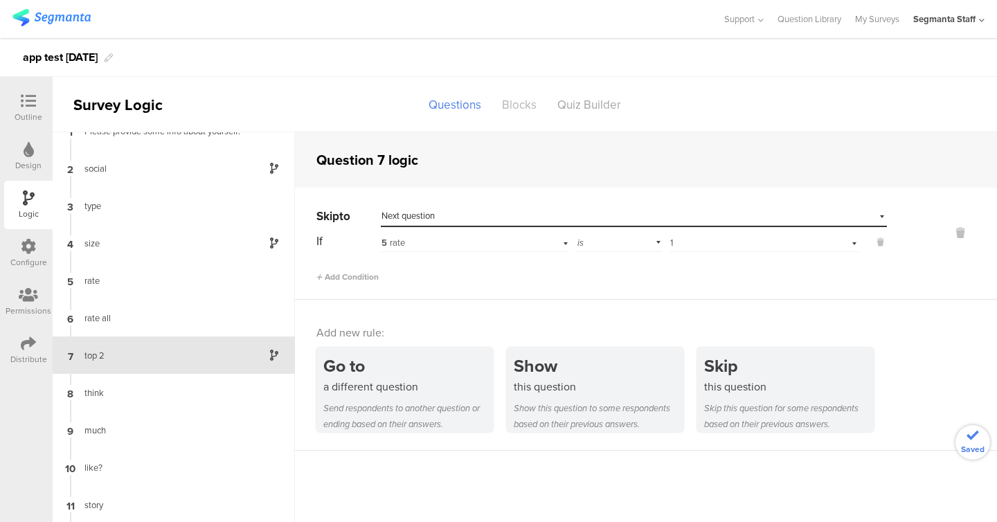
click at [513, 107] on div "Blocks" at bounding box center [519, 105] width 55 height 24
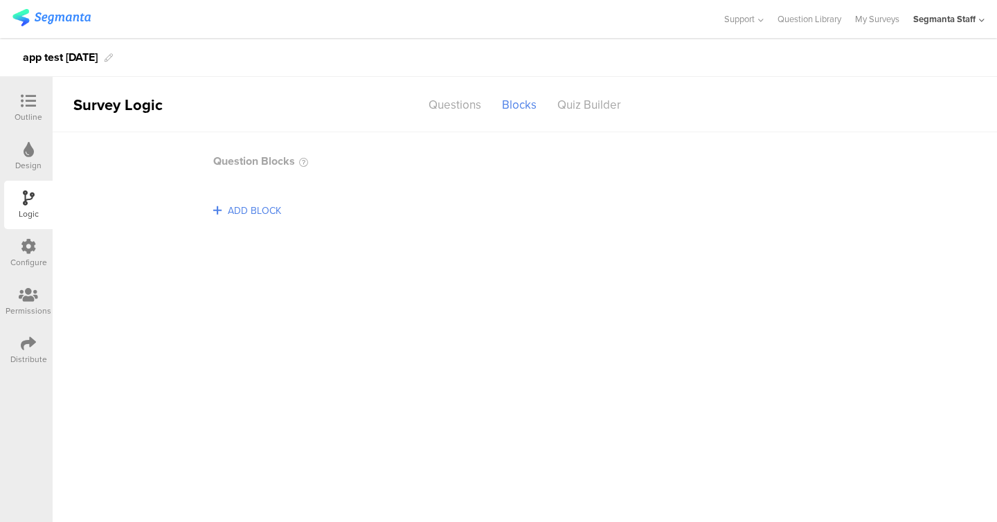
click at [262, 215] on span "ADD BLOCK" at bounding box center [254, 210] width 60 height 21
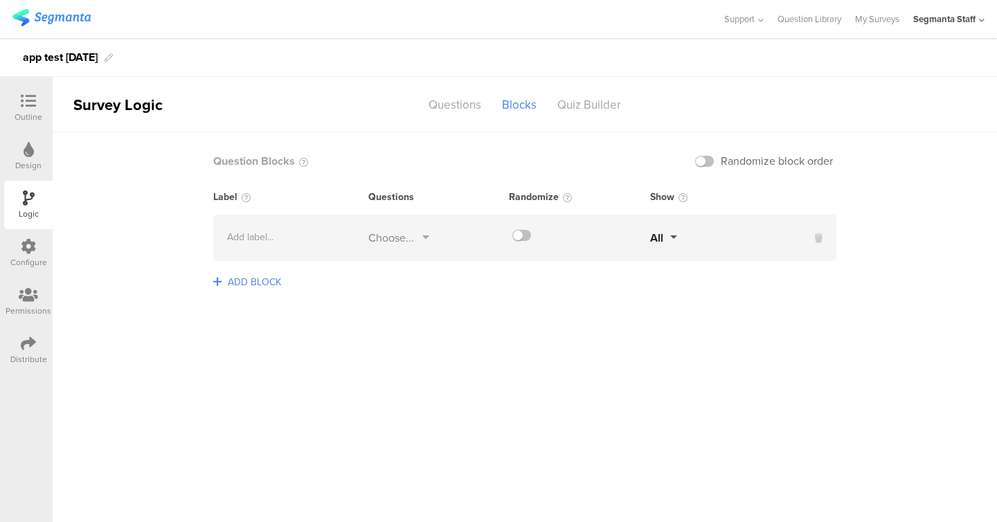
click at [269, 278] on span "ADD BLOCK" at bounding box center [254, 281] width 60 height 21
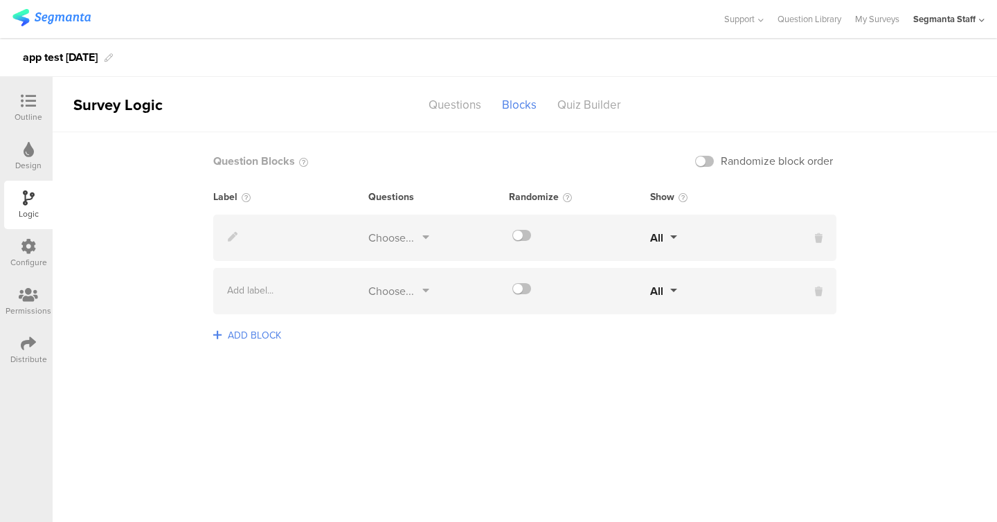
click at [402, 243] on div "Choose..." at bounding box center [391, 238] width 46 height 16
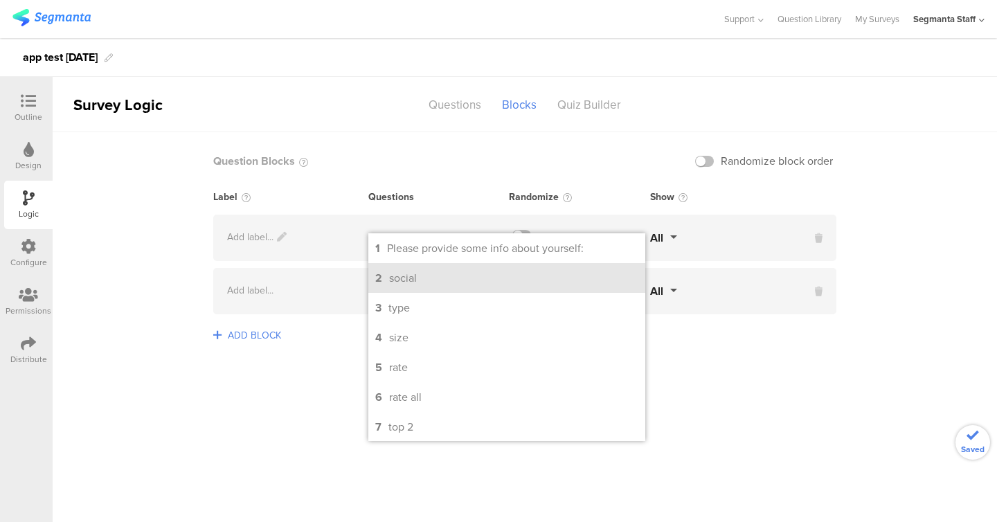
click at [406, 272] on div "social" at bounding box center [403, 278] width 28 height 16
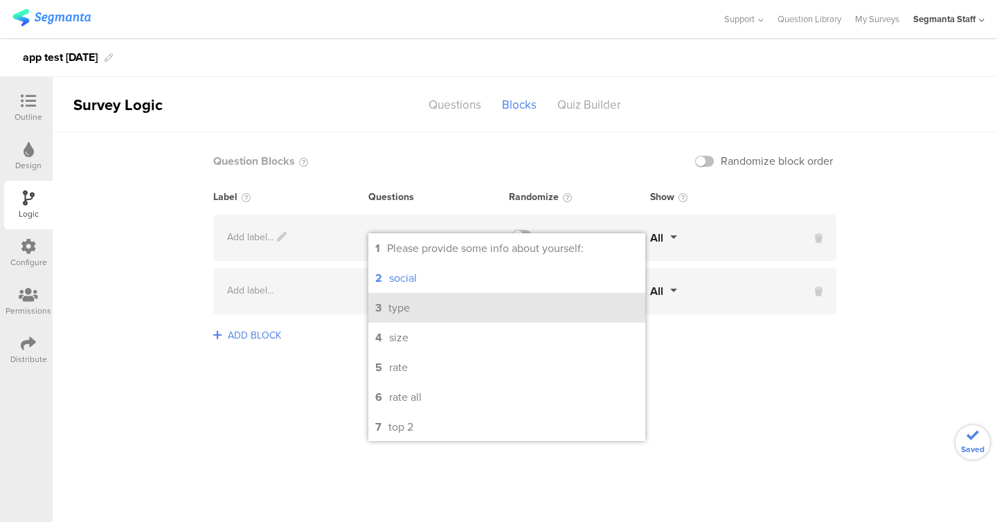
click at [402, 304] on div "type" at bounding box center [398, 308] width 21 height 16
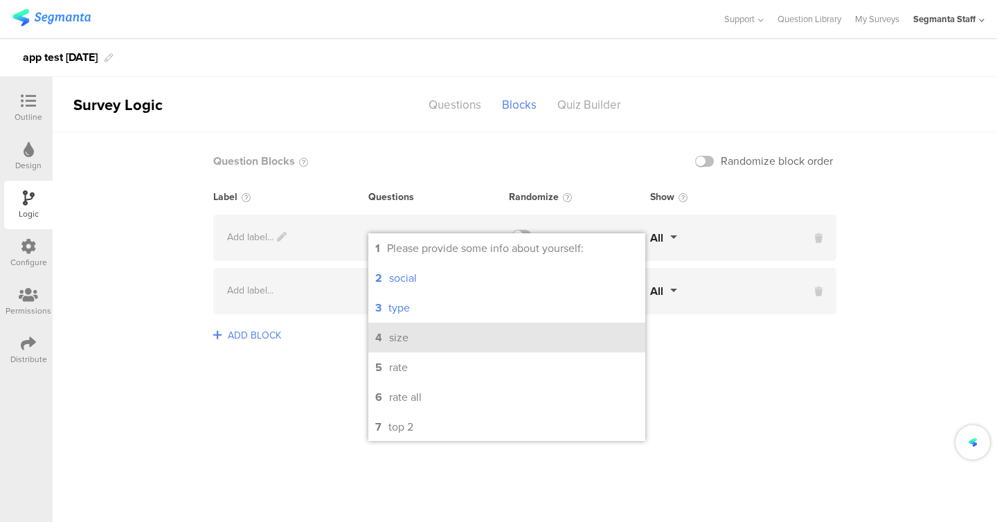
click at [402, 342] on div "size" at bounding box center [398, 338] width 19 height 16
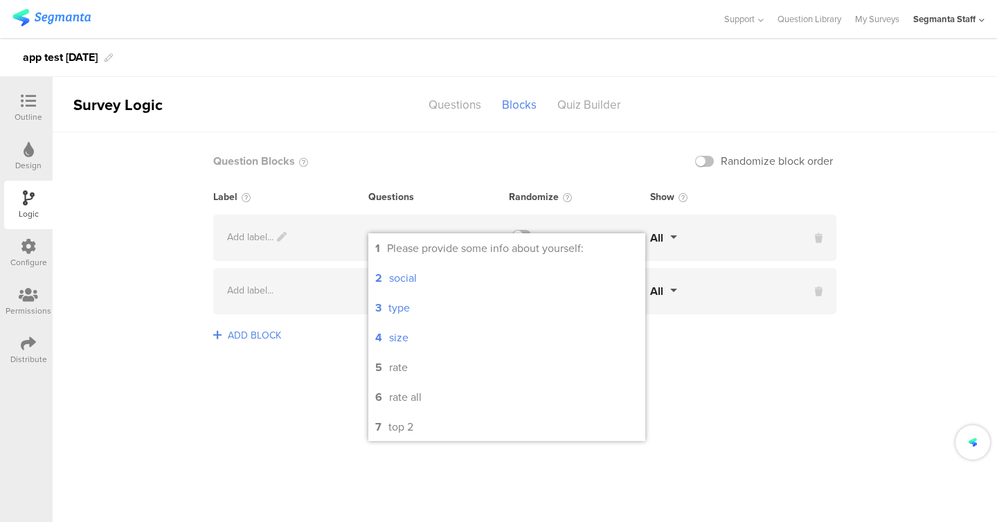
click at [354, 345] on div "ADD BLOCK" at bounding box center [524, 344] width 623 height 32
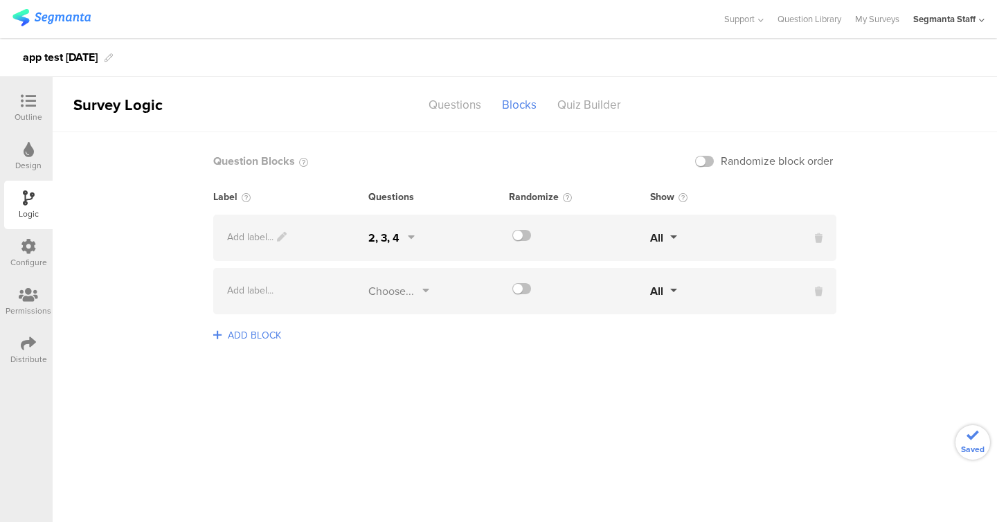
click at [524, 228] on div "Add label... 2, 3, 4 All" at bounding box center [524, 238] width 623 height 46
click at [536, 231] on div at bounding box center [579, 235] width 141 height 11
click at [532, 231] on div at bounding box center [579, 235] width 141 height 11
click at [516, 237] on label at bounding box center [521, 235] width 19 height 11
click at [0, 0] on input "checkbox" at bounding box center [0, 0] width 0 height 0
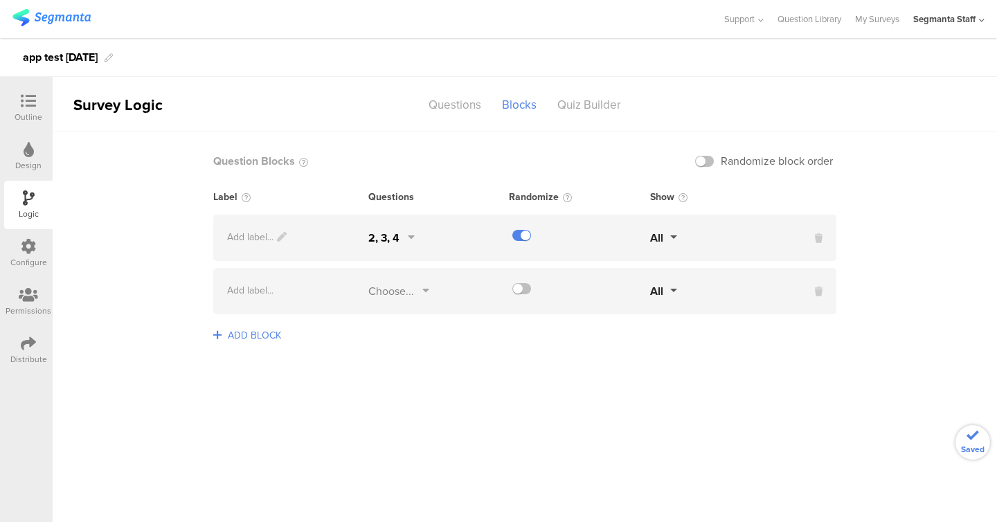
click at [377, 305] on div "Add label... Choose... All" at bounding box center [524, 291] width 623 height 46
click at [379, 300] on div "Add label... Choose... All" at bounding box center [524, 291] width 623 height 46
click at [382, 297] on div "Choose..." at bounding box center [391, 291] width 46 height 16
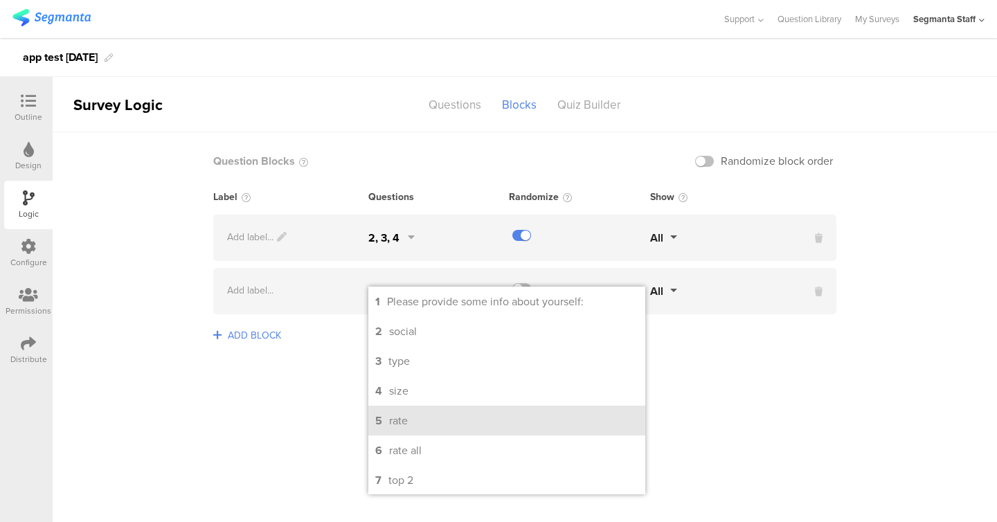
click at [400, 429] on div "rate" at bounding box center [398, 421] width 19 height 16
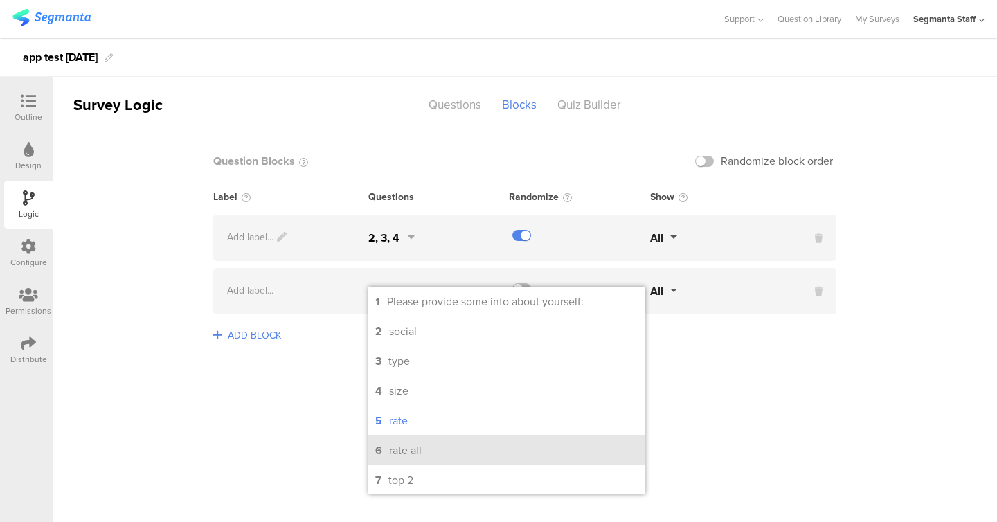
click at [399, 453] on div "rate all" at bounding box center [405, 450] width 33 height 16
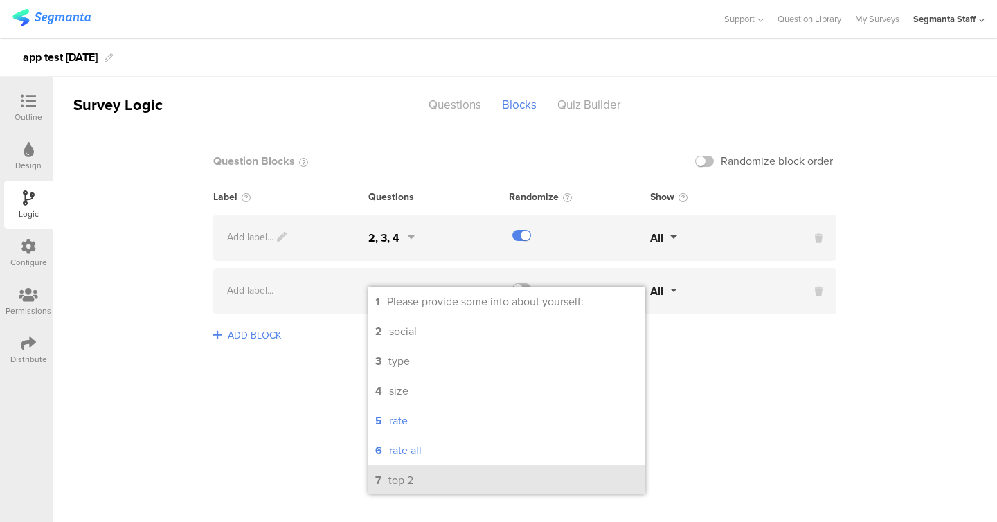
click at [399, 484] on div "top 2" at bounding box center [400, 480] width 25 height 16
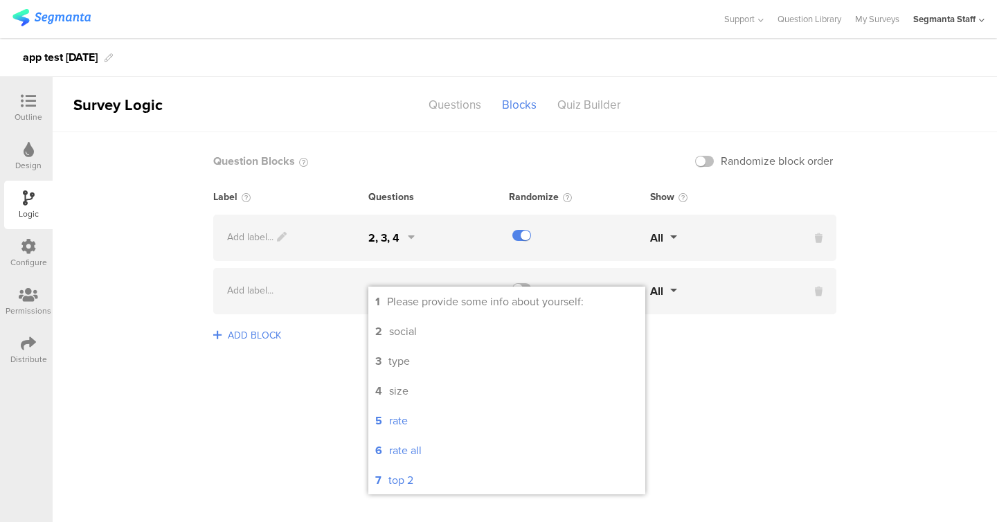
click at [341, 442] on sg-logic-groups-list "Question Blocks Randomize block order Label Questions Randomize Show Add label.…" at bounding box center [525, 327] width 944 height 390
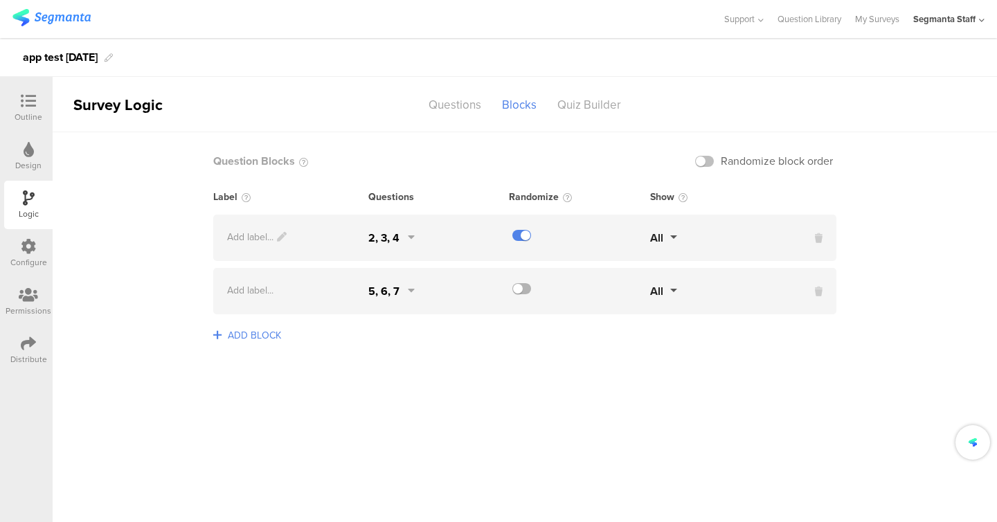
click at [521, 287] on label at bounding box center [521, 288] width 19 height 11
click at [0, 0] on input "checkbox" at bounding box center [0, 0] width 0 height 0
click at [707, 168] on div "Randomize block order" at bounding box center [764, 161] width 145 height 16
click at [706, 159] on label at bounding box center [704, 161] width 19 height 11
click at [0, 0] on input "checkbox" at bounding box center [0, 0] width 0 height 0
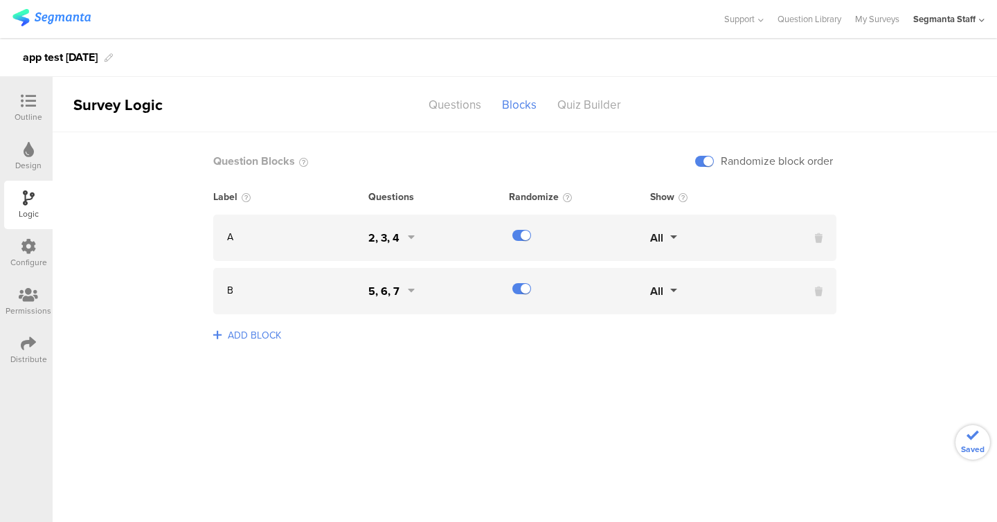
click at [142, 275] on sg-logic-groups-list "Question Blocks Randomize block order Label Questions Randomize Show A 2, 3, 4 …" at bounding box center [525, 327] width 944 height 390
click at [573, 105] on div "Quiz Builder" at bounding box center [589, 105] width 84 height 24
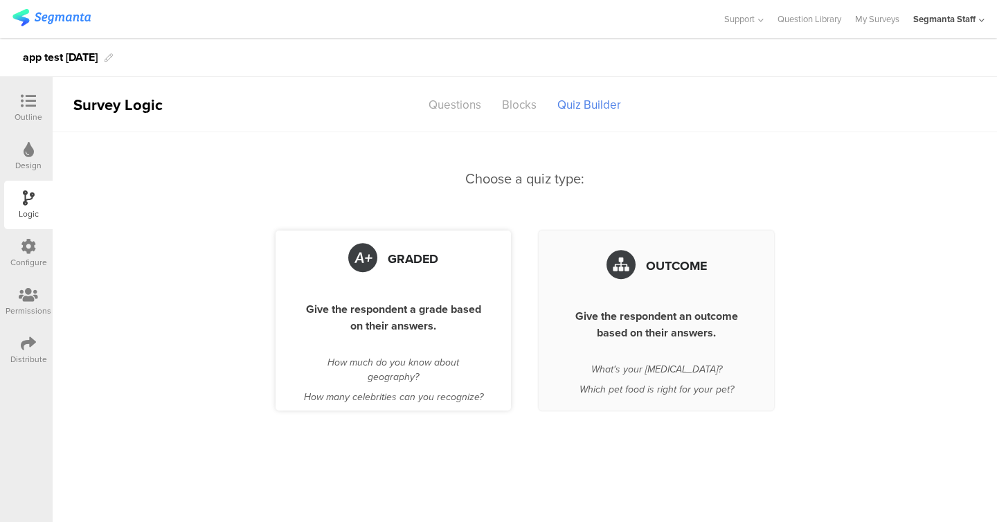
click at [400, 298] on div "Graded Give the respondent a grade based on their answers. How much do you know…" at bounding box center [393, 321] width 235 height 180
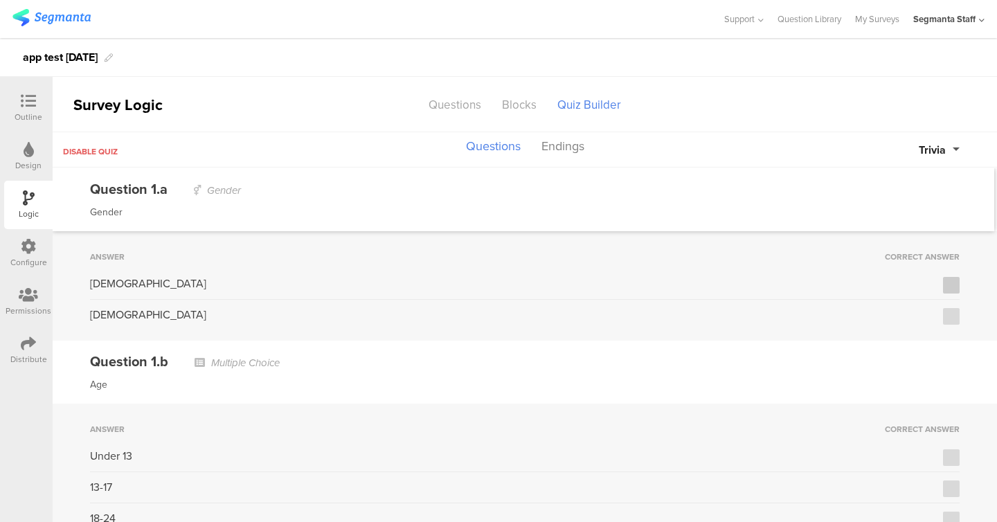
click at [951, 282] on icon at bounding box center [951, 285] width 9 height 10
click at [0, 0] on input "checkbox" at bounding box center [0, 0] width 0 height 0
click at [954, 318] on icon at bounding box center [951, 317] width 9 height 10
click at [0, 0] on input "checkbox" at bounding box center [0, 0] width 0 height 0
click at [951, 144] on button "Trivia" at bounding box center [939, 150] width 41 height 16
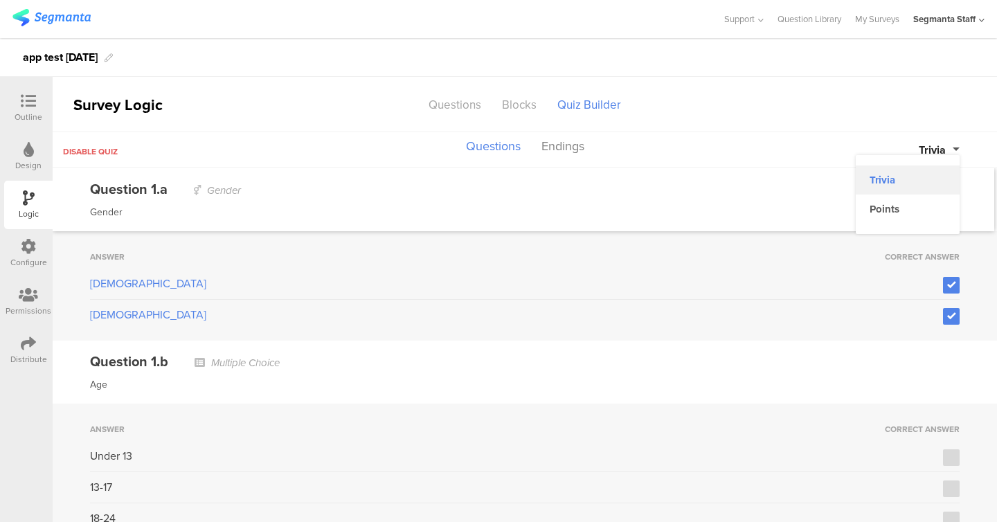
click at [919, 191] on button "Trivia" at bounding box center [908, 179] width 104 height 29
click at [929, 156] on span "Trivia" at bounding box center [932, 150] width 27 height 16
click at [922, 204] on button "Points" at bounding box center [908, 209] width 104 height 29
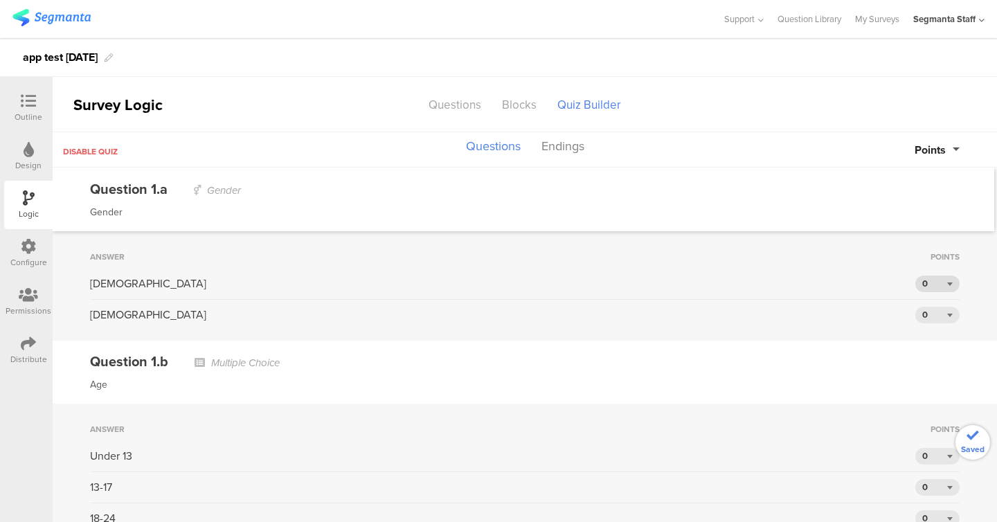
click at [933, 286] on div "0" at bounding box center [937, 284] width 44 height 17
click at [940, 381] on div "5" at bounding box center [937, 389] width 44 height 21
click at [931, 450] on div "0" at bounding box center [937, 456] width 44 height 17
click at [930, 406] on div "5" at bounding box center [937, 407] width 44 height 21
click at [570, 158] on button "Endings" at bounding box center [563, 147] width 50 height 26
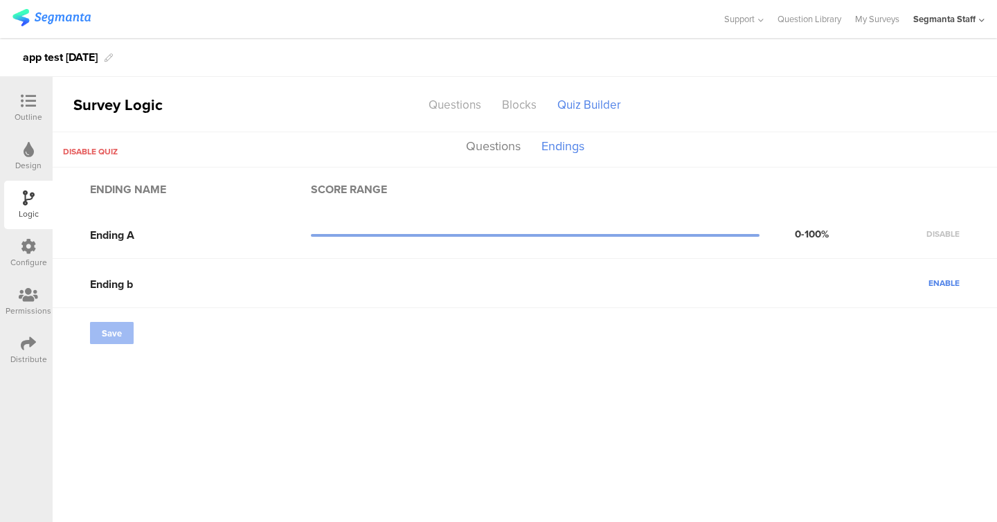
click at [570, 150] on button "Endings" at bounding box center [563, 150] width 50 height 33
click at [947, 281] on span "Enable" at bounding box center [943, 283] width 31 height 12
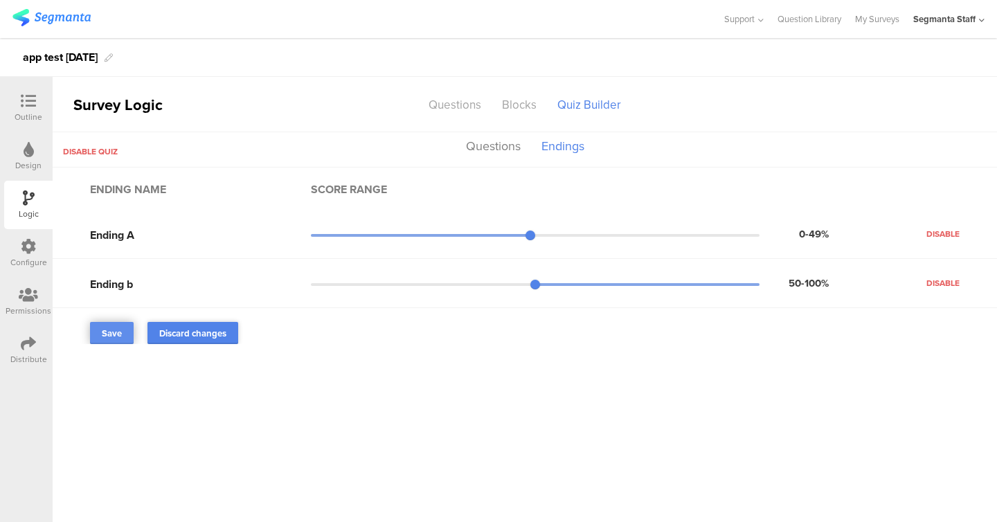
click at [105, 331] on span "Save" at bounding box center [112, 333] width 20 height 13
click at [98, 157] on span "Disable quiz" at bounding box center [90, 151] width 55 height 12
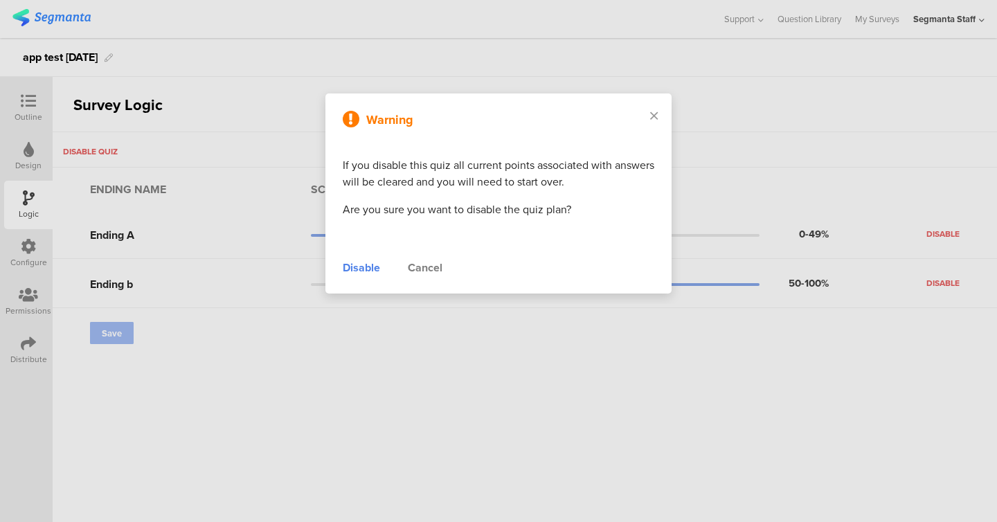
click at [345, 257] on div "Warning If you disable this quiz all current points associated with answers wil…" at bounding box center [498, 193] width 346 height 200
click at [350, 275] on div "Disable" at bounding box center [361, 268] width 37 height 17
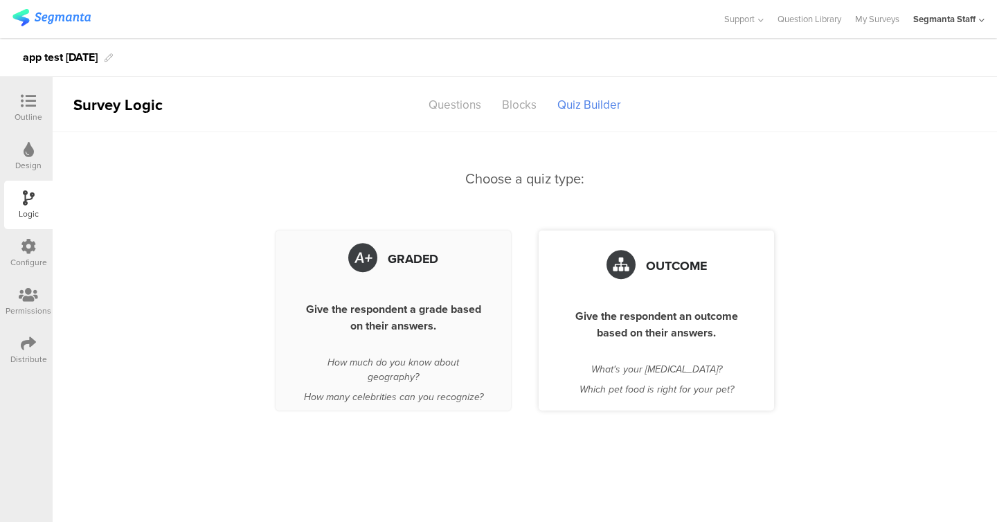
click at [640, 264] on div "Outcome" at bounding box center [656, 265] width 180 height 43
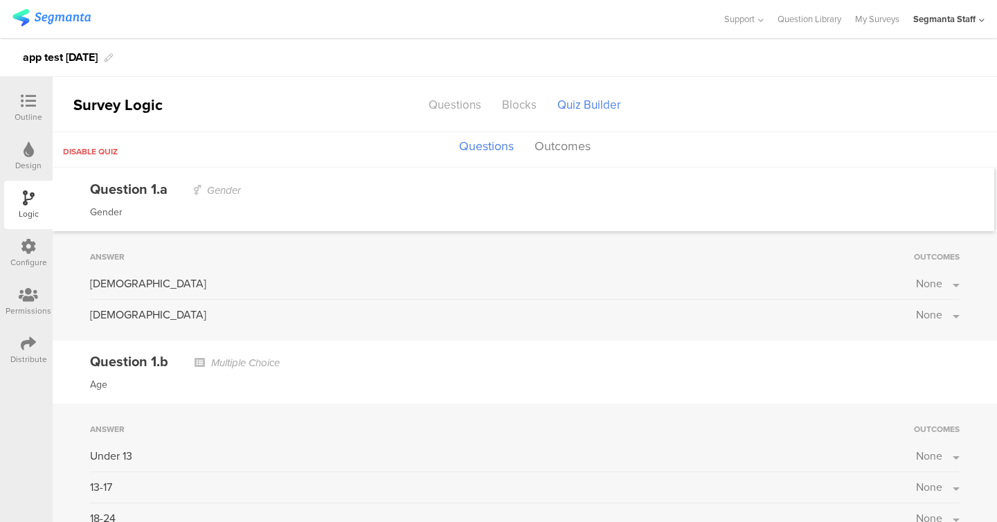
click at [936, 296] on div "Male None" at bounding box center [525, 288] width 870 height 24
click at [931, 279] on span "None" at bounding box center [929, 284] width 26 height 16
click at [915, 343] on label at bounding box center [910, 347] width 19 height 11
click at [0, 0] on input "checkbox" at bounding box center [0, 0] width 0 height 0
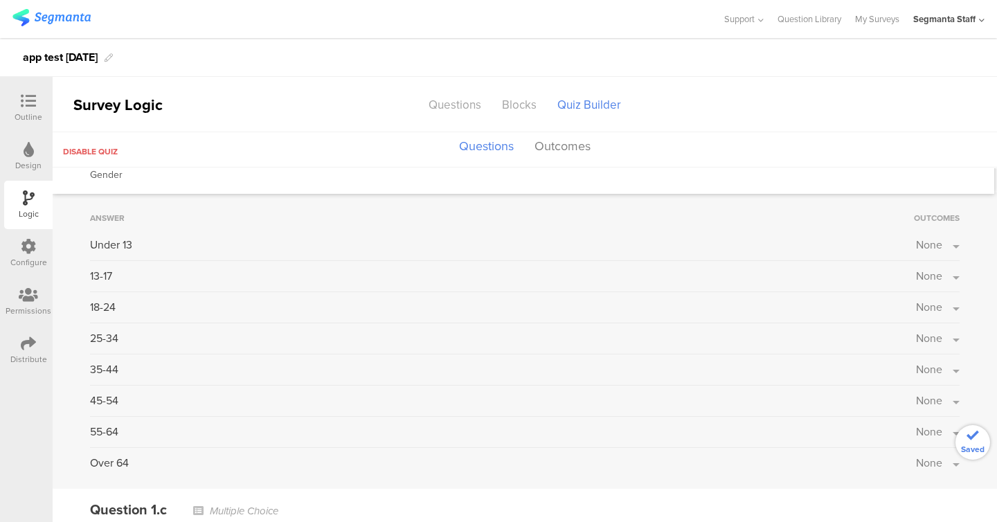
scroll to position [273, 0]
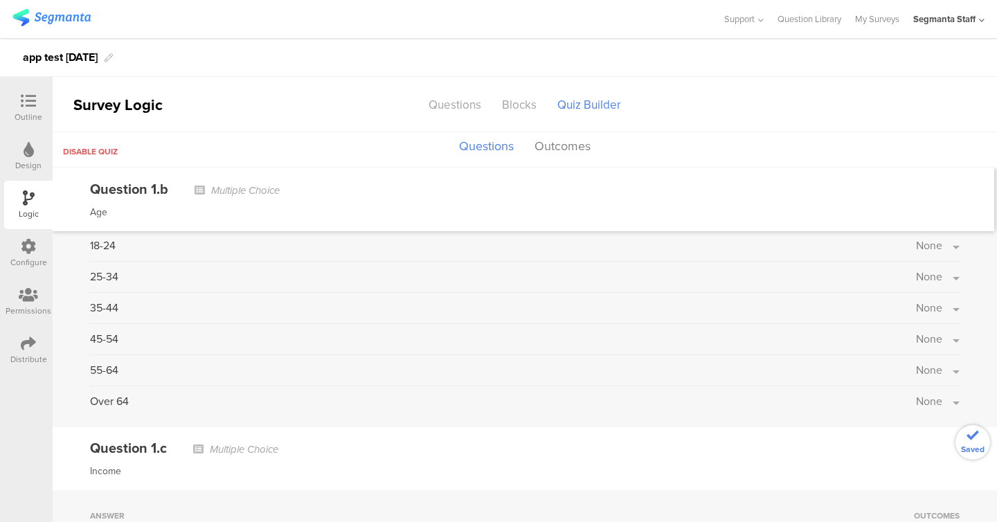
click at [932, 393] on span "None" at bounding box center [929, 401] width 26 height 16
click at [902, 433] on label at bounding box center [910, 436] width 19 height 11
click at [0, 0] on input "checkbox" at bounding box center [0, 0] width 0 height 0
click at [582, 156] on button "Outcomes" at bounding box center [562, 147] width 63 height 26
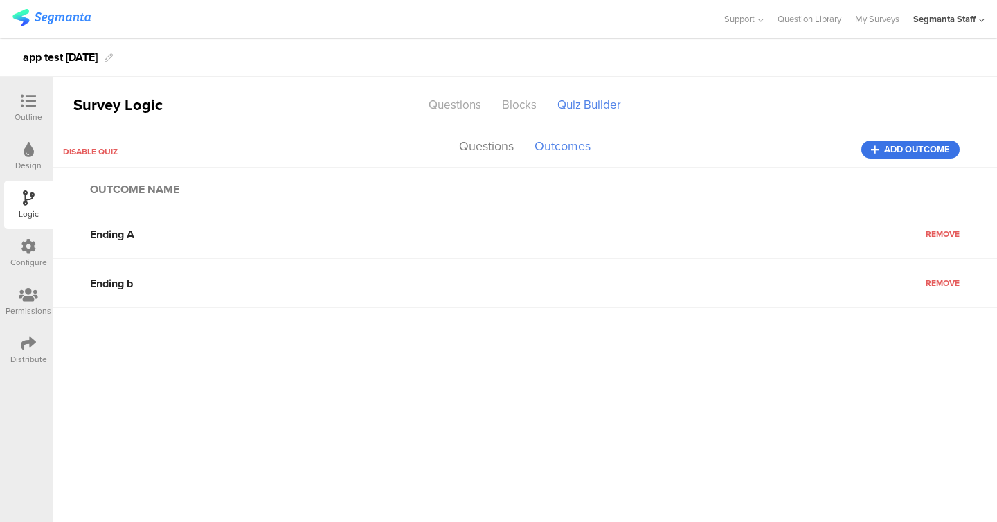
click at [899, 150] on span "Add outcome" at bounding box center [917, 150] width 66 height 0
click at [30, 265] on div "Configure" at bounding box center [28, 262] width 37 height 12
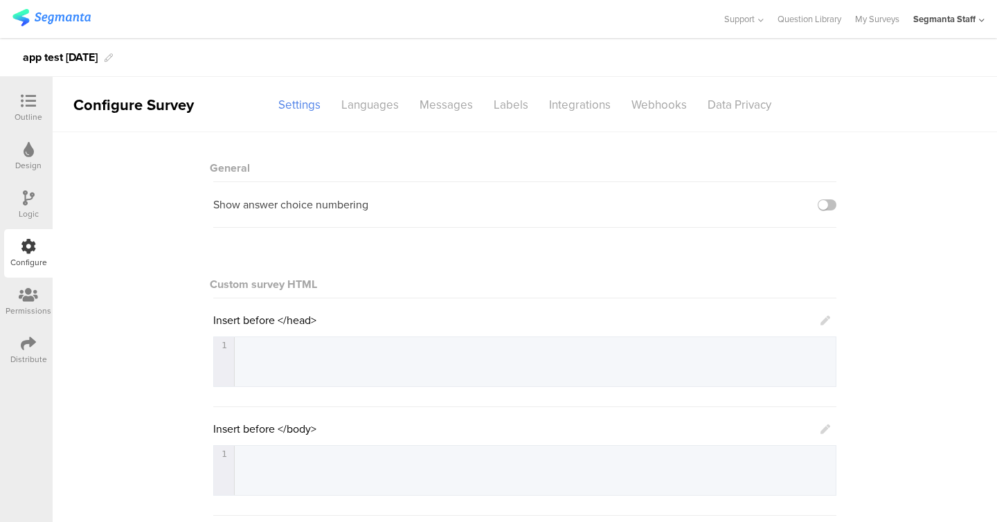
click at [28, 334] on div "Distribute" at bounding box center [28, 350] width 48 height 48
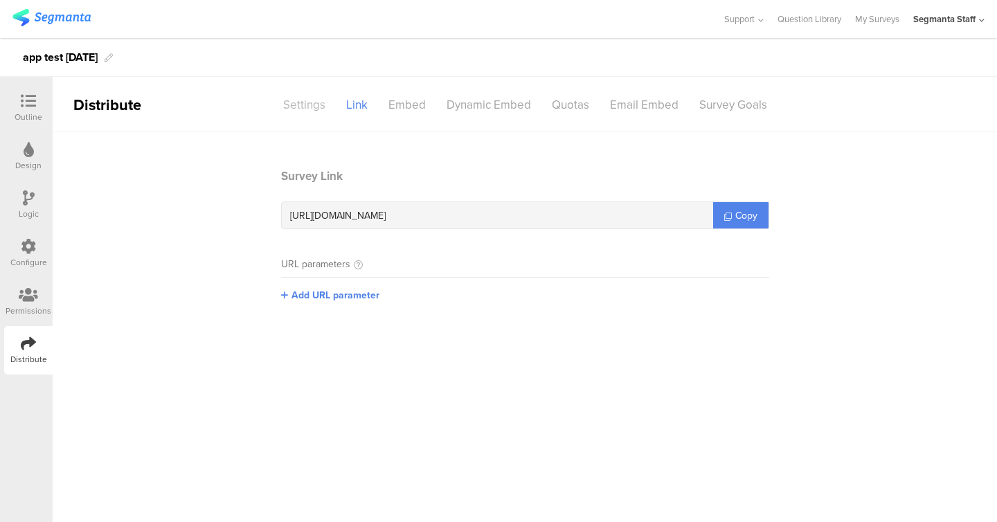
click at [312, 102] on div "Settings" at bounding box center [304, 105] width 63 height 24
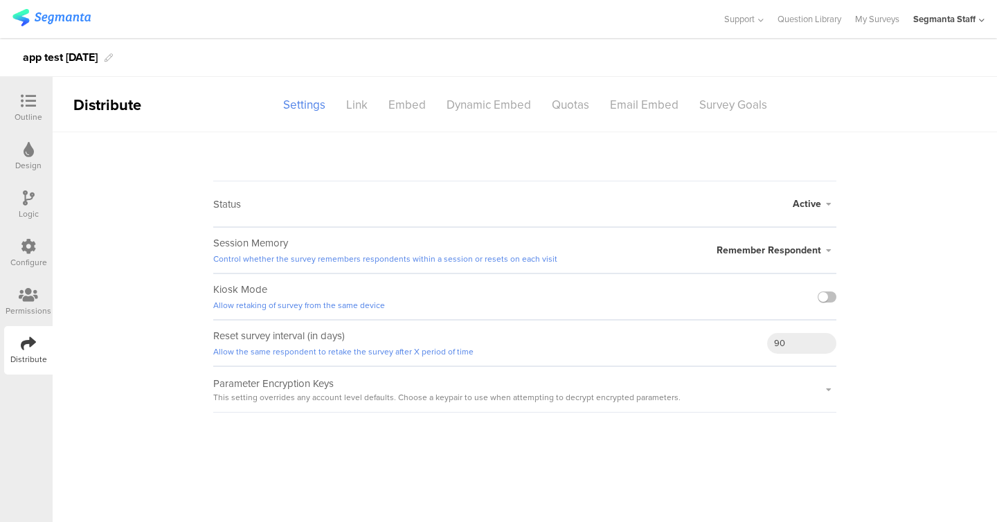
click at [827, 305] on div at bounding box center [827, 296] width 19 height 45
click at [827, 301] on label at bounding box center [827, 296] width 19 height 11
click at [0, 0] on input "checkbox" at bounding box center [0, 0] width 0 height 0
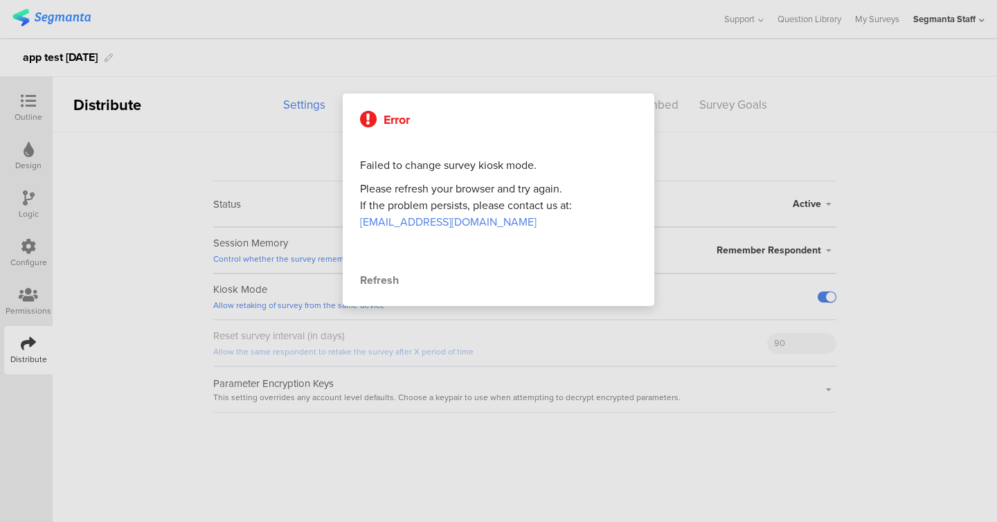
click at [376, 283] on div "Refresh" at bounding box center [498, 280] width 277 height 17
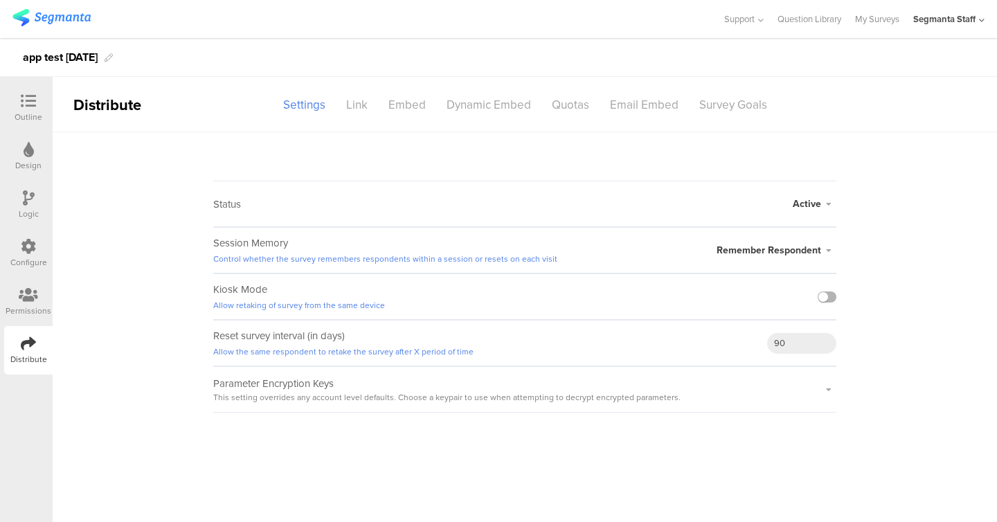
click at [827, 300] on label at bounding box center [827, 296] width 19 height 11
click at [0, 0] on input "checkbox" at bounding box center [0, 0] width 0 height 0
click at [347, 109] on div "Link" at bounding box center [357, 105] width 42 height 24
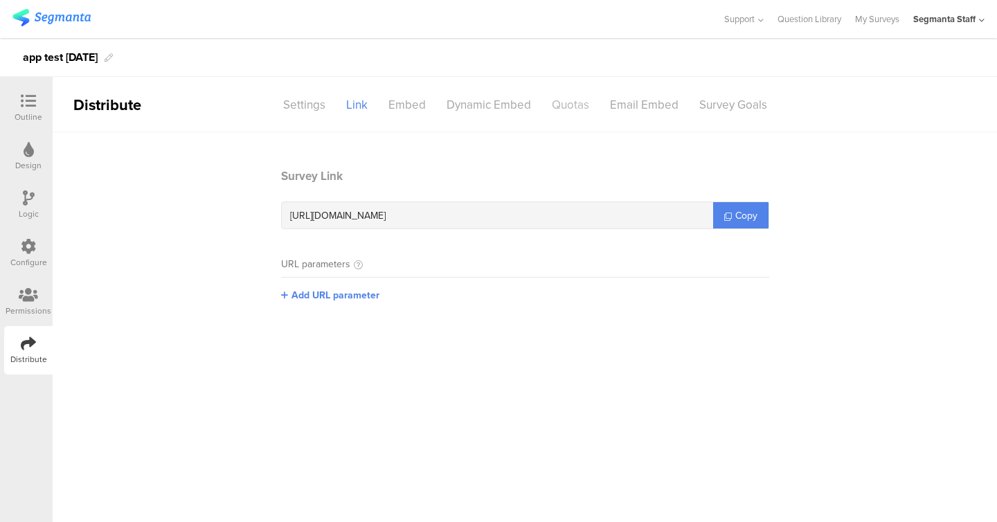
click at [575, 107] on div "Quotas" at bounding box center [570, 105] width 58 height 24
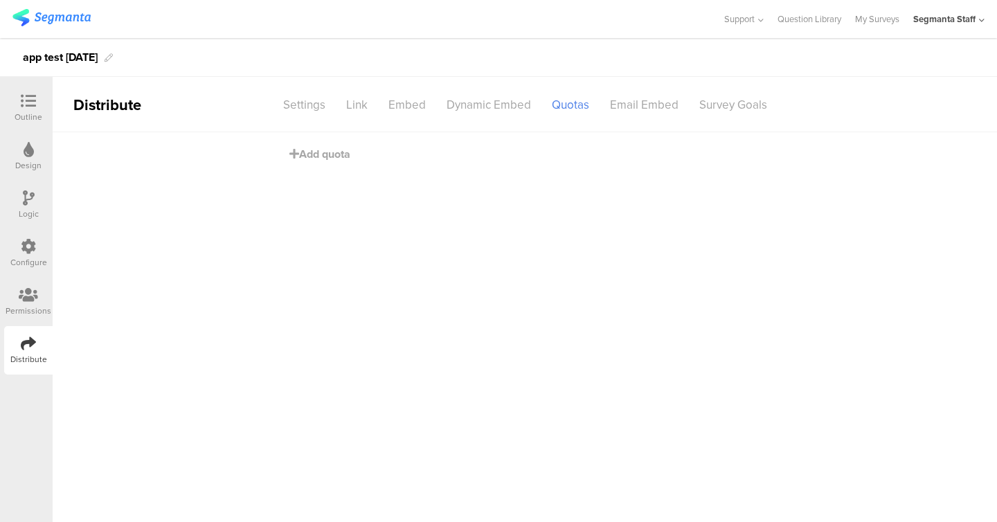
click at [331, 164] on div "Add quota" at bounding box center [524, 160] width 471 height 57
click at [337, 154] on span "Add quota" at bounding box center [319, 154] width 61 height 16
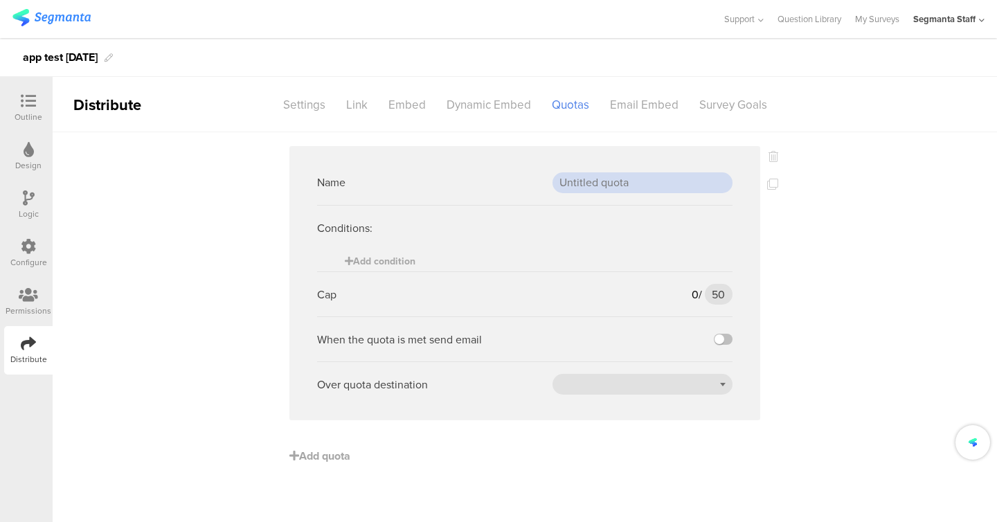
click at [606, 181] on input "text" at bounding box center [642, 182] width 180 height 21
type input "url"
click at [404, 266] on span "Add condition" at bounding box center [380, 261] width 71 height 15
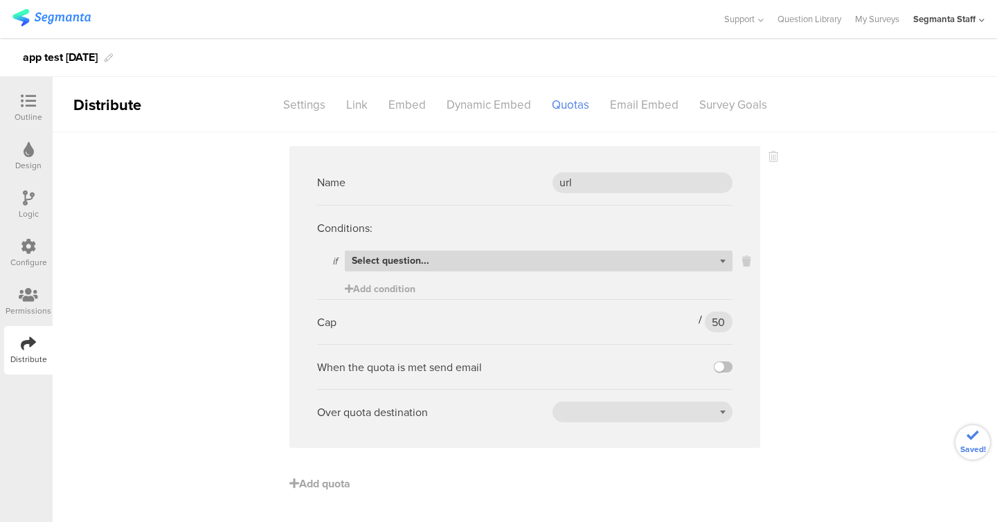
click at [508, 264] on div "Select question..." at bounding box center [539, 261] width 388 height 21
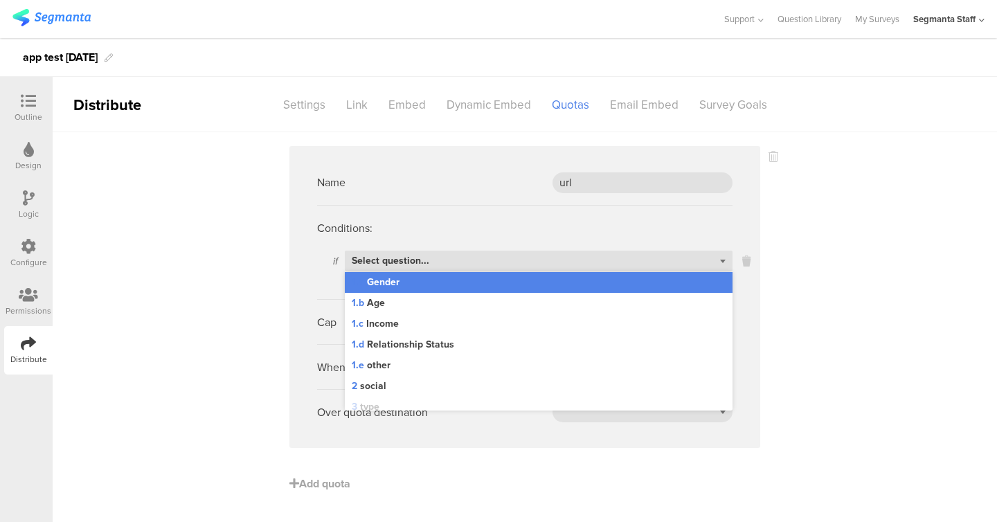
click at [503, 278] on div "1.a Gender" at bounding box center [539, 282] width 388 height 21
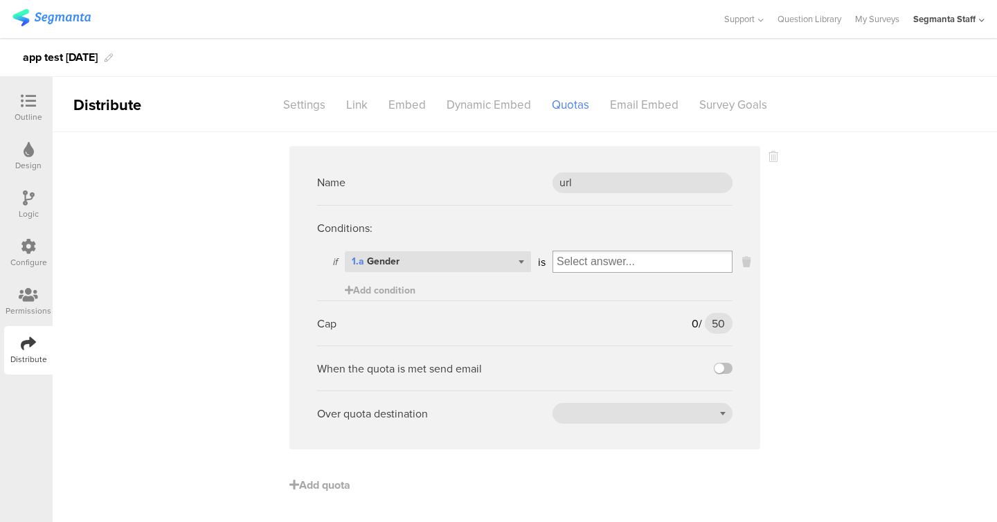
click at [635, 267] on input "Select box" at bounding box center [642, 261] width 179 height 19
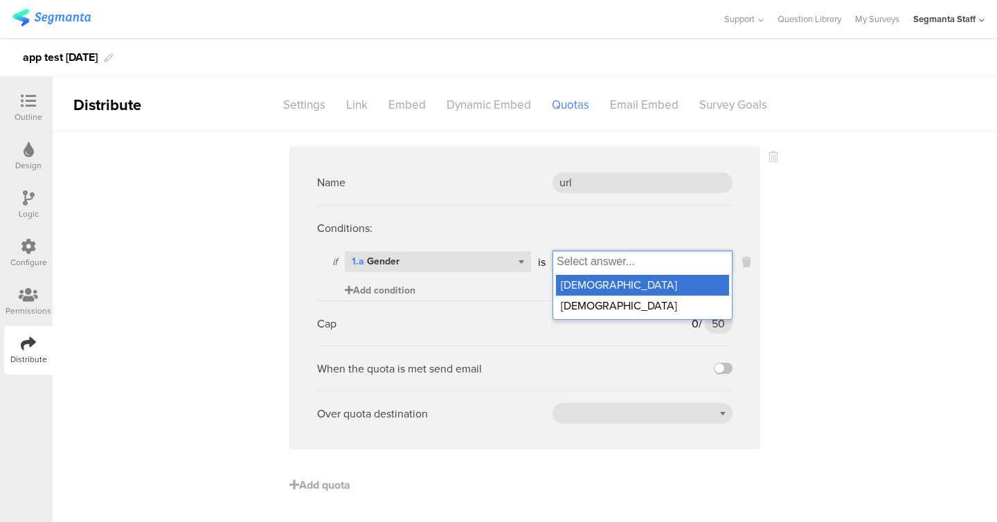
click at [411, 282] on div "Add condition" at bounding box center [380, 290] width 71 height 21
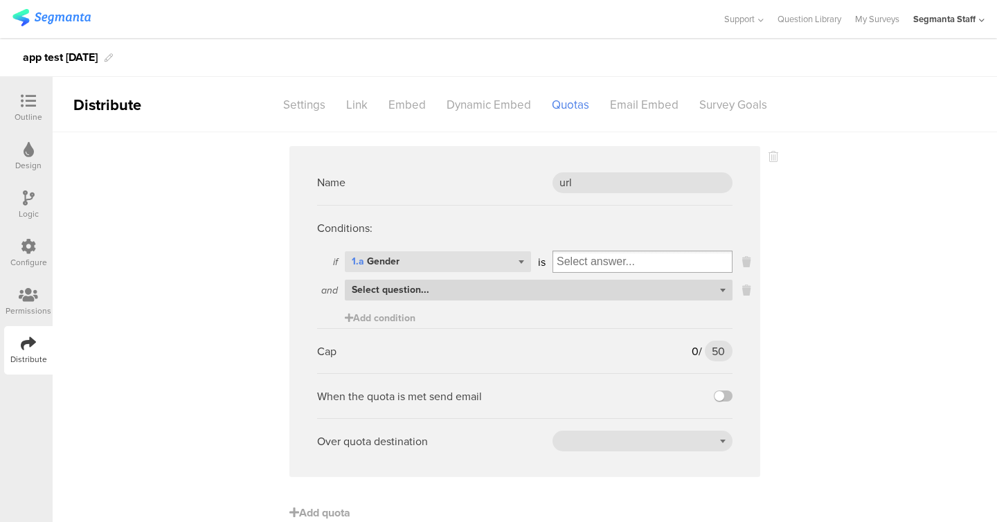
click at [483, 290] on div "Select question..." at bounding box center [539, 290] width 388 height 21
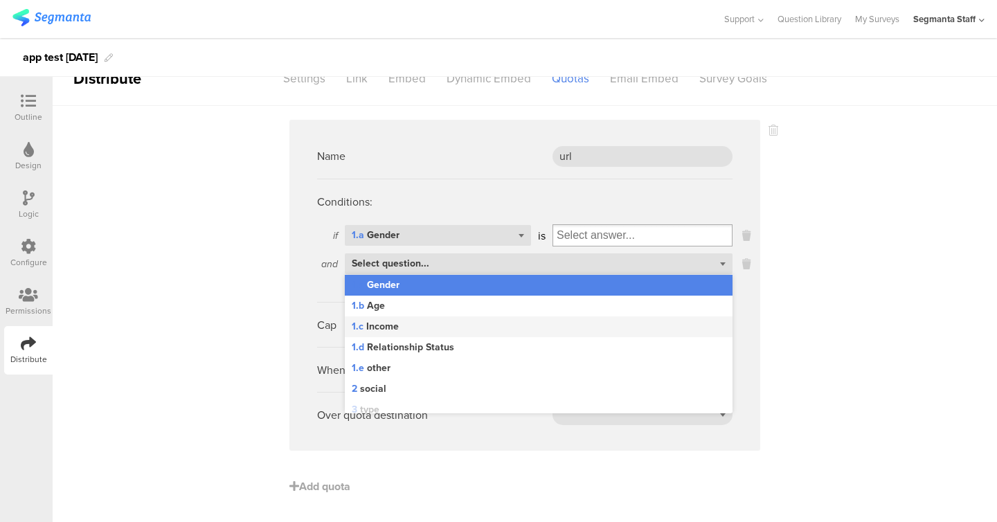
scroll to position [526, 0]
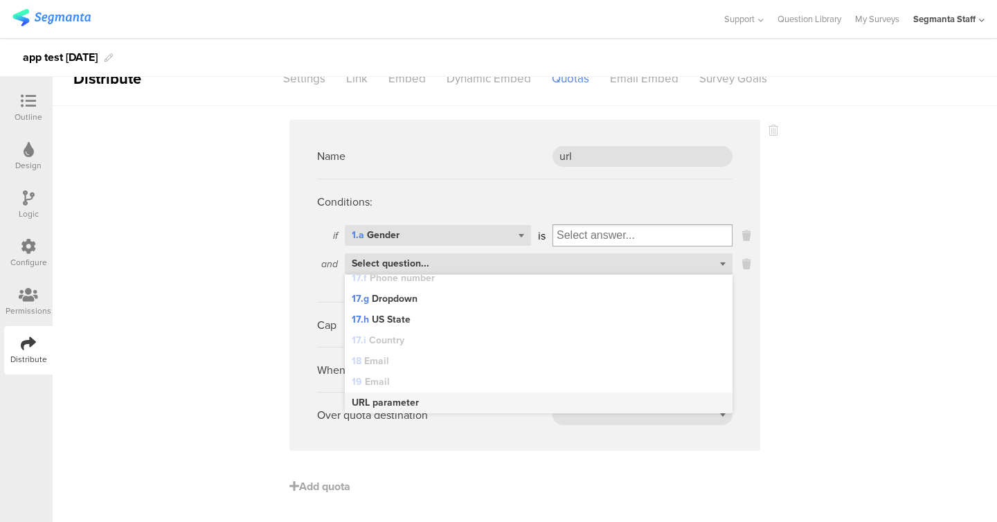
click at [435, 399] on div "URL parameter" at bounding box center [539, 403] width 388 height 21
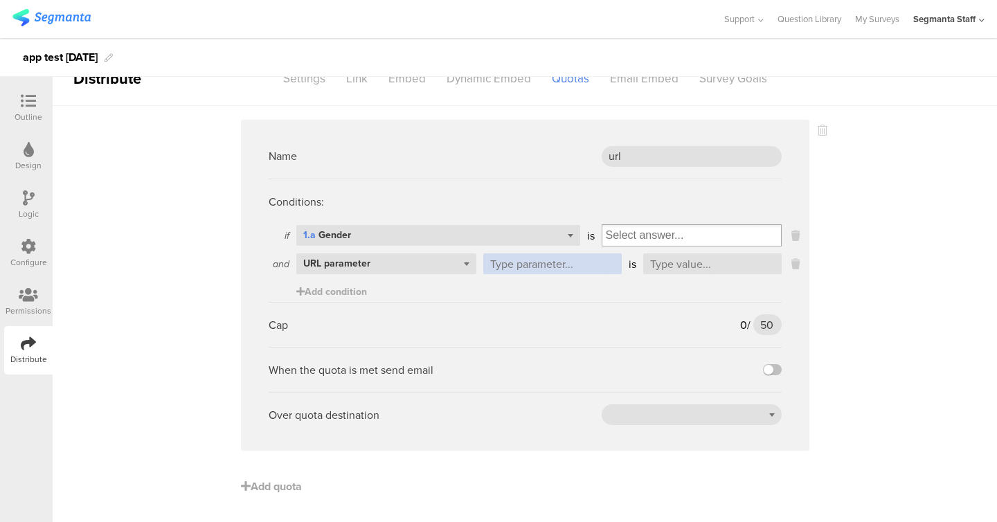
click at [552, 262] on input "text" at bounding box center [552, 263] width 138 height 21
type input "w"
click at [713, 261] on input "text" at bounding box center [712, 263] width 138 height 21
type input "seg"
click at [803, 231] on sg-quota-rule "Name url Conditions: if Select question... 1.a Gender is and Select question...…" at bounding box center [525, 285] width 568 height 331
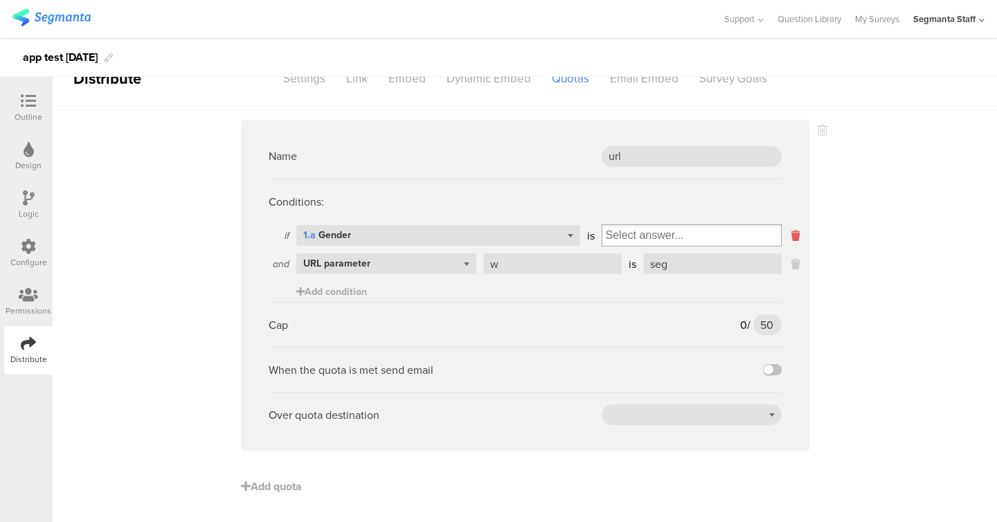
click at [796, 233] on icon at bounding box center [795, 236] width 8 height 16
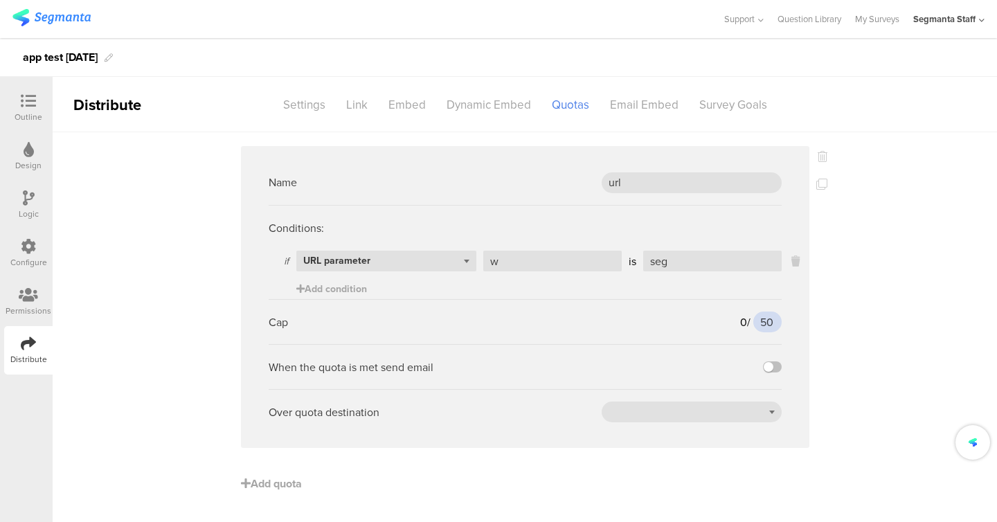
click at [769, 327] on input "50" at bounding box center [767, 322] width 28 height 21
type input "1"
click at [770, 372] on label at bounding box center [772, 366] width 19 height 11
click at [0, 0] on input "checkbox" at bounding box center [0, 0] width 0 height 0
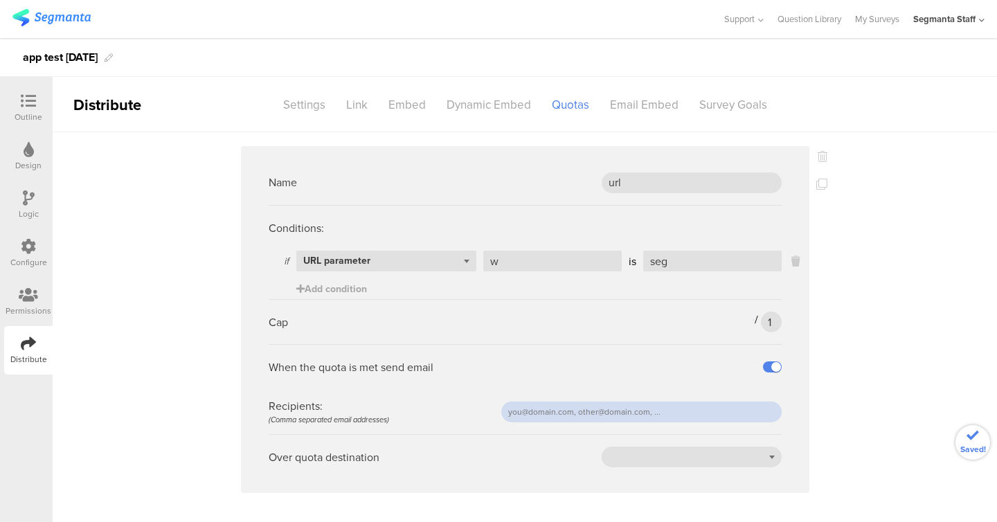
click at [686, 408] on input "text" at bounding box center [641, 412] width 280 height 21
type input "eliran.one@gmail.com"
click at [787, 455] on sg-quota-rule "Name url Conditions: if Select question... URL parameter w is seg Add condition…" at bounding box center [525, 319] width 568 height 347
click at [767, 455] on div at bounding box center [692, 457] width 180 height 21
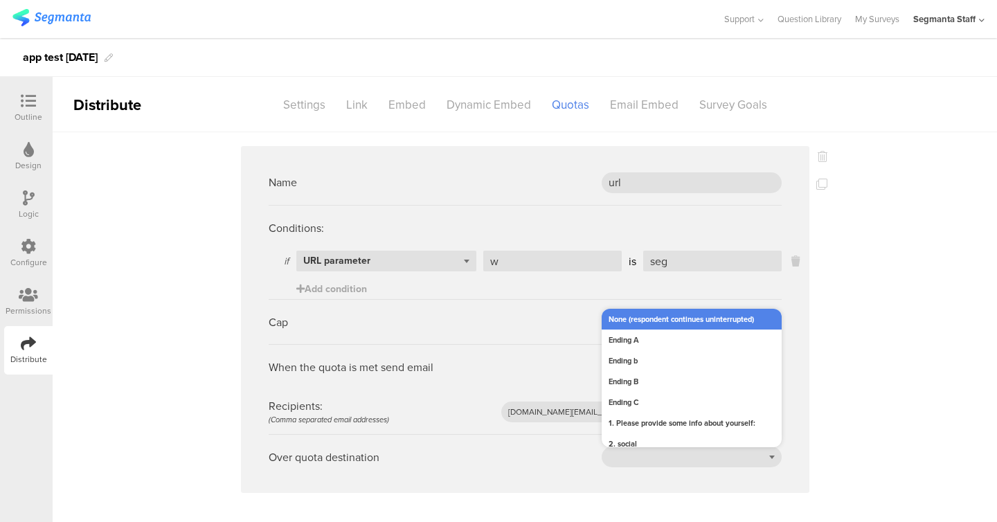
click at [662, 326] on div "None (respondent continues uninterrupted)" at bounding box center [692, 319] width 180 height 21
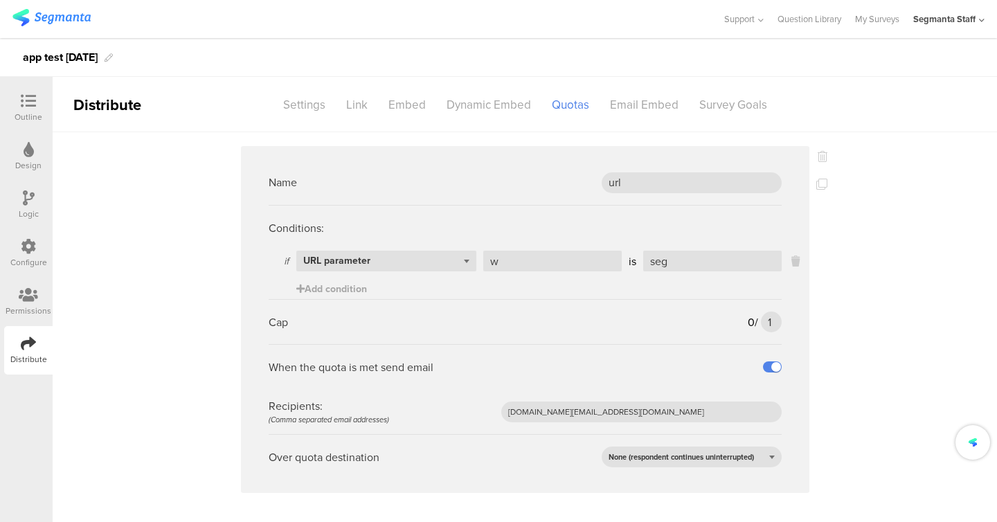
click at [828, 186] on div "Name url Conditions: if Select question... URL parameter w is seg Add condition…" at bounding box center [525, 348] width 944 height 432
click at [821, 182] on icon at bounding box center [821, 184] width 11 height 11
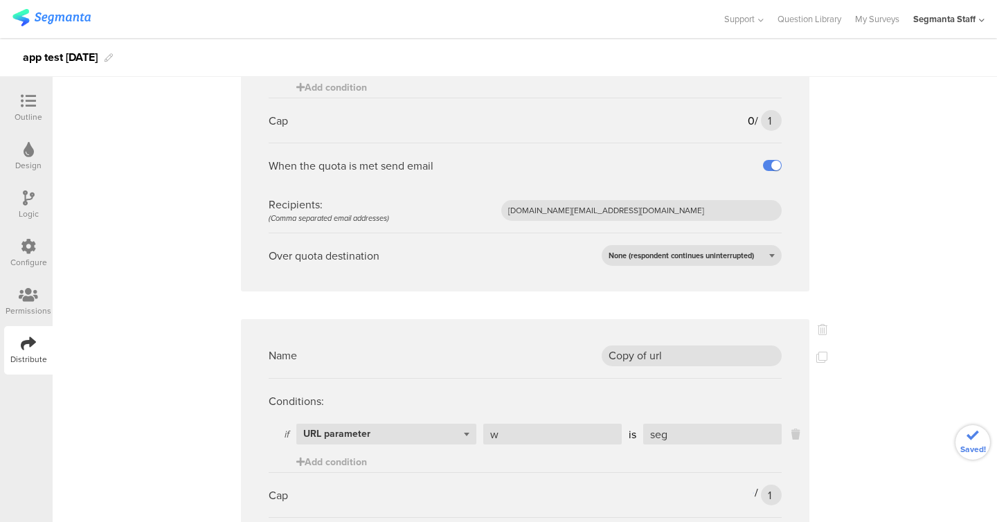
scroll to position [260, 0]
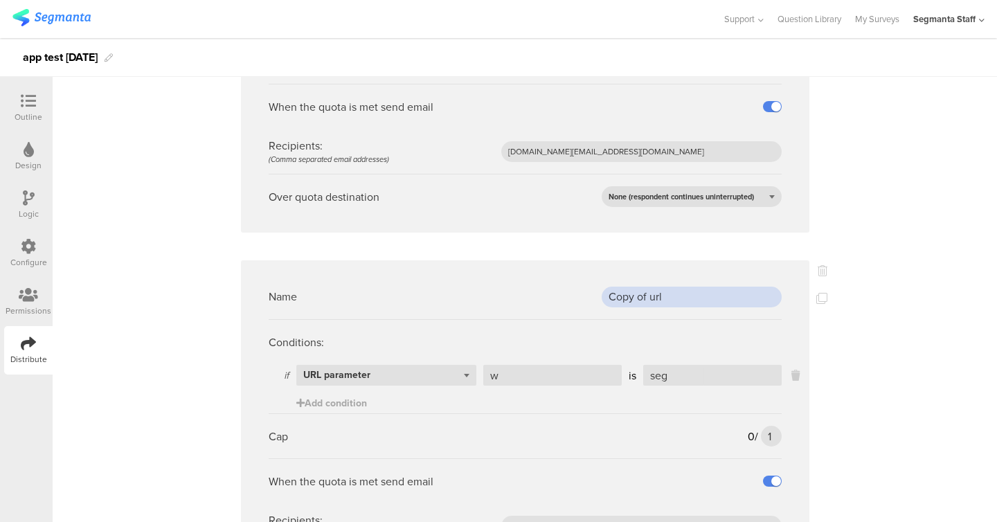
click at [654, 303] on input "Copy of url" at bounding box center [692, 297] width 180 height 21
type input "g"
click at [364, 401] on span "Add condition" at bounding box center [331, 403] width 71 height 15
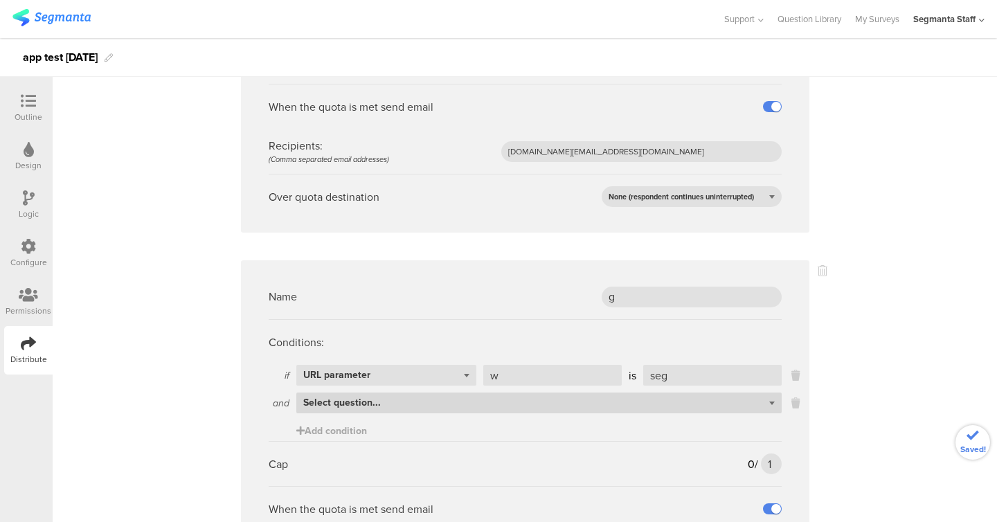
click at [386, 402] on div "Select question..." at bounding box center [538, 403] width 485 height 21
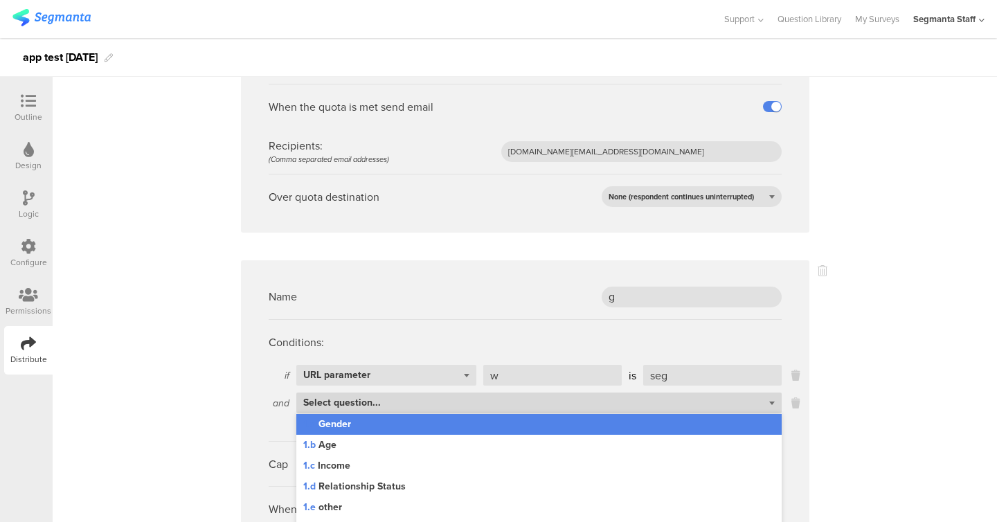
scroll to position [312, 0]
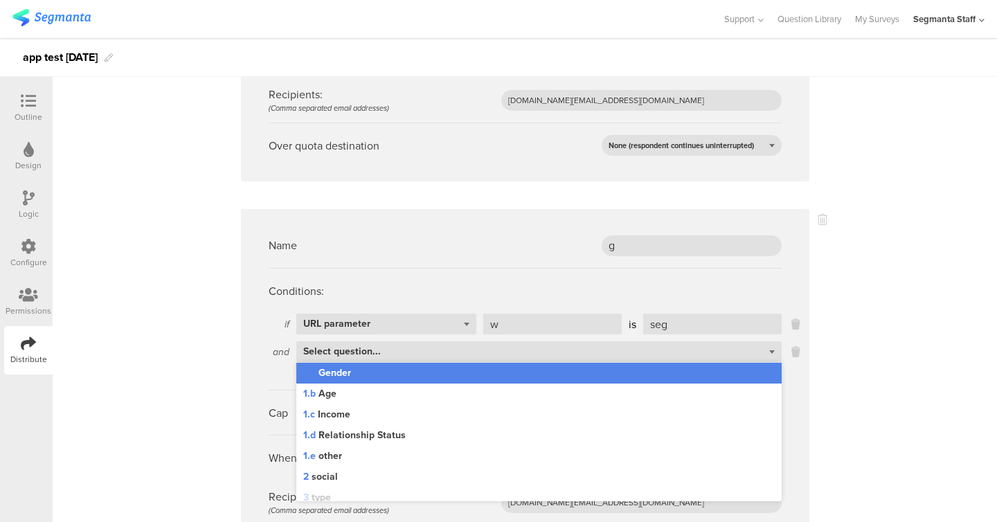
click at [400, 381] on div "1.a Gender" at bounding box center [538, 373] width 485 height 21
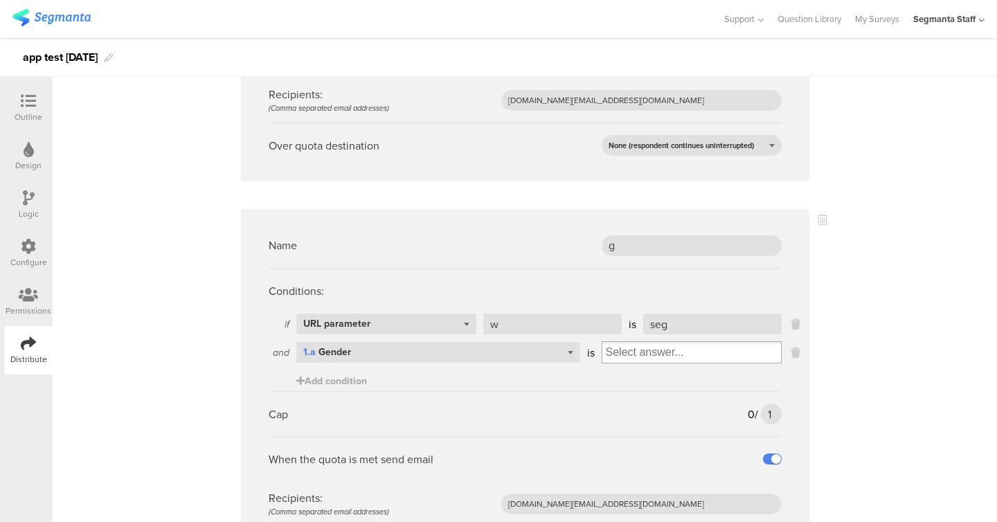
click at [638, 355] on input "Select box" at bounding box center [691, 352] width 179 height 19
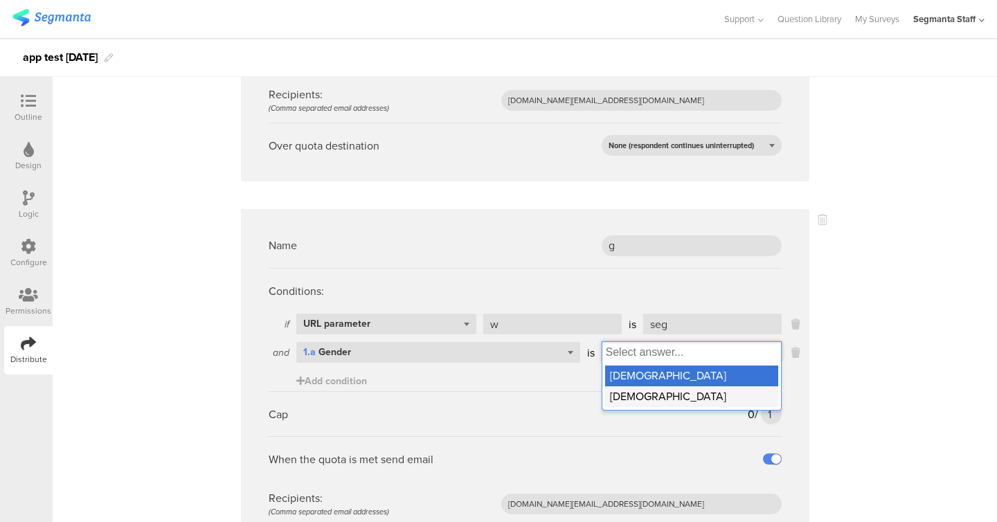
click at [631, 404] on div "[DEMOGRAPHIC_DATA]" at bounding box center [691, 396] width 173 height 21
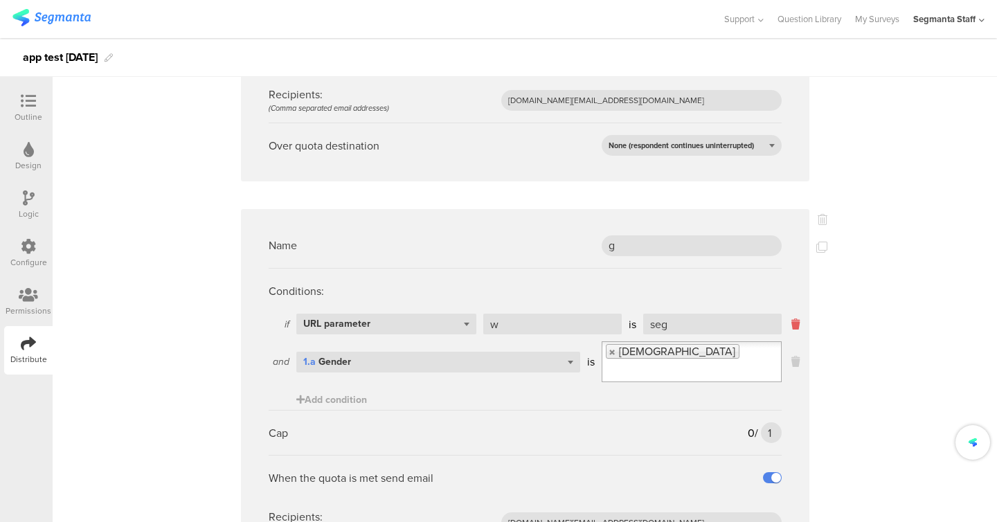
click at [795, 329] on icon at bounding box center [795, 324] width 8 height 16
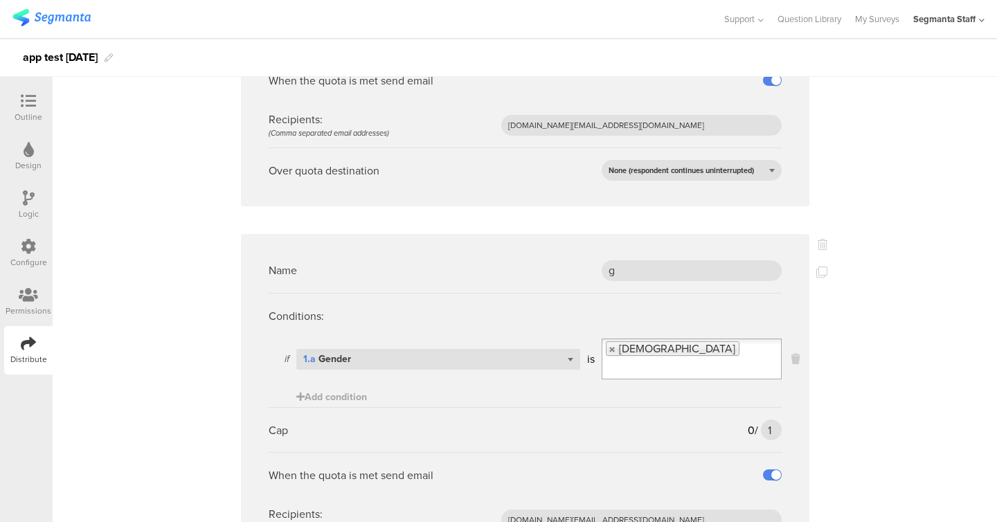
scroll to position [0, 0]
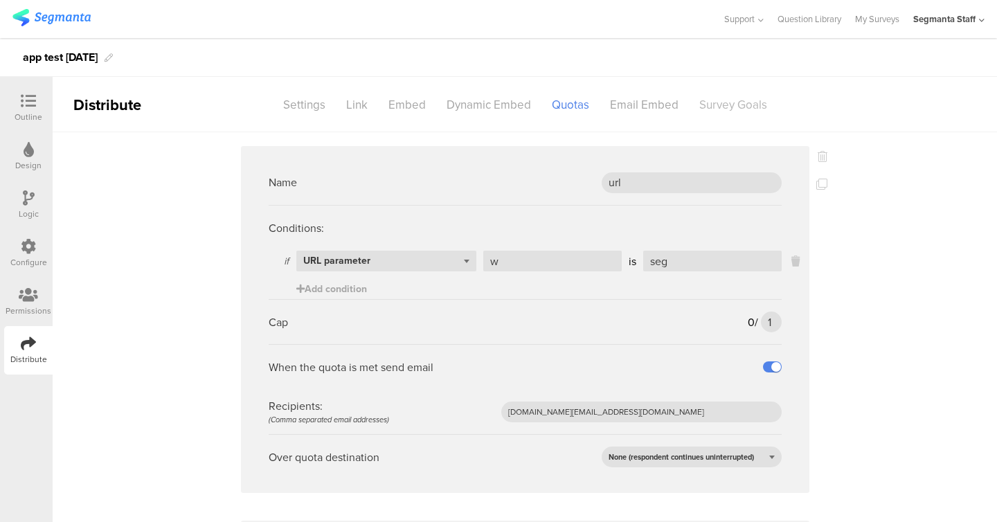
click at [725, 111] on div "Survey Goals" at bounding box center [733, 105] width 89 height 24
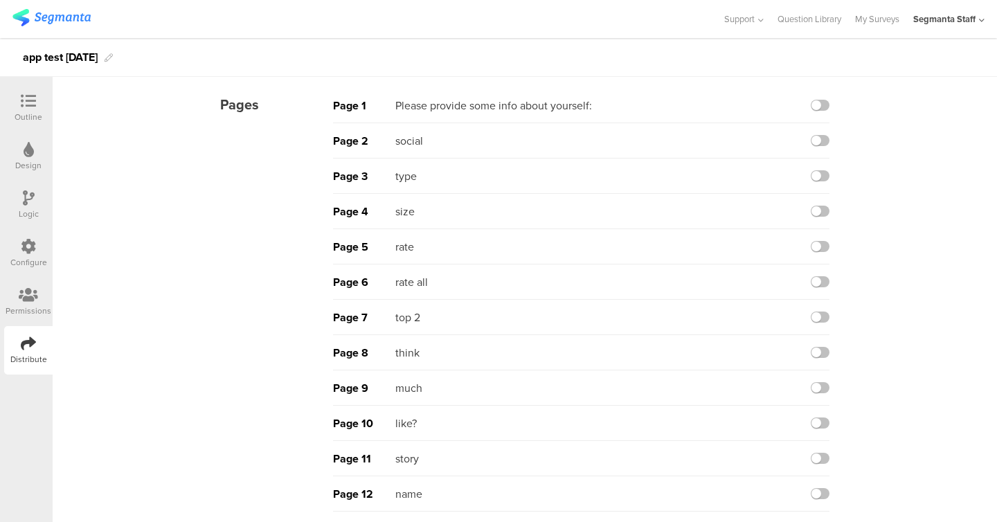
scroll to position [60, 0]
click at [823, 422] on label at bounding box center [820, 421] width 19 height 11
click at [0, 0] on input "checkbox" at bounding box center [0, 0] width 0 height 0
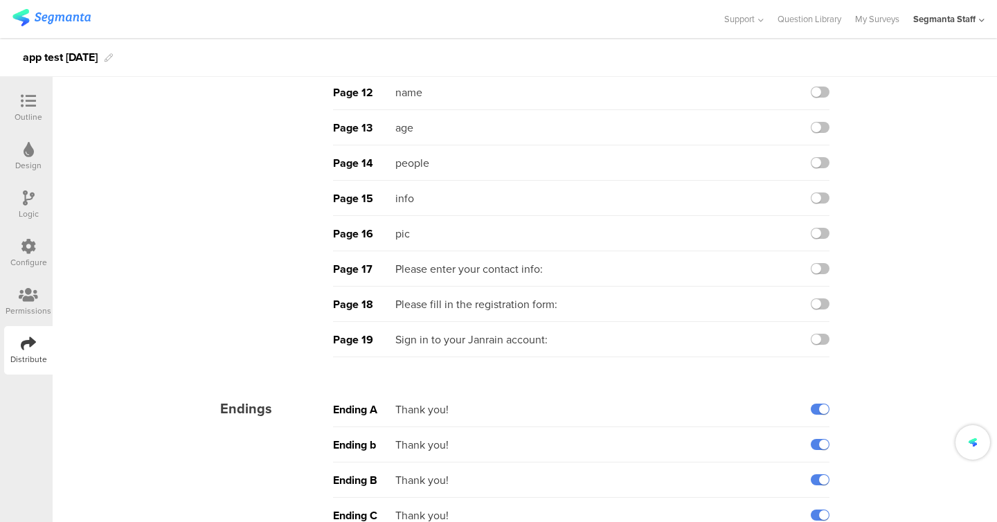
scroll to position [485, 0]
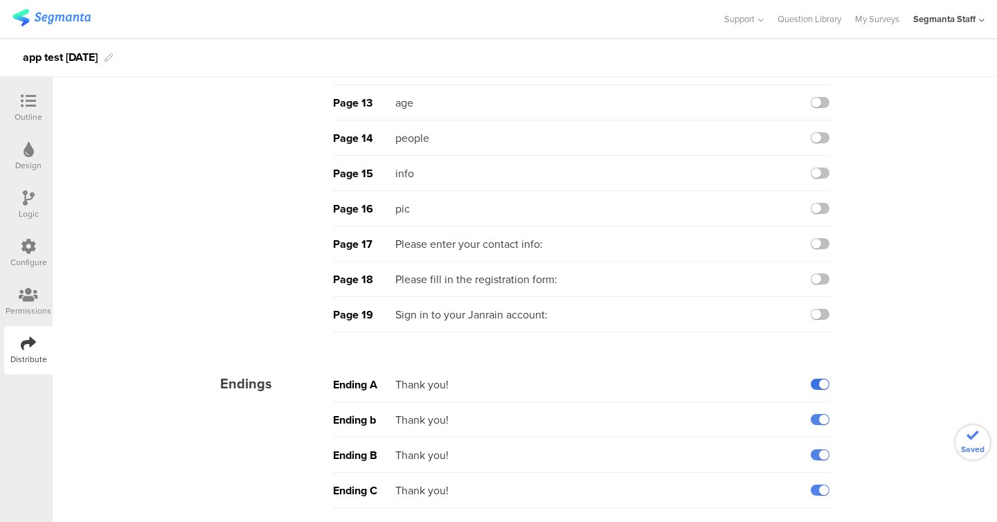
click at [821, 385] on label at bounding box center [820, 384] width 19 height 11
click at [0, 0] on input "checkbox" at bounding box center [0, 0] width 0 height 0
click at [821, 415] on label at bounding box center [820, 419] width 19 height 11
click at [0, 0] on input "checkbox" at bounding box center [0, 0] width 0 height 0
click at [817, 462] on div "Ending B Thank you!" at bounding box center [581, 455] width 496 height 35
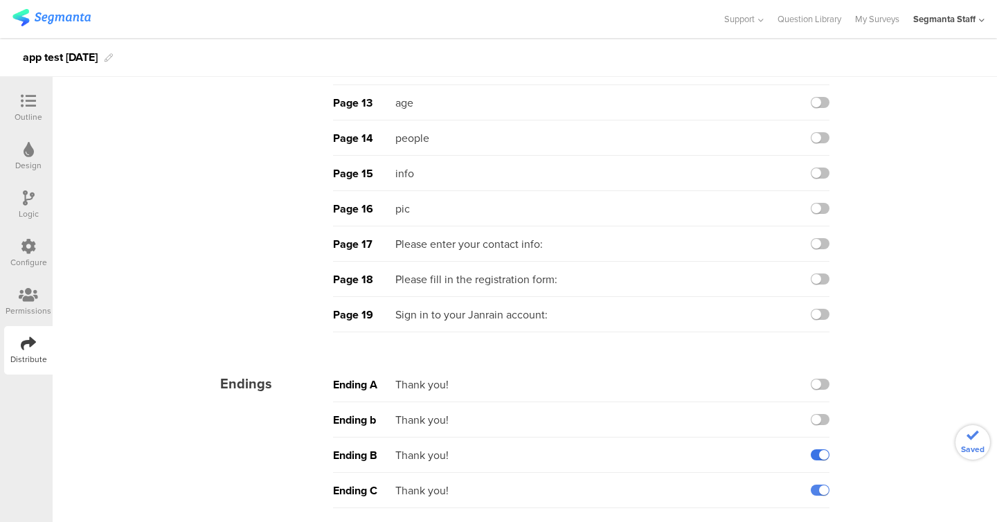
click at [820, 449] on label at bounding box center [820, 454] width 19 height 11
click at [0, 0] on input "checkbox" at bounding box center [0, 0] width 0 height 0
click at [820, 494] on label at bounding box center [820, 490] width 19 height 11
click at [0, 0] on input "checkbox" at bounding box center [0, 0] width 0 height 0
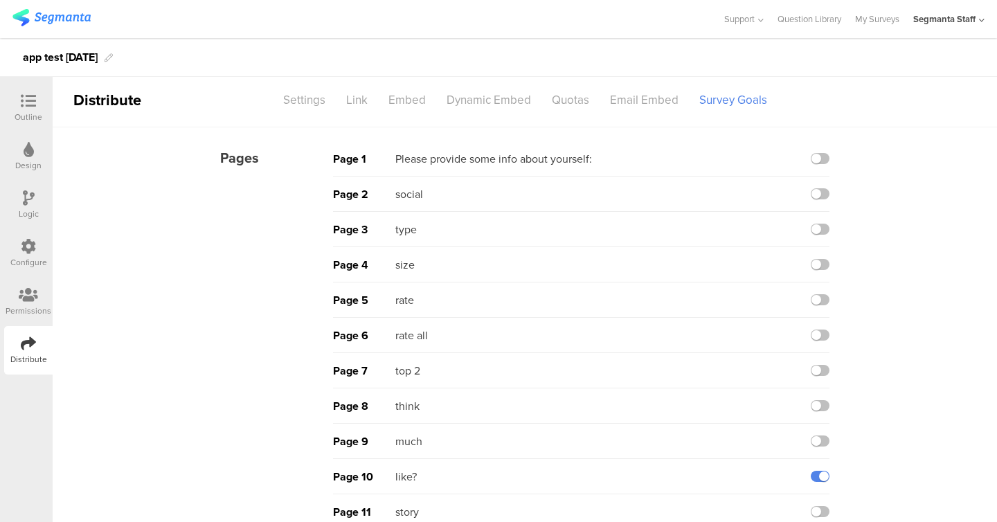
scroll to position [0, 0]
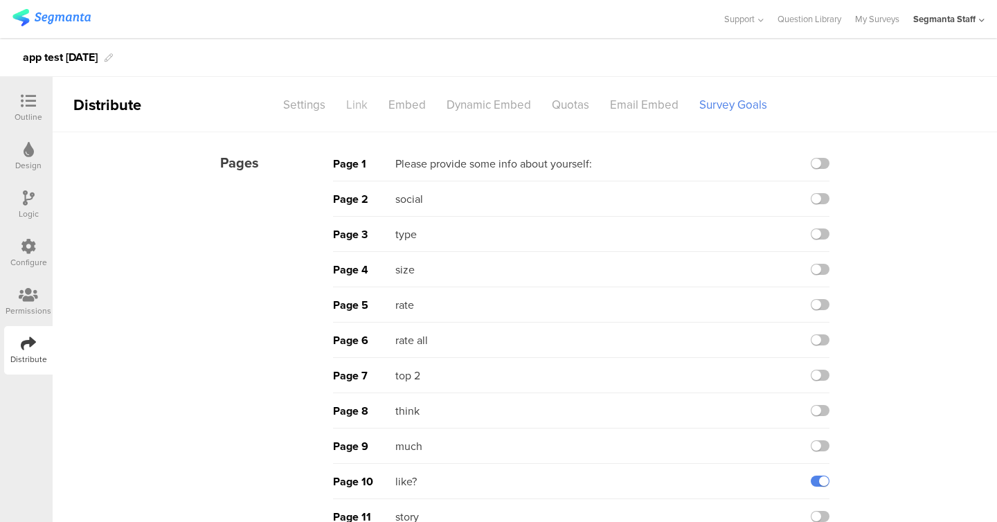
click at [354, 105] on div "Link" at bounding box center [357, 105] width 42 height 24
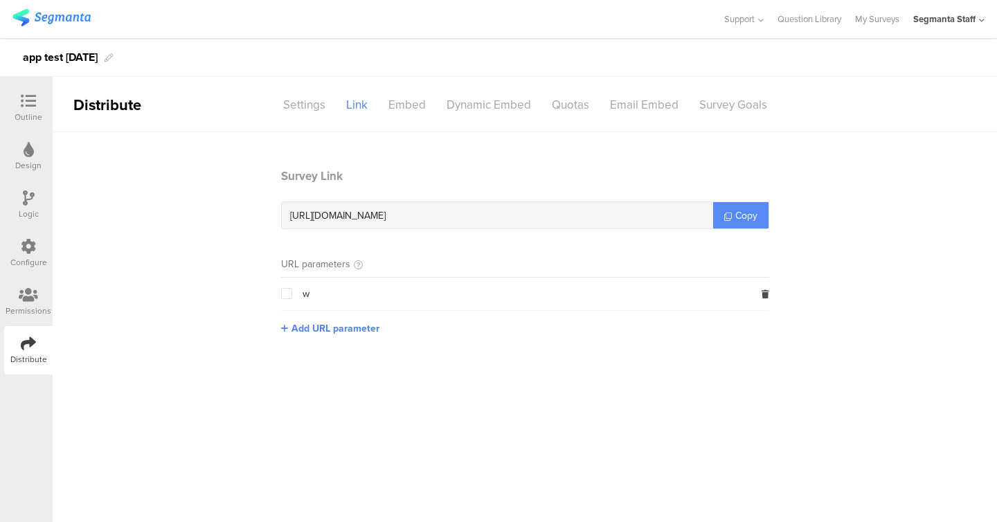
click at [740, 215] on span "Copy" at bounding box center [746, 215] width 22 height 15
click at [578, 110] on div "Quotas" at bounding box center [570, 105] width 58 height 24
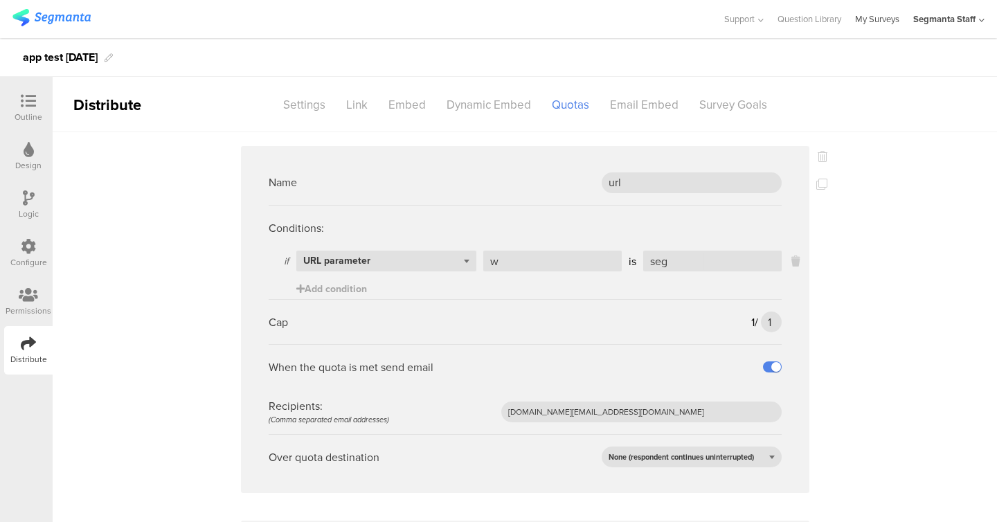
click at [877, 22] on link "My Surveys" at bounding box center [877, 19] width 44 height 38
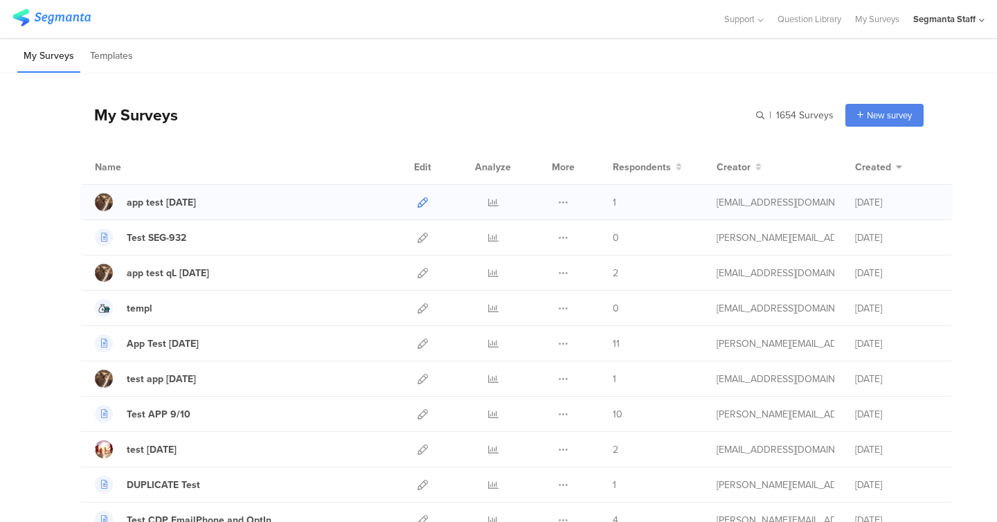
click at [426, 203] on icon at bounding box center [422, 202] width 10 height 10
click at [496, 198] on icon at bounding box center [493, 202] width 10 height 10
click at [566, 210] on button at bounding box center [563, 202] width 10 height 35
click at [555, 237] on button "Duplicate" at bounding box center [536, 237] width 76 height 25
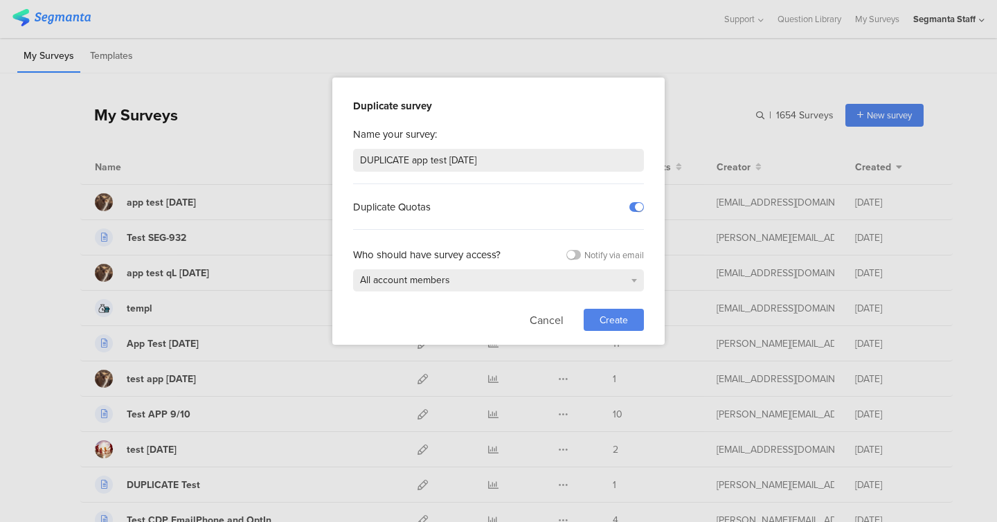
click at [612, 325] on div "Create" at bounding box center [614, 320] width 60 height 22
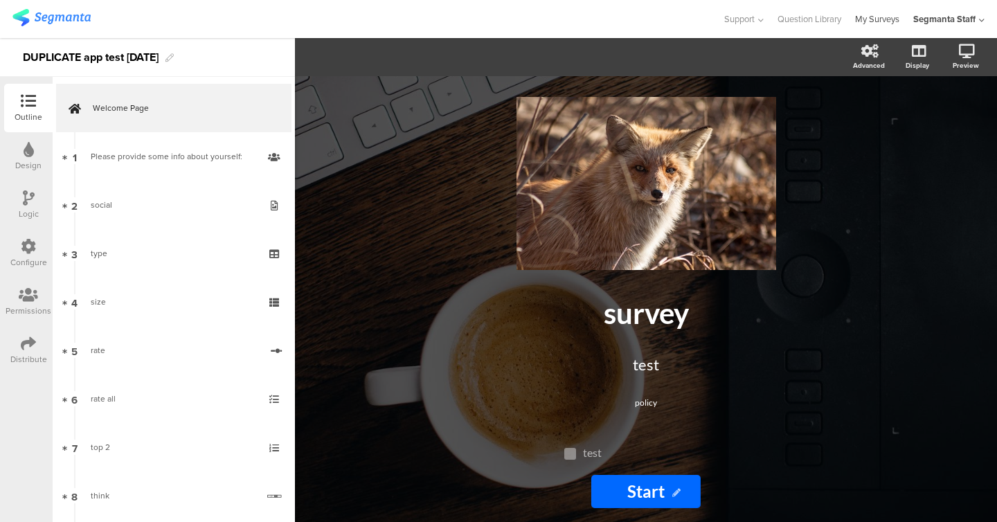
click at [861, 33] on link "My Surveys" at bounding box center [877, 19] width 44 height 38
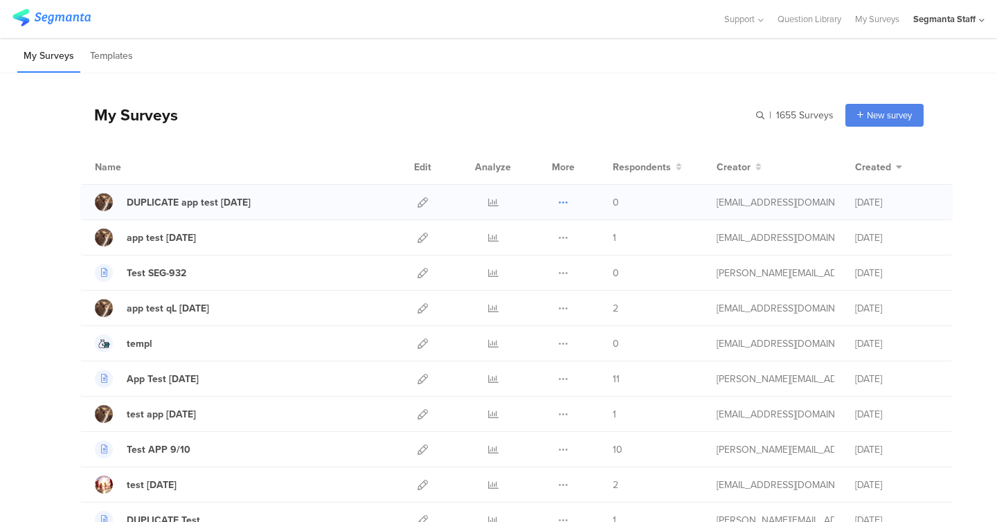
click at [561, 201] on icon at bounding box center [563, 202] width 10 height 10
click at [540, 294] on button "Delete" at bounding box center [536, 287] width 76 height 25
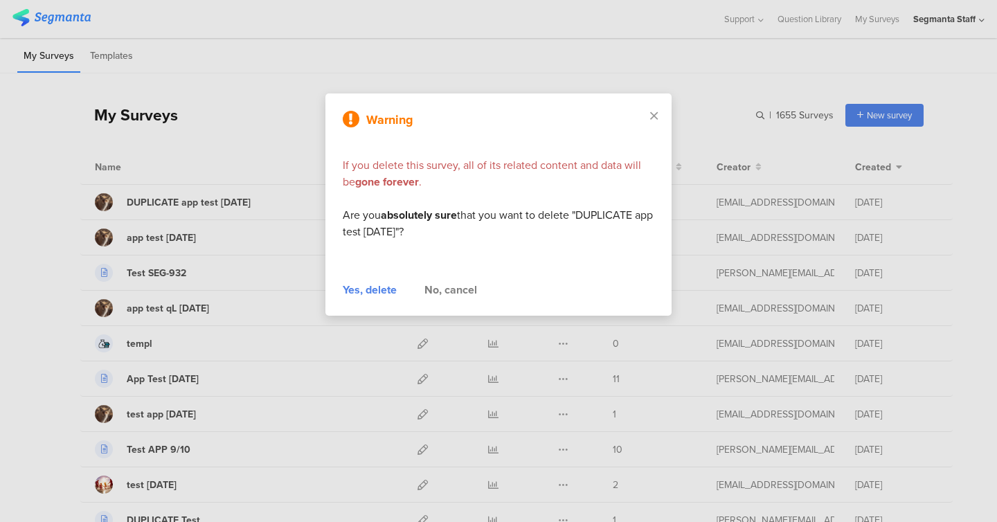
click at [370, 294] on div "Yes, delete" at bounding box center [370, 290] width 54 height 17
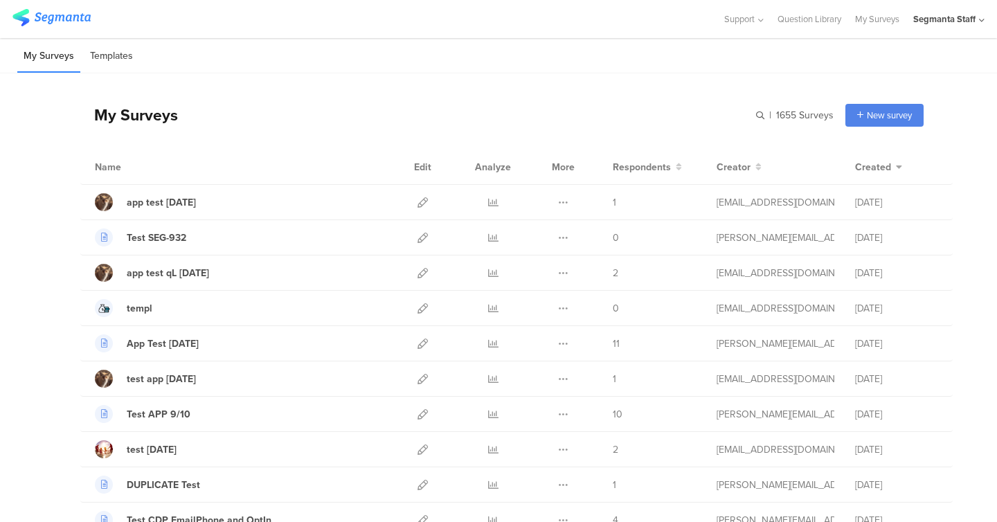
click at [122, 59] on li "Templates" at bounding box center [111, 56] width 55 height 33
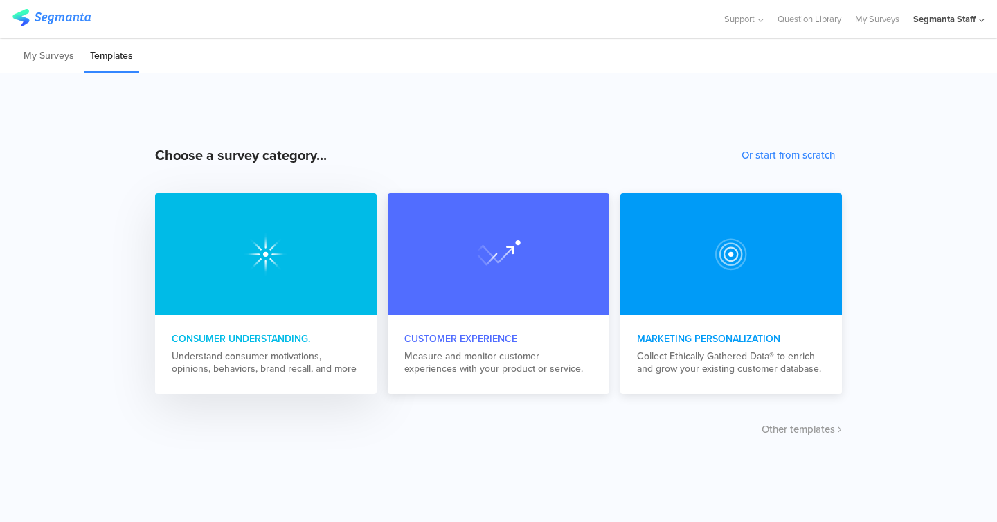
click at [288, 276] on div at bounding box center [266, 254] width 222 height 122
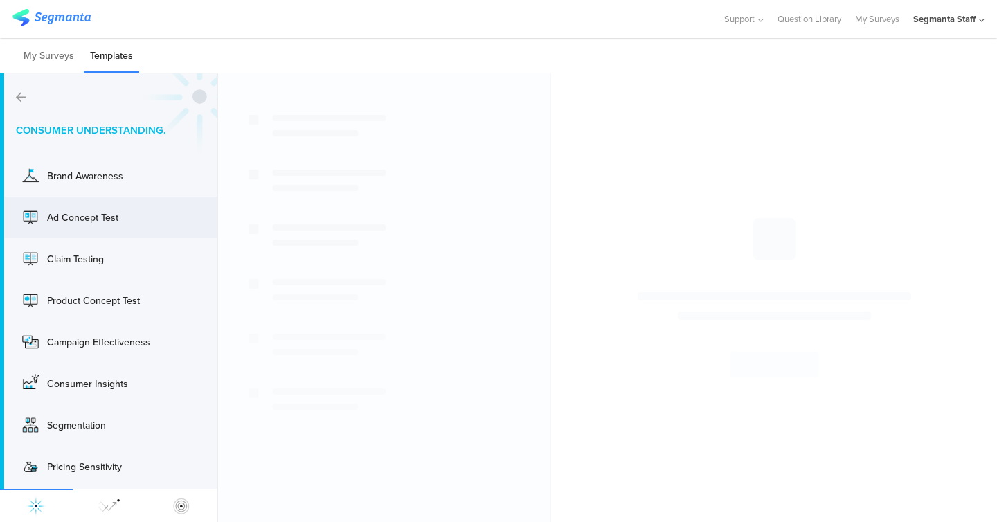
click at [146, 219] on div "Ad Concept Test" at bounding box center [102, 217] width 111 height 15
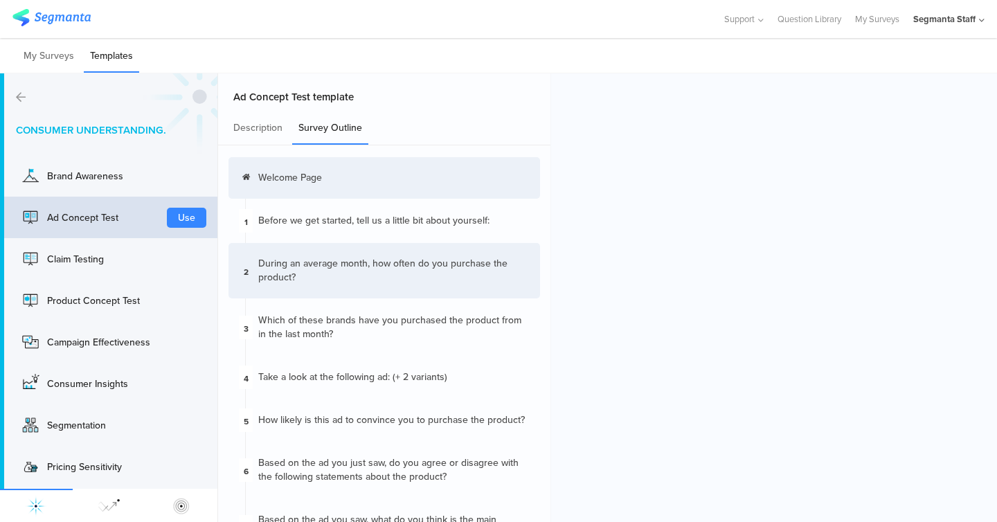
click at [309, 296] on div "2 During an average month, how often do you purchase the product?" at bounding box center [384, 270] width 312 height 55
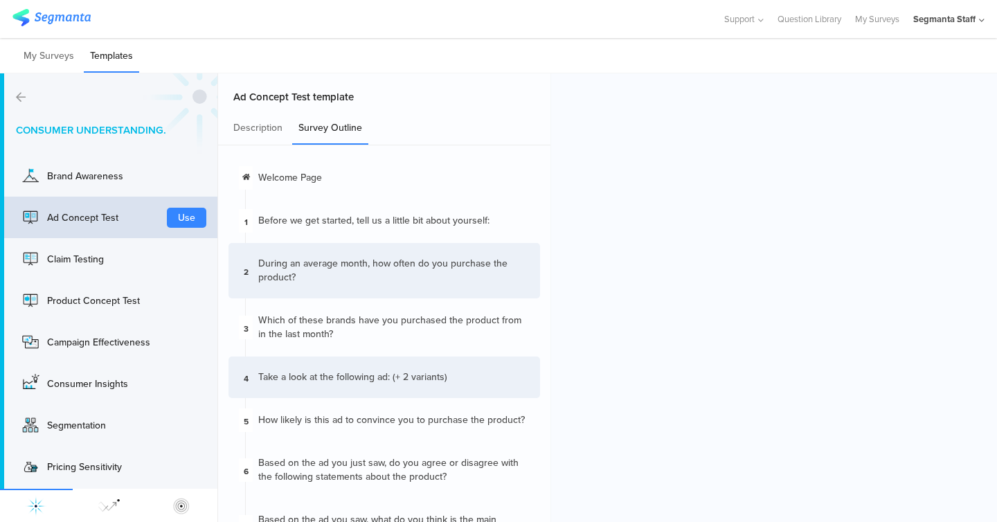
click at [315, 361] on div "4 Take a look at the fo﻿llowing ad: (+ 2 variants)" at bounding box center [384, 378] width 312 height 42
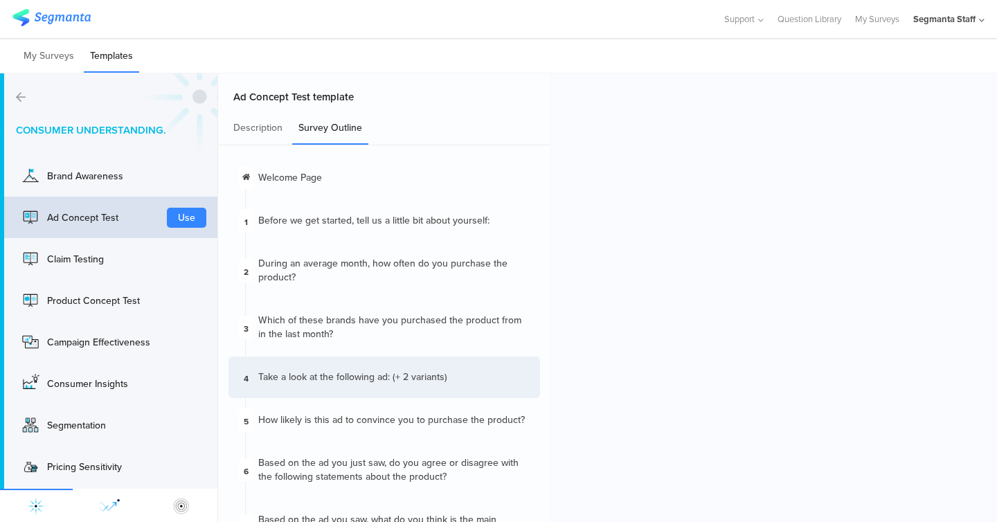
click at [129, 516] on div at bounding box center [109, 505] width 73 height 33
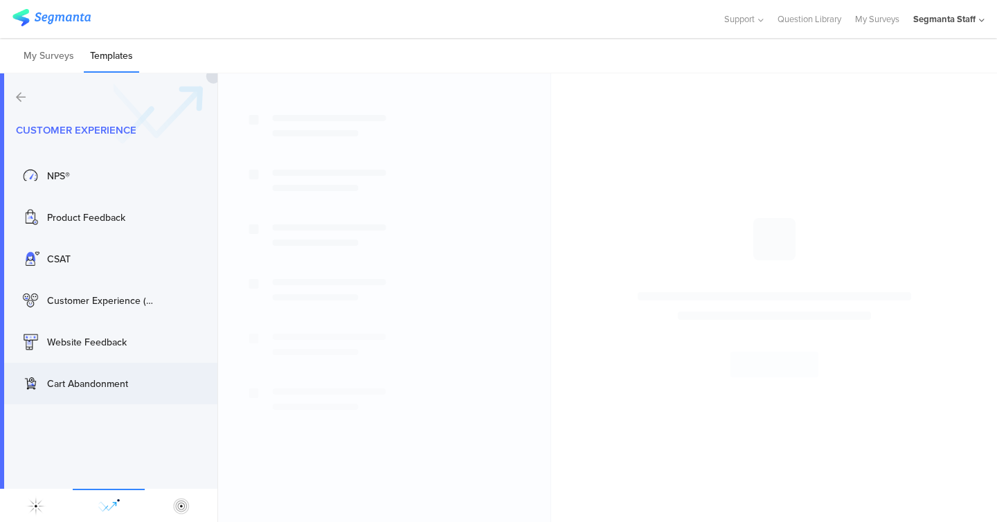
click at [114, 363] on div "Cart Abandonment Use" at bounding box center [108, 384] width 217 height 42
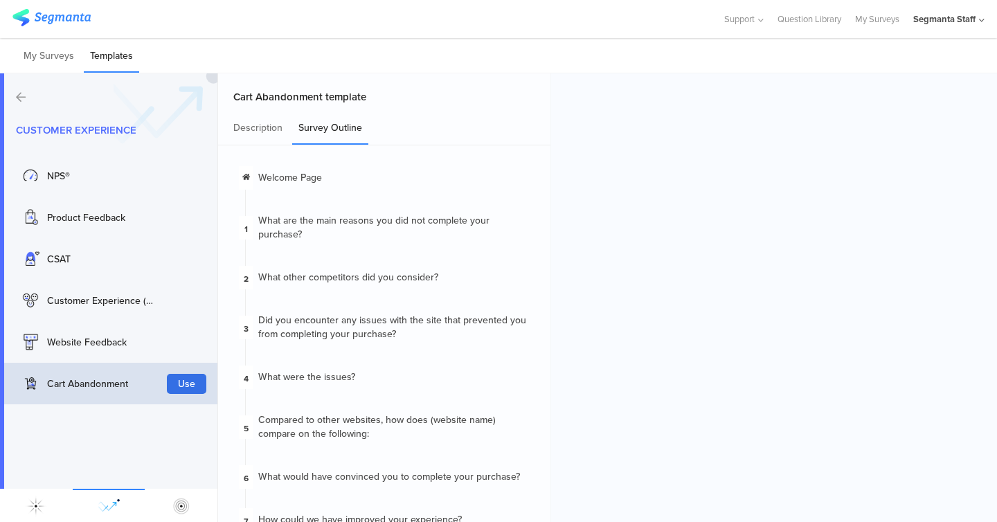
click at [191, 381] on button "Use" at bounding box center [186, 384] width 39 height 20
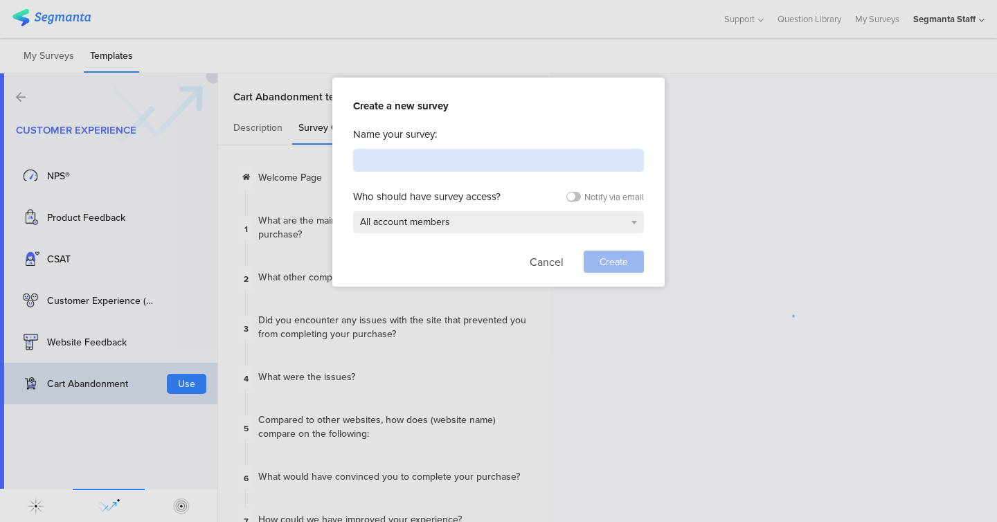
click at [438, 157] on input at bounding box center [498, 160] width 291 height 23
type input "templ"
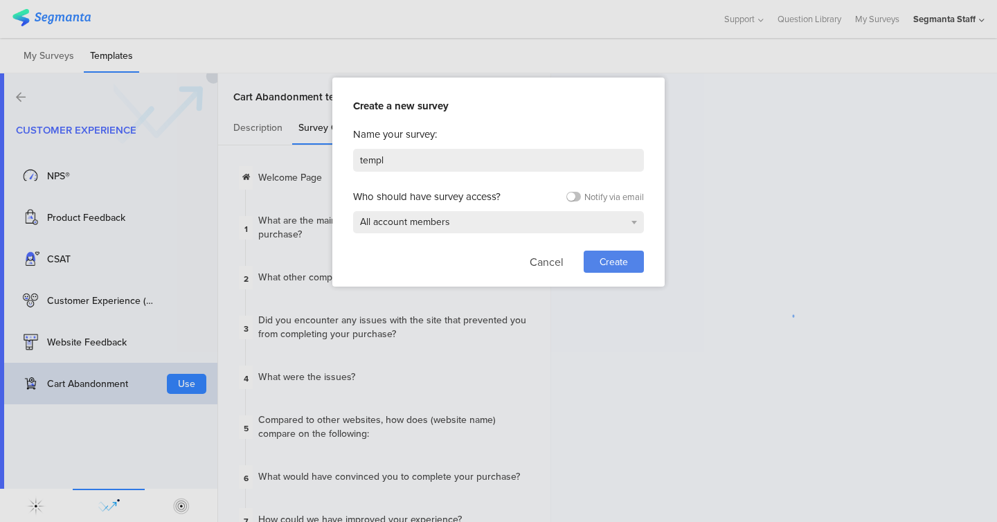
click at [601, 260] on span "Create" at bounding box center [614, 262] width 28 height 15
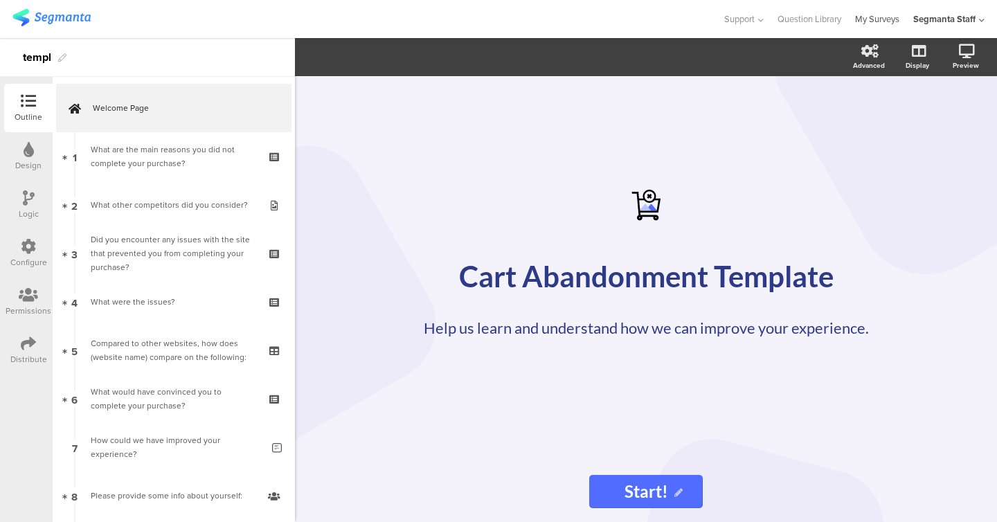
click at [870, 23] on link "My Surveys" at bounding box center [877, 19] width 44 height 38
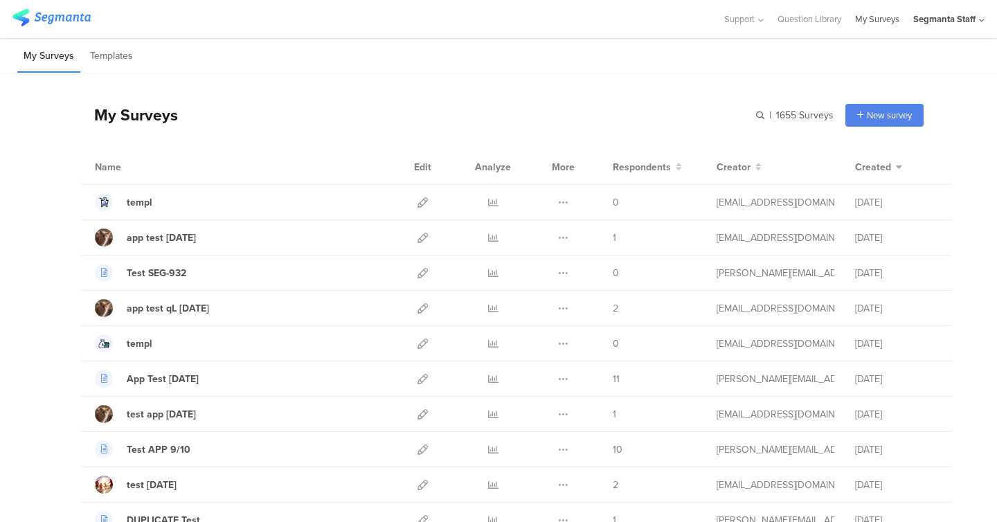
click at [873, 22] on link "My Surveys" at bounding box center [877, 19] width 44 height 38
click at [806, 17] on link "Question Library" at bounding box center [810, 19] width 64 height 38
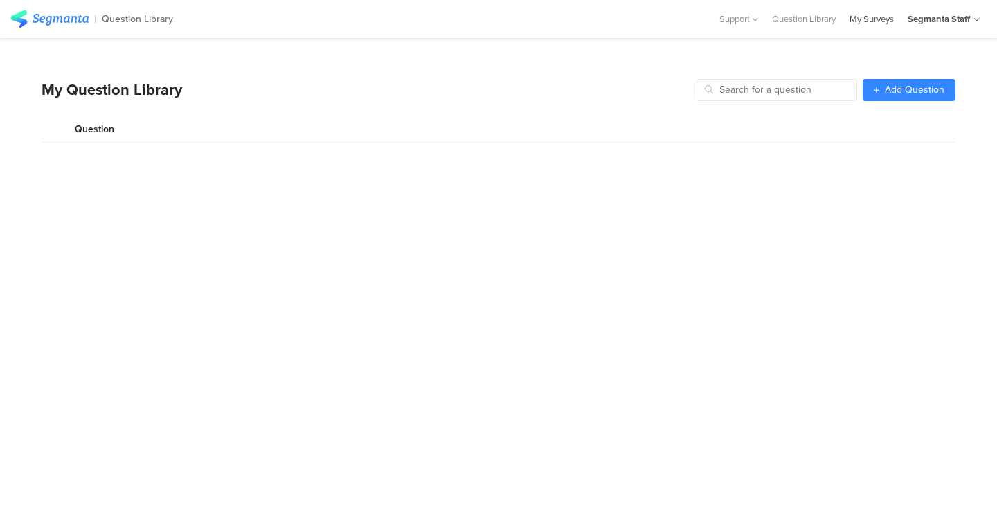
click at [848, 20] on div "My Surveys" at bounding box center [872, 18] width 58 height 13
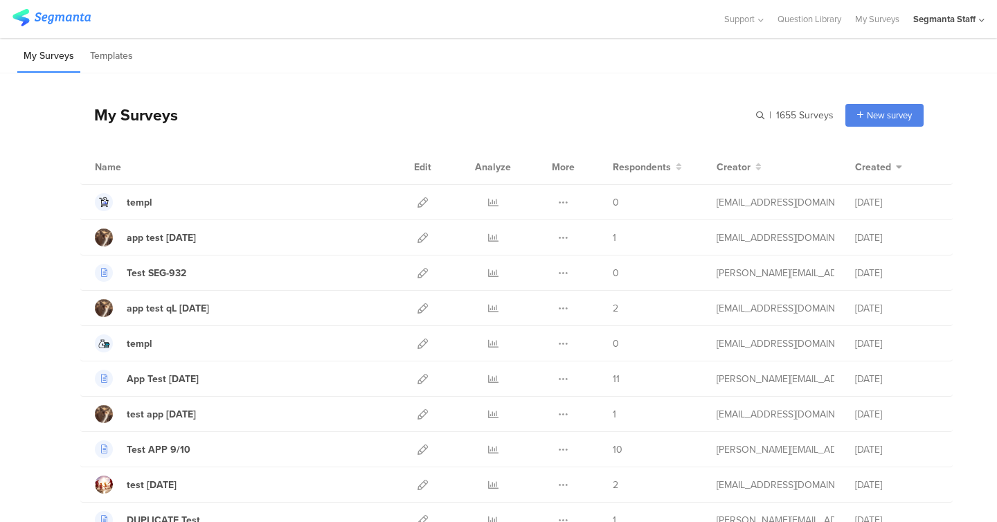
click at [968, 21] on div "Segmanta Staff" at bounding box center [944, 18] width 62 height 13
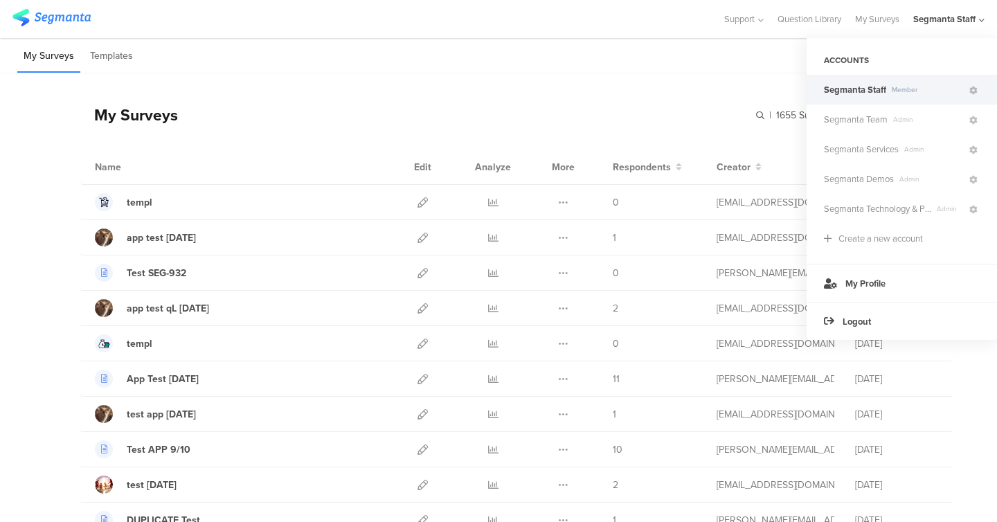
click at [679, 54] on div "My Surveys Templates" at bounding box center [498, 55] width 997 height 35
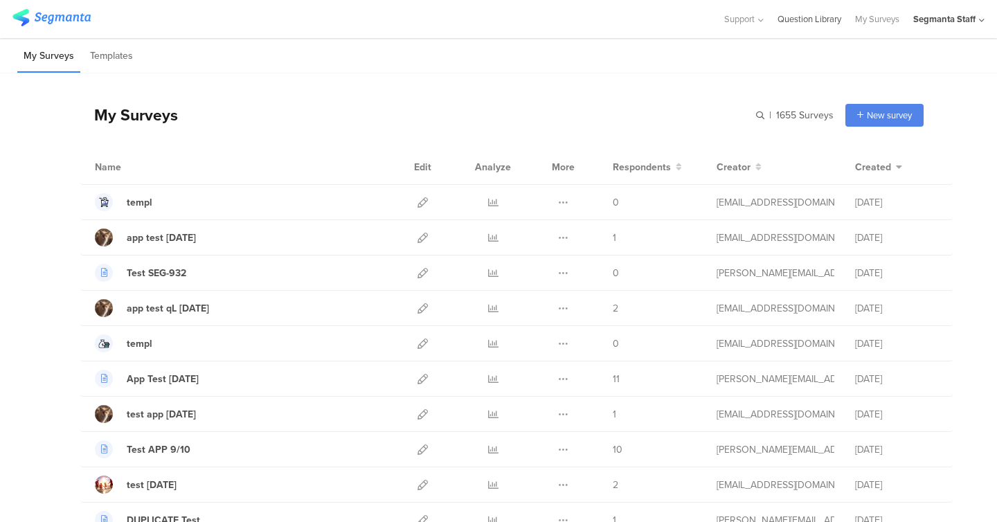
click at [806, 18] on link "Question Library" at bounding box center [810, 19] width 64 height 38
